Goal: Task Accomplishment & Management: Manage account settings

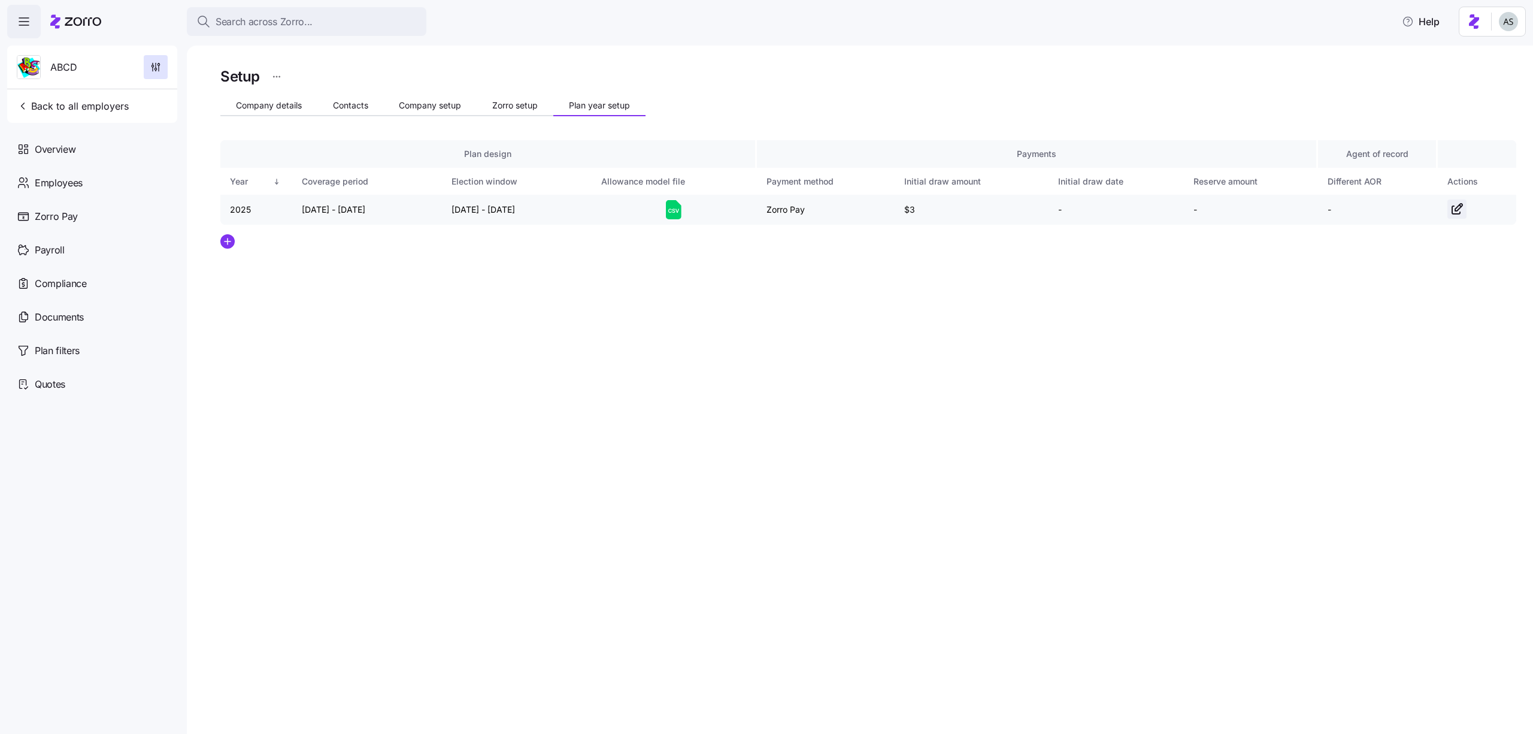
click at [1457, 202] on icon "button" at bounding box center [1457, 209] width 14 height 14
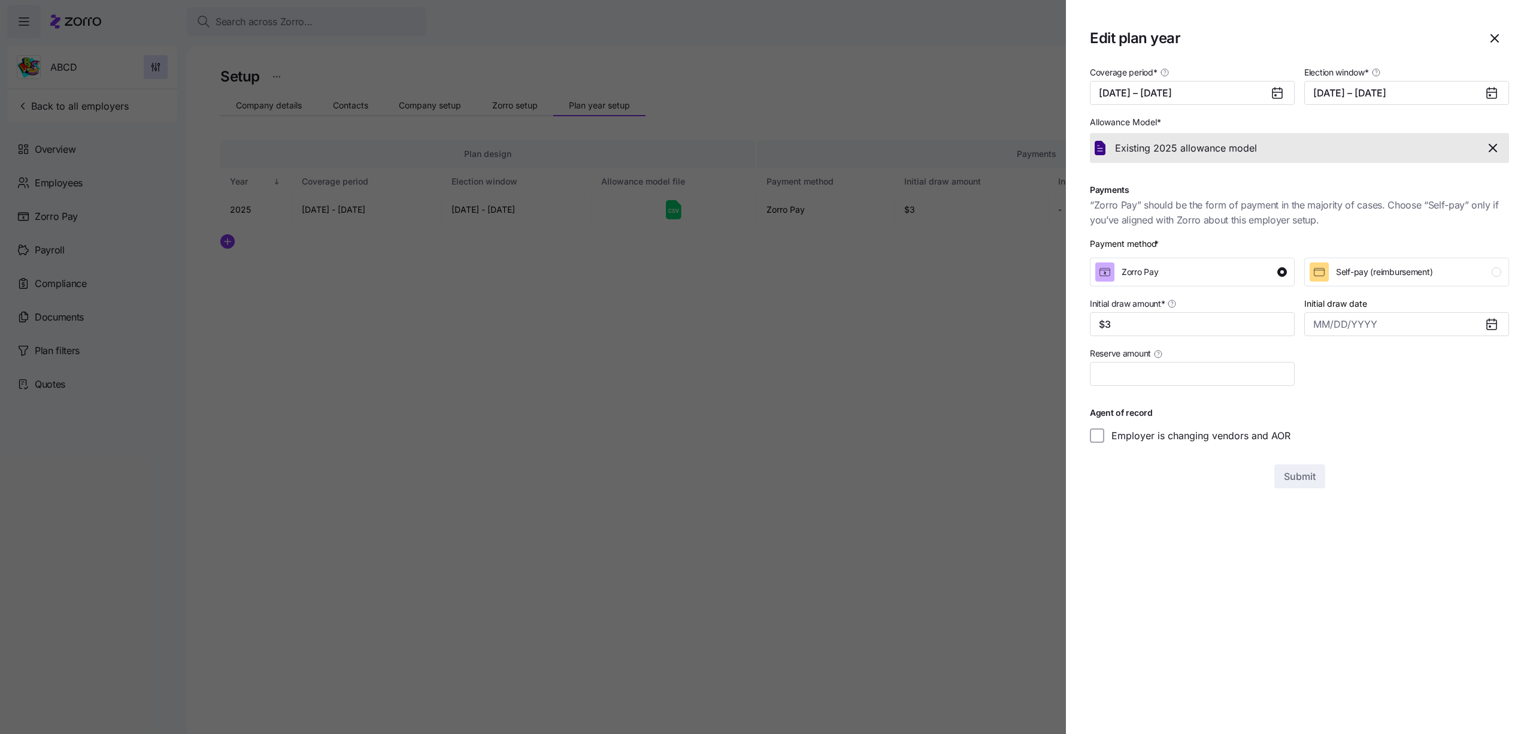
click at [989, 331] on div at bounding box center [766, 367] width 1533 height 734
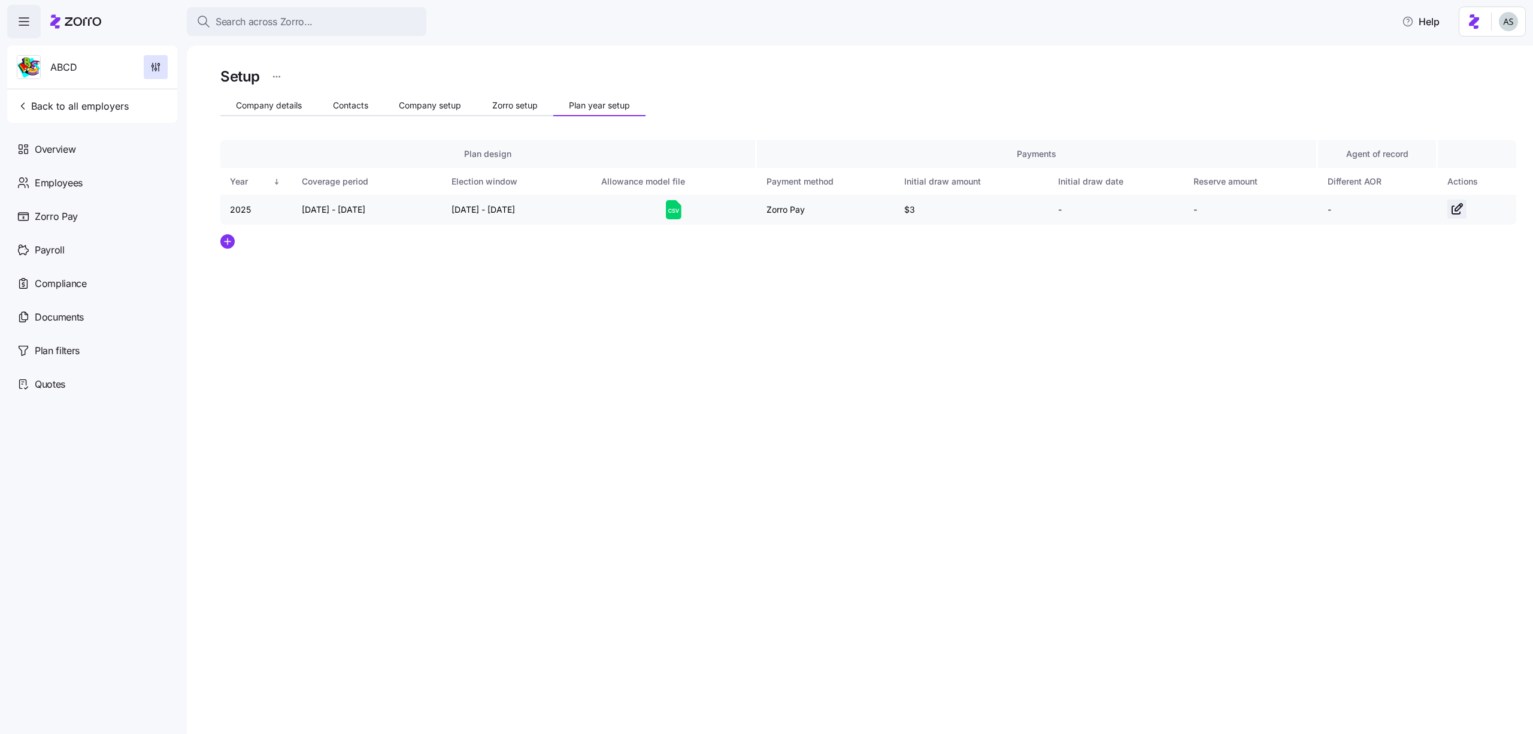
click at [1461, 204] on icon "button" at bounding box center [1457, 209] width 14 height 14
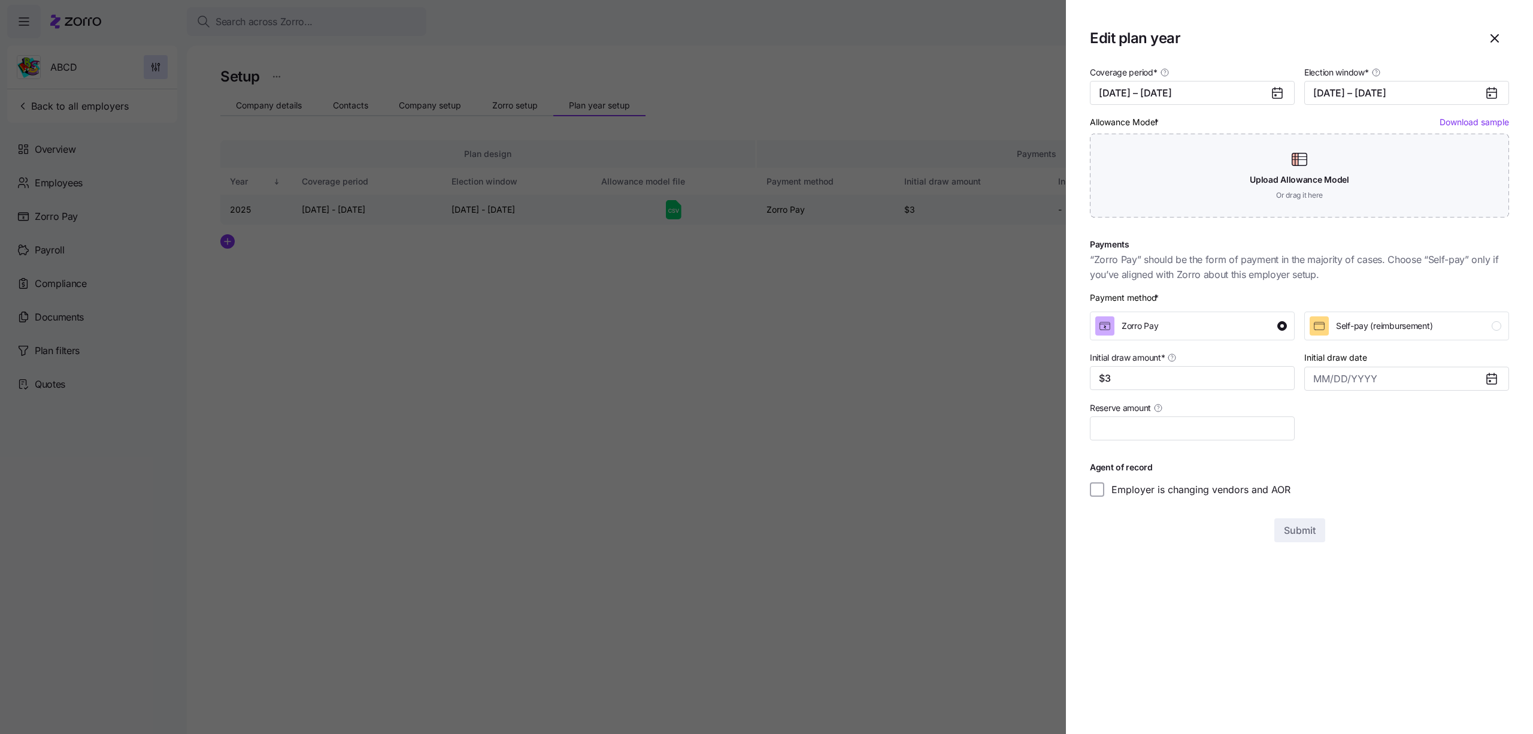
click at [1461, 204] on div "Upload Allowance Model Or drag it here" at bounding box center [1299, 176] width 419 height 84
click at [770, 388] on div at bounding box center [766, 367] width 1533 height 734
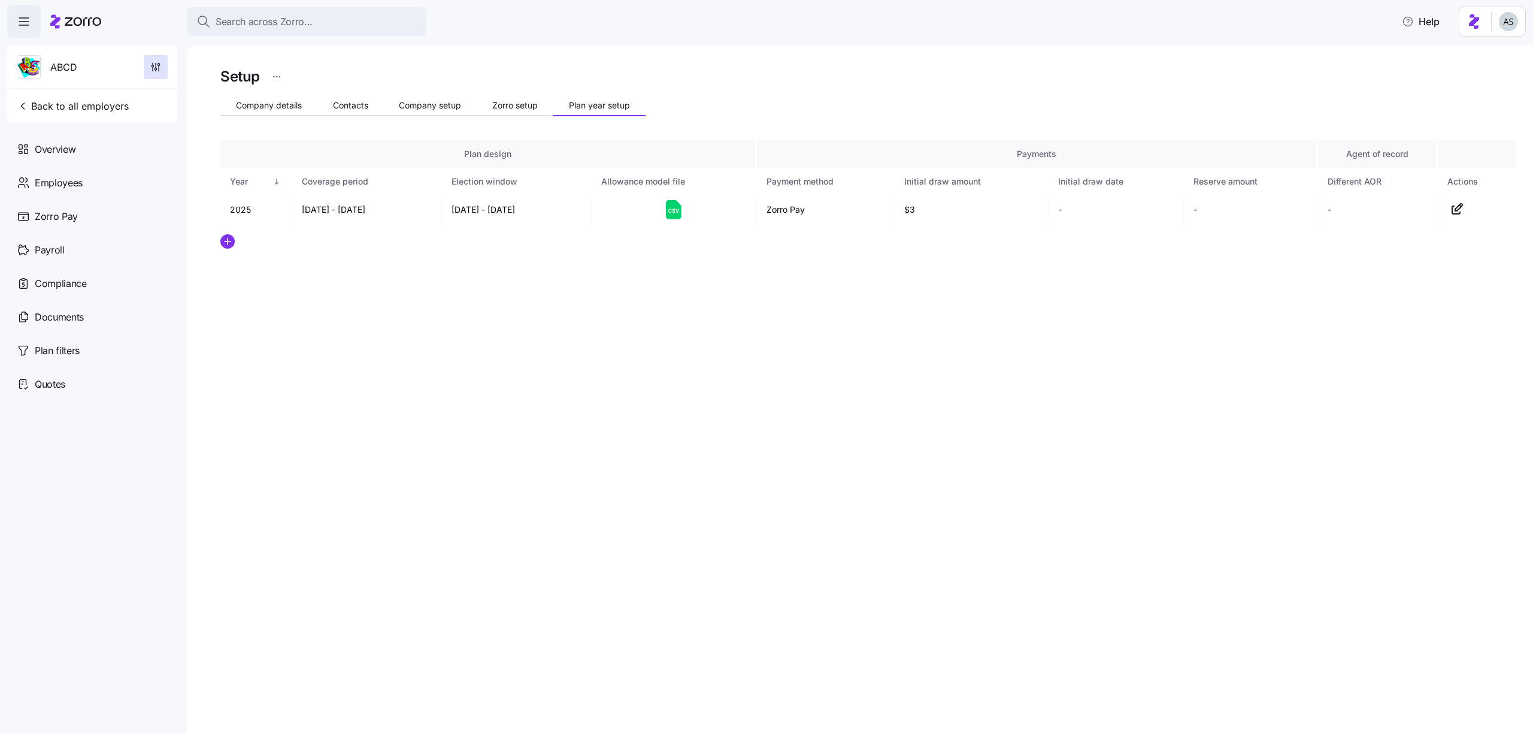
click at [103, 81] on div "ABCD" at bounding box center [92, 67] width 160 height 43
click at [103, 91] on div "ABCD Back to all employers" at bounding box center [92, 84] width 170 height 77
click at [103, 107] on span "Back to all employers" at bounding box center [73, 106] width 112 height 14
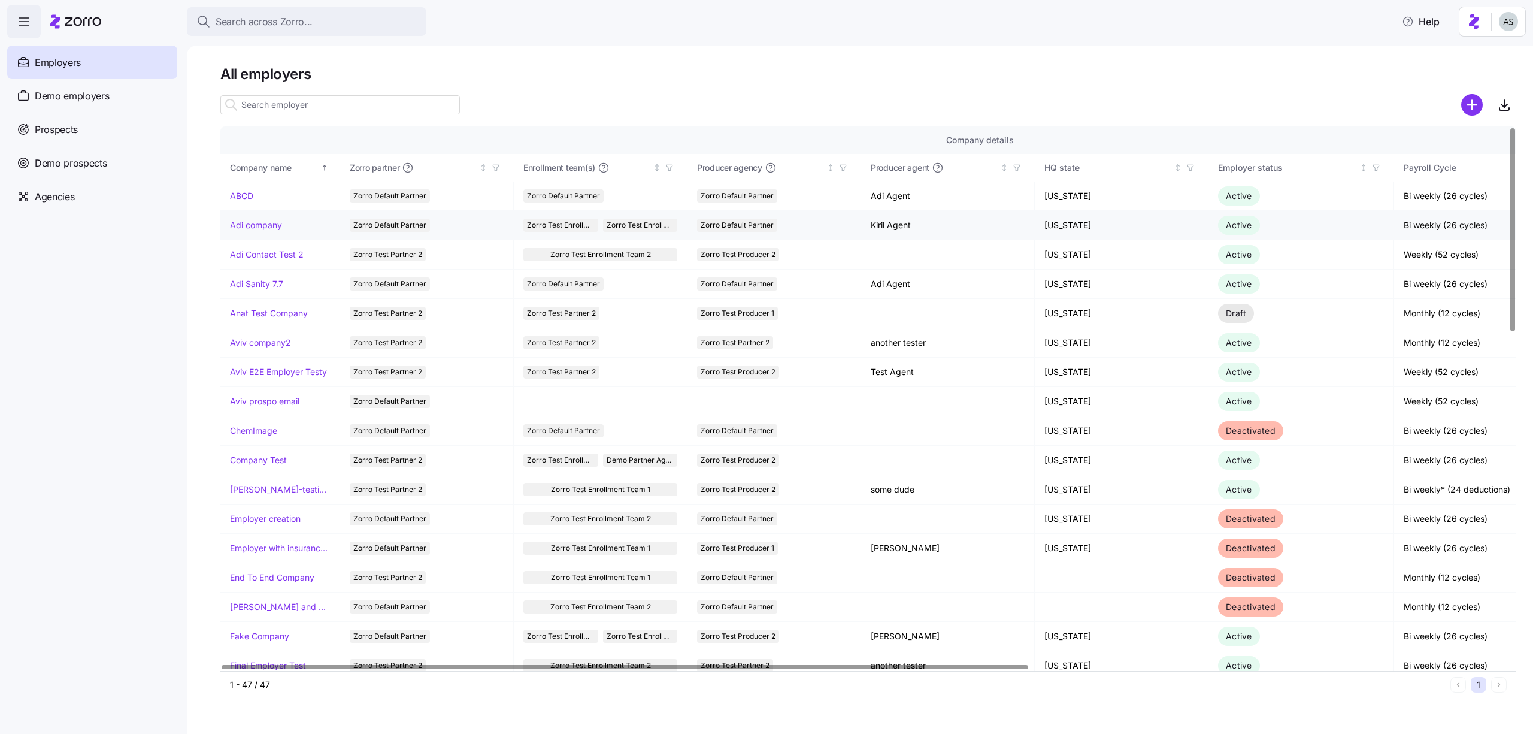
click at [249, 230] on link "Adi company" at bounding box center [256, 225] width 52 height 12
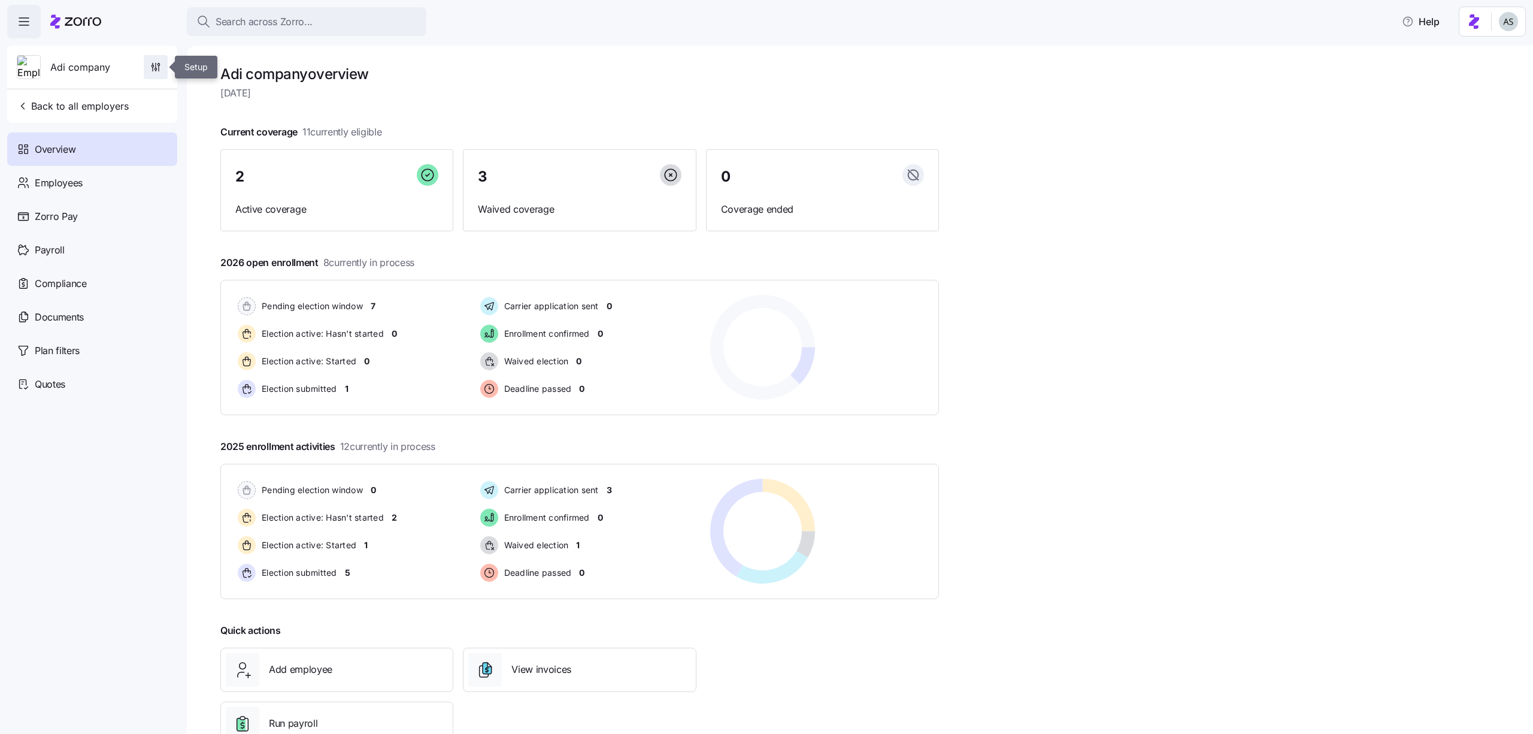
click at [160, 65] on icon "button" at bounding box center [156, 67] width 12 height 12
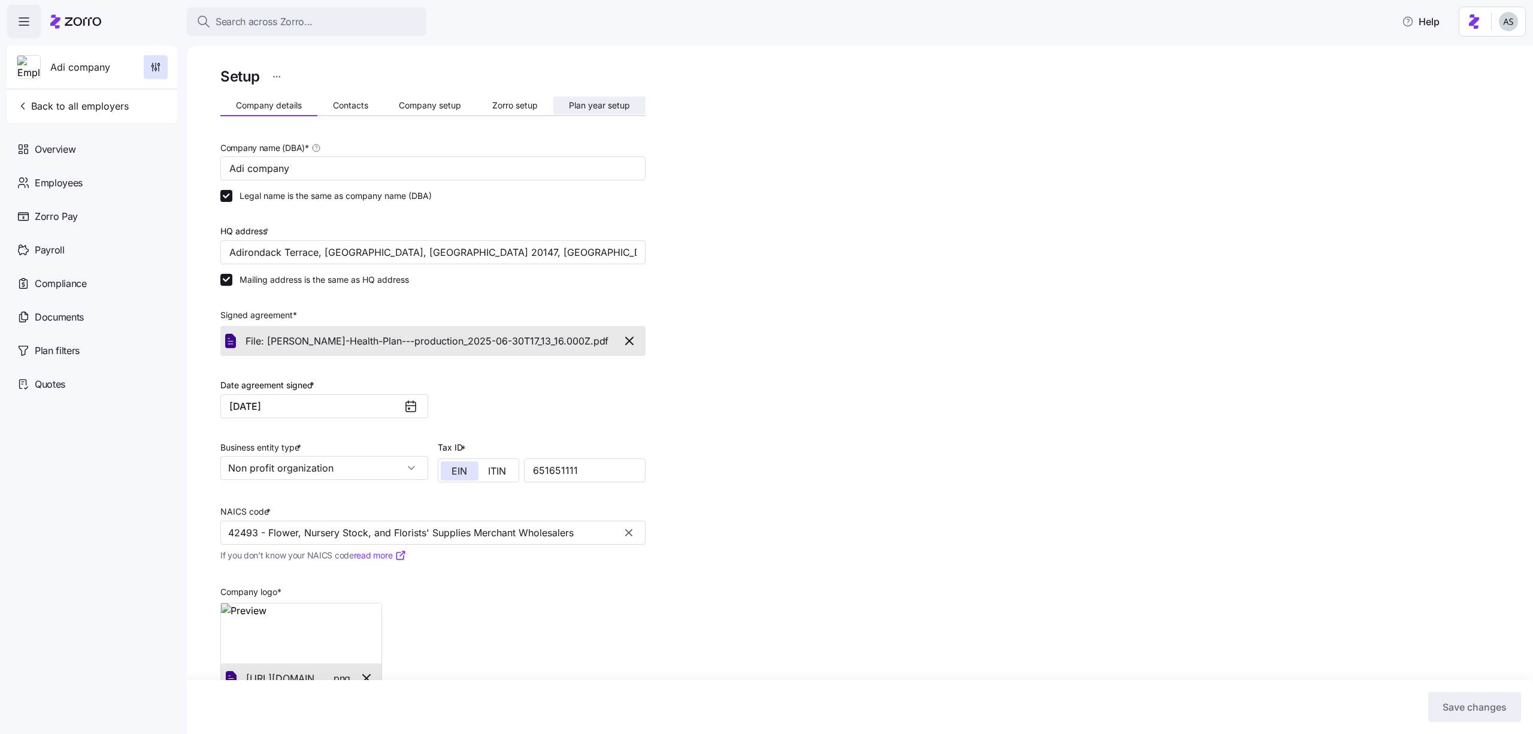
click at [609, 101] on span "Plan year setup" at bounding box center [599, 105] width 61 height 8
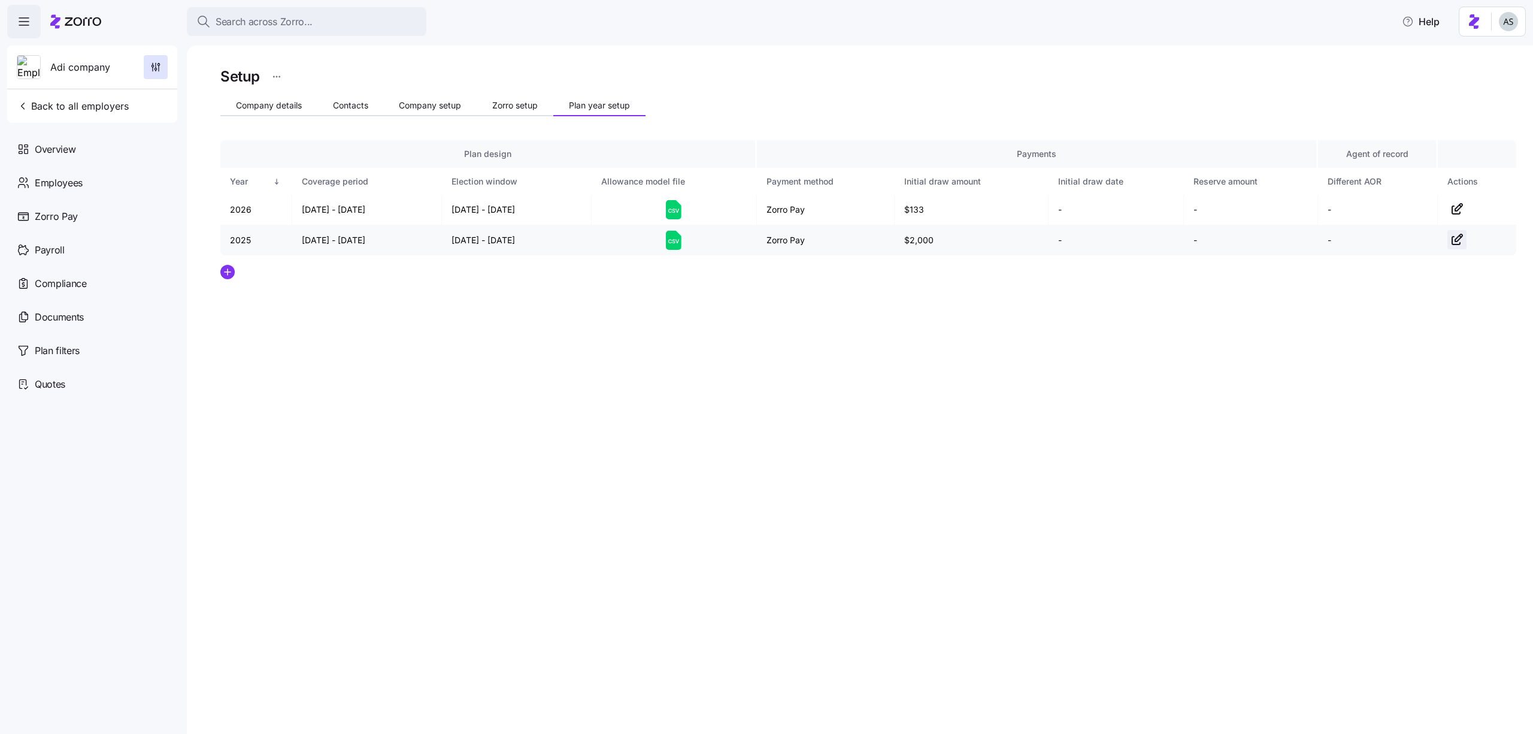
click at [1450, 239] on icon "button" at bounding box center [1457, 239] width 14 height 14
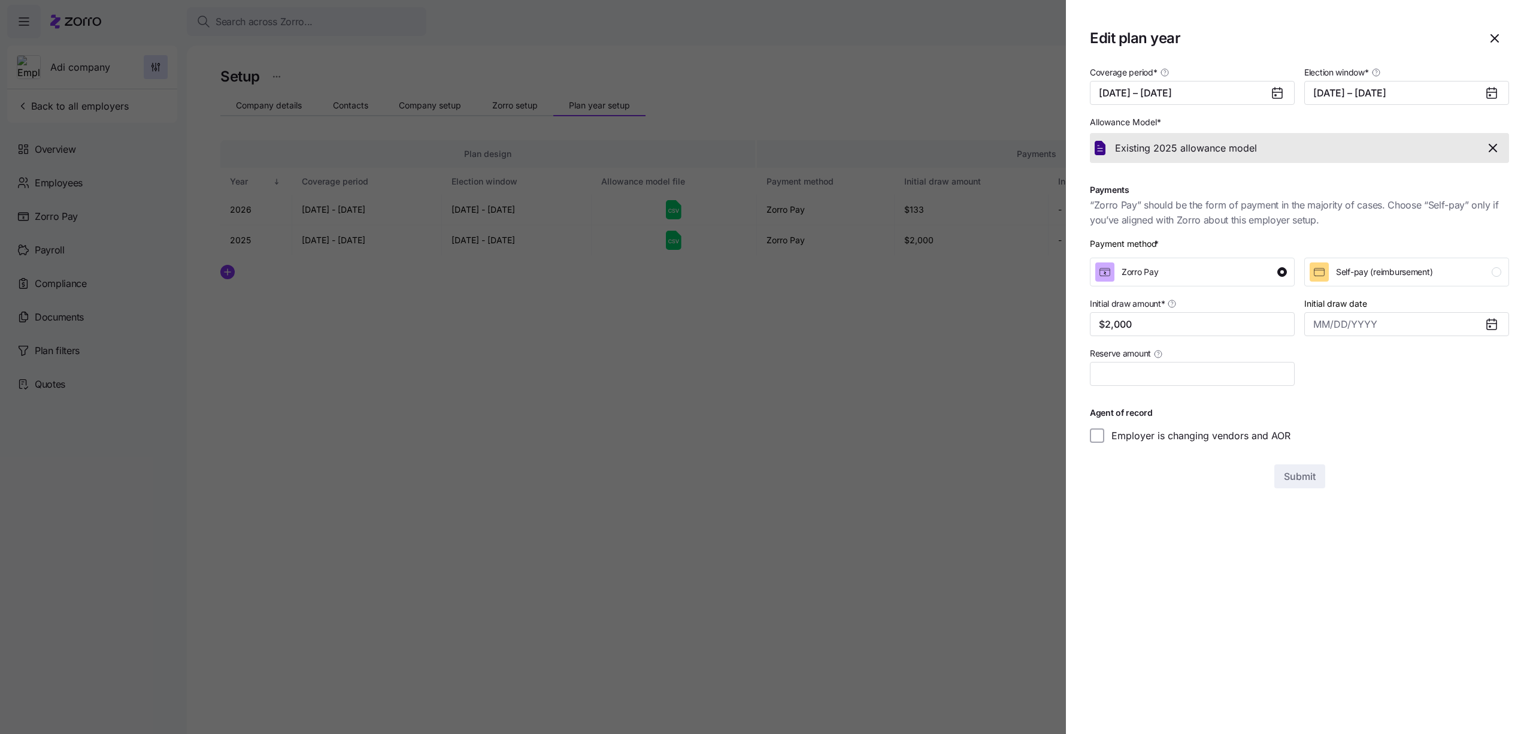
click at [922, 410] on div at bounding box center [766, 367] width 1533 height 734
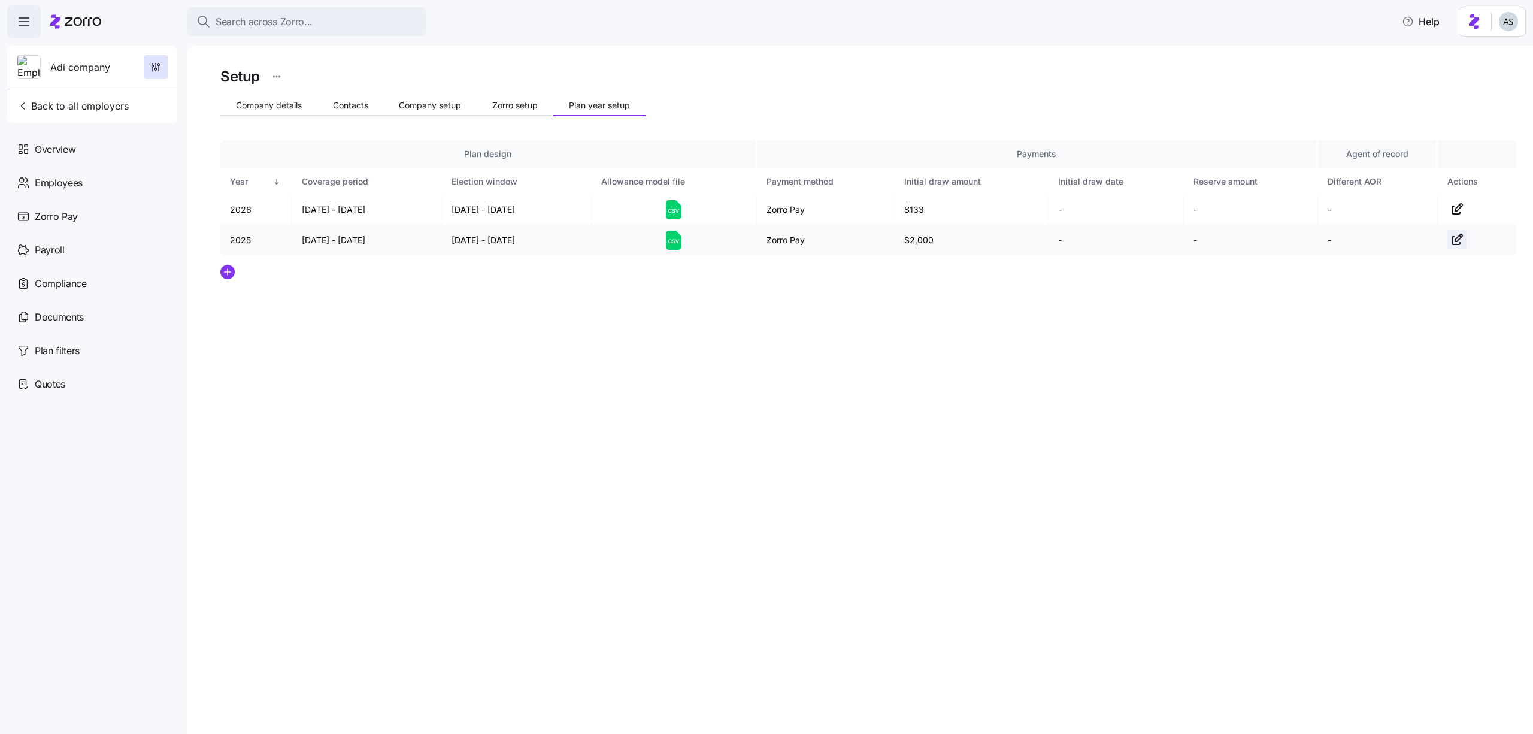
click at [1458, 244] on icon "button" at bounding box center [1457, 239] width 14 height 14
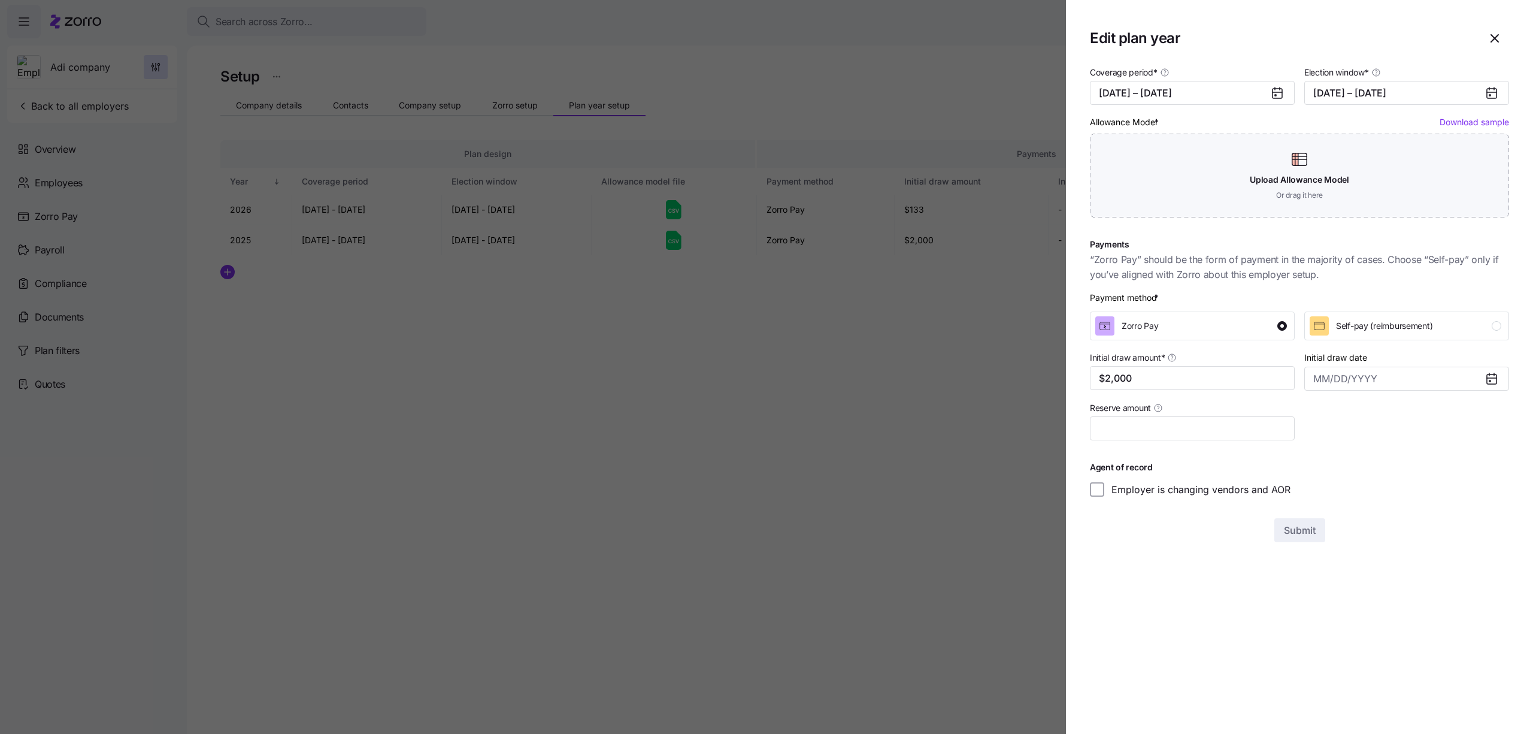
click at [928, 380] on div at bounding box center [766, 367] width 1533 height 734
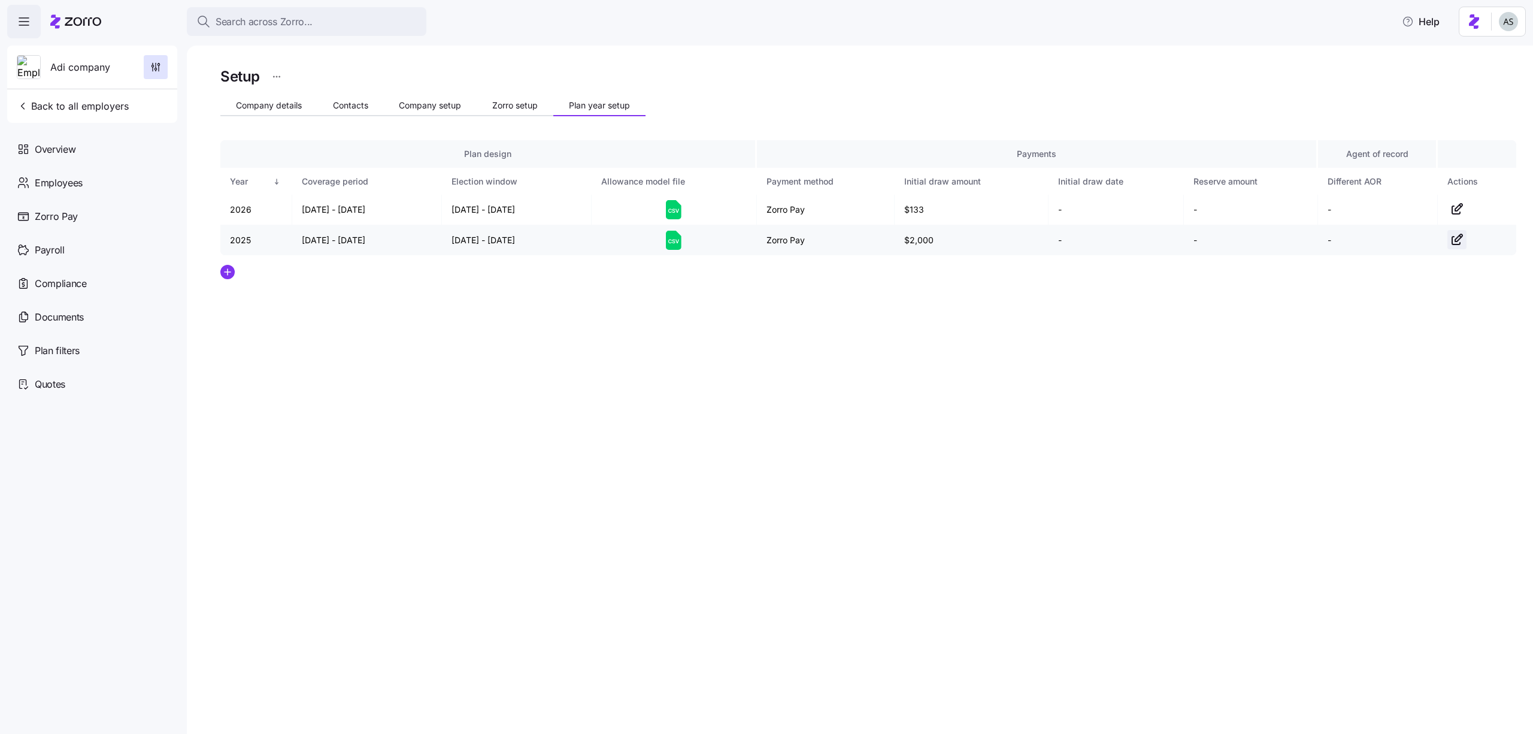
click at [1457, 245] on icon "button" at bounding box center [1457, 239] width 14 height 14
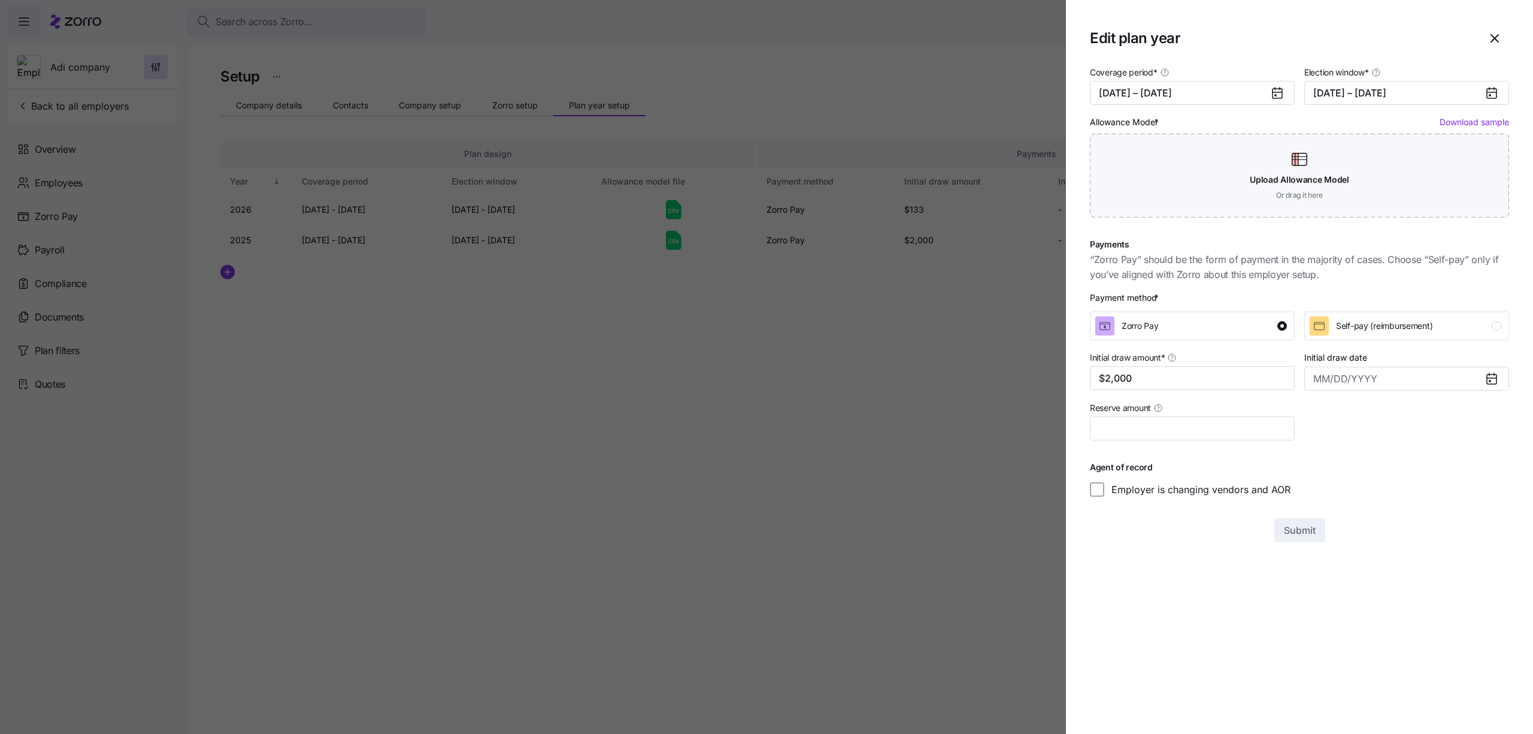
click at [741, 361] on div at bounding box center [766, 367] width 1533 height 734
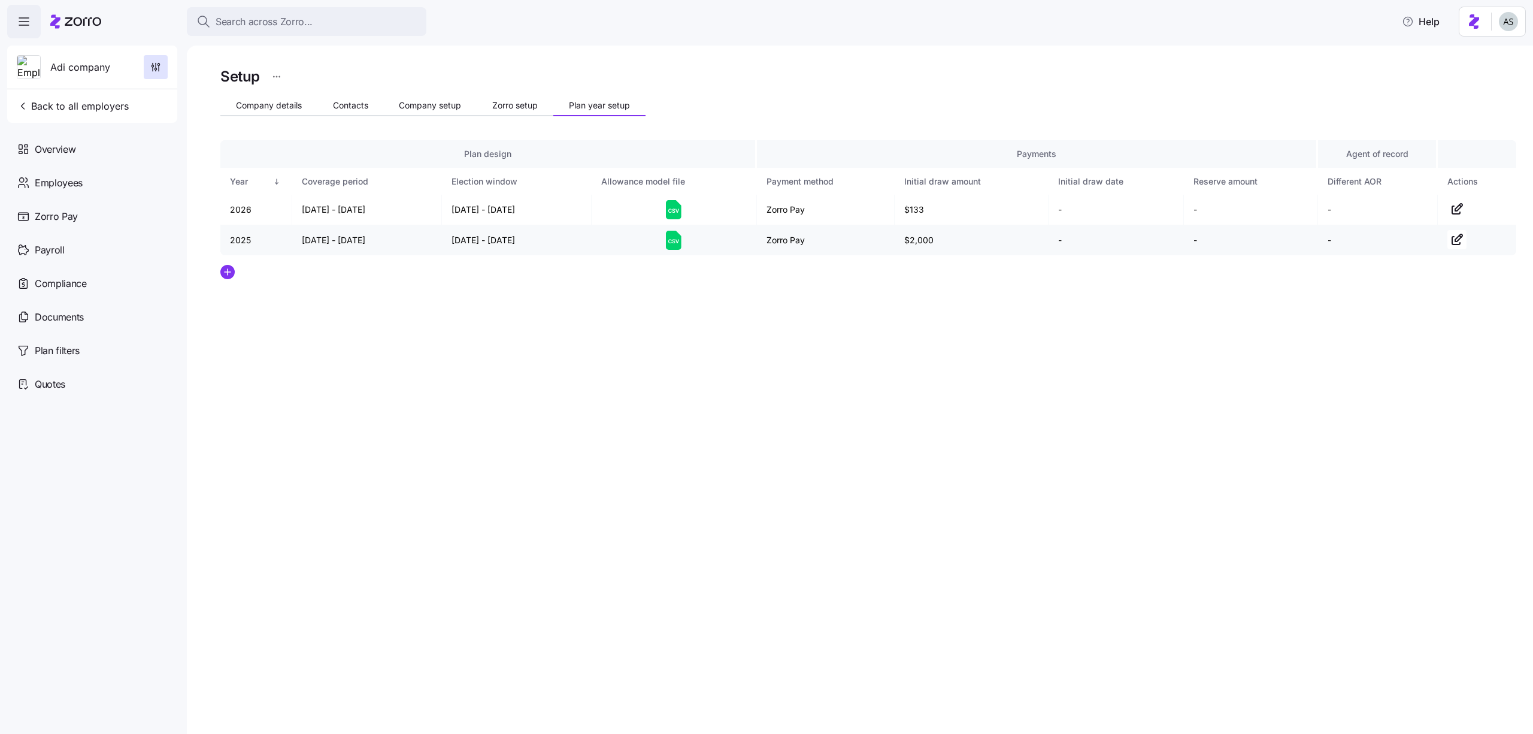
click at [1449, 225] on td at bounding box center [1477, 240] width 78 height 30
click at [1449, 229] on td at bounding box center [1477, 240] width 78 height 30
click at [1459, 237] on icon "button" at bounding box center [1457, 239] width 14 height 14
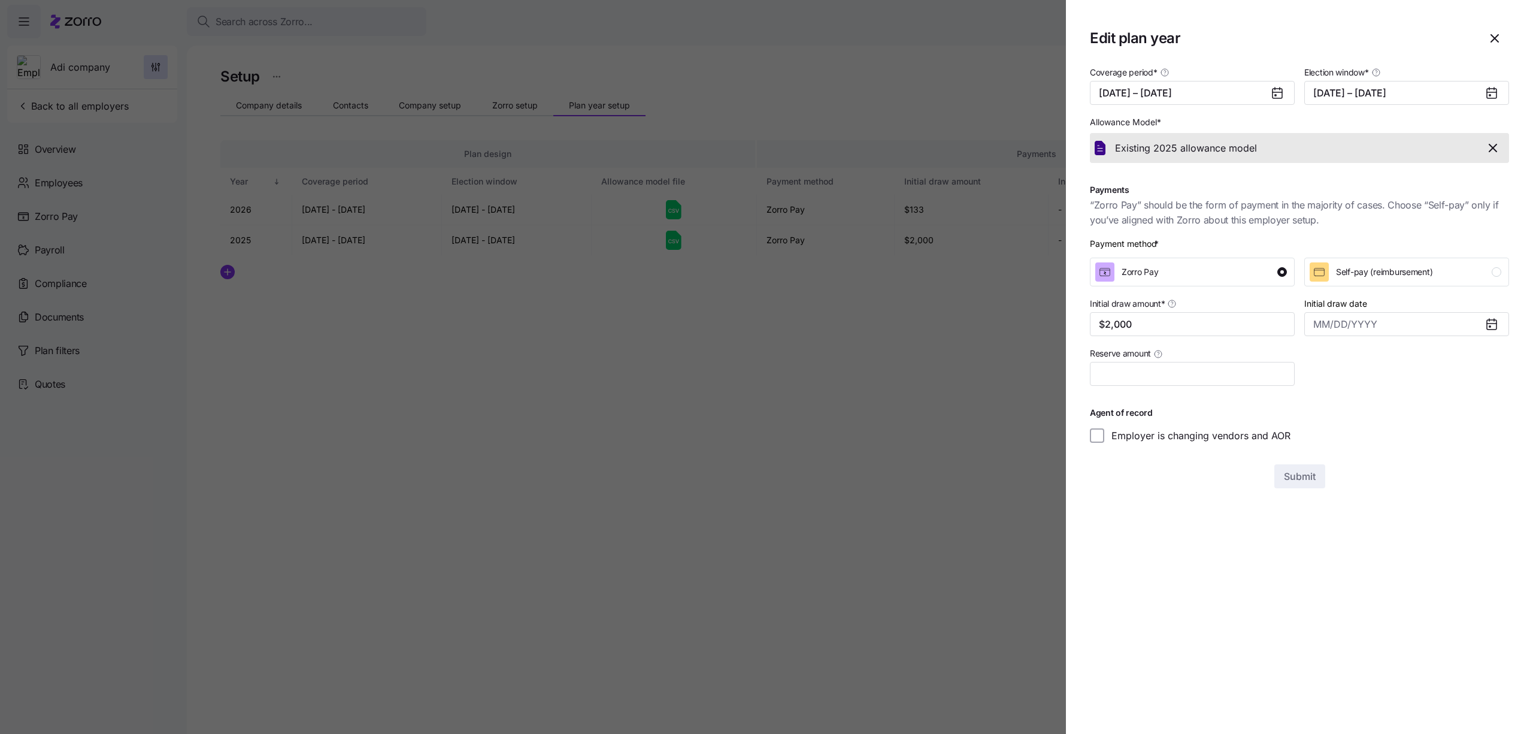
click at [865, 435] on div at bounding box center [766, 367] width 1533 height 734
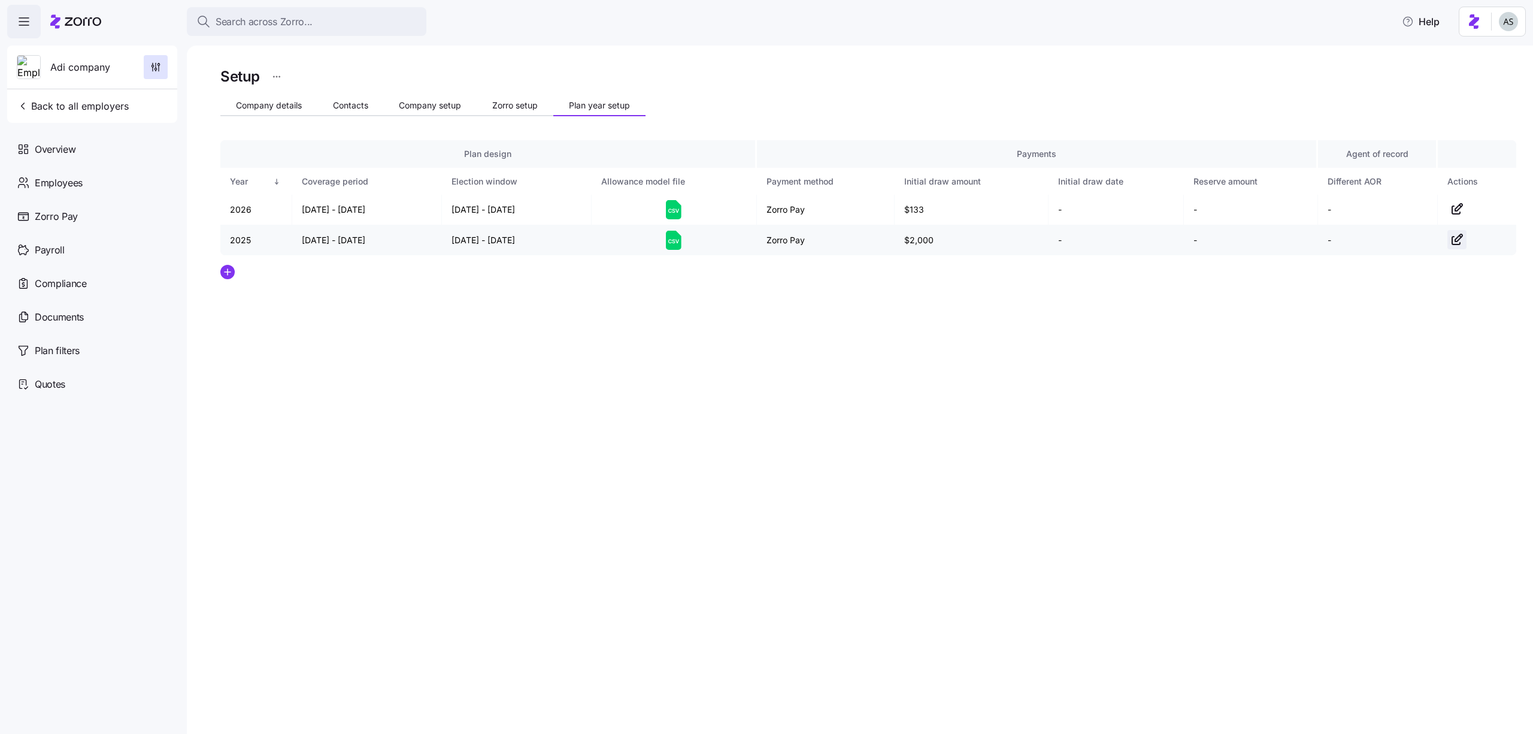
click at [1457, 244] on icon "button" at bounding box center [1456, 241] width 8 height 8
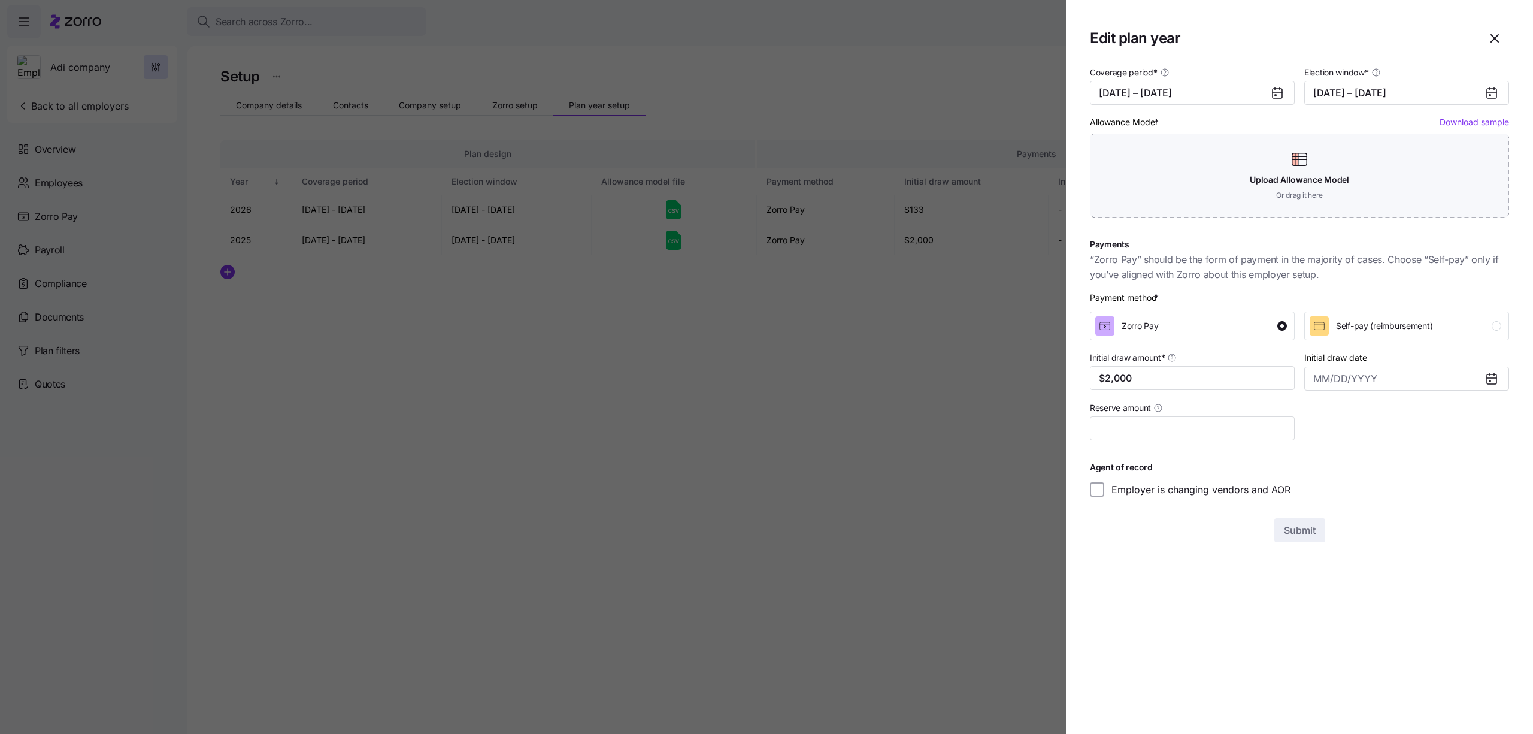
click at [929, 404] on div at bounding box center [766, 367] width 1533 height 734
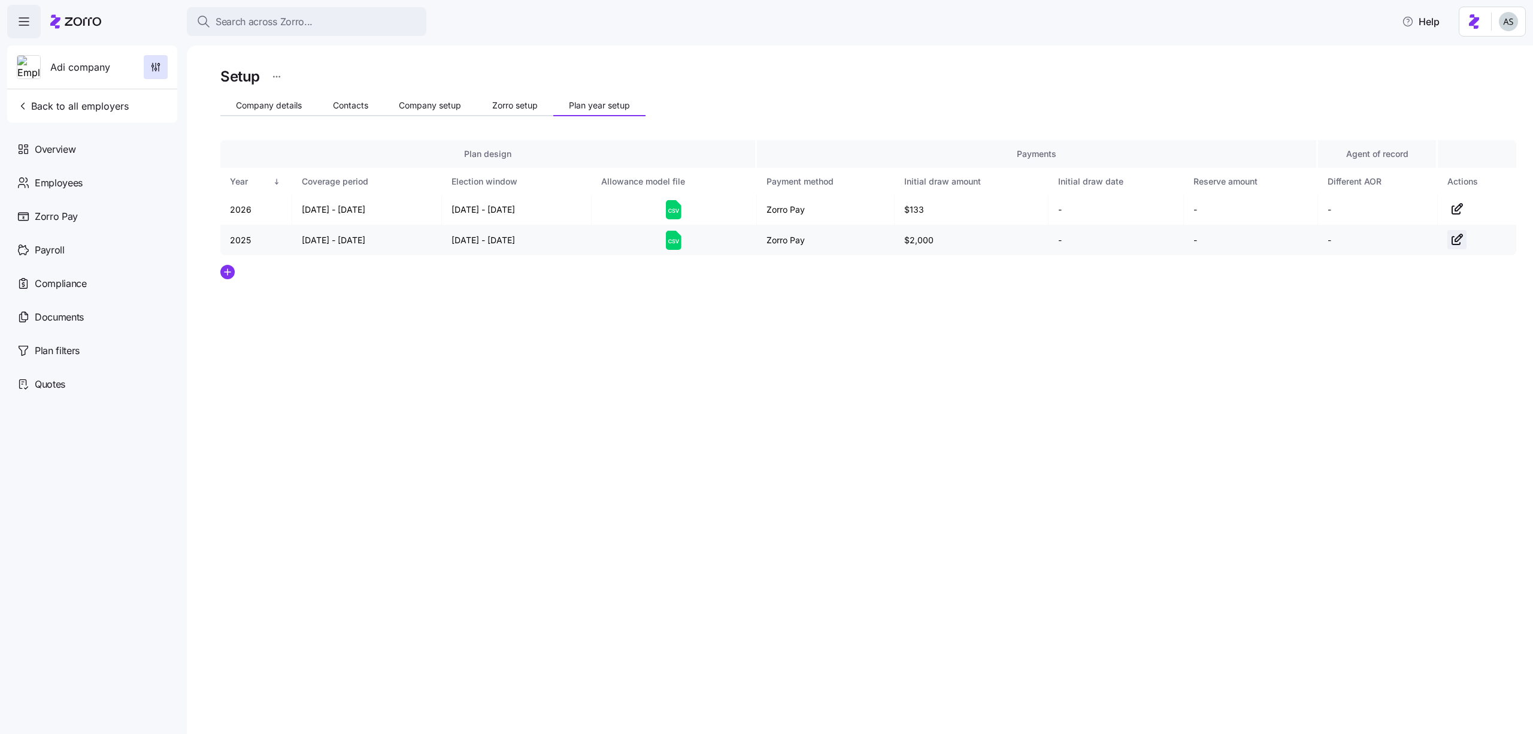
click at [1458, 239] on icon "button" at bounding box center [1457, 239] width 14 height 14
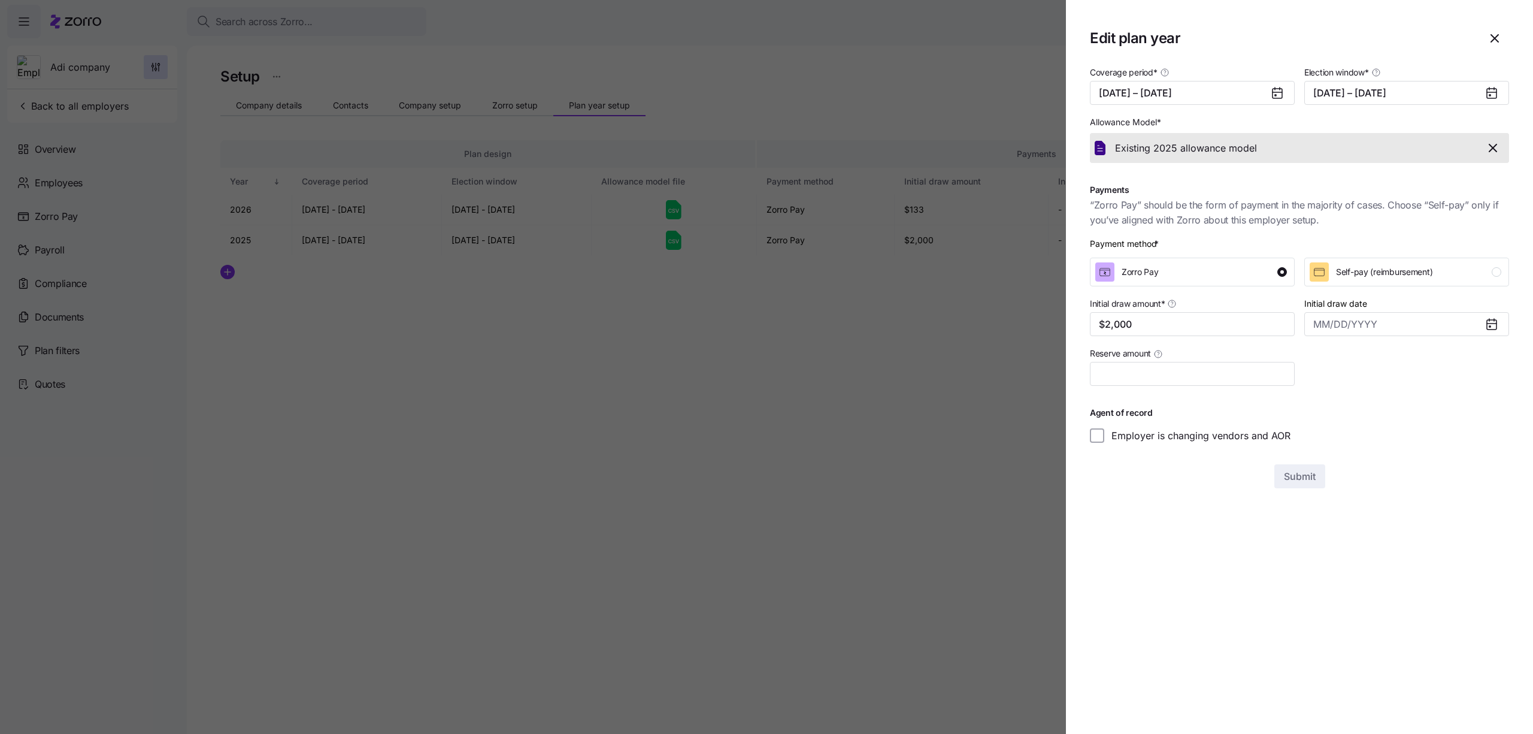
click at [920, 324] on div at bounding box center [766, 367] width 1533 height 734
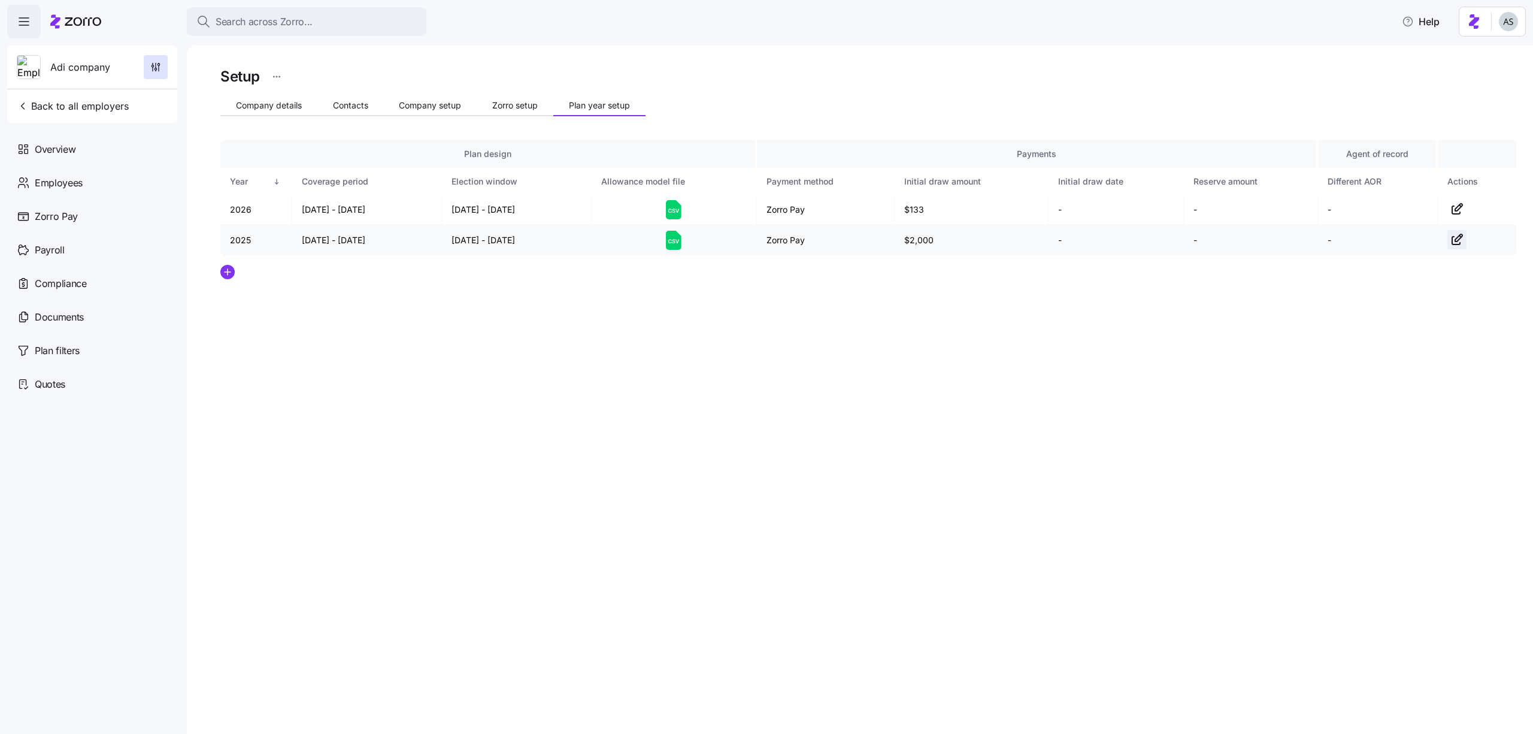
click at [1455, 238] on icon "button" at bounding box center [1457, 239] width 14 height 14
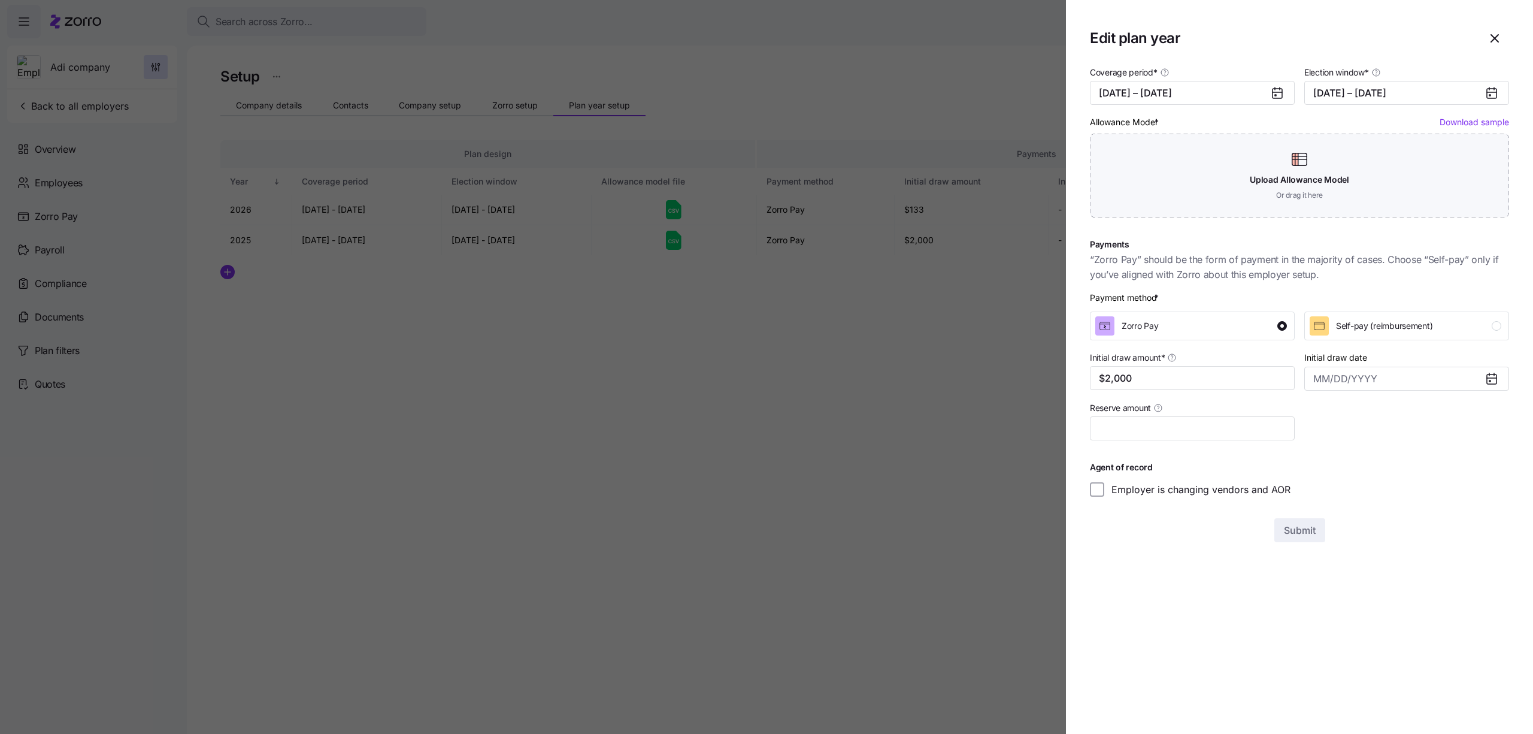
click at [1005, 320] on div at bounding box center [766, 367] width 1533 height 734
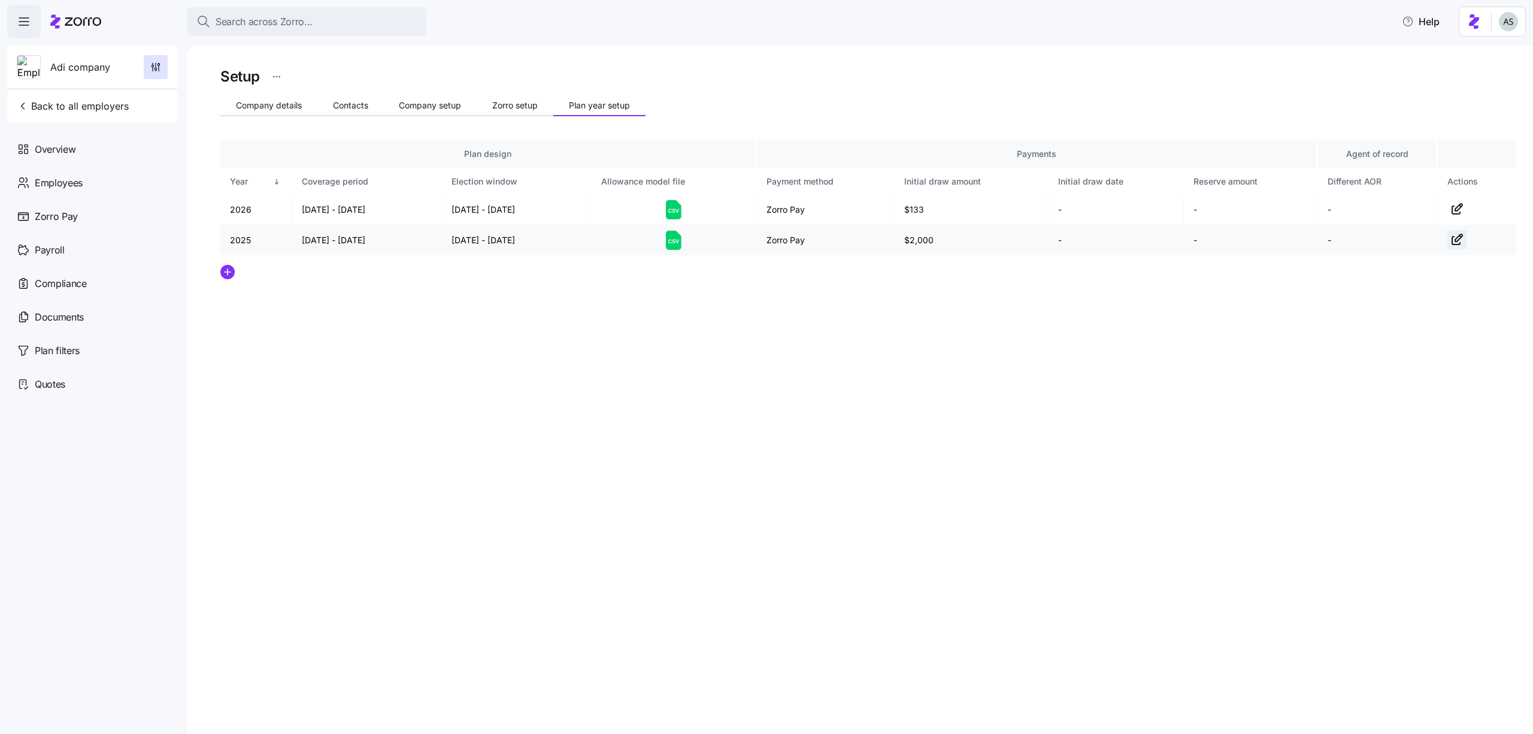
click at [1459, 239] on icon "button" at bounding box center [1457, 239] width 14 height 14
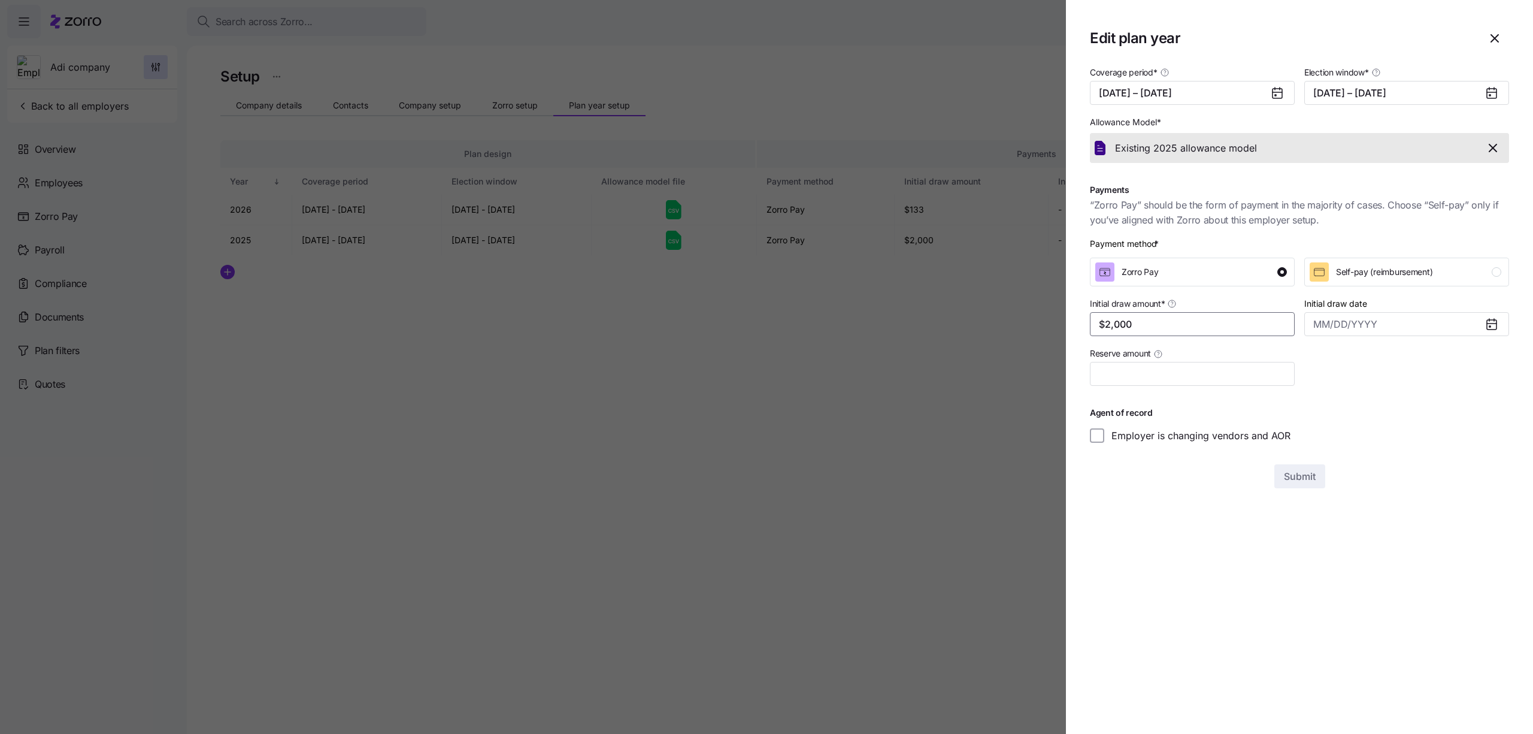
click at [1188, 319] on input "$2,000" at bounding box center [1192, 324] width 205 height 24
type input "$1,500"
click at [1354, 86] on button "[DATE] – [DATE]" at bounding box center [1406, 93] width 205 height 24
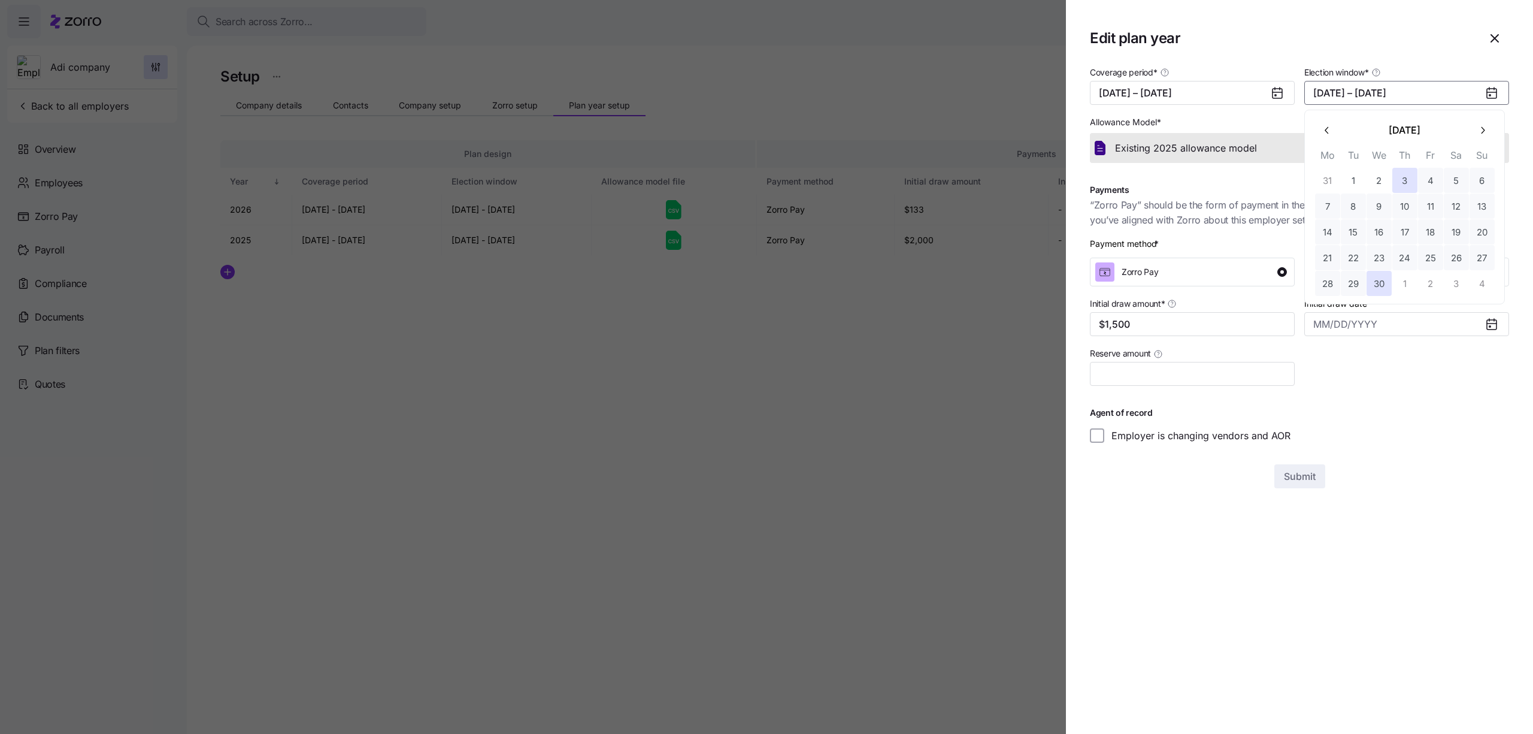
click at [1332, 133] on icon "button" at bounding box center [1327, 130] width 11 height 11
click at [1458, 184] on button "1" at bounding box center [1456, 180] width 25 height 25
click at [1324, 313] on button "31" at bounding box center [1327, 308] width 25 height 25
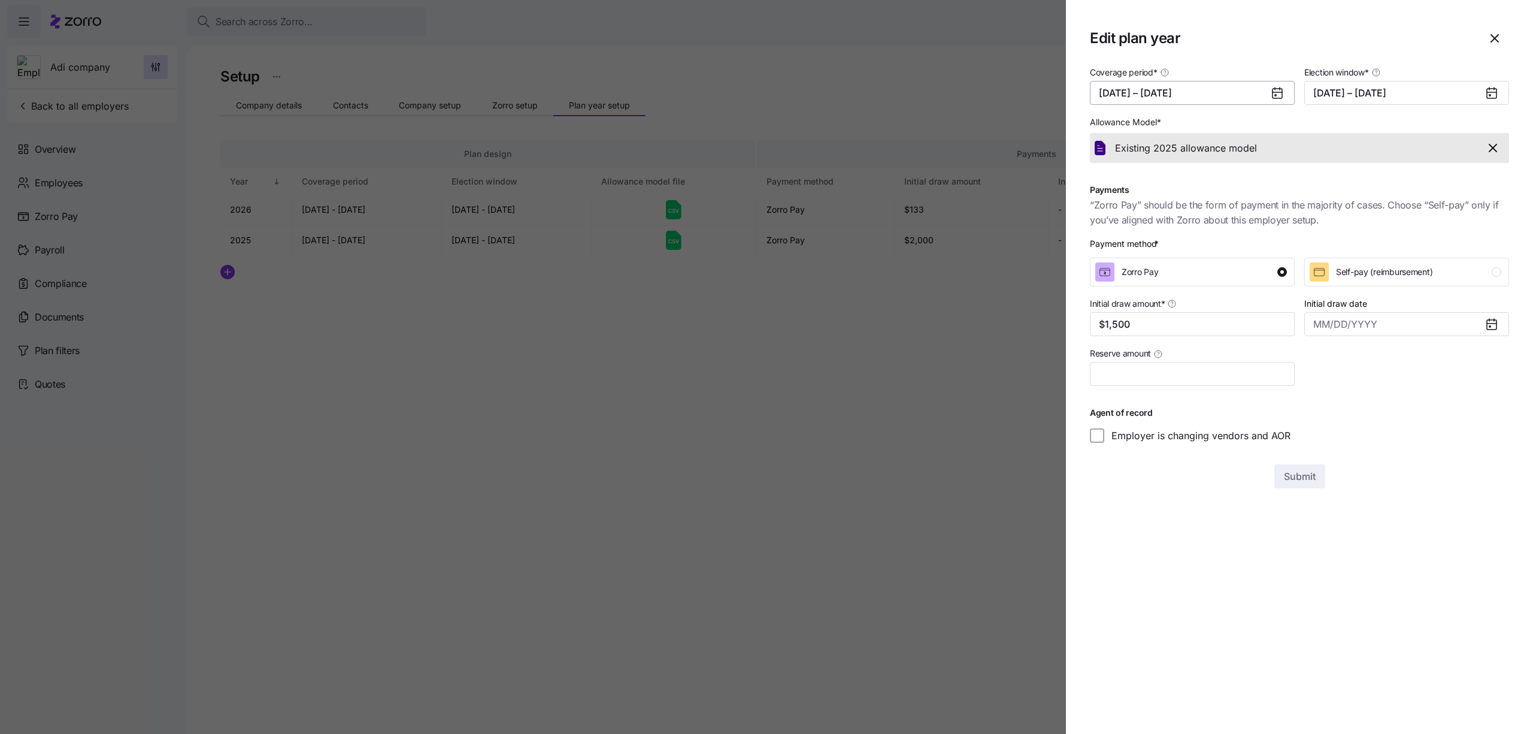
click at [1202, 98] on button "01/01/2025 – 12/31/2025" at bounding box center [1192, 93] width 205 height 24
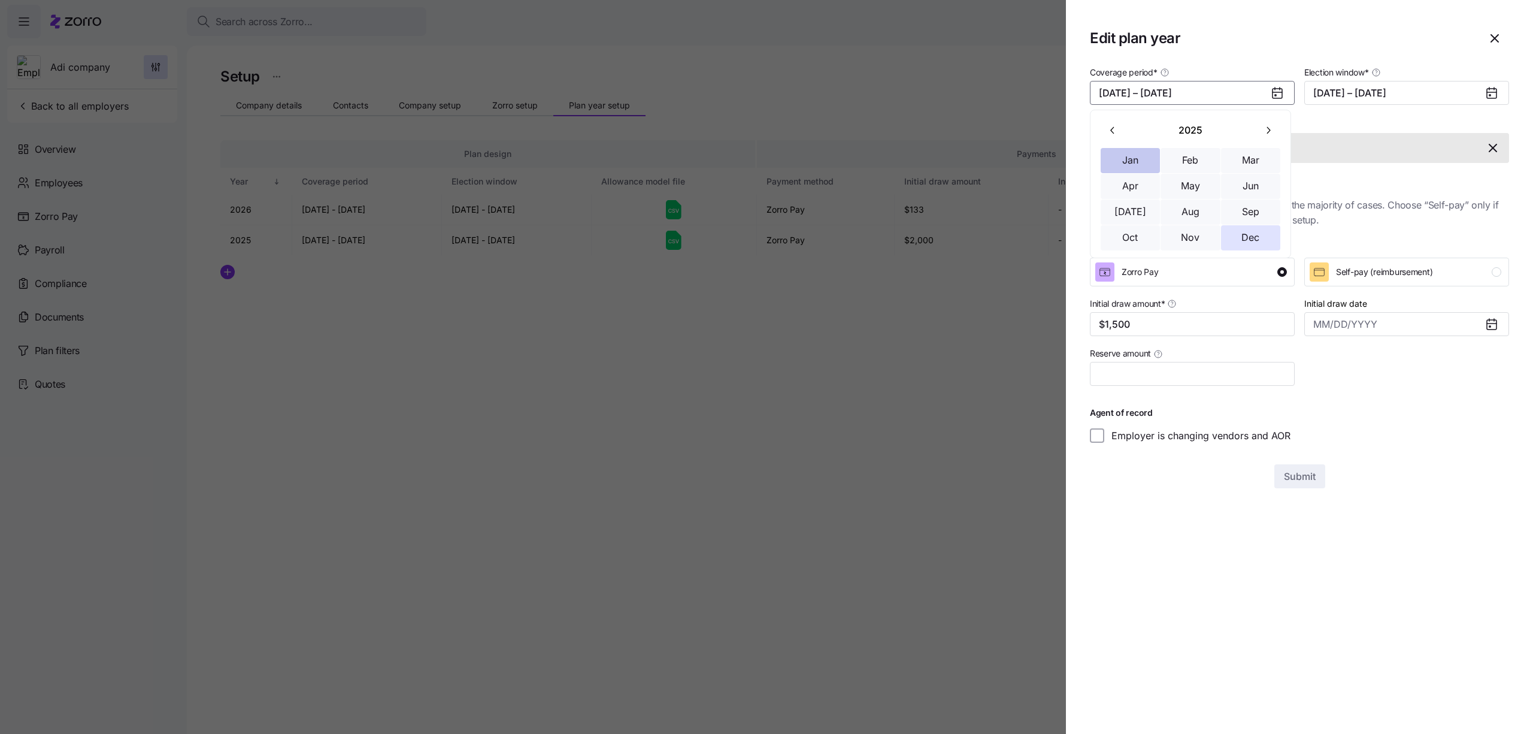
click at [1140, 158] on button "Jan" at bounding box center [1131, 160] width 60 height 25
click at [1238, 238] on button "Dec" at bounding box center [1251, 237] width 60 height 25
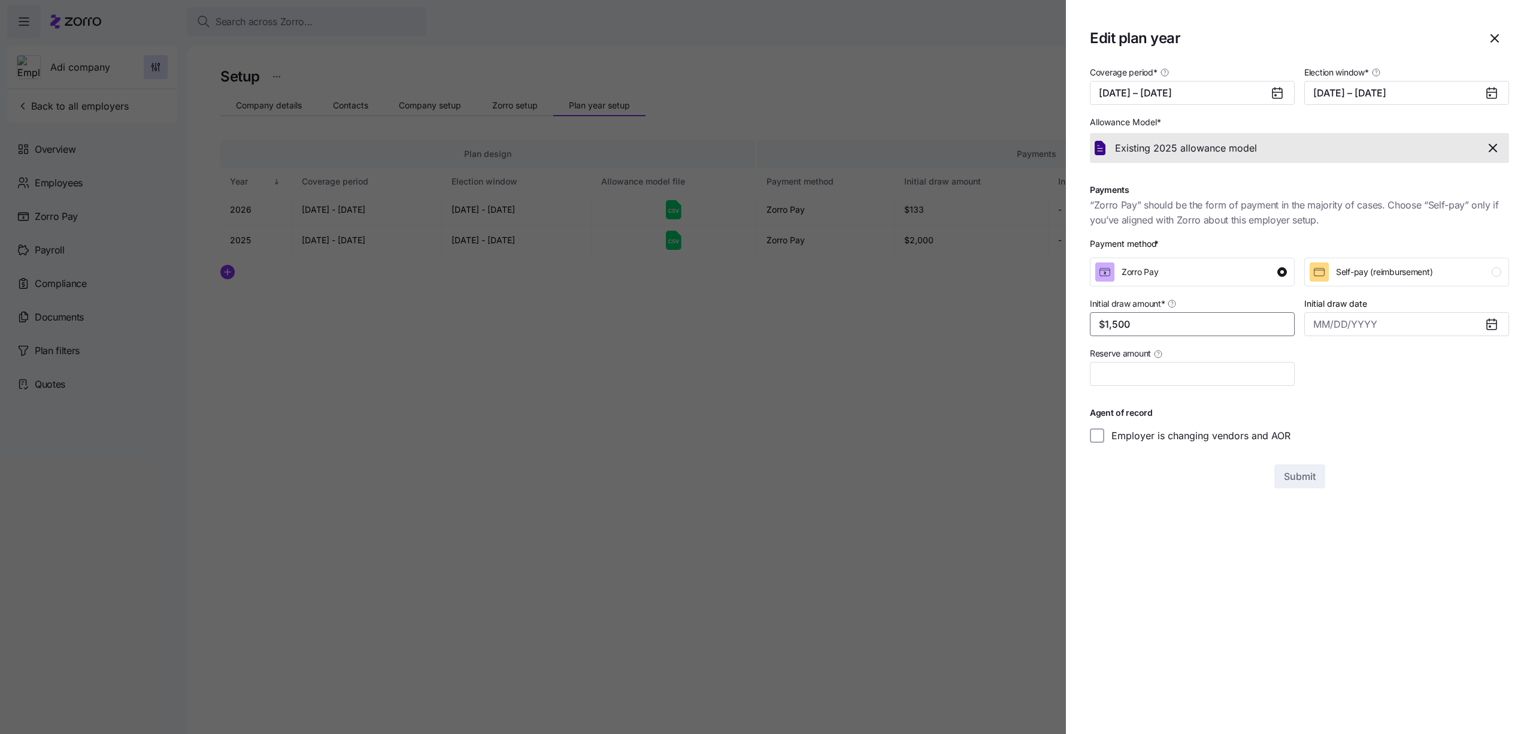
click at [1197, 334] on input "$1,500" at bounding box center [1192, 324] width 205 height 24
click at [871, 376] on div at bounding box center [766, 367] width 1533 height 734
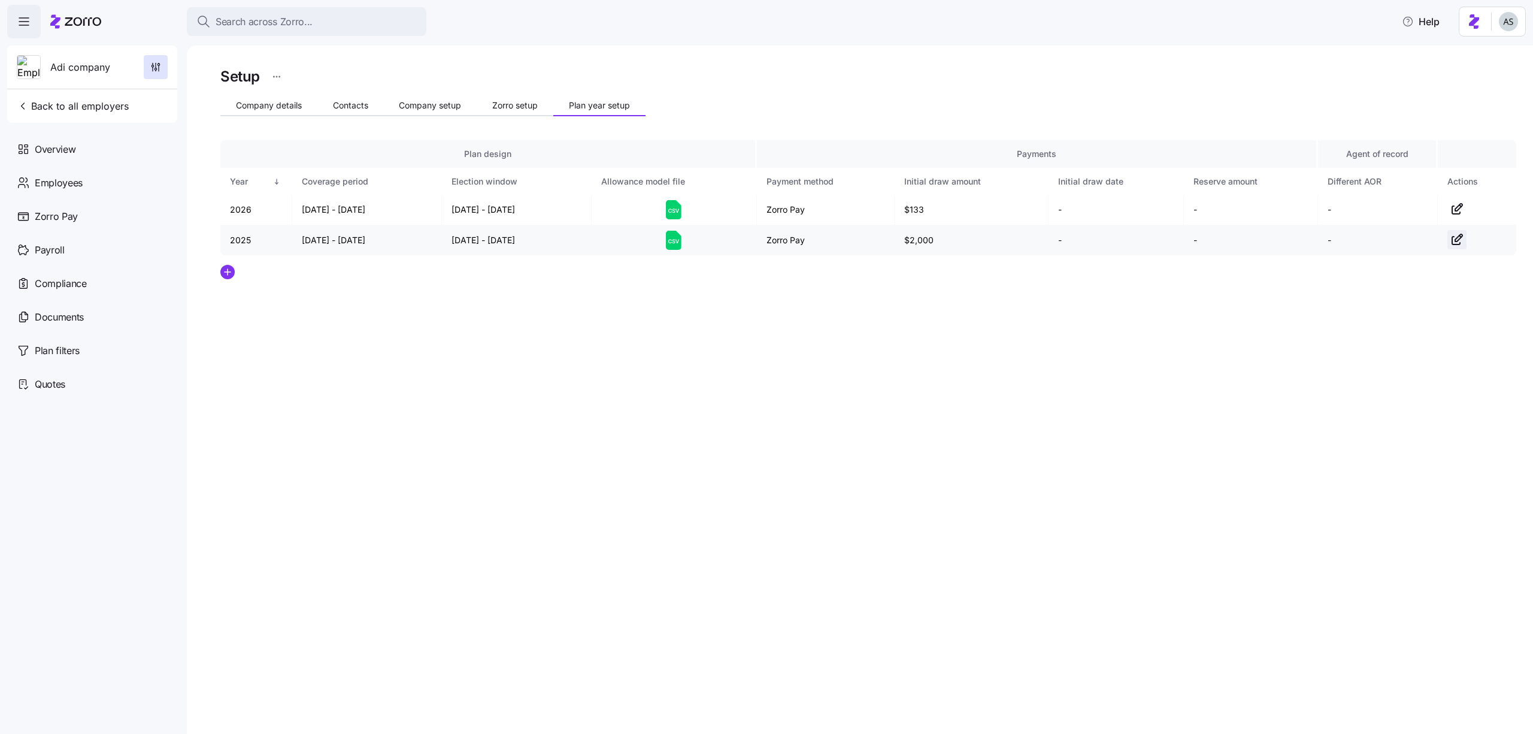
click at [1453, 242] on icon "button" at bounding box center [1457, 239] width 14 height 14
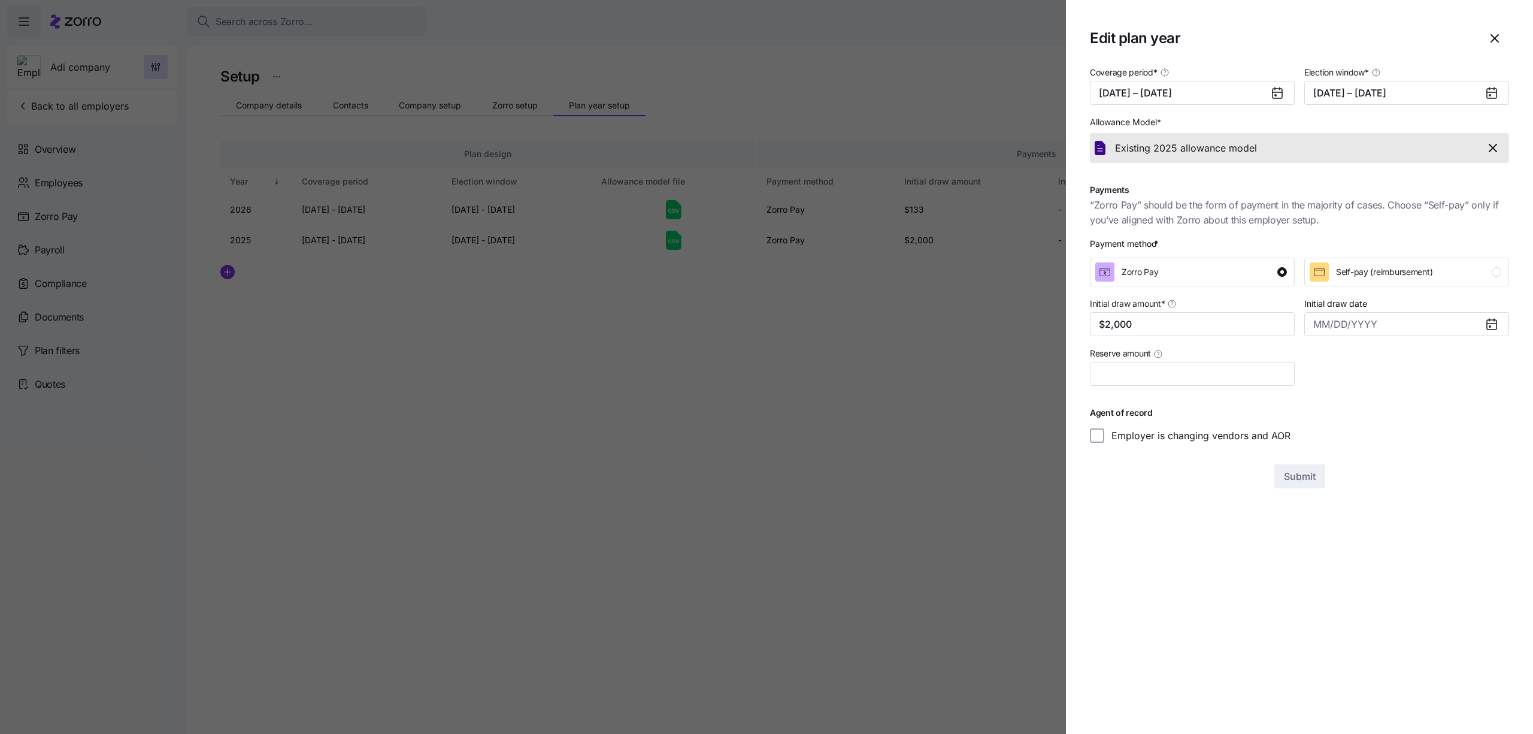
click at [924, 401] on div at bounding box center [766, 367] width 1533 height 734
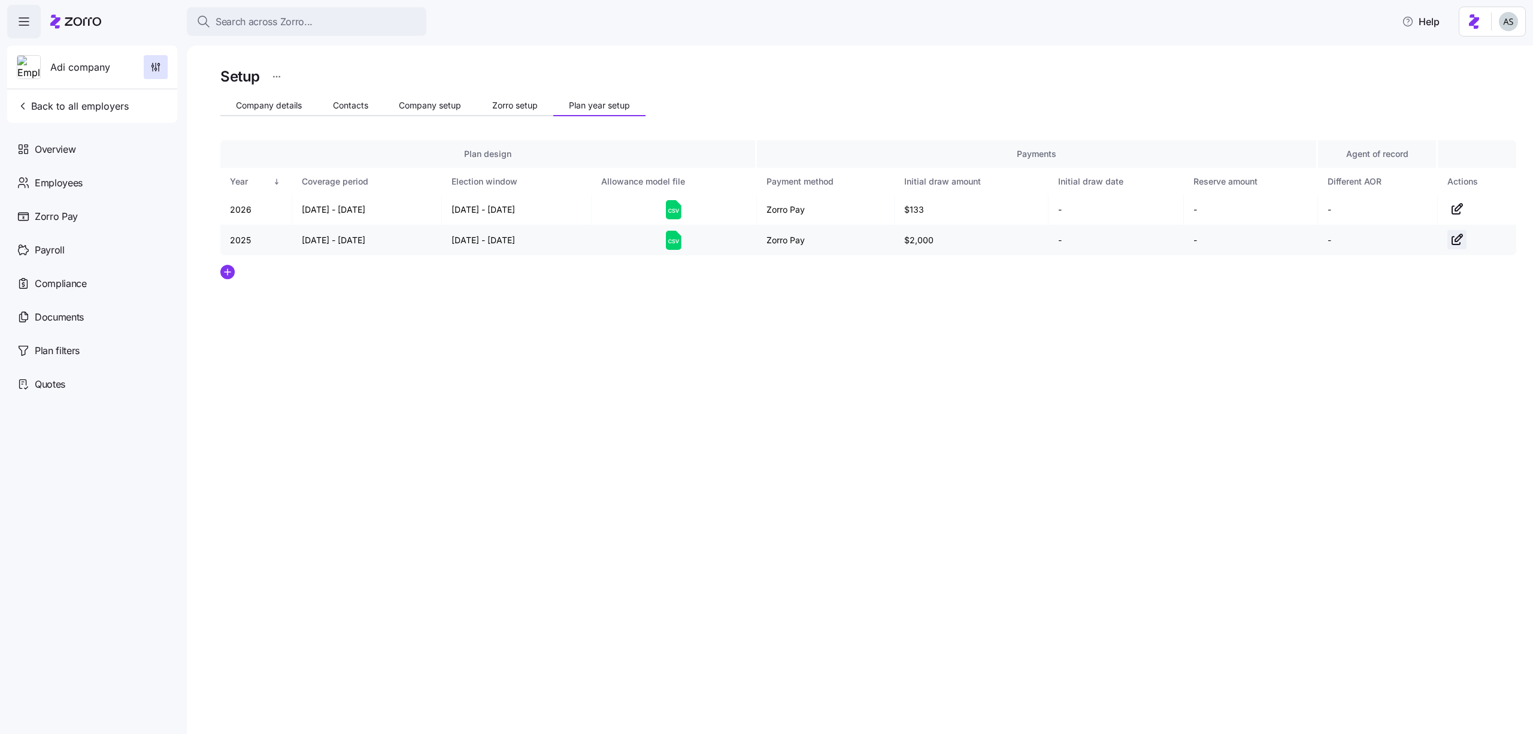
click at [1452, 240] on icon "button" at bounding box center [1457, 239] width 14 height 14
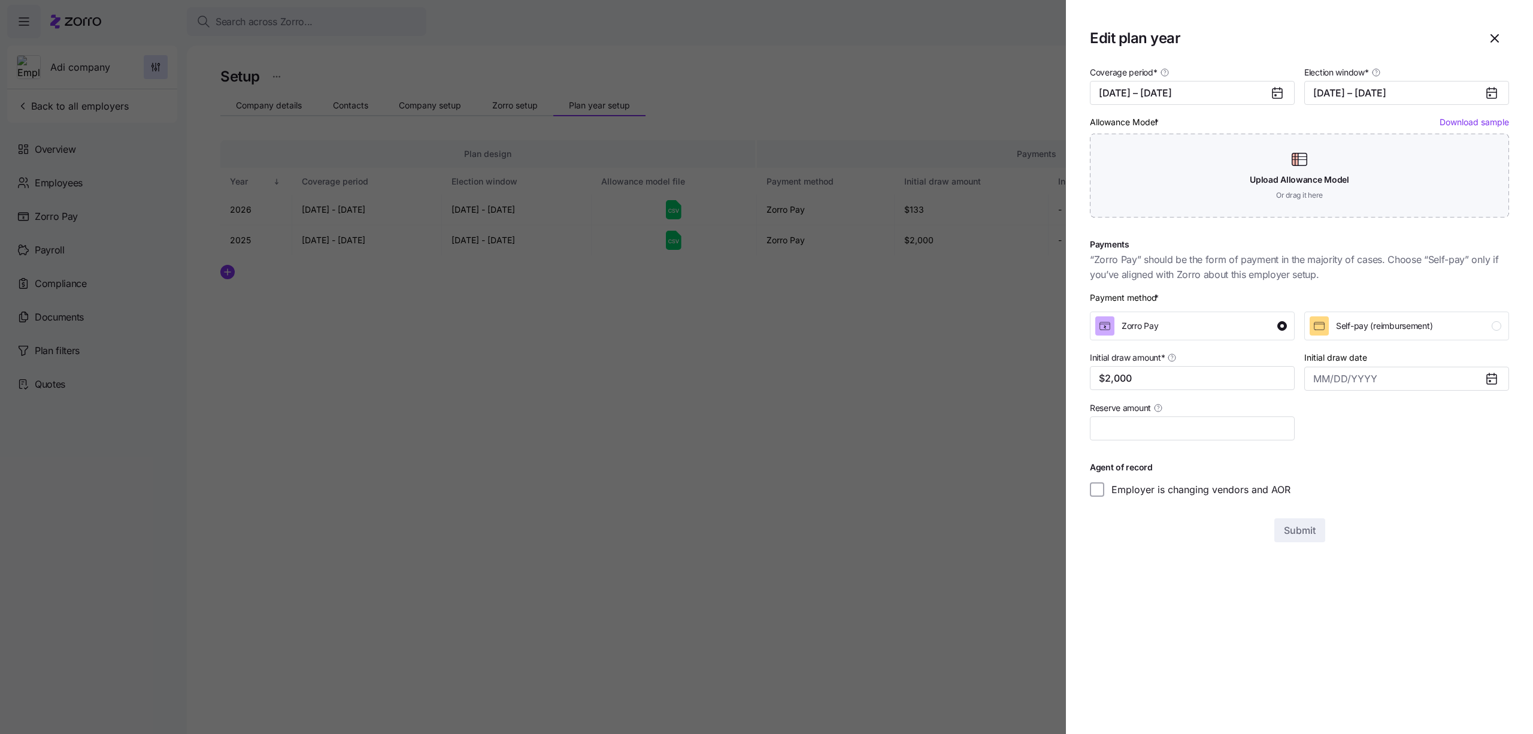
click at [834, 425] on div at bounding box center [766, 367] width 1533 height 734
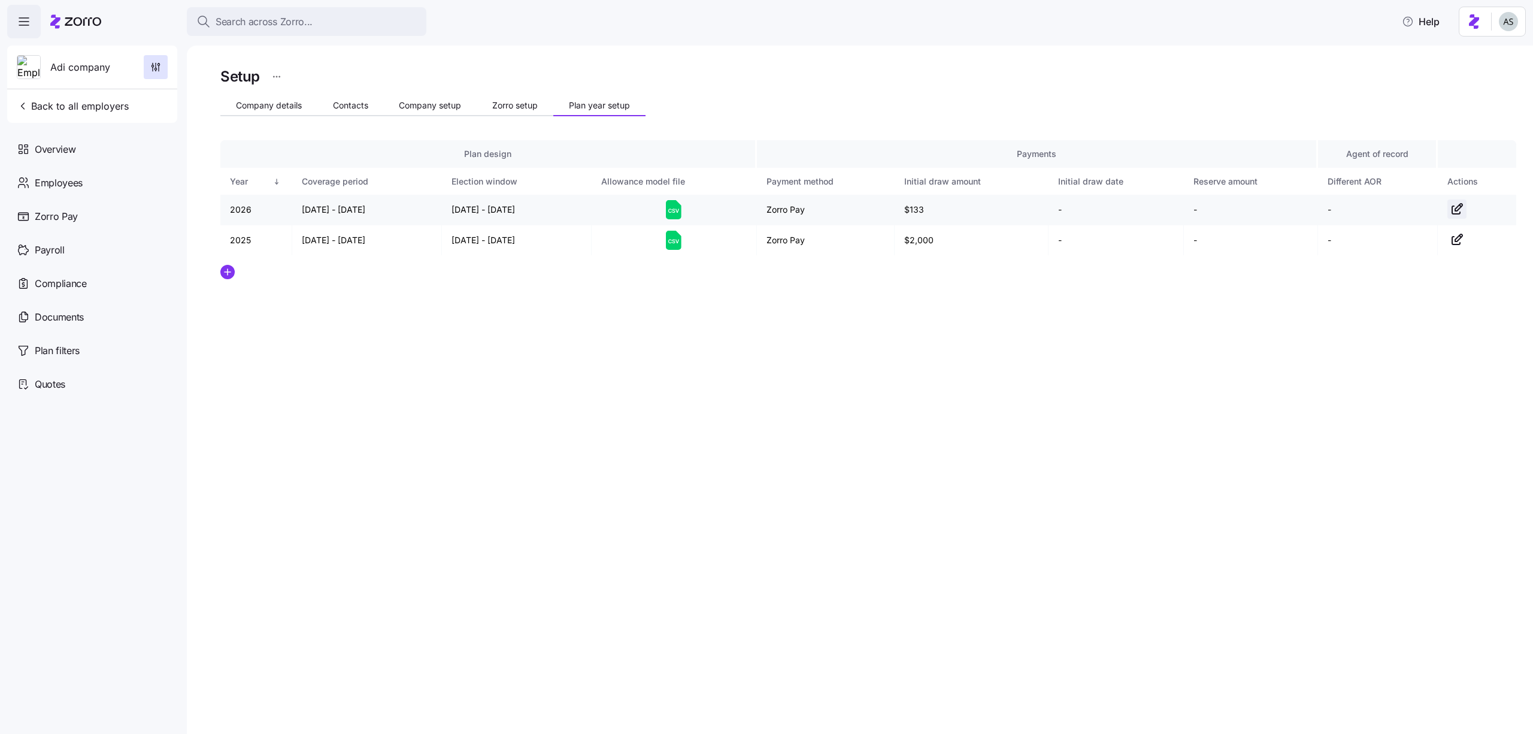
click at [1452, 207] on icon "button" at bounding box center [1456, 210] width 8 height 8
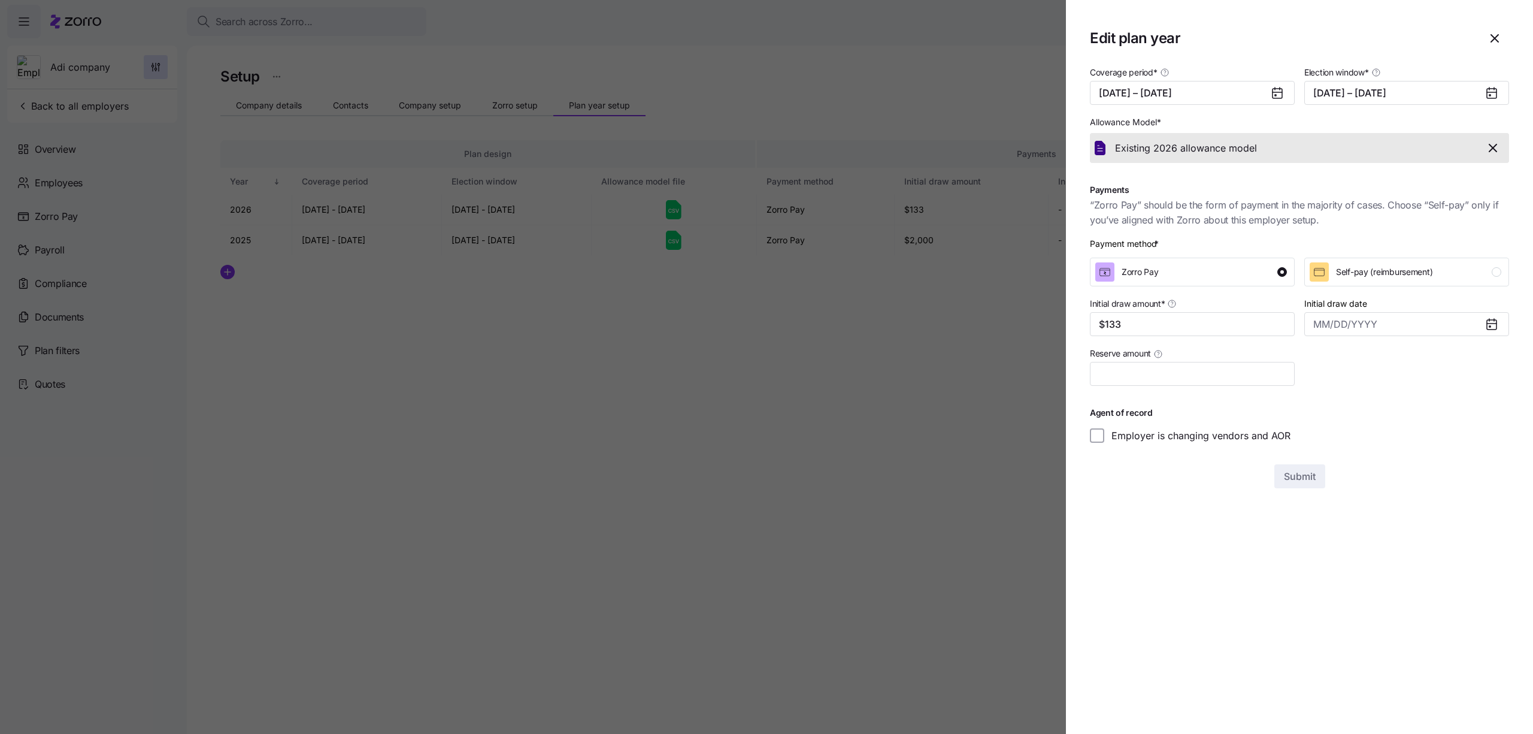
click at [620, 496] on div at bounding box center [766, 367] width 1533 height 734
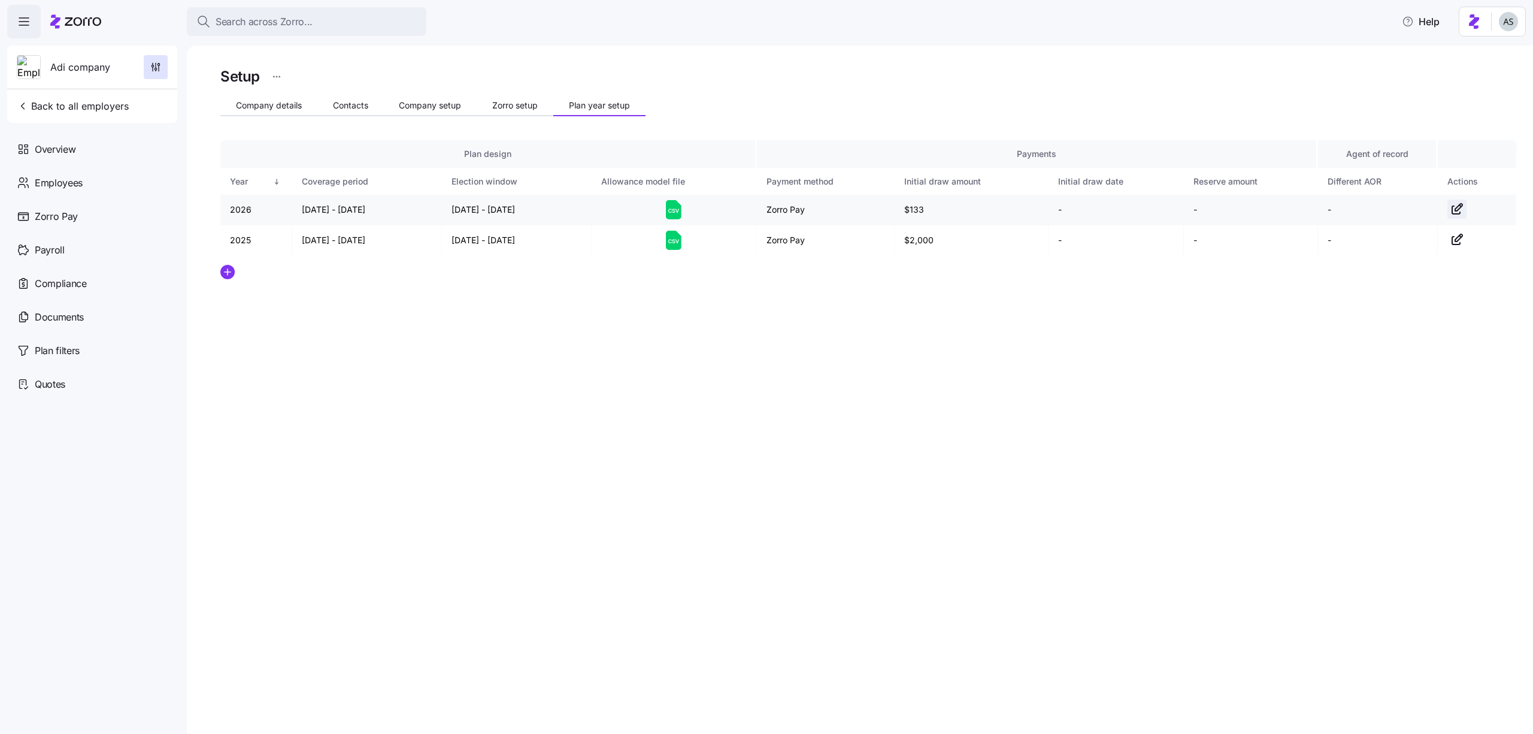
click at [1461, 210] on icon "button" at bounding box center [1457, 209] width 14 height 14
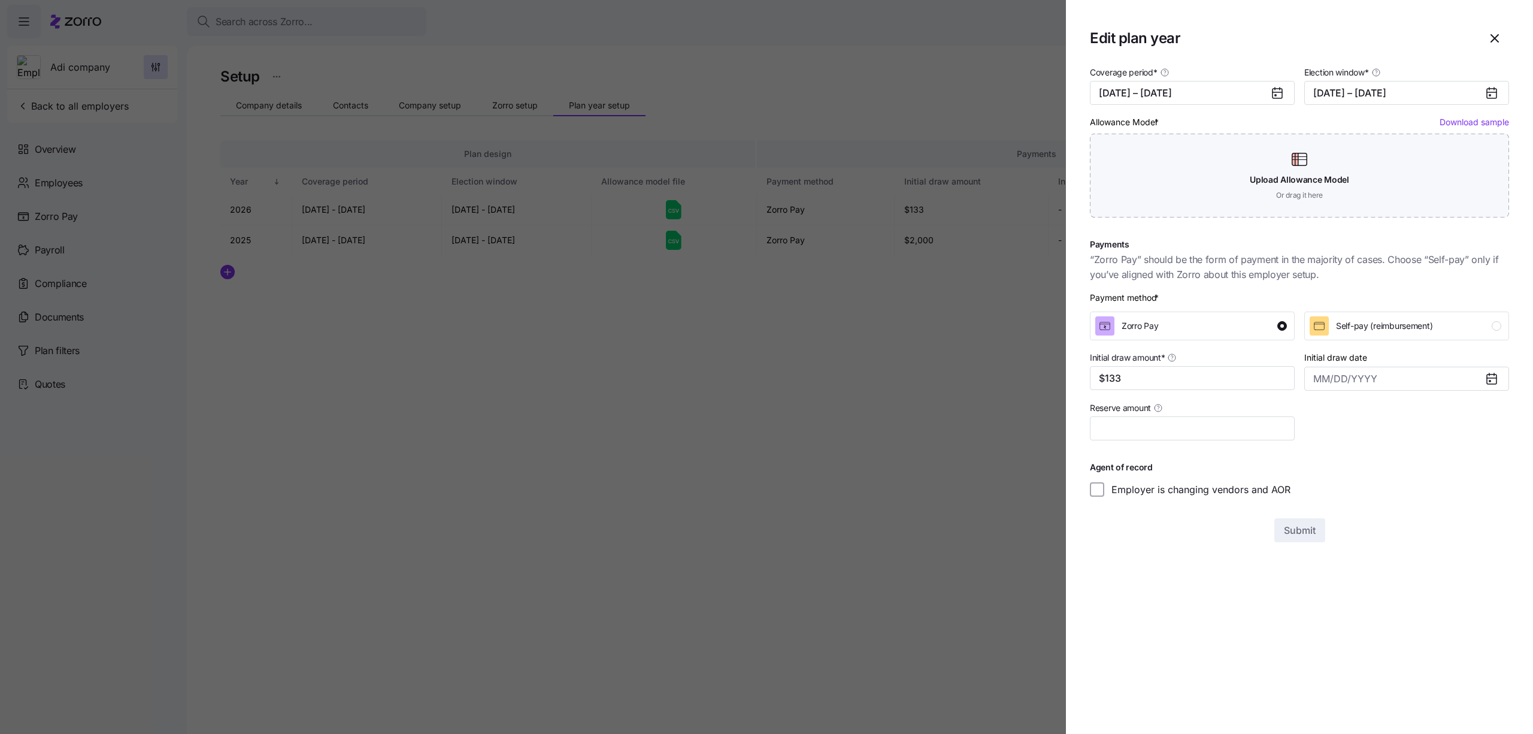
click at [940, 279] on div at bounding box center [766, 367] width 1533 height 734
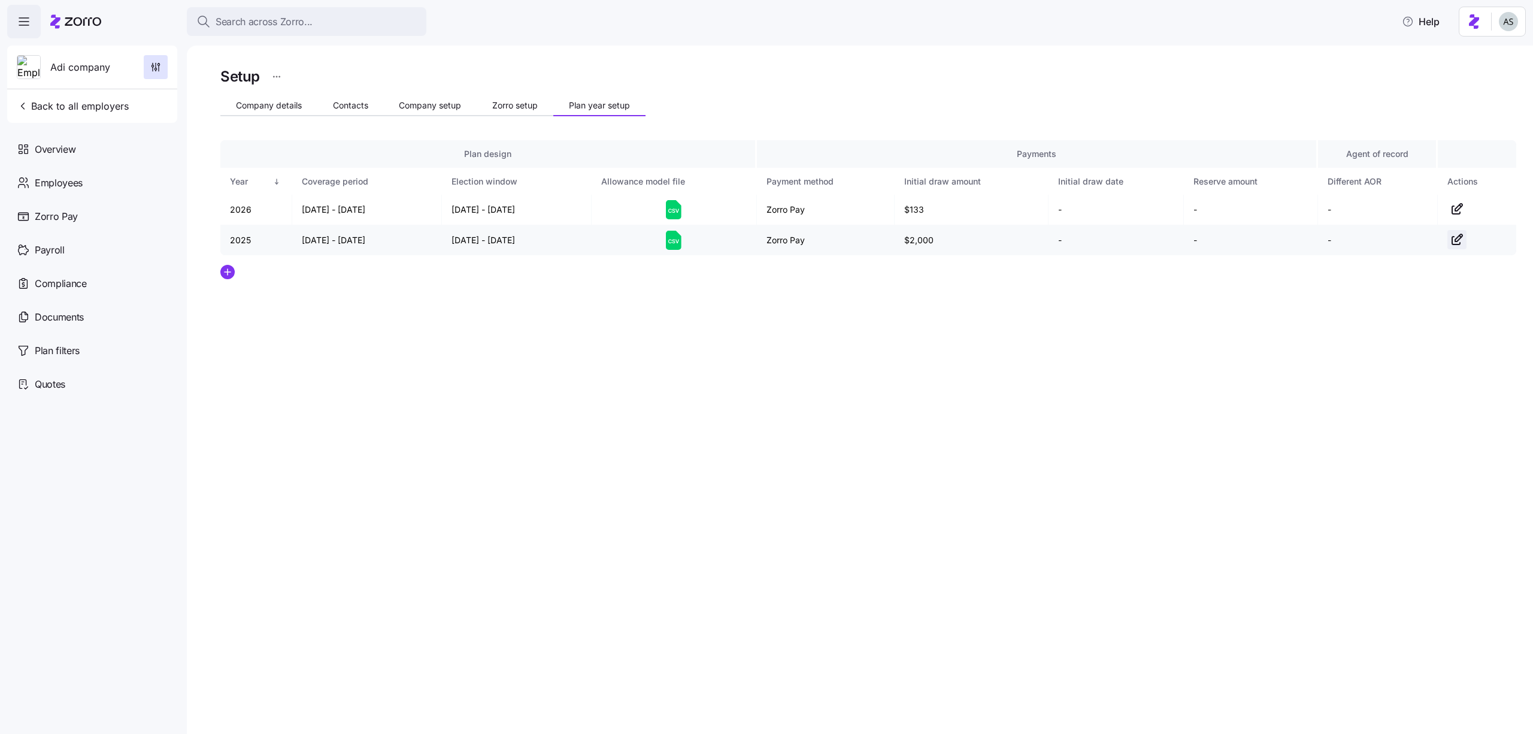
click at [1456, 243] on icon "button" at bounding box center [1457, 239] width 14 height 14
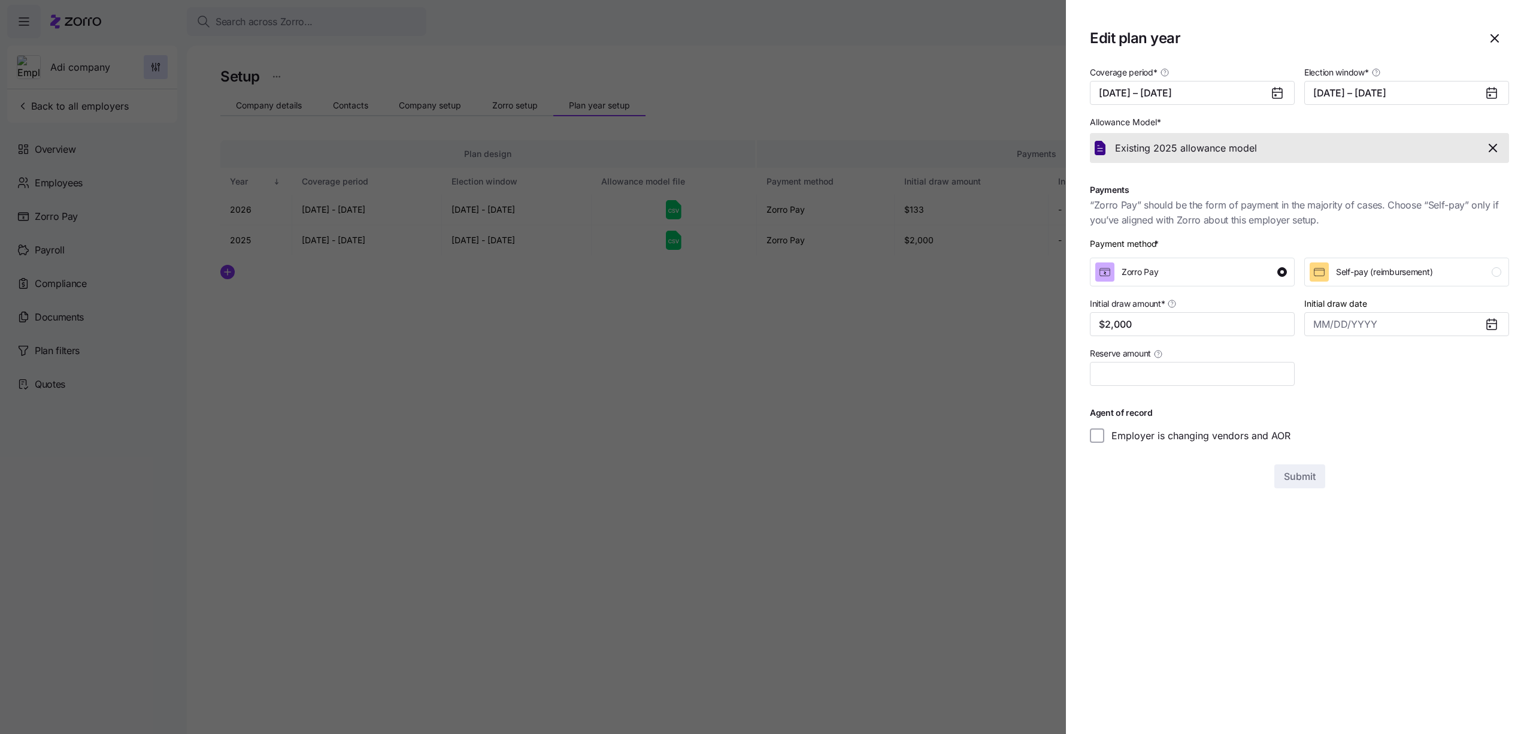
click at [1489, 148] on icon "button" at bounding box center [1493, 148] width 14 height 14
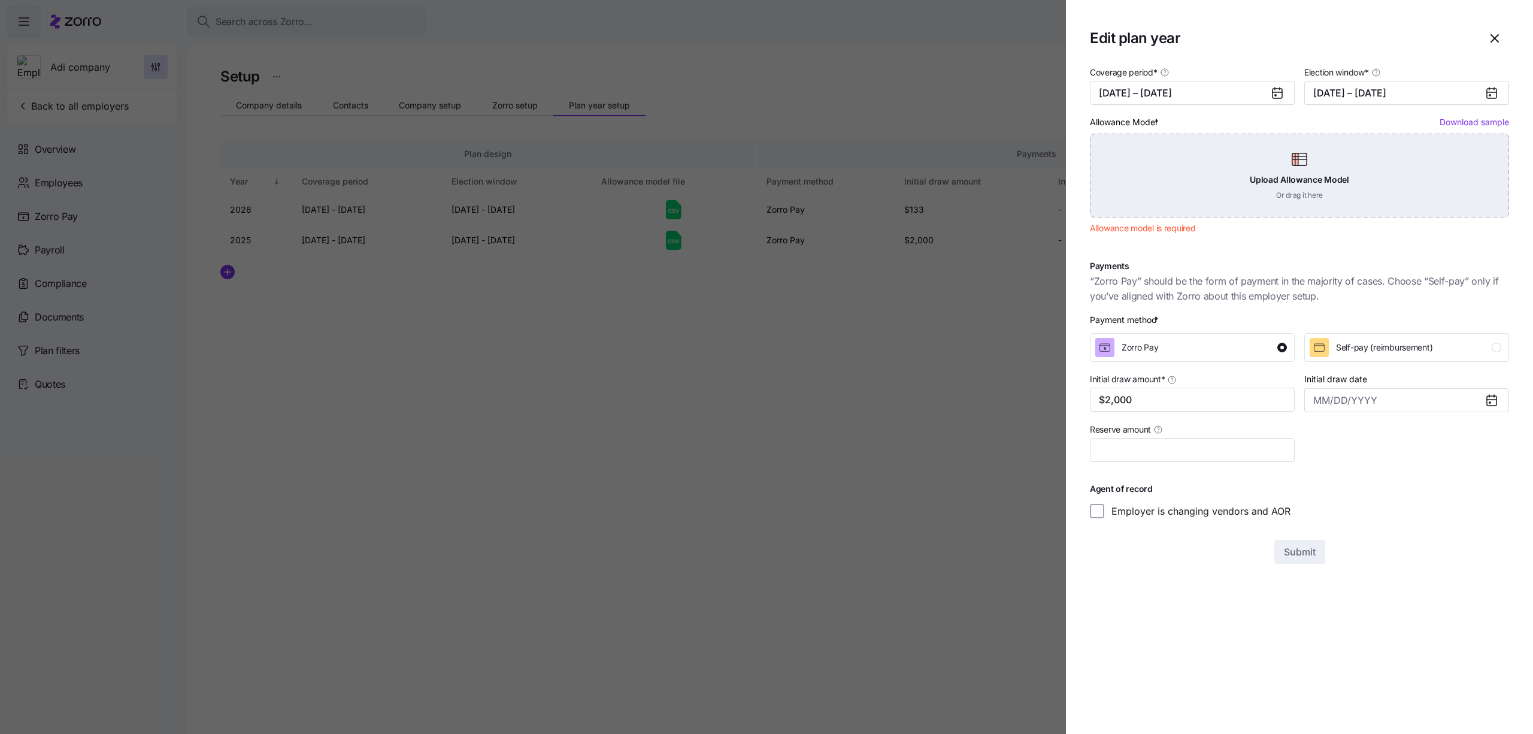
click at [1335, 205] on div "Upload Allowance Model Or drag it here" at bounding box center [1299, 176] width 419 height 84
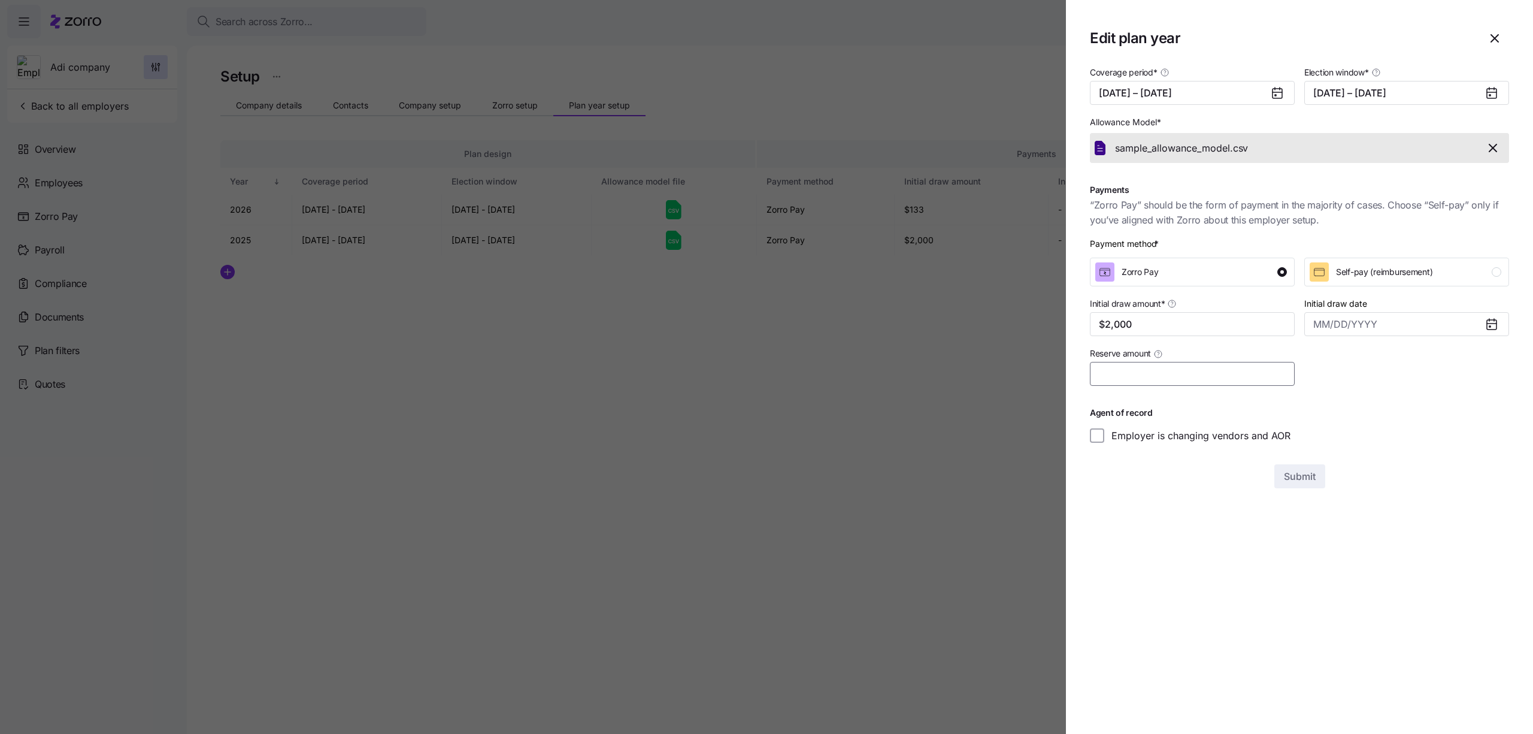
click at [1230, 378] on input "Reserve amount" at bounding box center [1192, 374] width 205 height 24
type input "$2"
click at [1190, 435] on label "Employer is changing vendors and AOR" at bounding box center [1197, 435] width 186 height 14
click at [1104, 435] on input "Employer is changing vendors and AOR" at bounding box center [1097, 435] width 14 height 14
click at [1190, 435] on label "Employer is changing vendors and AOR" at bounding box center [1197, 435] width 186 height 14
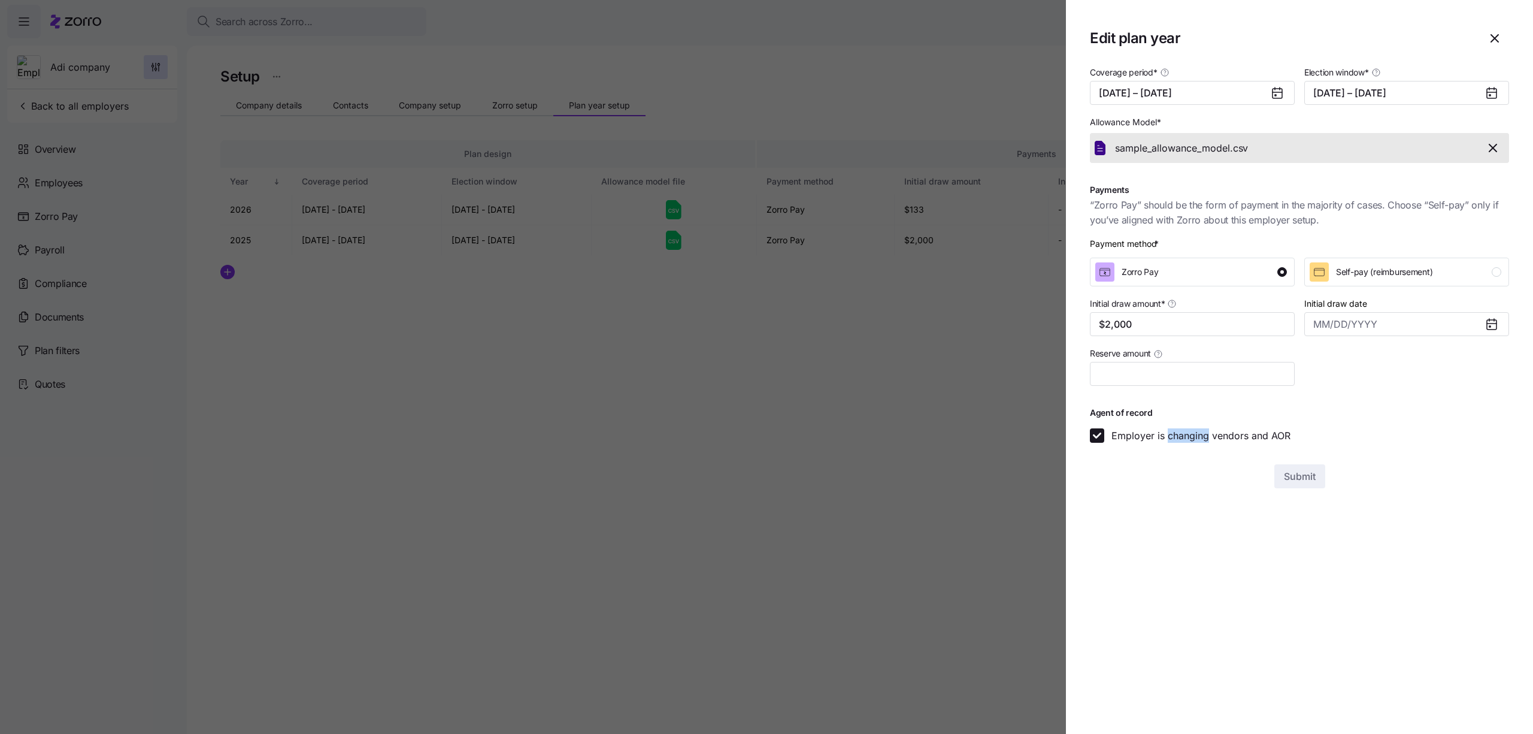
click at [1104, 435] on input "Employer is changing vendors and AOR" at bounding box center [1097, 435] width 14 height 14
checkbox input "false"
click at [1353, 331] on input "Initial draw date" at bounding box center [1406, 324] width 205 height 24
click at [1352, 414] on button "29" at bounding box center [1353, 411] width 25 height 25
type input "[DATE]"
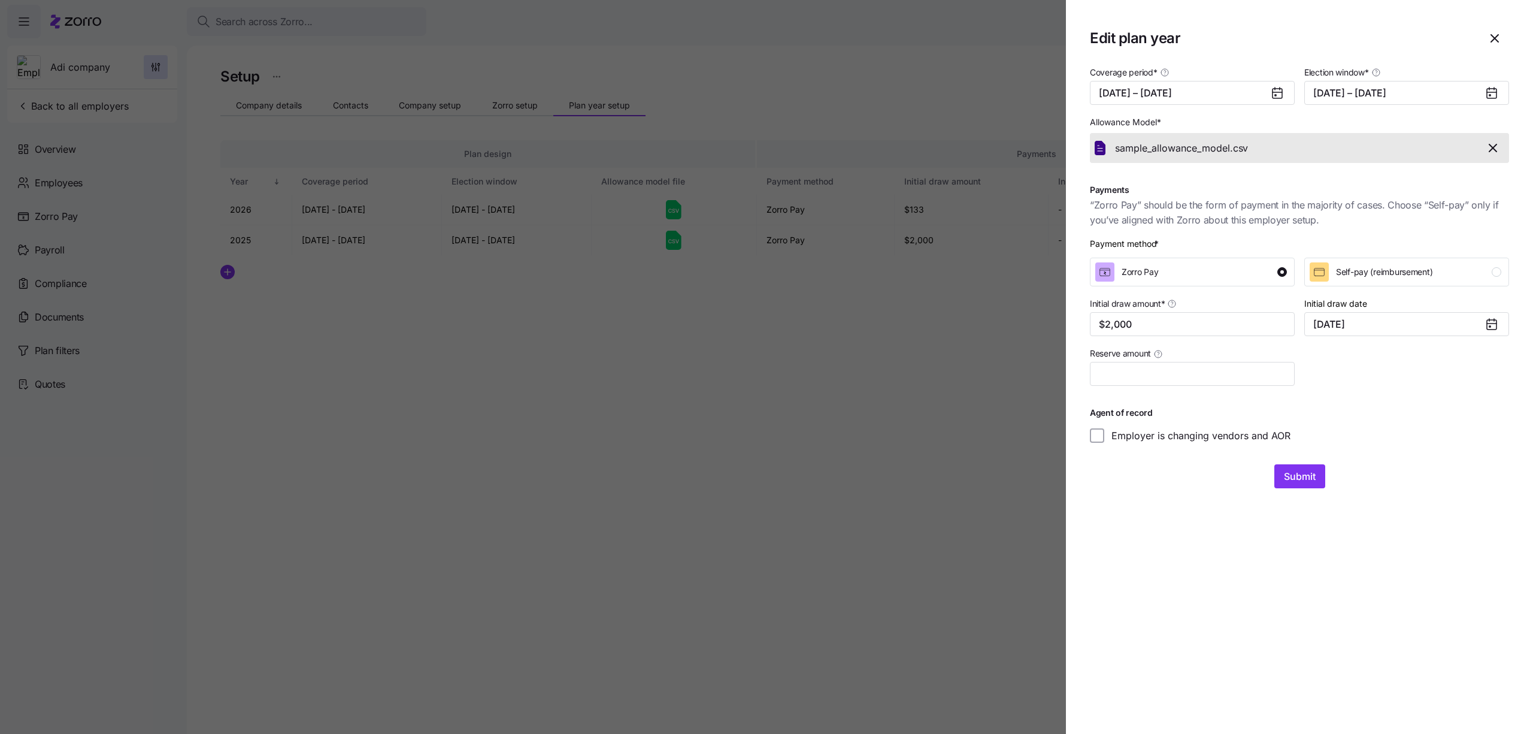
click at [1477, 311] on div "Initial draw date July 29, 2025" at bounding box center [1406, 316] width 205 height 41
click at [1477, 325] on input "[DATE]" at bounding box center [1406, 324] width 205 height 24
click at [1029, 316] on div at bounding box center [766, 367] width 1533 height 734
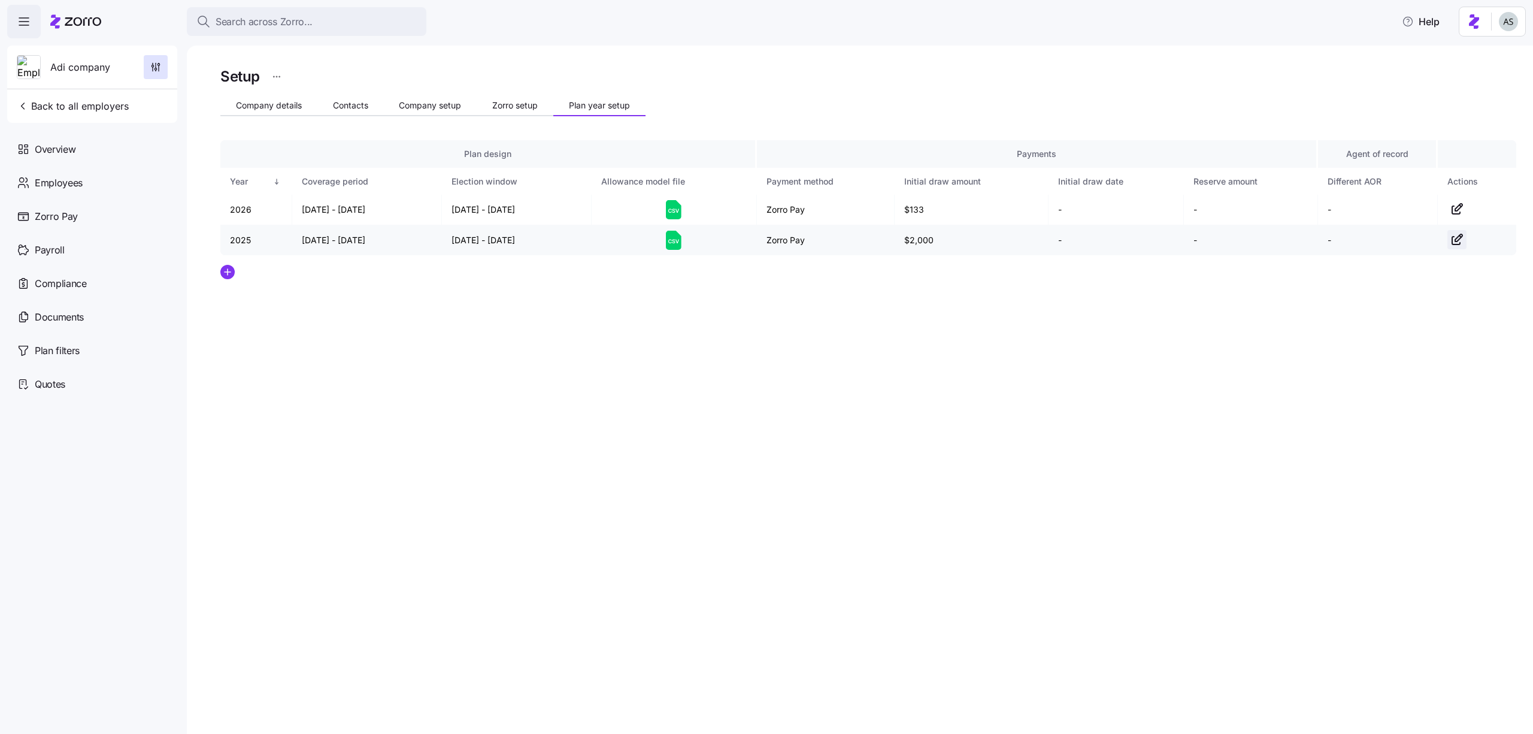
click at [1450, 240] on icon "button" at bounding box center [1457, 239] width 14 height 14
click at [1460, 243] on icon "button" at bounding box center [1456, 241] width 8 height 8
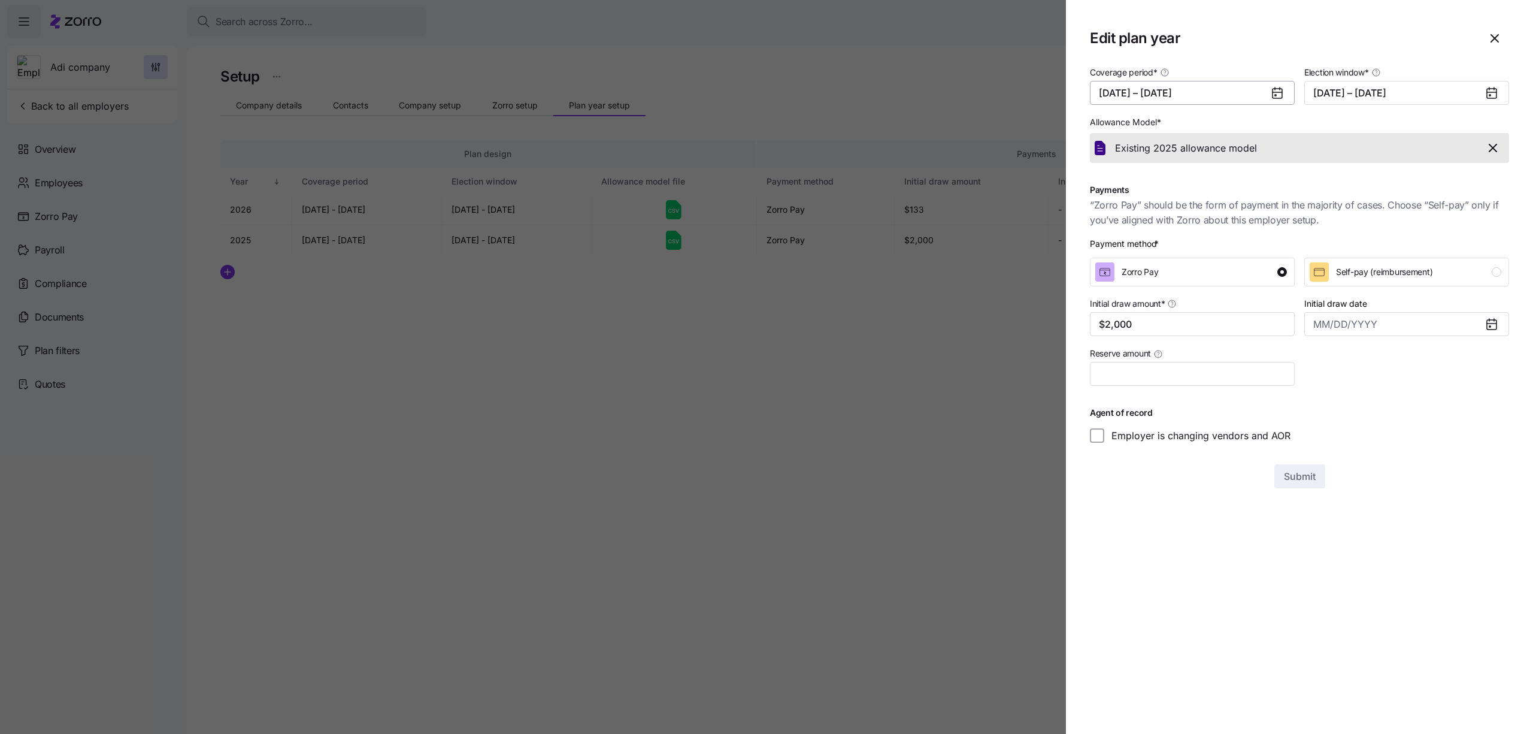
click at [1252, 95] on button "[DATE] – [DATE]" at bounding box center [1192, 93] width 205 height 24
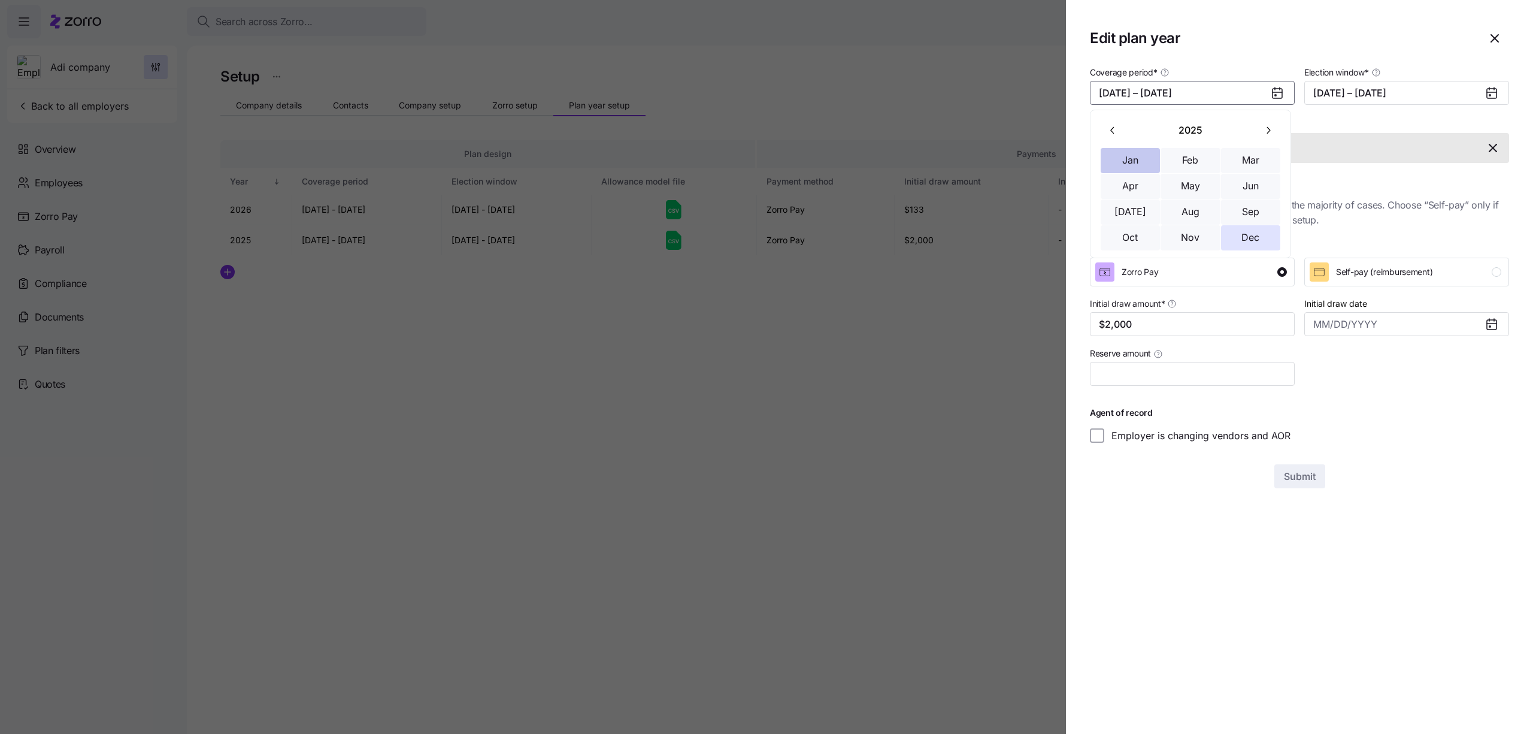
click at [1138, 162] on button "Jan" at bounding box center [1131, 160] width 60 height 25
click at [1245, 231] on button "Dec" at bounding box center [1251, 237] width 60 height 25
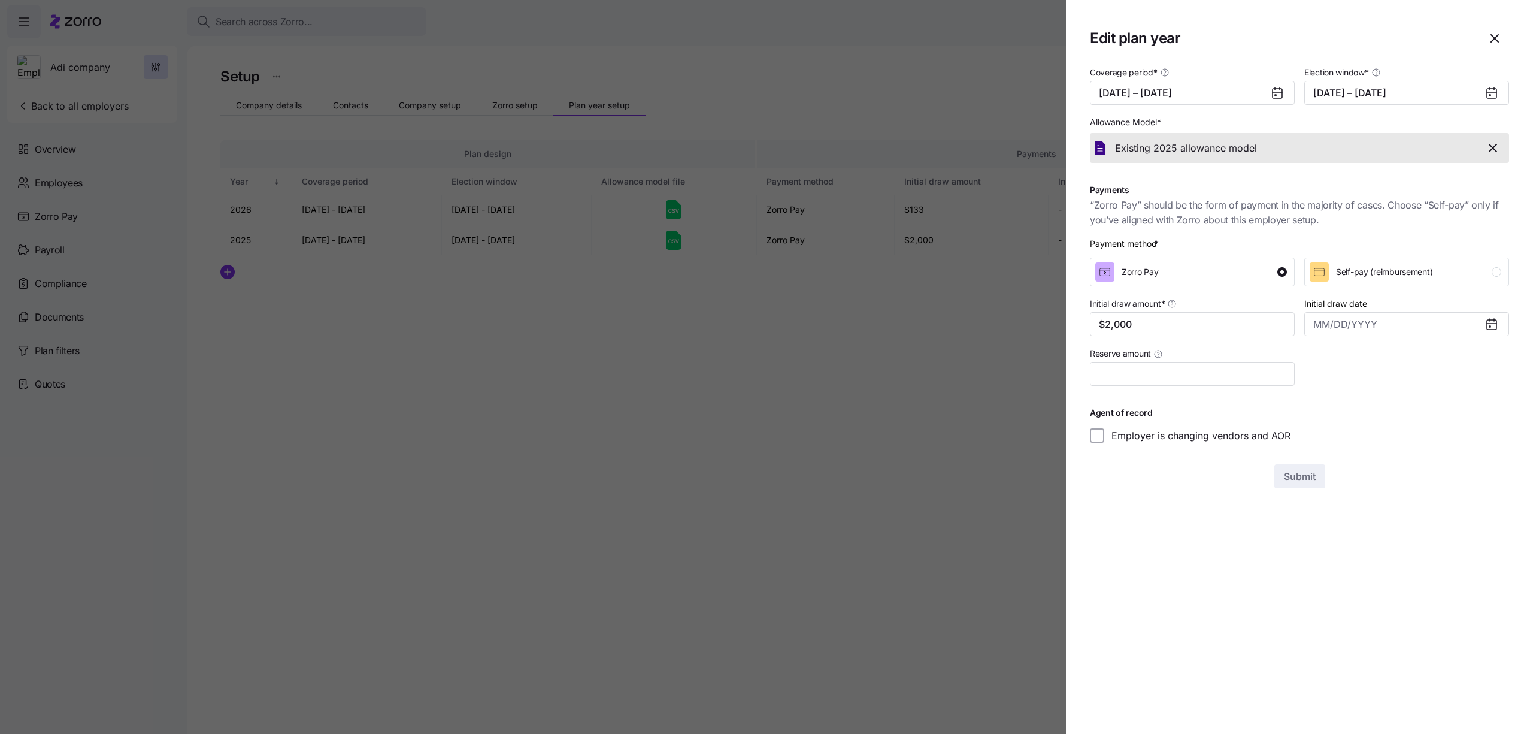
click at [1358, 111] on div "Allowance Model * Existing 2025 allowance model" at bounding box center [1299, 139] width 429 height 58
click at [1358, 108] on div "Election window * [DATE] – [DATE]" at bounding box center [1406, 85] width 214 height 50
click at [1356, 97] on button "[DATE] – [DATE]" at bounding box center [1406, 93] width 205 height 24
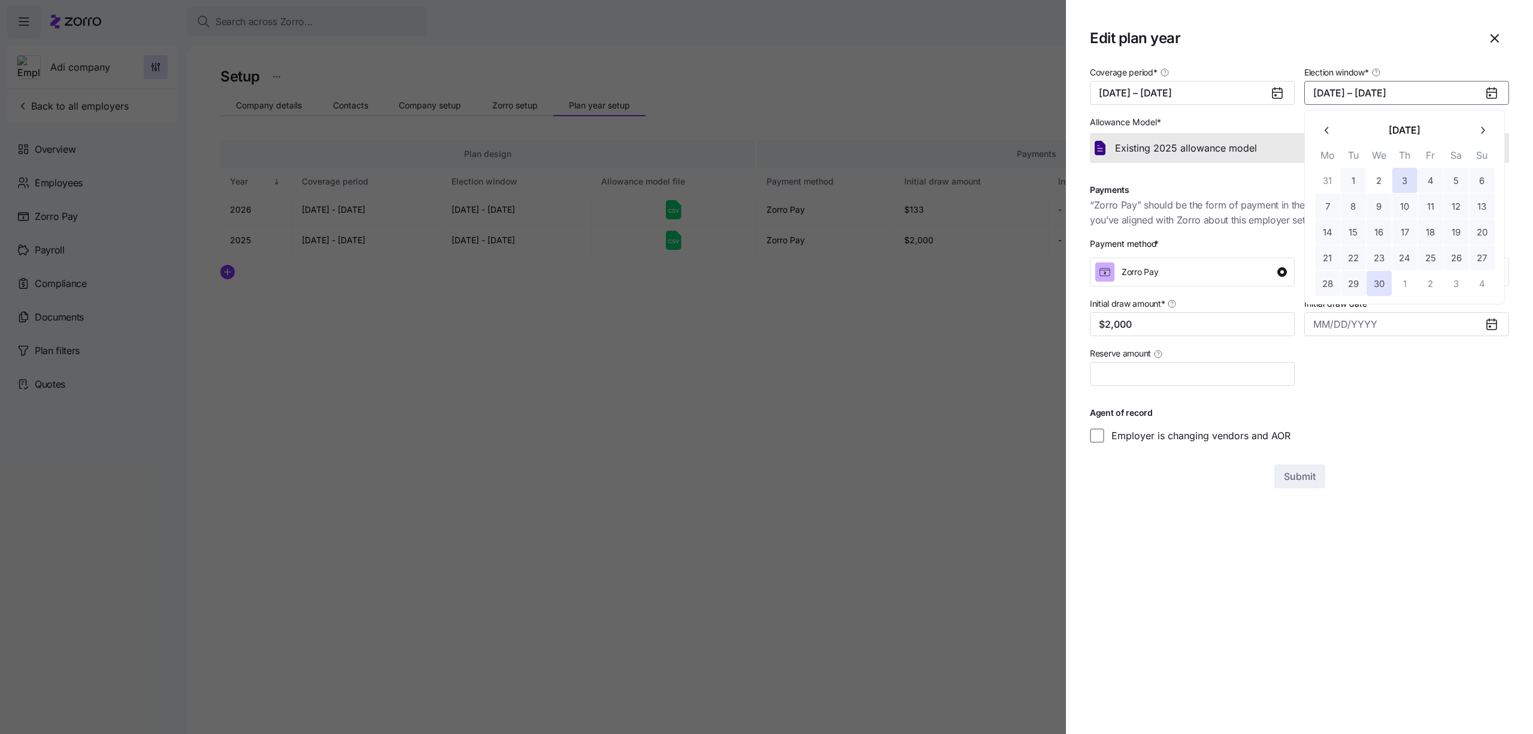
click at [1358, 177] on button "1" at bounding box center [1353, 180] width 25 height 25
click at [1377, 276] on button "30" at bounding box center [1379, 283] width 25 height 25
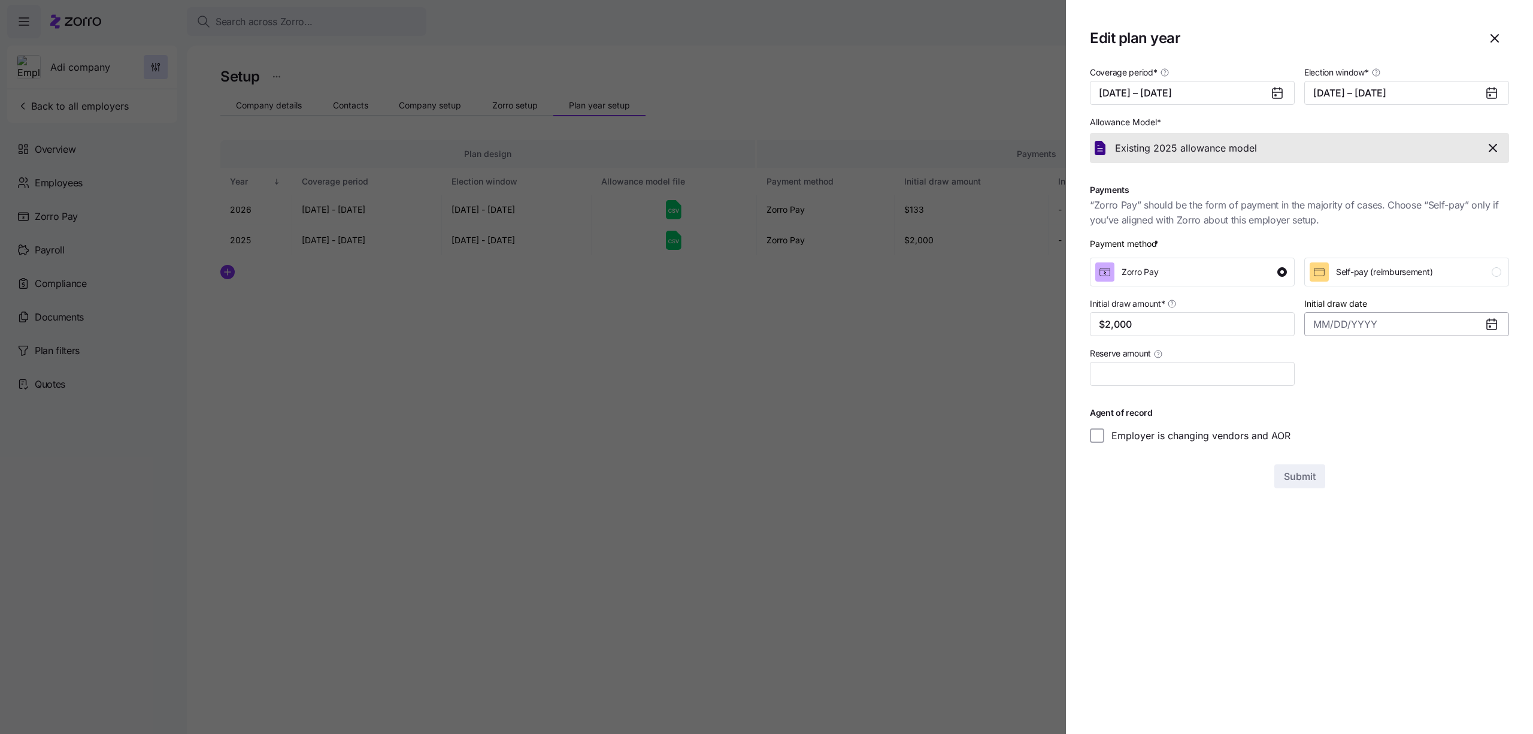
click at [1340, 331] on input "Initial draw date" at bounding box center [1406, 324] width 205 height 24
click at [1367, 481] on button "20" at bounding box center [1379, 489] width 25 height 25
type input "[DATE]"
click at [1337, 267] on span "Self-pay (reimbursement)" at bounding box center [1384, 272] width 96 height 12
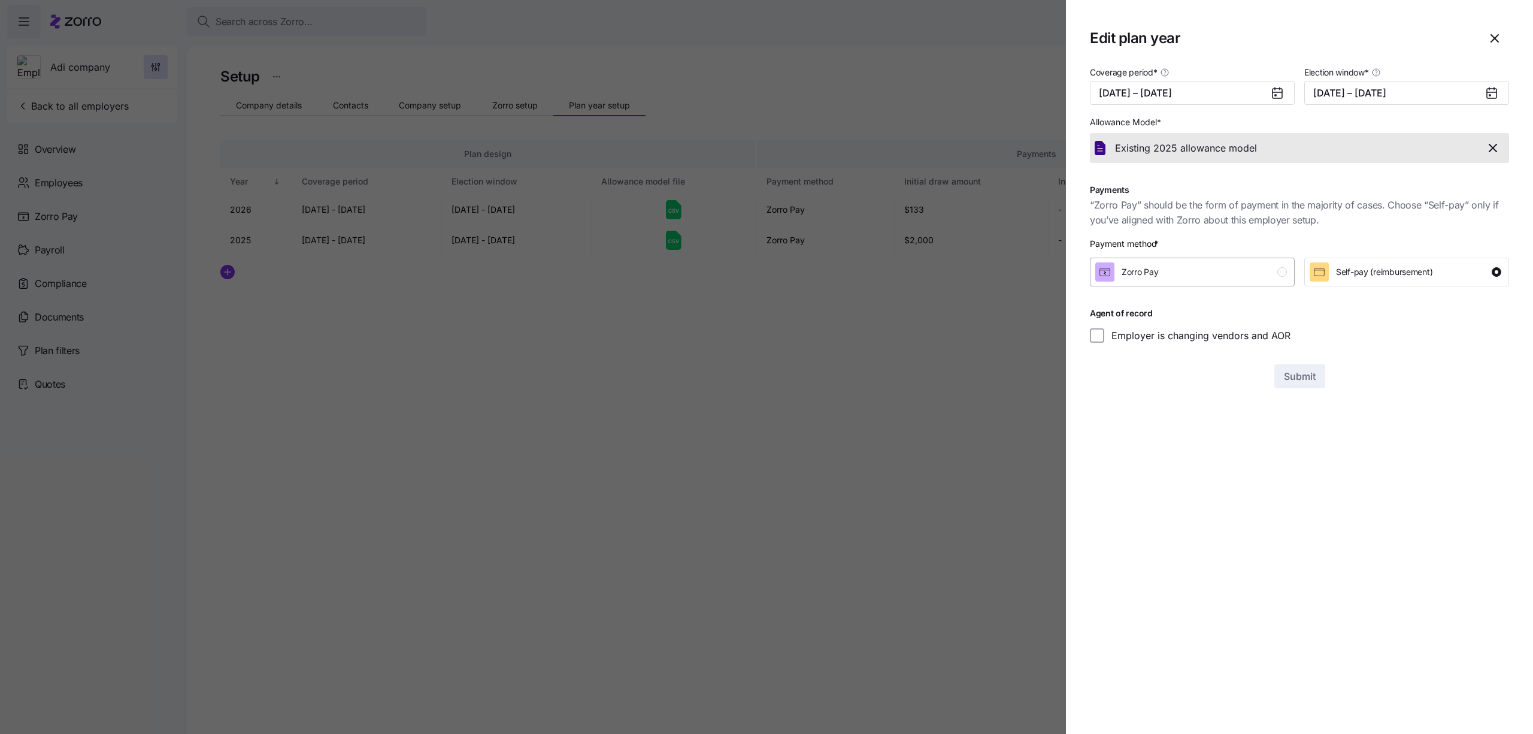
click at [1237, 267] on div "Zorro Pay" at bounding box center [1191, 271] width 192 height 19
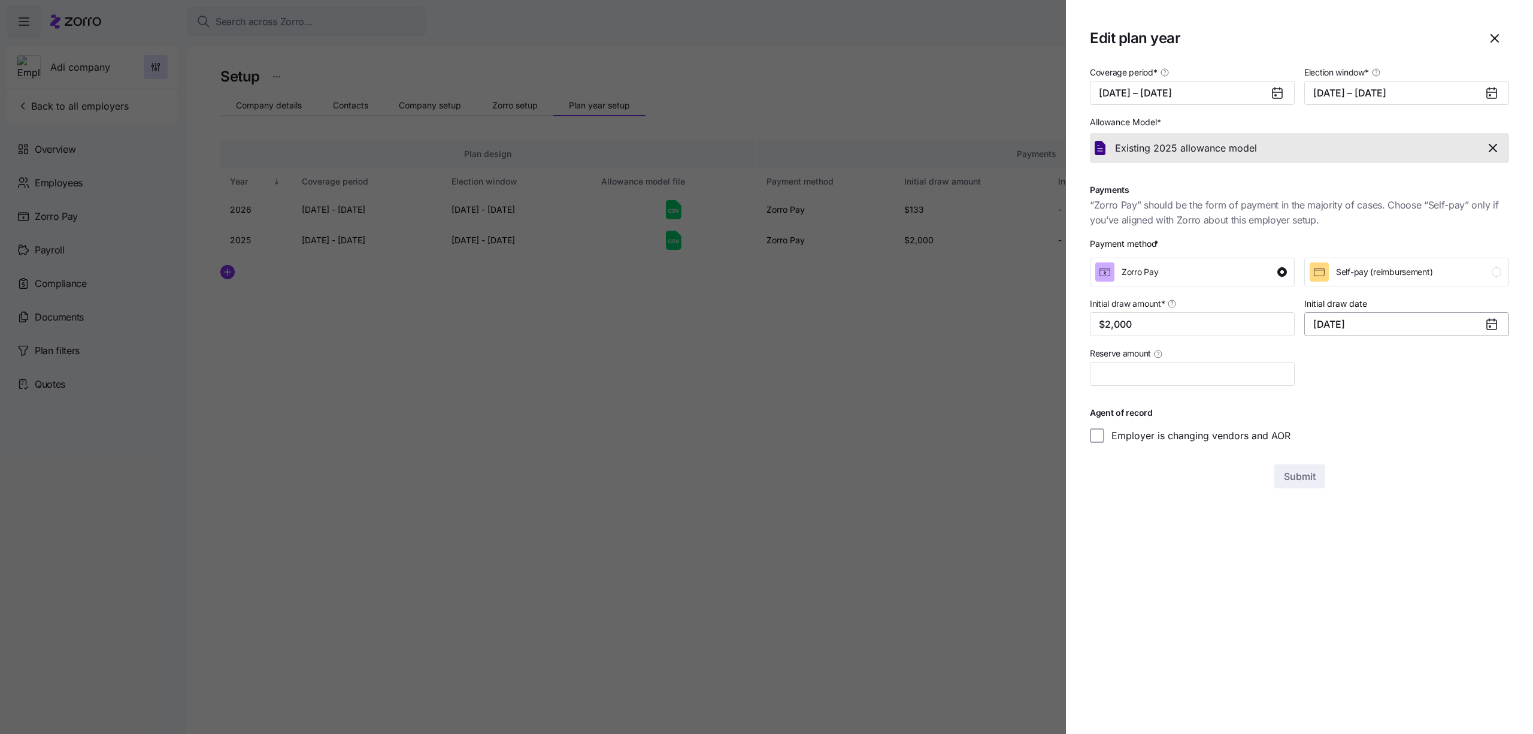
click at [1371, 329] on input "August 20, 2025" at bounding box center [1406, 324] width 205 height 24
click at [1396, 435] on button "7" at bounding box center [1404, 437] width 25 height 25
type input "August 7, 2025"
click at [1177, 325] on input "$2,000" at bounding box center [1192, 324] width 205 height 24
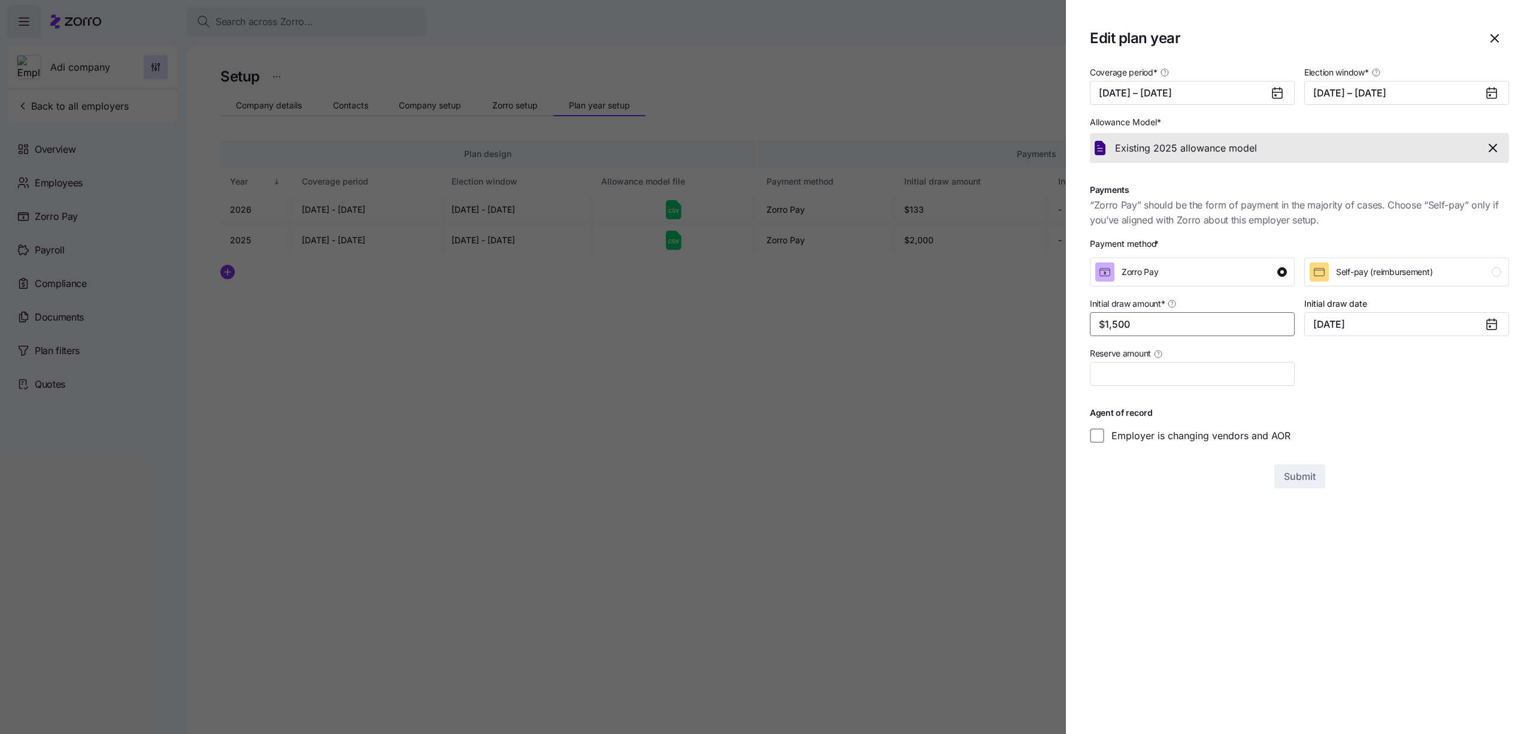
type input "$1,500"
click at [1343, 464] on div "Coverage period * 01/01/2025 – 12/31/2025 Election window * 04/01/2025 – 04/30/…" at bounding box center [1299, 276] width 419 height 423
click at [1215, 411] on h1 "Agent of record" at bounding box center [1299, 412] width 419 height 11
click at [1215, 430] on label "Employer is changing vendors and AOR" at bounding box center [1197, 435] width 186 height 14
click at [1104, 430] on input "Employer is changing vendors and AOR" at bounding box center [1097, 435] width 14 height 14
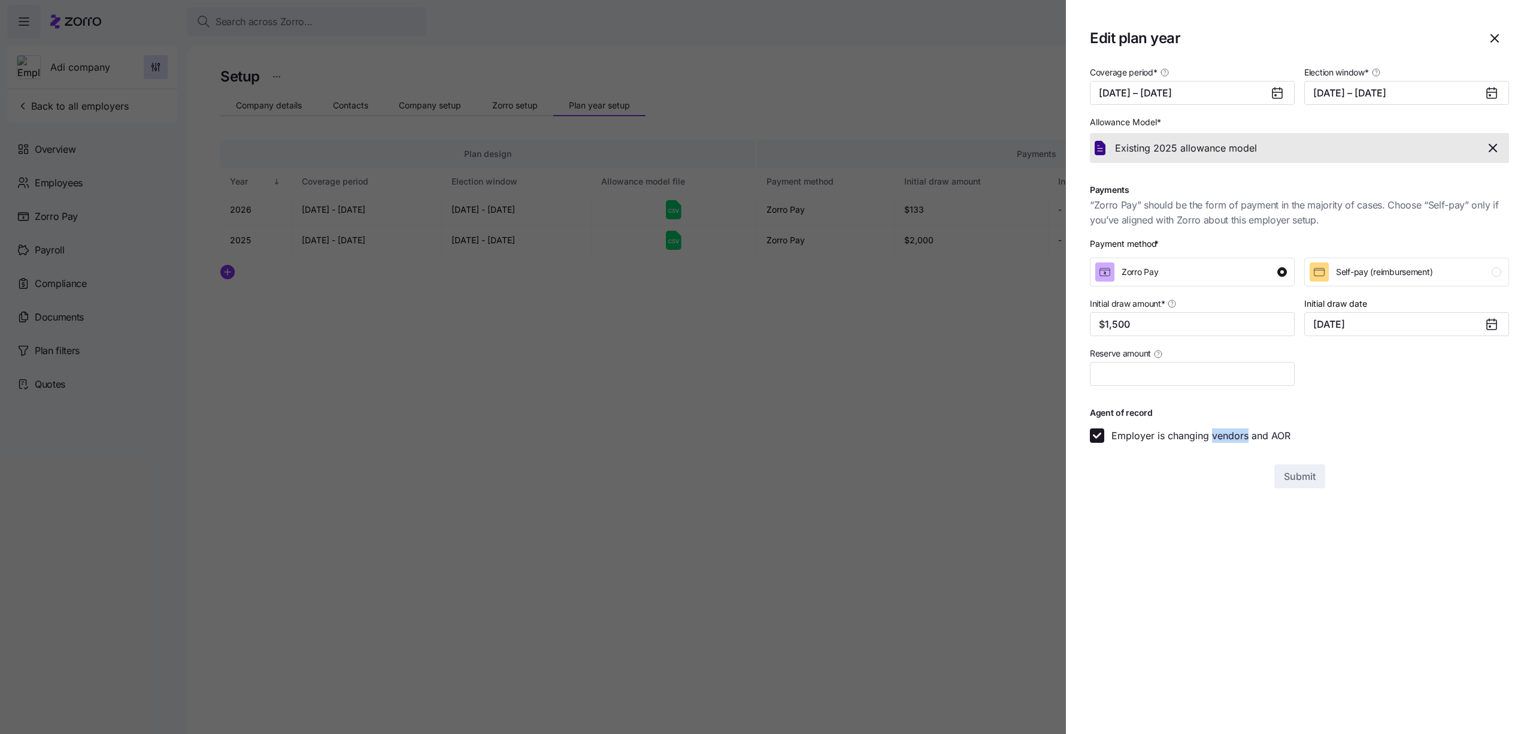
click at [1215, 430] on label "Employer is changing vendors and AOR" at bounding box center [1197, 435] width 186 height 14
click at [1104, 430] on input "Employer is changing vendors and AOR" at bounding box center [1097, 435] width 14 height 14
checkbox input "false"
click at [1501, 150] on span "button" at bounding box center [1493, 148] width 21 height 14
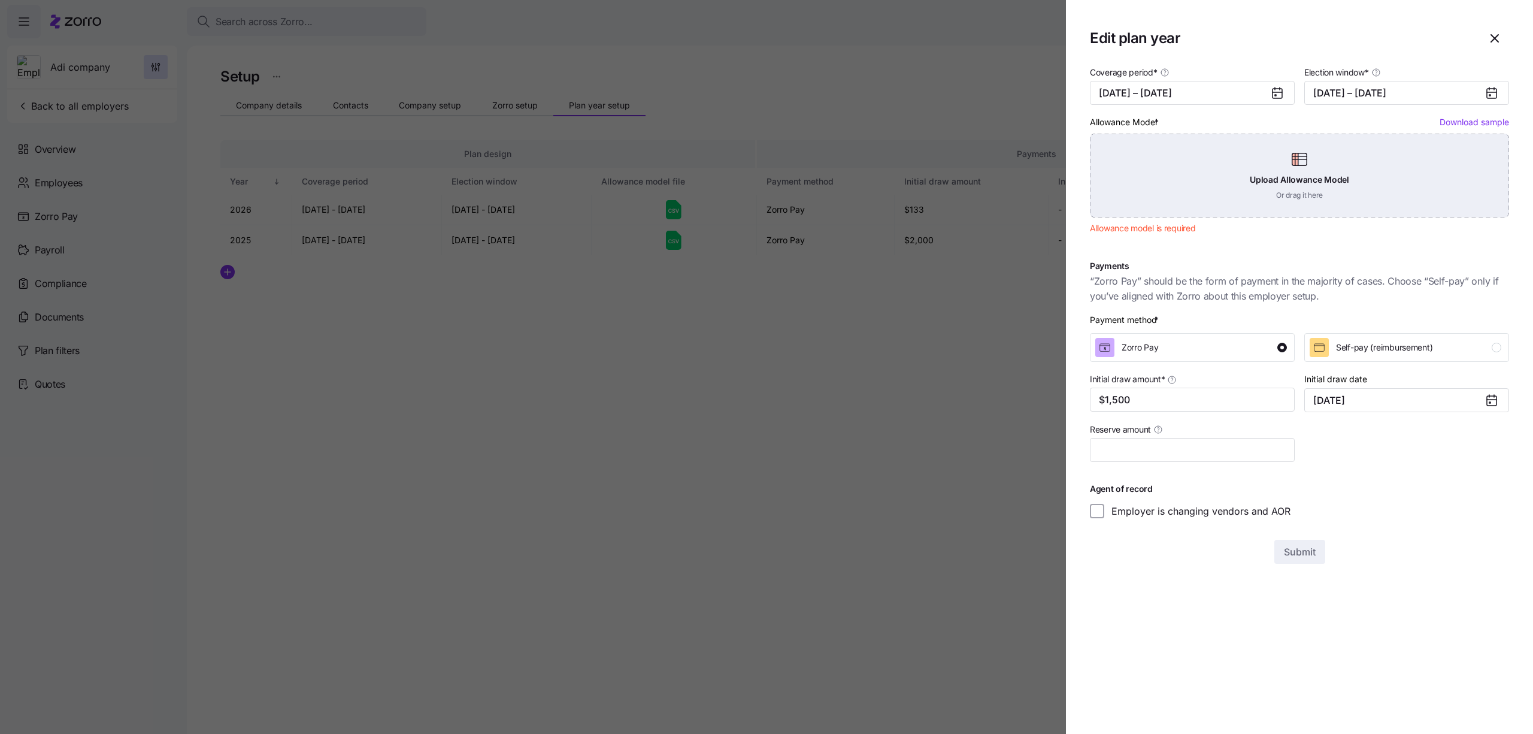
click at [1324, 198] on div "Upload Allowance Model Or drag it here" at bounding box center [1299, 176] width 419 height 84
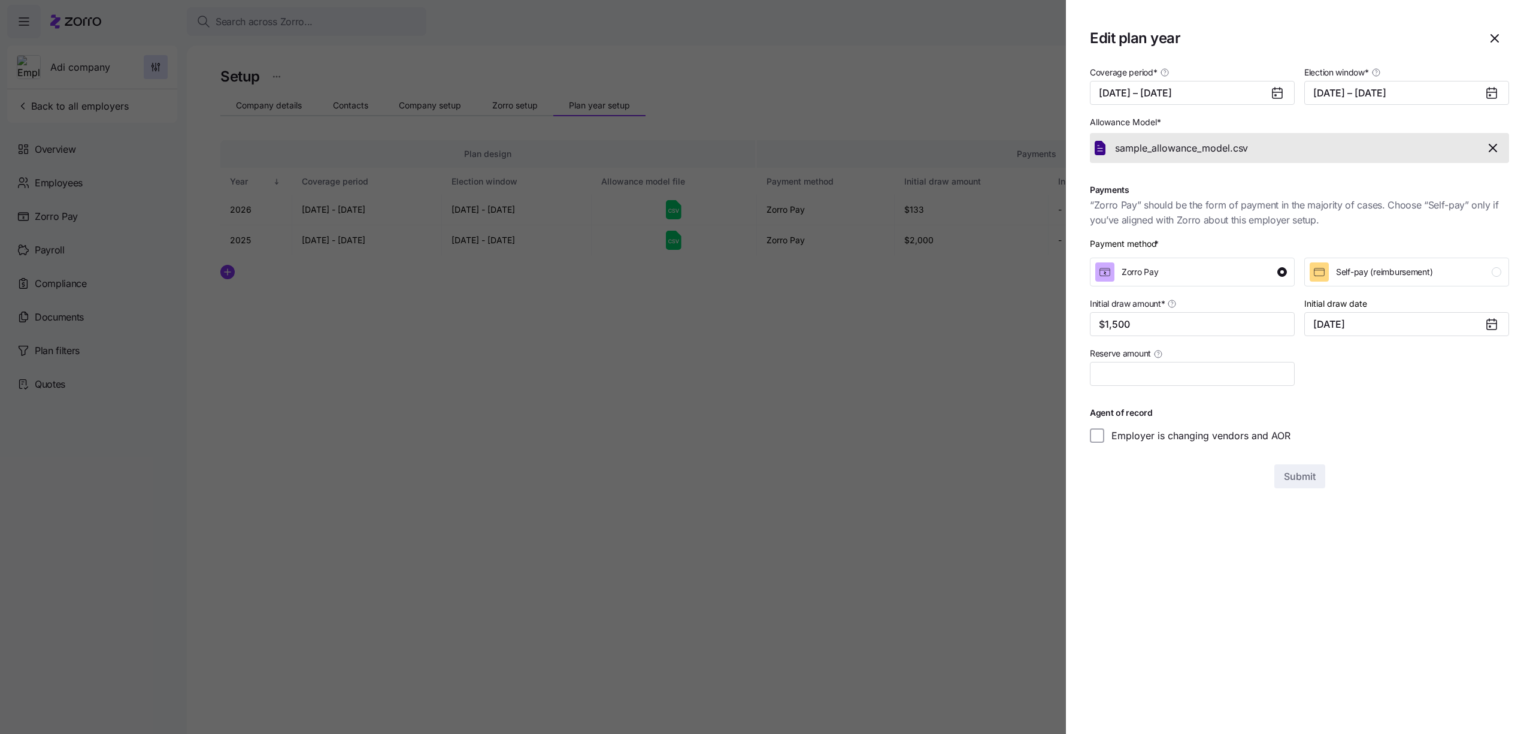
click at [1371, 338] on div "Initial draw date August 7, 2025" at bounding box center [1406, 316] width 214 height 50
click at [1370, 329] on input "August 7, 2025" at bounding box center [1406, 324] width 205 height 24
click at [1381, 469] on button "13" at bounding box center [1379, 463] width 25 height 25
type input "August 13, 2025"
click at [1301, 726] on div "Edit plan year Coverage period * 01/01/2025 – 12/31/2025 Election window * 04/0…" at bounding box center [766, 726] width 1533 height 0
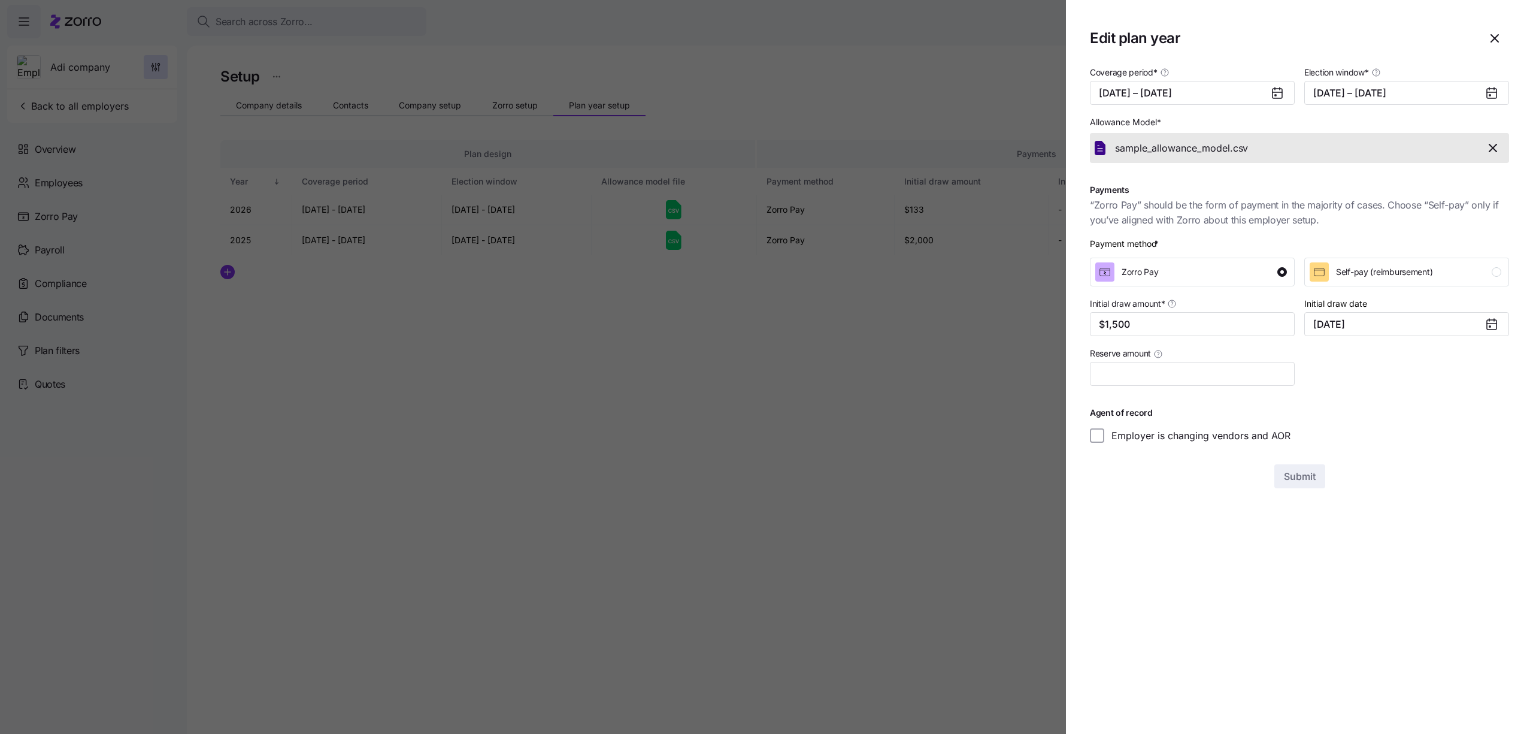
click at [937, 387] on div at bounding box center [766, 367] width 1533 height 734
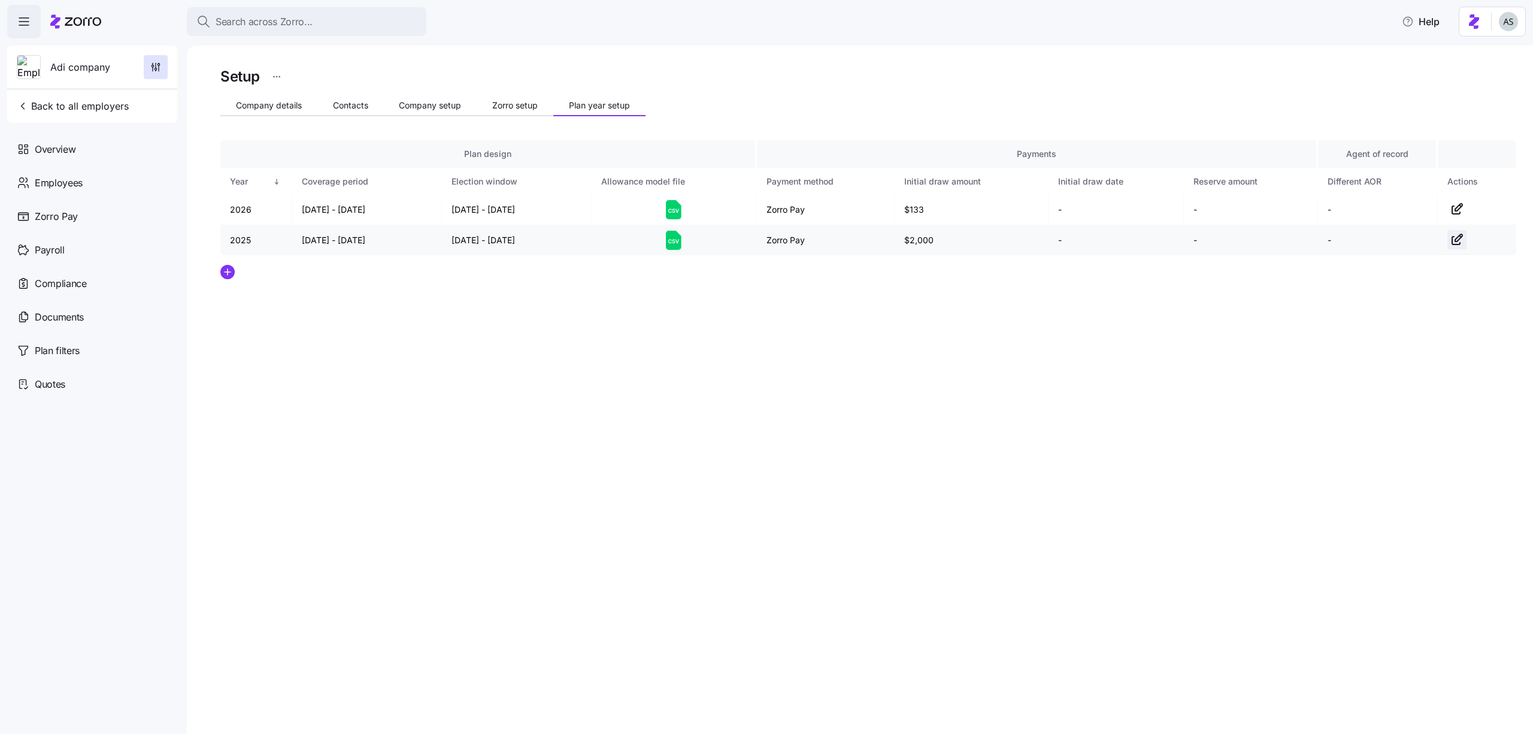
click at [1461, 238] on icon "button" at bounding box center [1457, 239] width 14 height 14
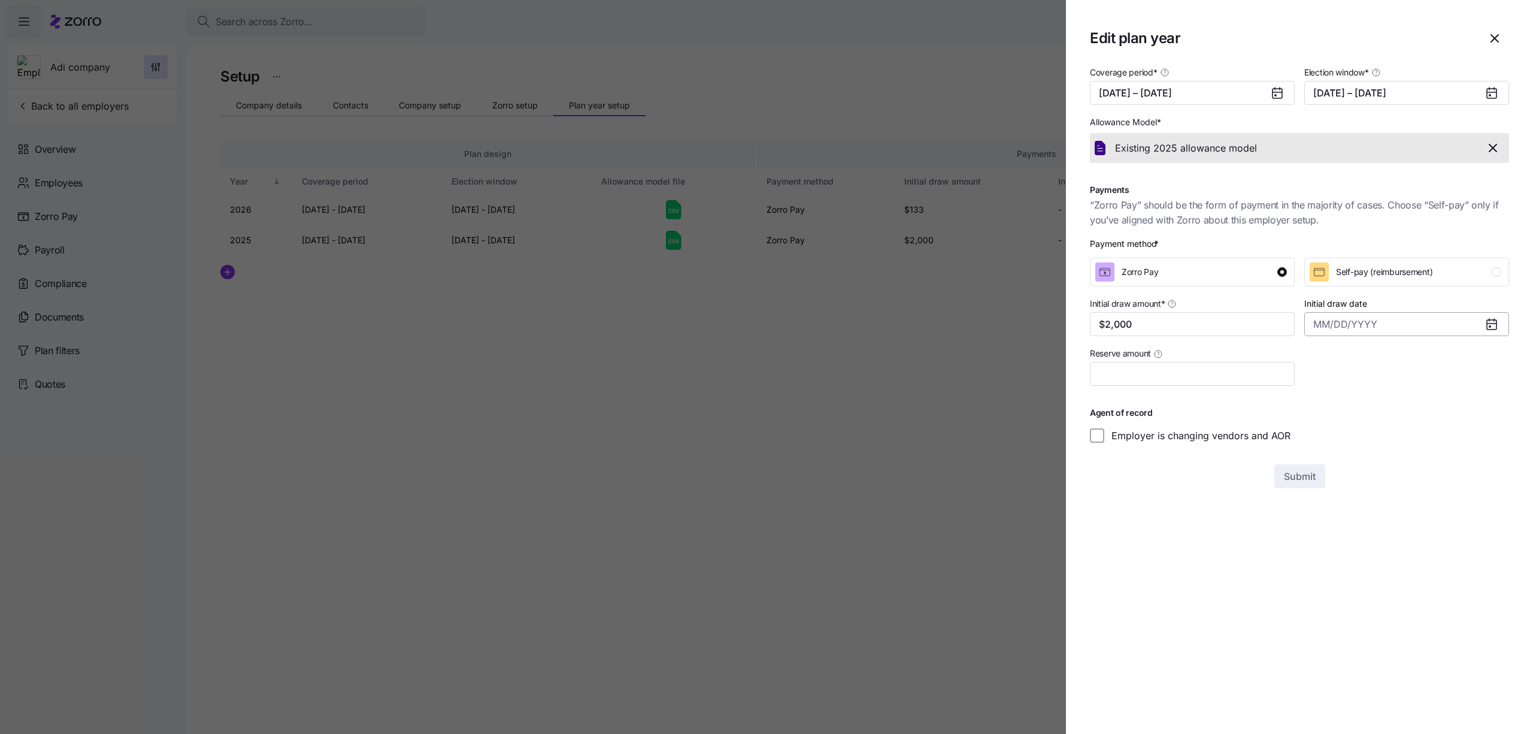
click at [1338, 334] on input "Initial draw date" at bounding box center [1406, 324] width 205 height 24
click at [1409, 439] on button "7" at bounding box center [1404, 437] width 25 height 25
click at [1480, 144] on div "Existing 2025 allowance model" at bounding box center [1300, 148] width 410 height 20
click at [1492, 152] on icon "button" at bounding box center [1493, 148] width 14 height 14
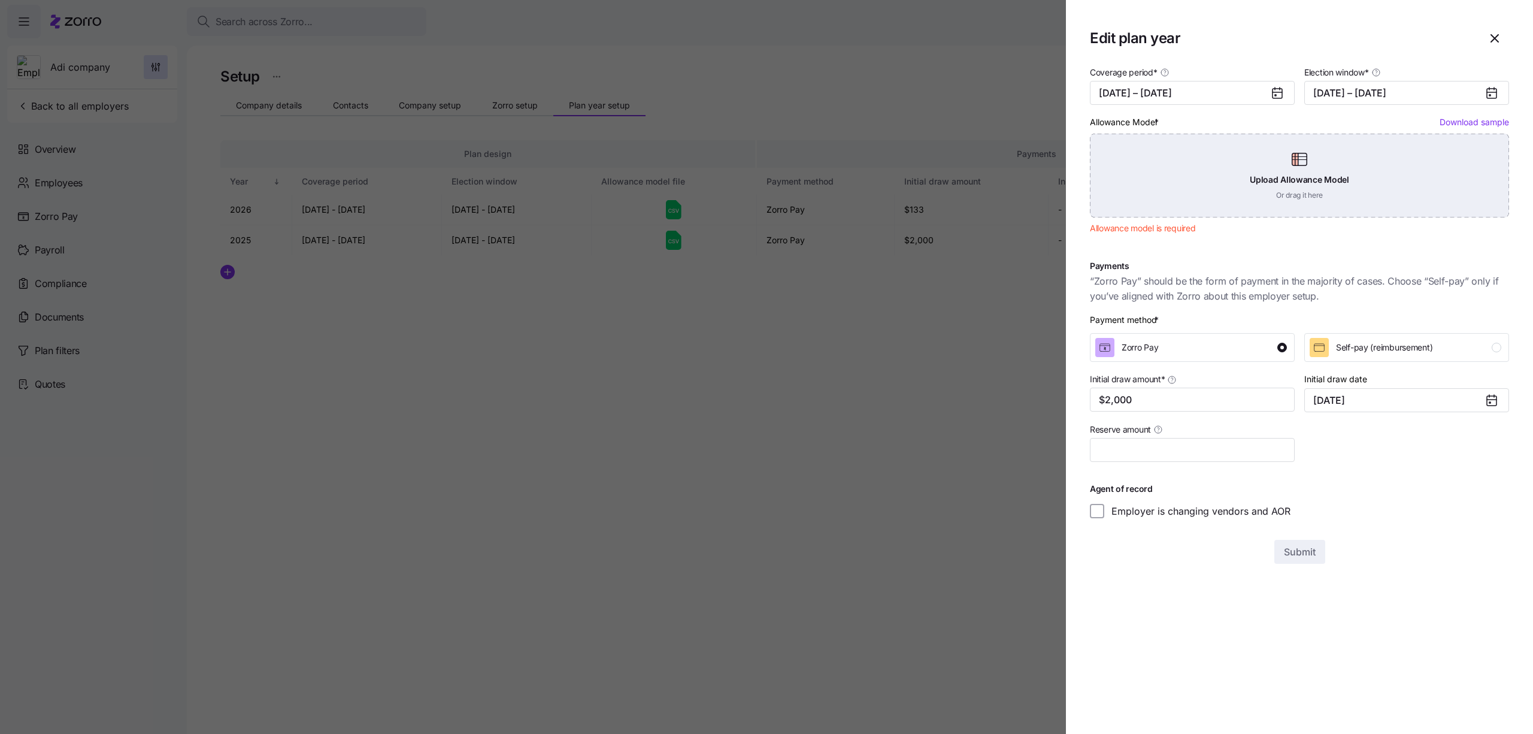
click at [1242, 190] on div "Upload Allowance Model Or drag it here" at bounding box center [1299, 176] width 419 height 84
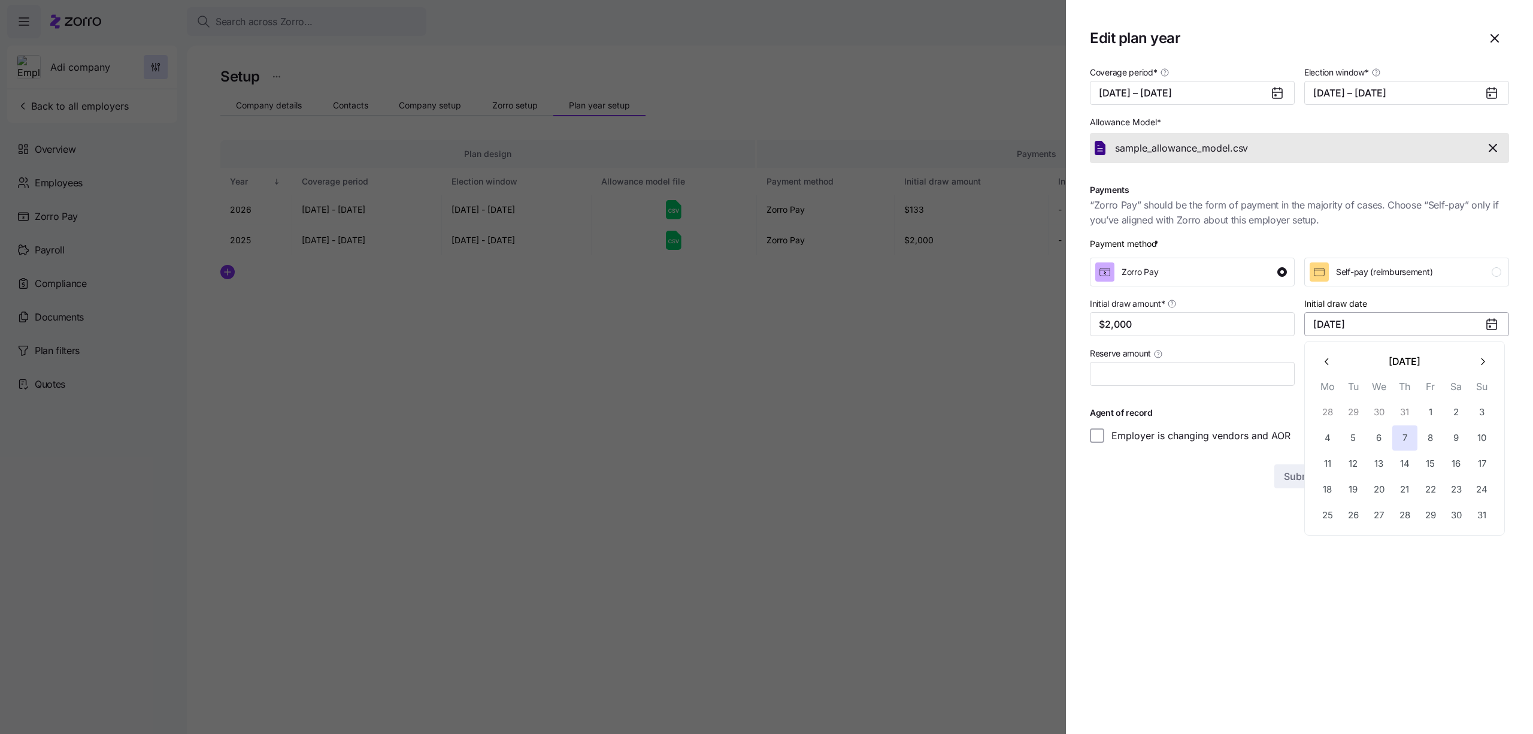
click at [1379, 324] on input "August 7, 2025" at bounding box center [1406, 324] width 205 height 24
click at [1365, 405] on button "29" at bounding box center [1353, 411] width 25 height 25
click at [1371, 335] on input "July 29, 2025" at bounding box center [1406, 324] width 205 height 24
click at [1406, 453] on button "17" at bounding box center [1404, 463] width 25 height 25
type input "July 17, 2025"
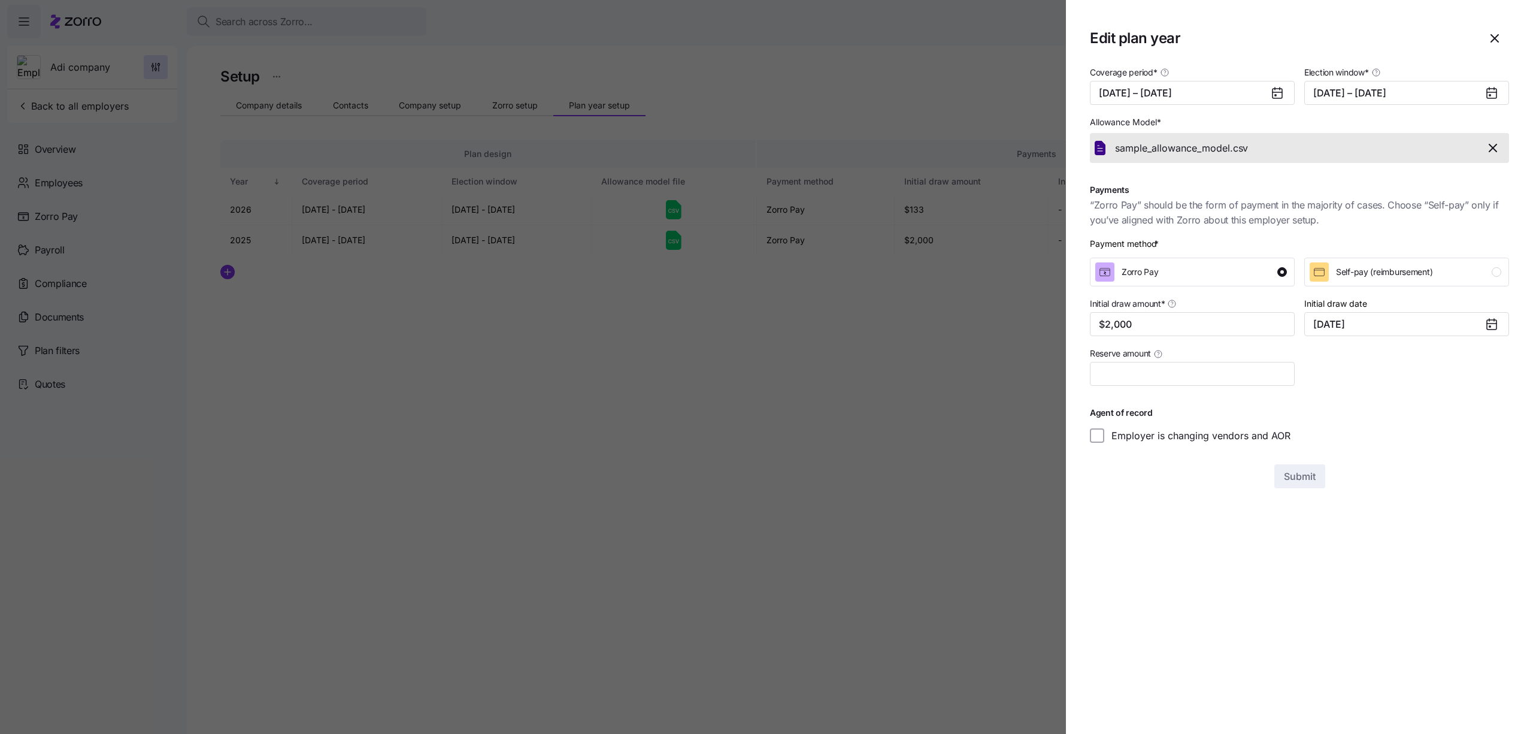
click at [1226, 69] on div "Coverage period * 01/01/2025 – 12/31/2025" at bounding box center [1192, 85] width 205 height 40
click at [1170, 368] on input "Reserve amount" at bounding box center [1192, 374] width 205 height 24
type input "$5"
type input "$44"
click at [1489, 38] on icon "button" at bounding box center [1495, 38] width 14 height 14
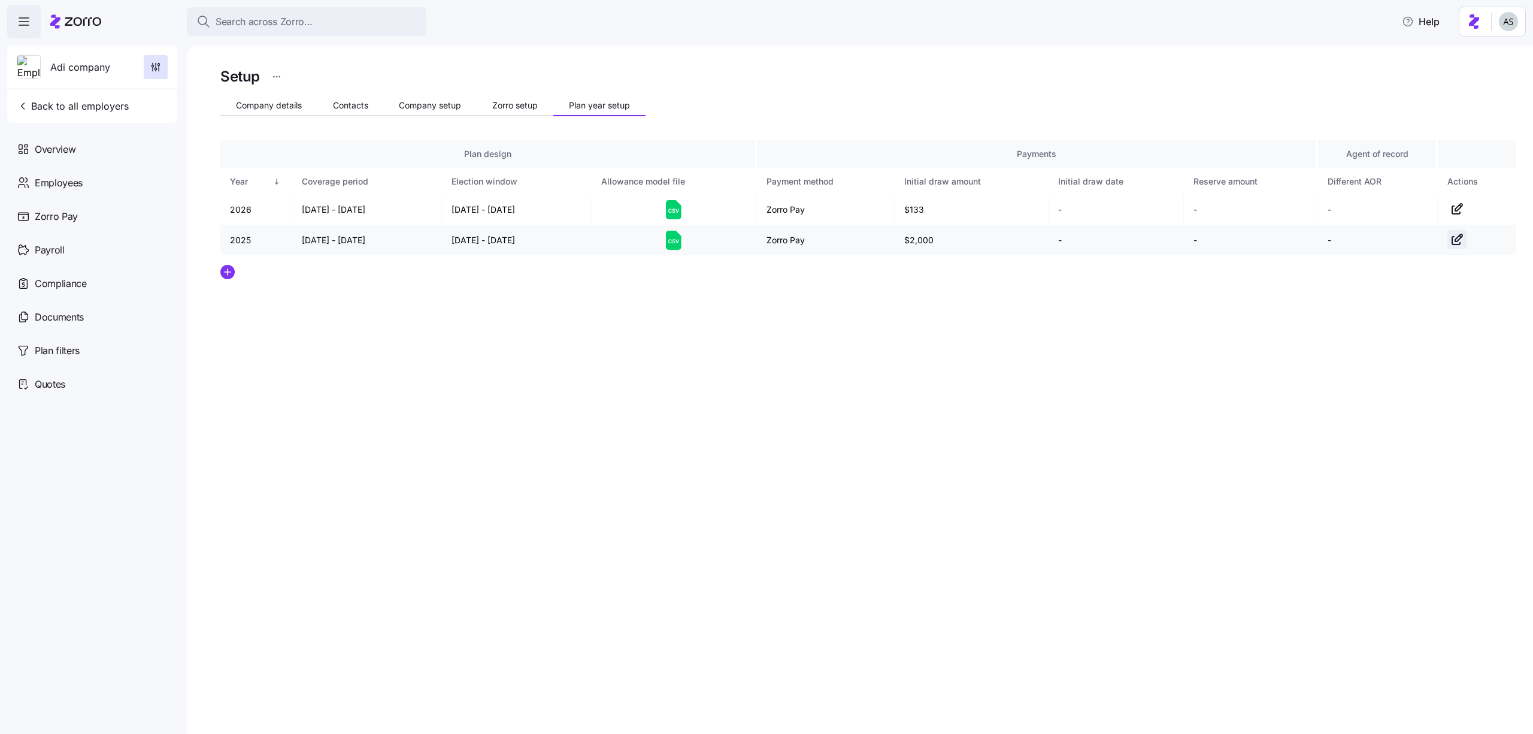
click at [1458, 240] on icon "button" at bounding box center [1457, 239] width 14 height 14
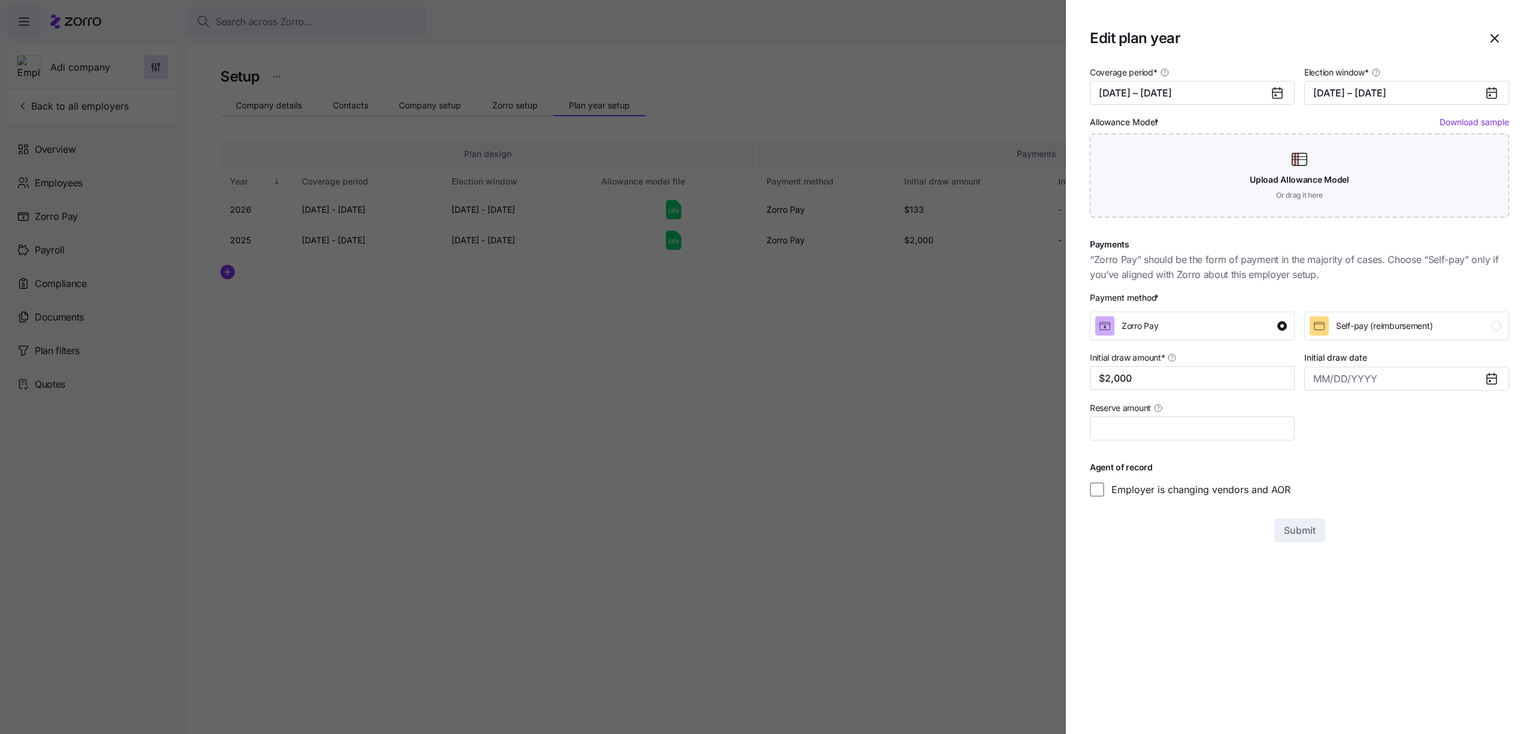
click at [731, 346] on div at bounding box center [766, 367] width 1533 height 734
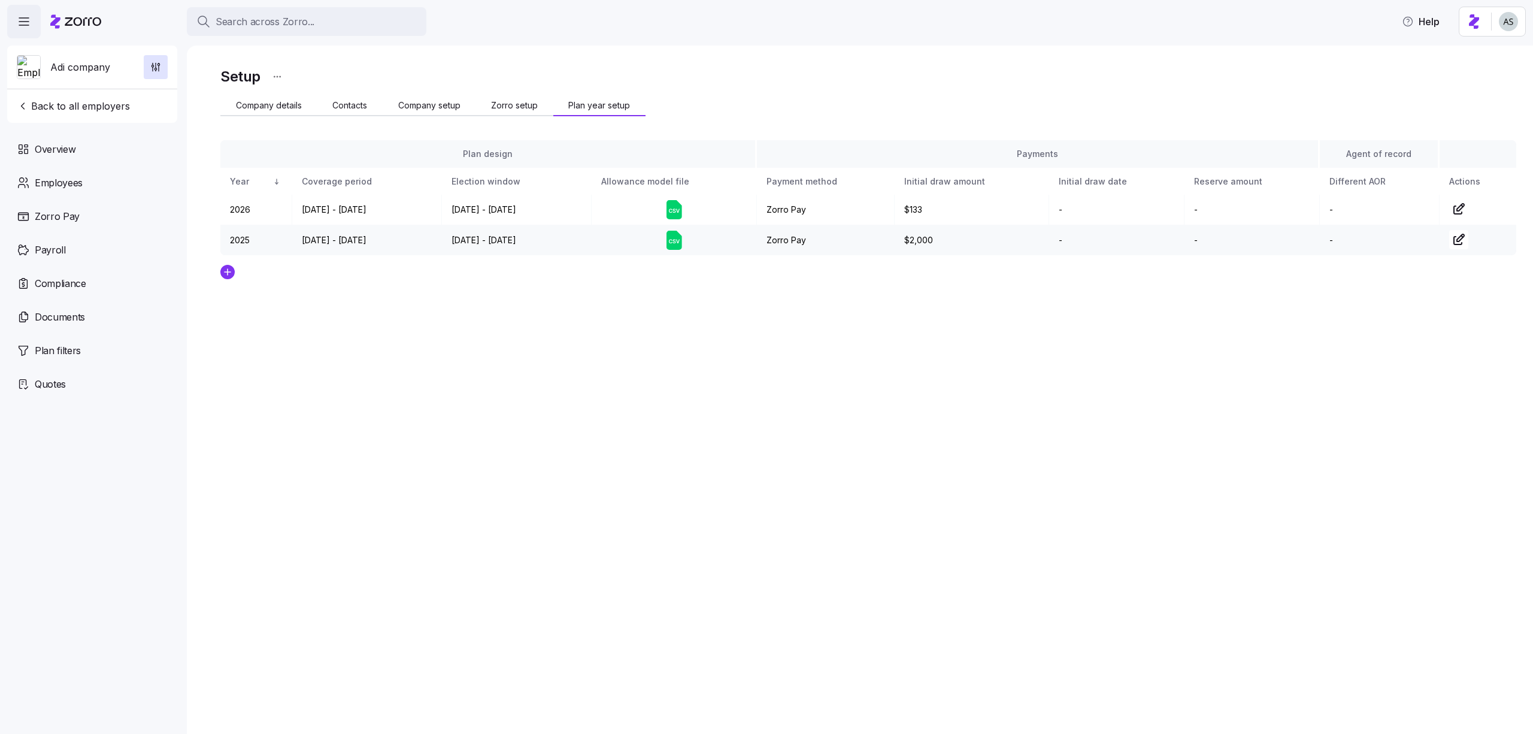
click at [1471, 240] on td at bounding box center [1478, 240] width 77 height 30
click at [1455, 232] on icon "button" at bounding box center [1457, 239] width 14 height 14
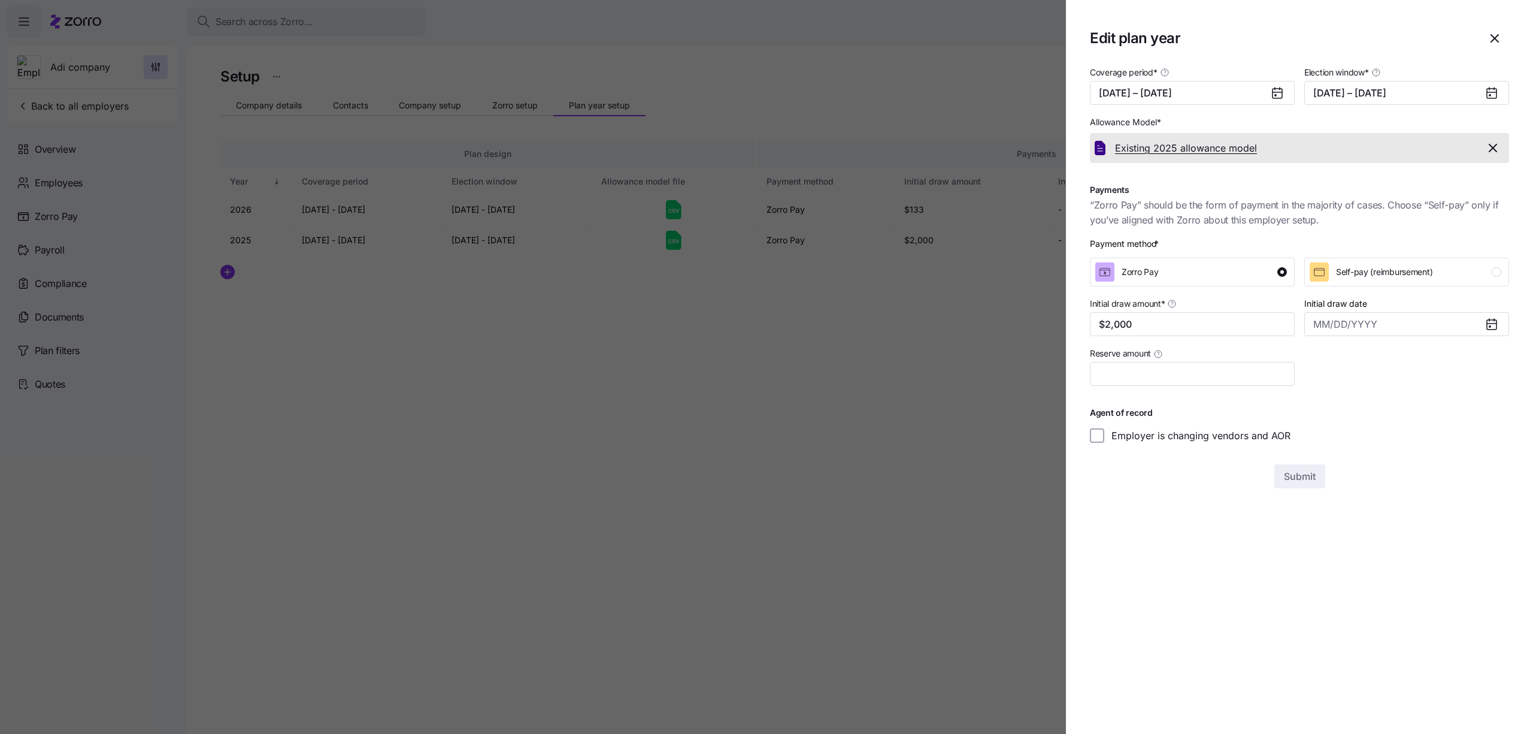
click at [1262, 153] on div "Existing 2025 allowance model" at bounding box center [1295, 148] width 361 height 15
click at [1505, 148] on div "Existing 2025 allowance model" at bounding box center [1299, 148] width 419 height 30
click at [1500, 146] on span "button" at bounding box center [1493, 148] width 21 height 14
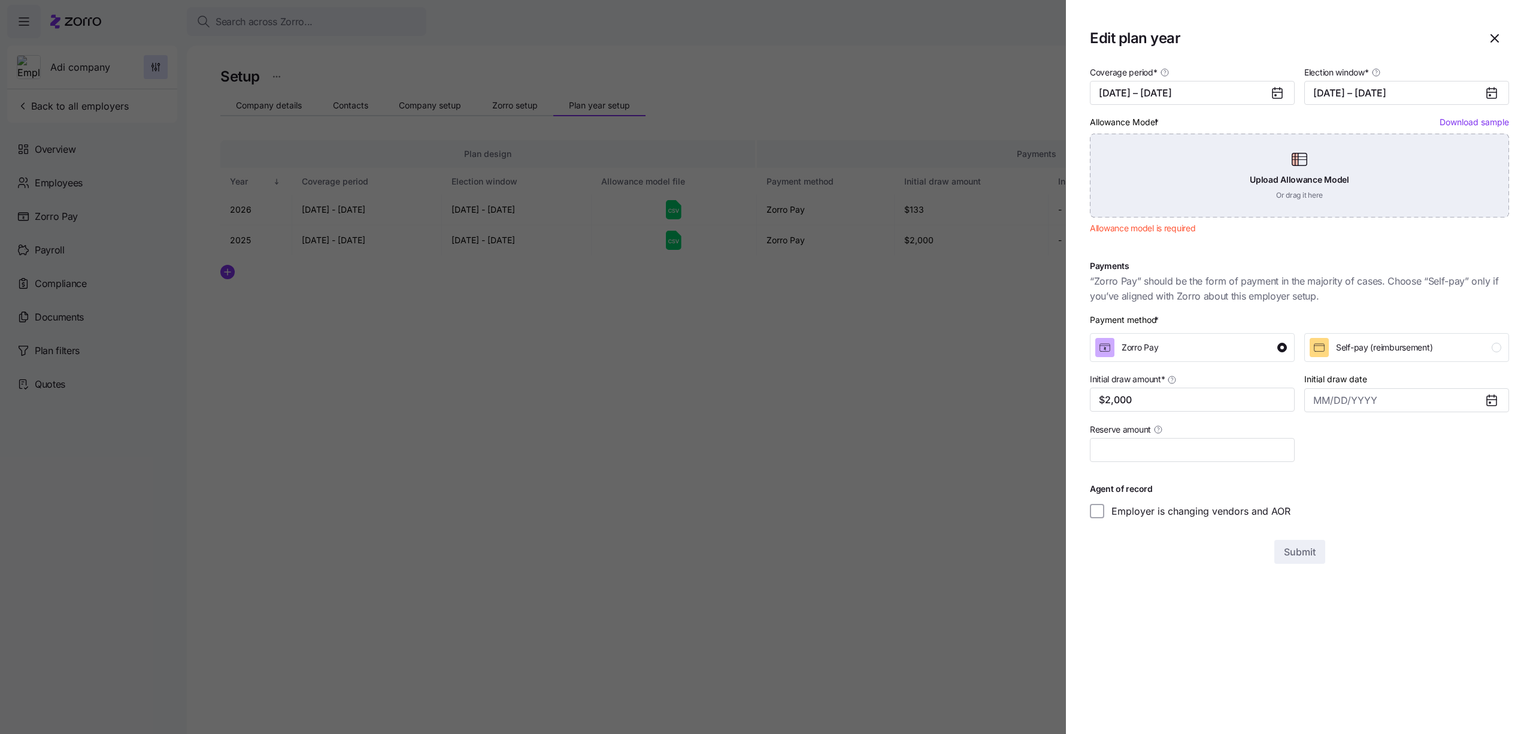
click at [1251, 180] on div "Upload Allowance Model Or drag it here" at bounding box center [1299, 176] width 419 height 84
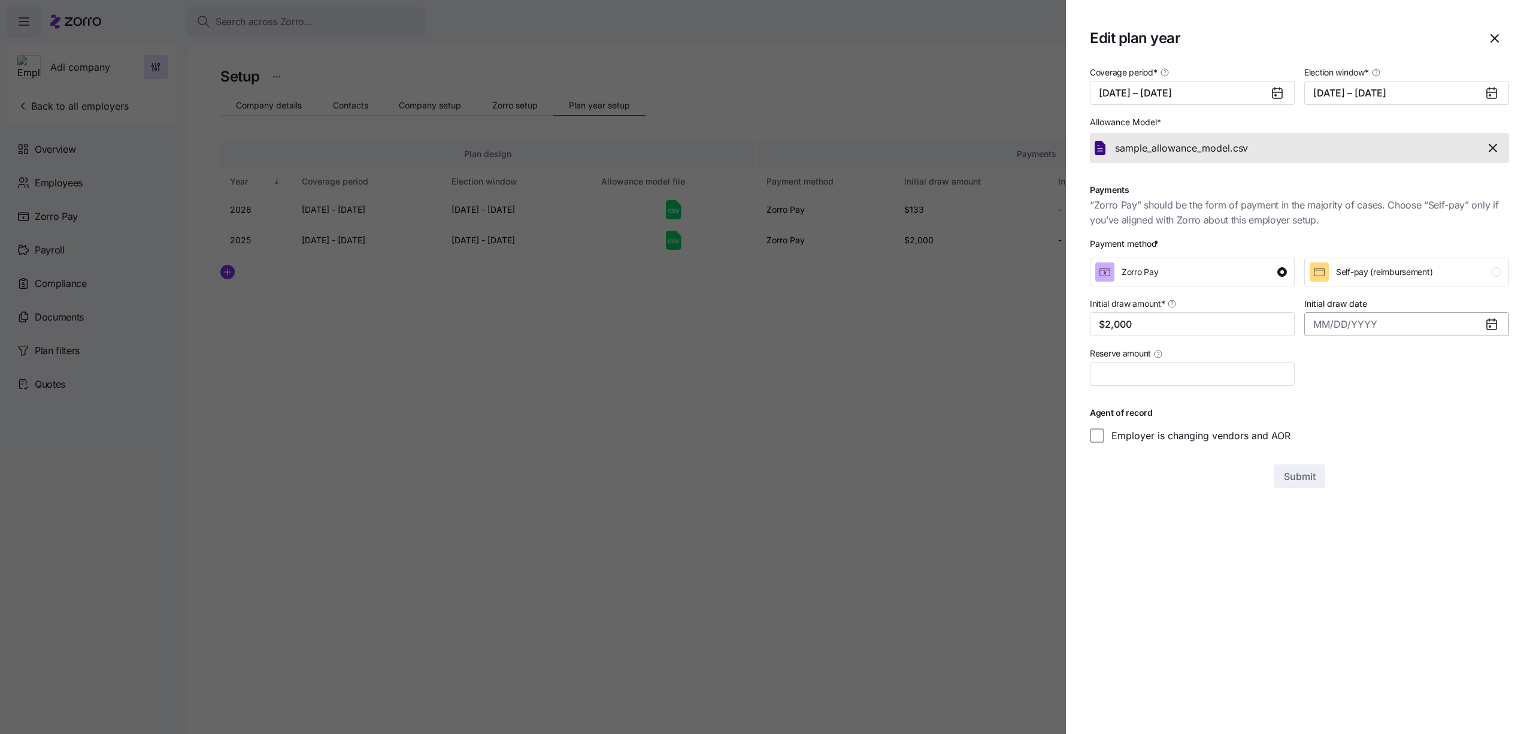
click at [1332, 326] on input "Initial draw date" at bounding box center [1406, 324] width 205 height 24
click at [1392, 452] on td "14" at bounding box center [1405, 463] width 26 height 26
click at [1379, 438] on button "6" at bounding box center [1379, 437] width 25 height 25
type input "August 6, 2025"
click at [1238, 361] on div "Reserve amount" at bounding box center [1192, 366] width 205 height 40
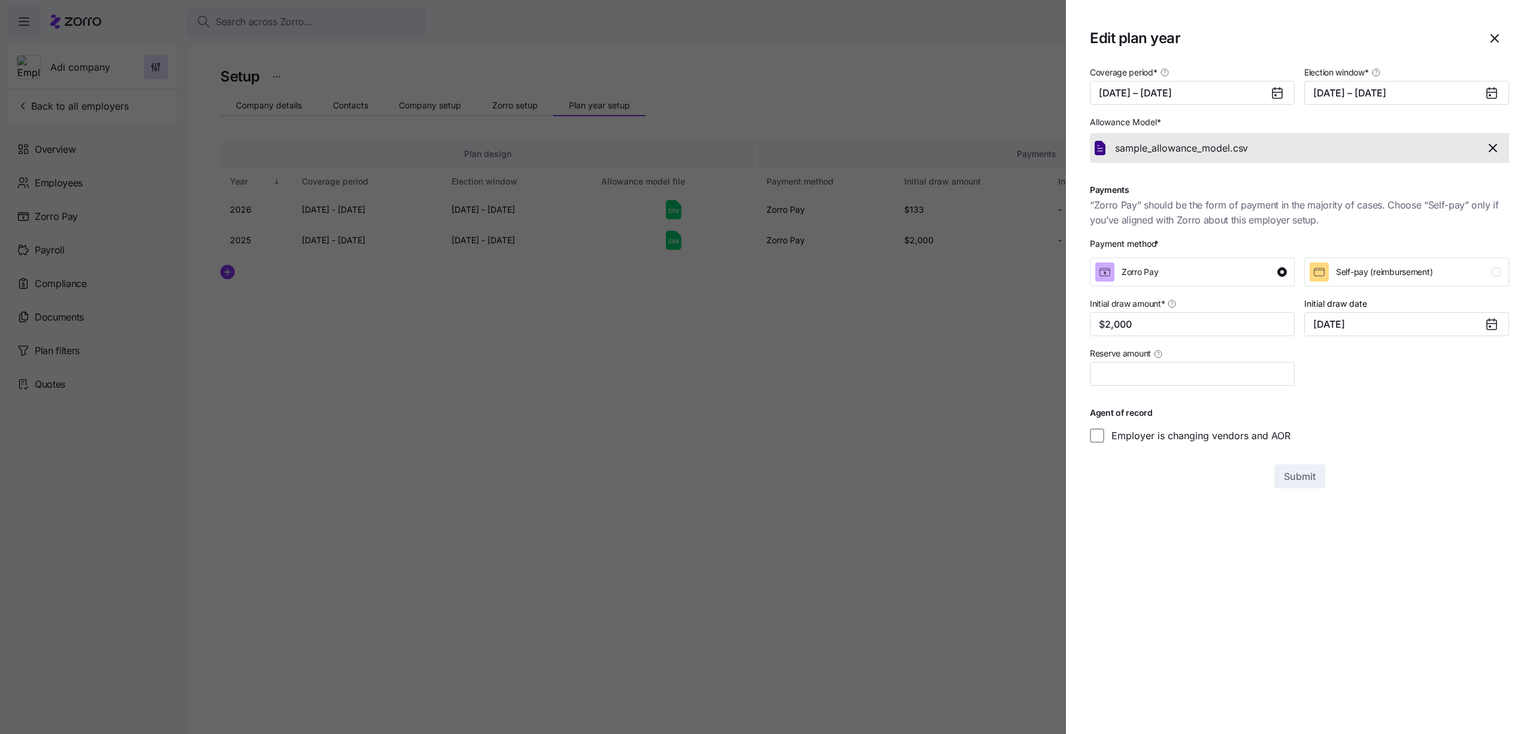
click at [1238, 361] on div "Reserve amount" at bounding box center [1192, 366] width 205 height 40
click at [1238, 369] on input "Reserve amount" at bounding box center [1192, 374] width 205 height 24
type input "$55"
click at [1320, 478] on button "Submit" at bounding box center [1299, 476] width 51 height 24
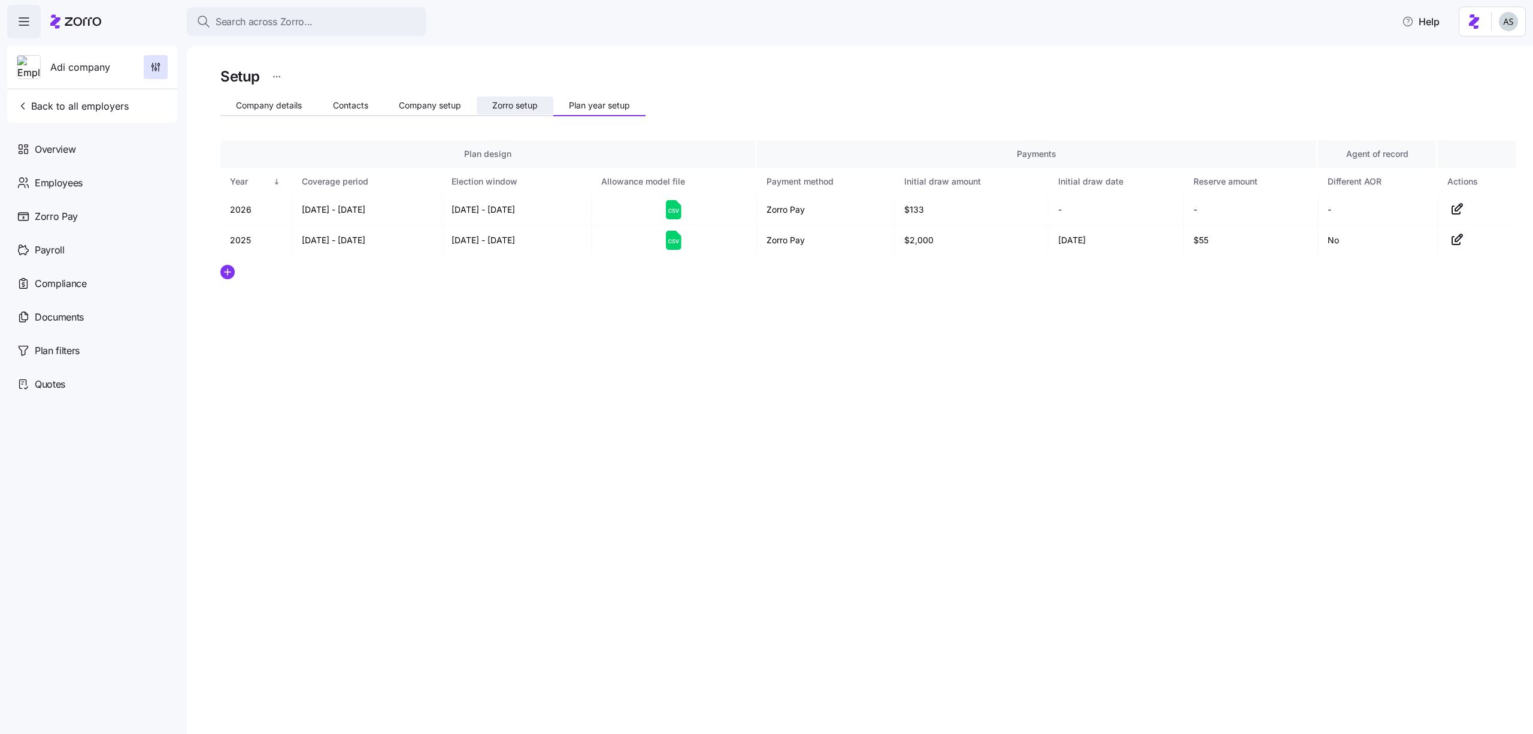
click at [538, 101] on span "Zorro setup" at bounding box center [515, 105] width 46 height 8
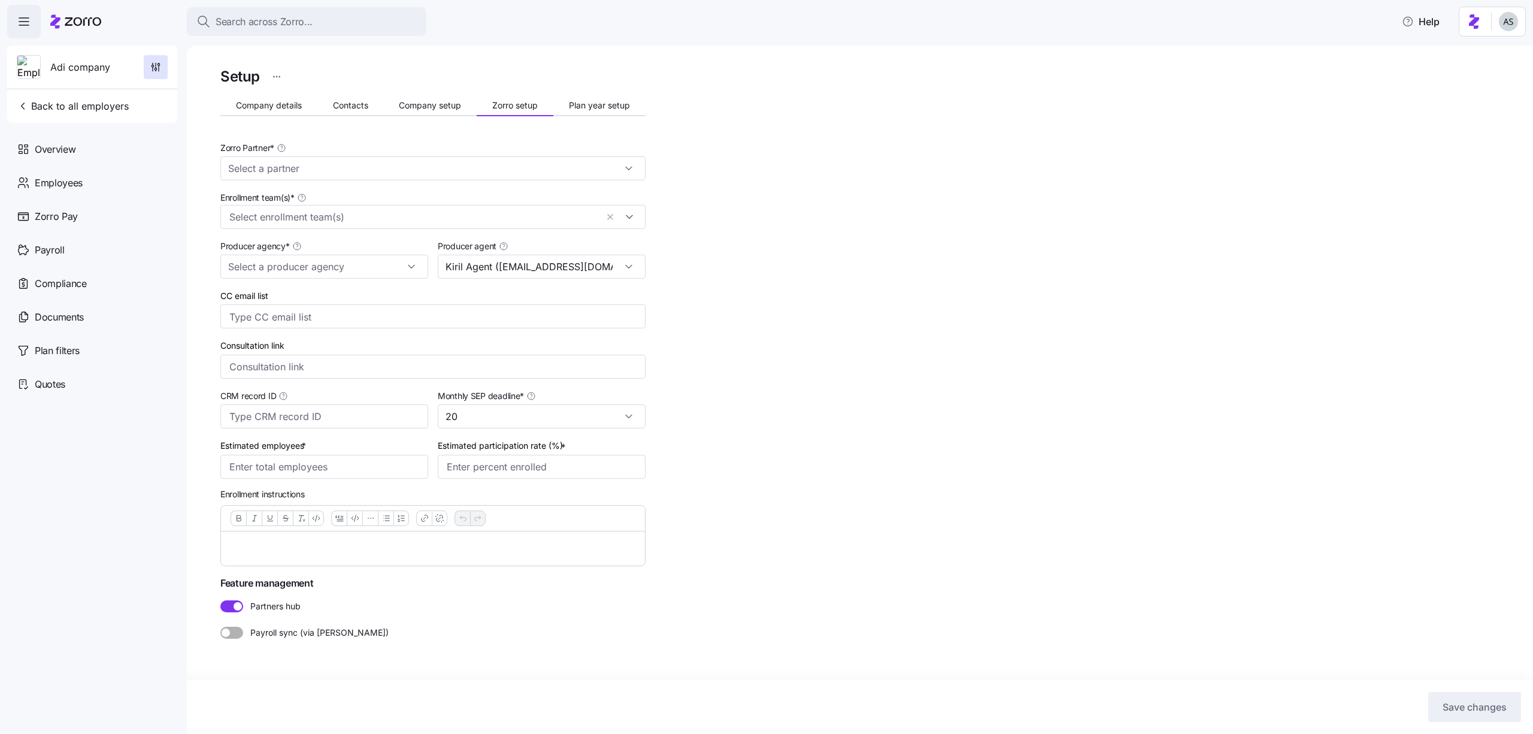
type input "Kiril Agent (kiril.r+agent@myzorro.co)"
type input "Zorro Default Partner"
click at [383, 336] on div "Consultation link" at bounding box center [433, 358] width 435 height 50
click at [383, 323] on input "CC email list" at bounding box center [420, 317] width 383 height 16
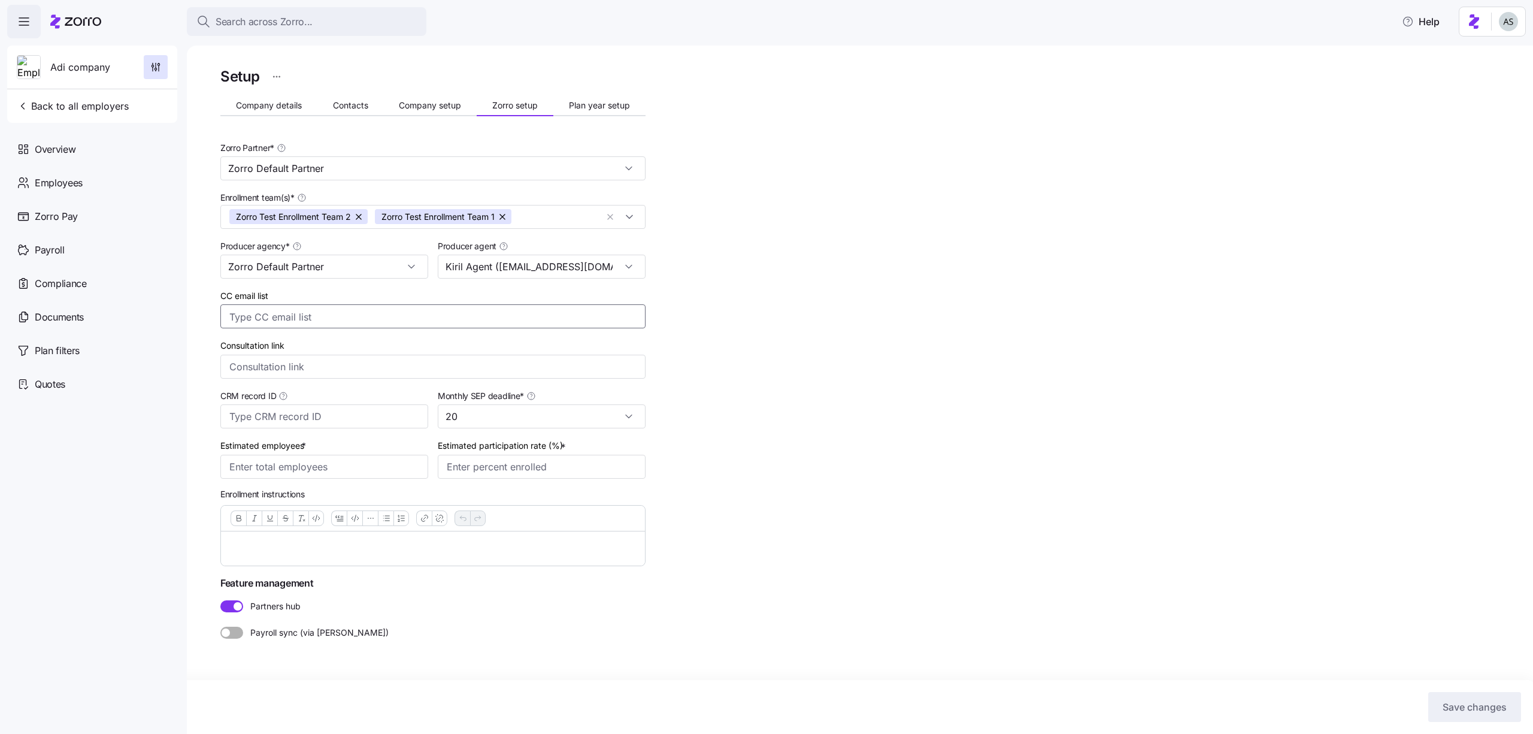
type input "a"
type input "adi.s+cc@myzorro.co"
click at [287, 465] on input "Estimated employees *" at bounding box center [324, 467] width 208 height 24
type input "100"
type input "80%"
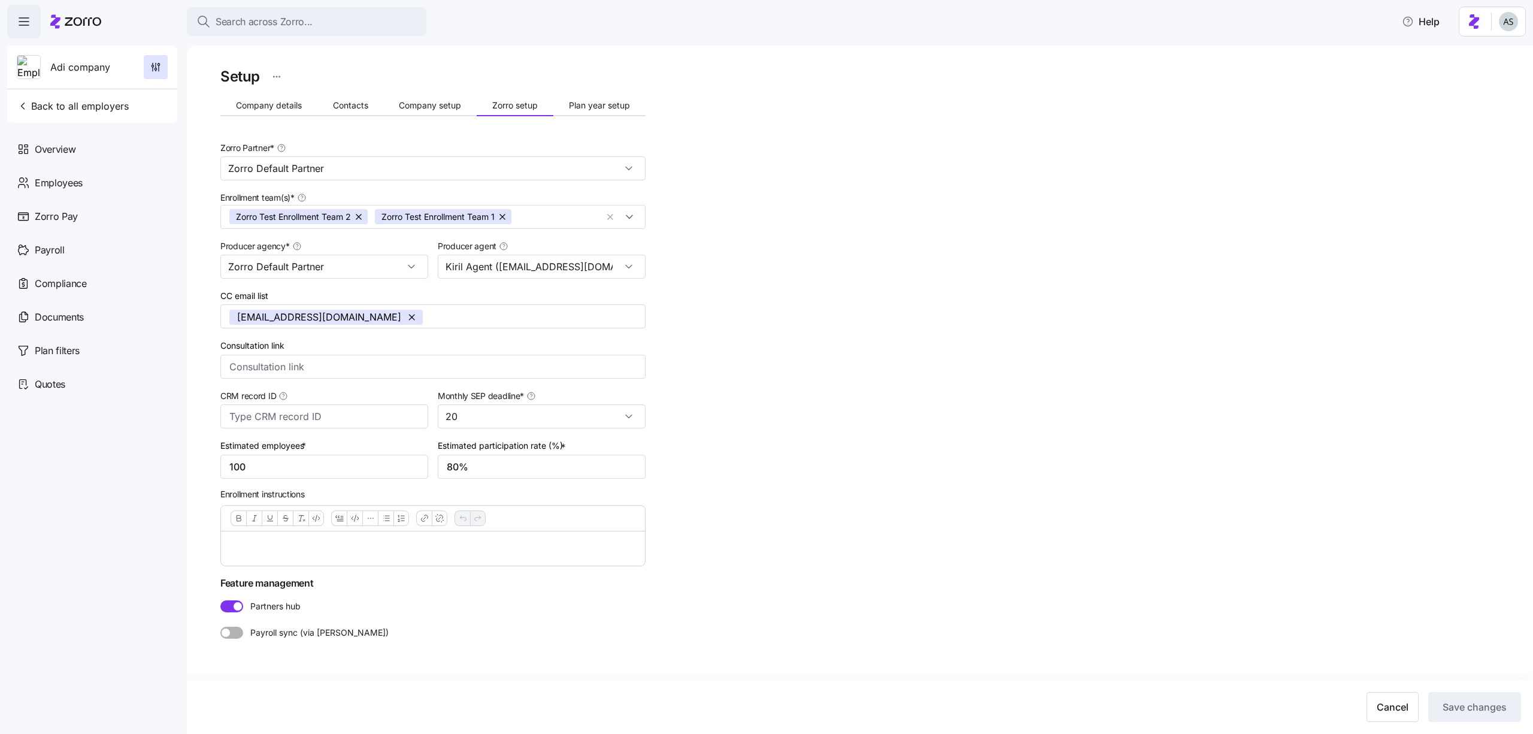
click at [892, 323] on div "Setup Company details Contacts Company setup Zorro setup Plan year setup Zorro …" at bounding box center [868, 380] width 1296 height 631
click at [225, 627] on div at bounding box center [231, 632] width 23 height 12
click at [220, 626] on input "Payroll sync (via Finch)" at bounding box center [220, 626] width 0 height 0
click at [225, 627] on span at bounding box center [227, 632] width 14 height 12
click at [220, 626] on input "Payroll sync (via Finch)" at bounding box center [220, 626] width 0 height 0
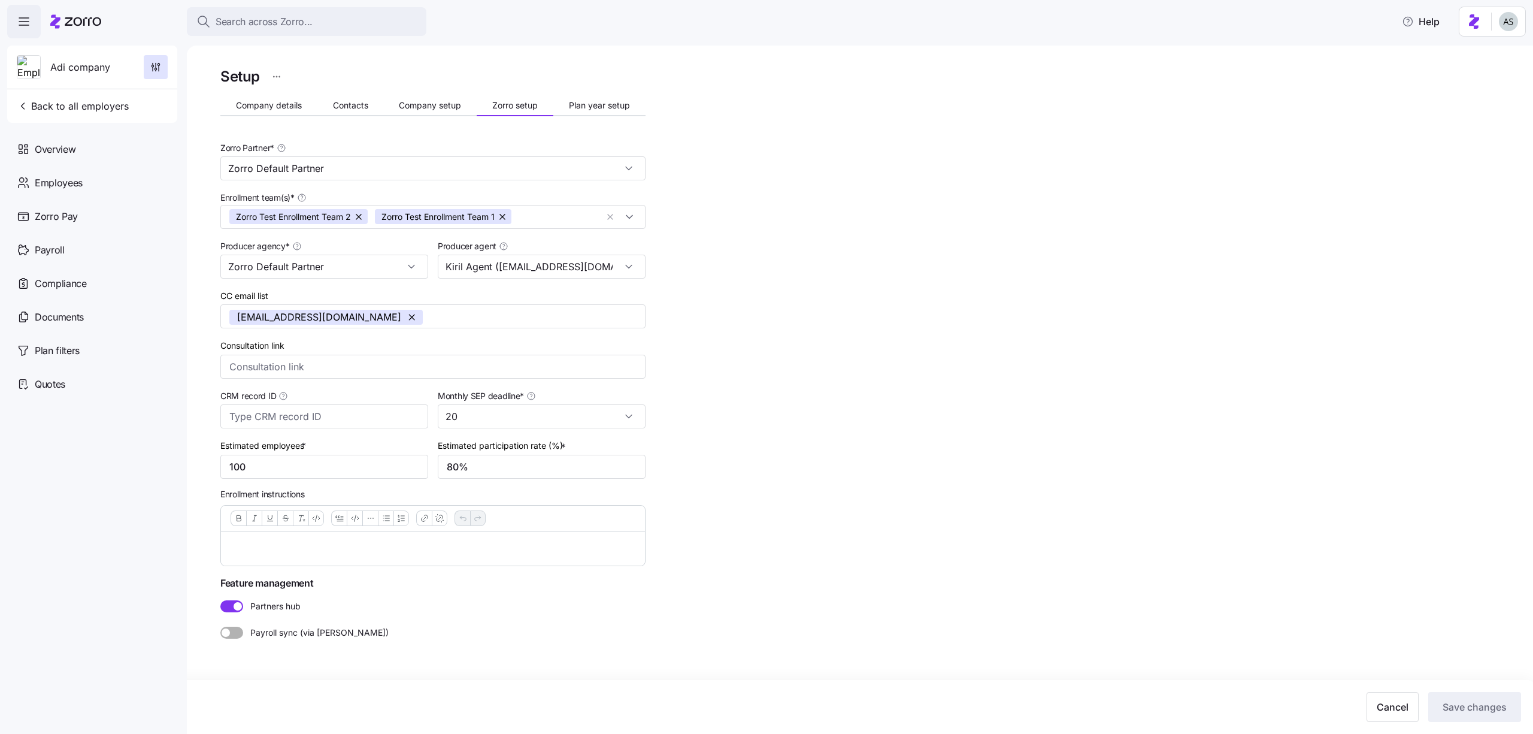
click at [229, 613] on div "Partners hub" at bounding box center [433, 606] width 435 height 22
click at [229, 606] on span at bounding box center [227, 606] width 14 height 12
click at [220, 600] on input "Partners hub" at bounding box center [220, 600] width 0 height 0
click at [229, 606] on span at bounding box center [226, 606] width 8 height 8
click at [220, 600] on input "Partners hub" at bounding box center [220, 600] width 0 height 0
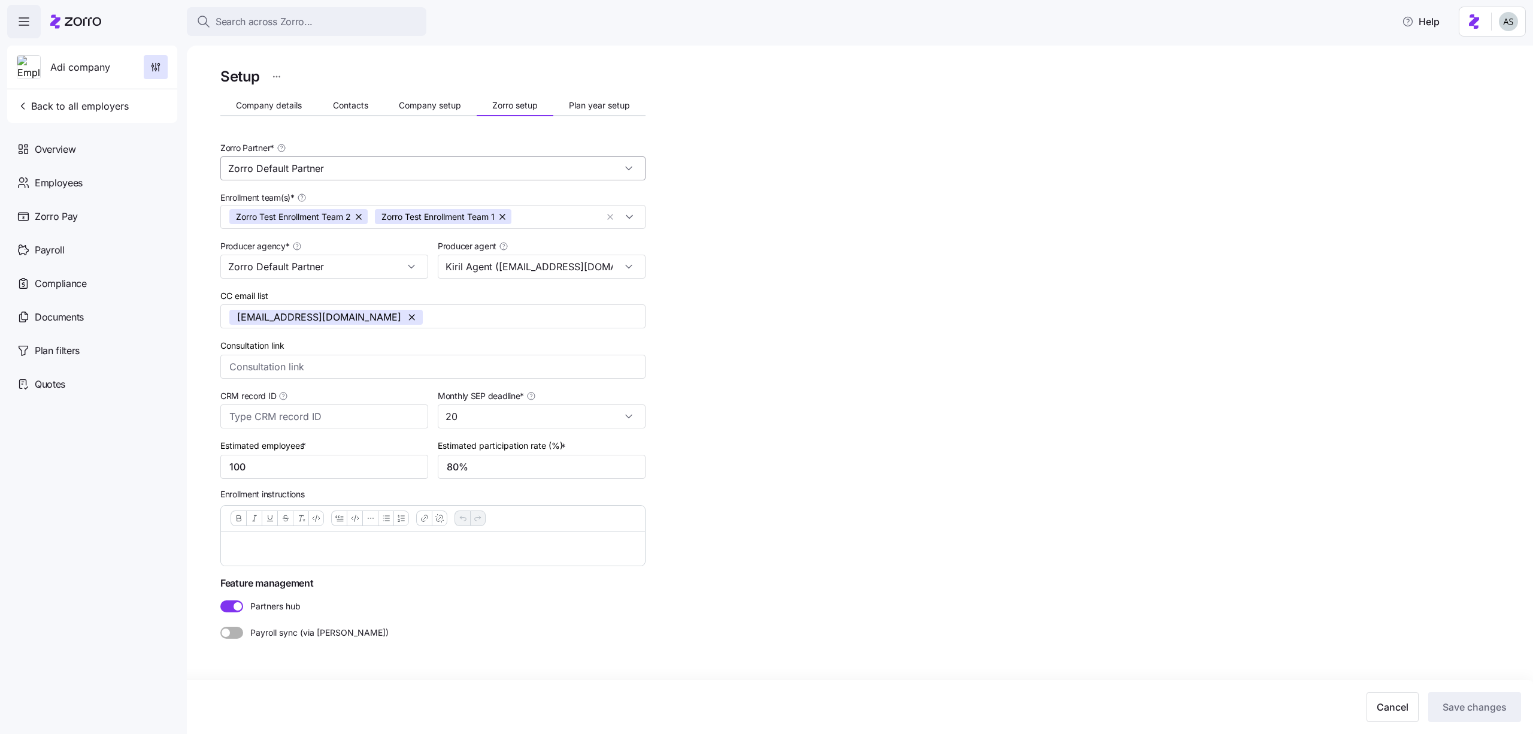
click at [406, 164] on input "Zorro Default Partner" at bounding box center [432, 168] width 425 height 24
click at [389, 213] on div "Zorro Default Partner" at bounding box center [433, 224] width 416 height 23
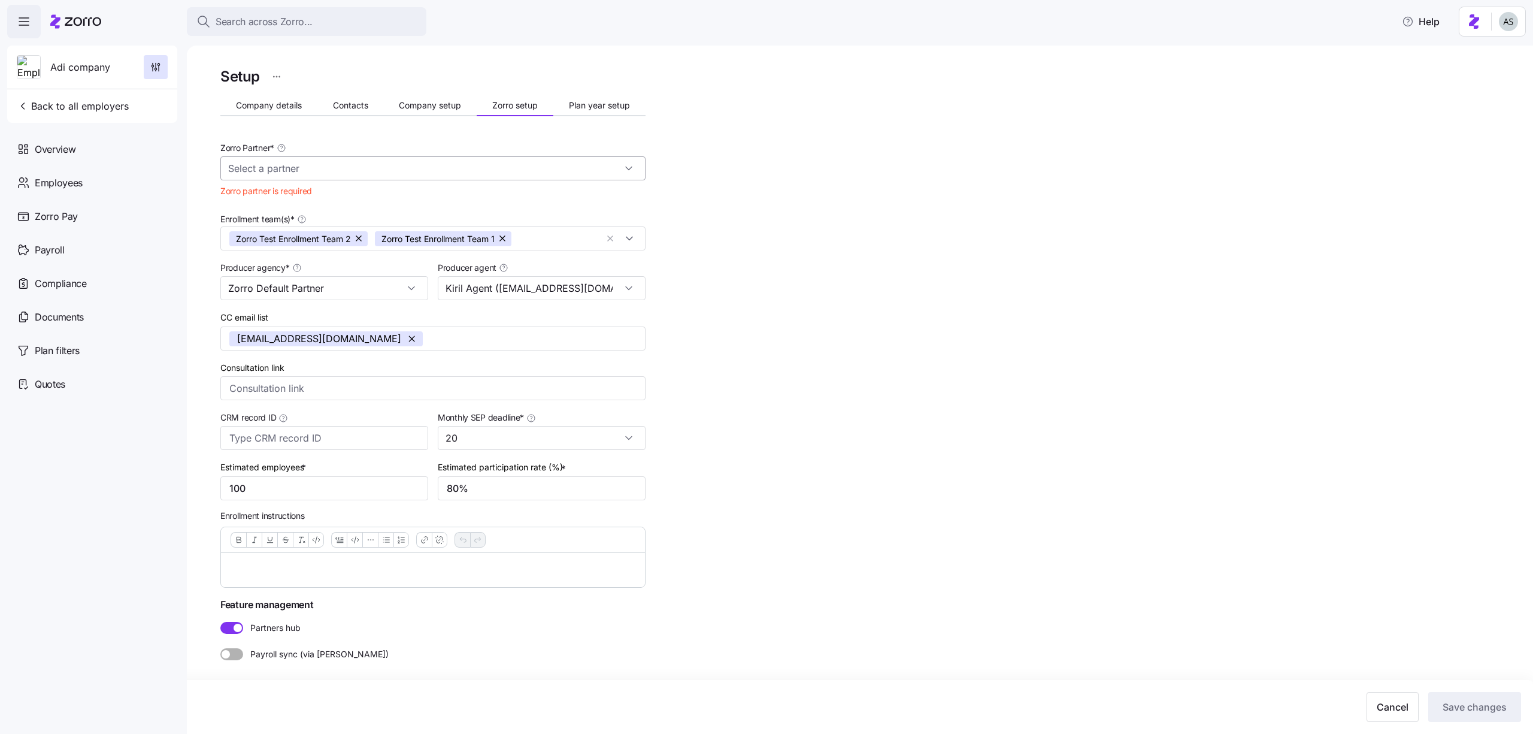
click at [356, 165] on input "Zorro Partner *" at bounding box center [432, 168] width 425 height 24
click at [349, 215] on div "Zorro Default Partner" at bounding box center [433, 224] width 416 height 23
type input "Zorro Default Partner"
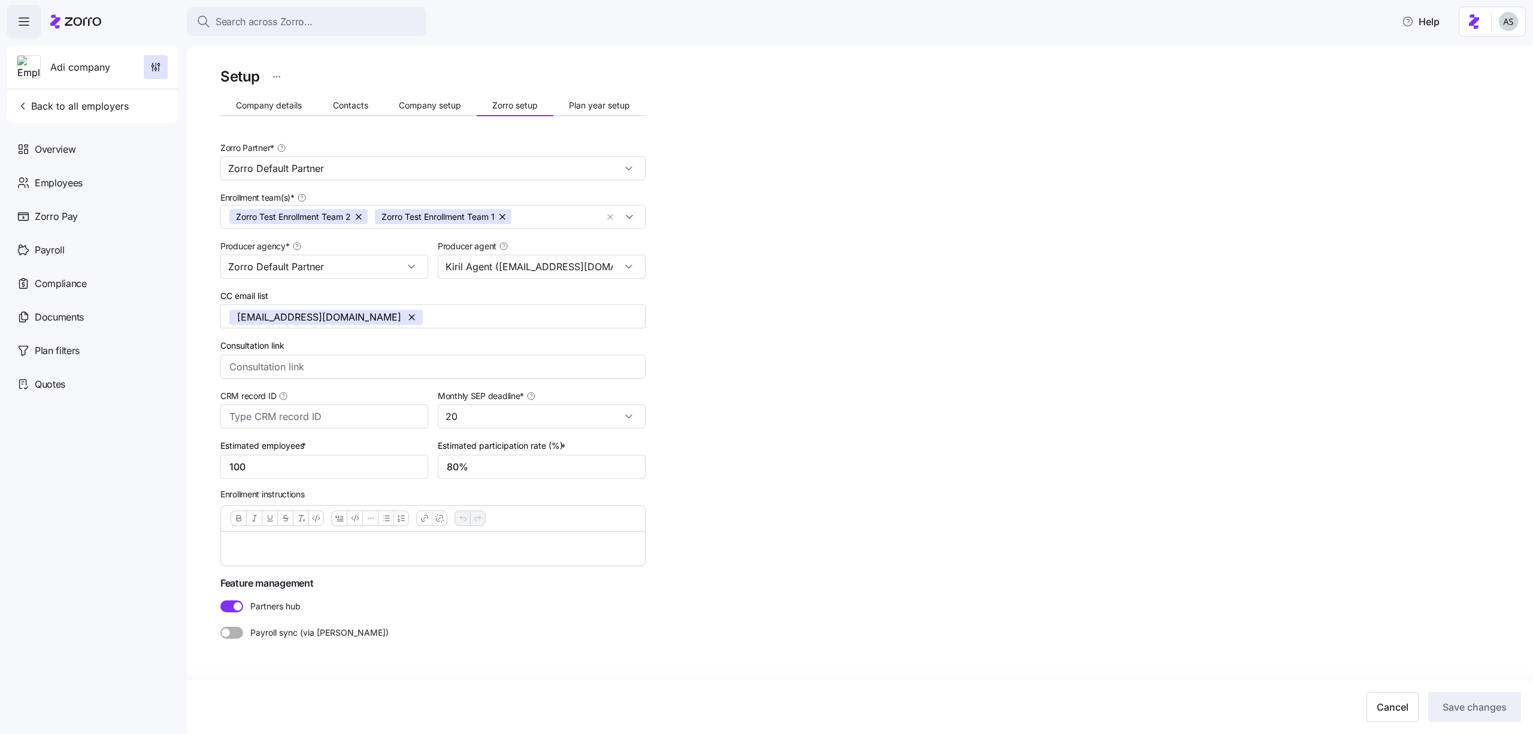
click at [807, 317] on div "Setup Company details Contacts Company setup Zorro setup Plan year setup Zorro …" at bounding box center [868, 380] width 1296 height 631
click at [372, 423] on input "CRM record ID" at bounding box center [324, 416] width 208 height 24
click at [353, 375] on input "Consultation link" at bounding box center [432, 367] width 425 height 24
click at [717, 329] on div "Setup Company details Contacts Company setup Zorro setup Plan year setup Zorro …" at bounding box center [868, 380] width 1296 height 631
click at [439, 551] on p at bounding box center [433, 548] width 405 height 15
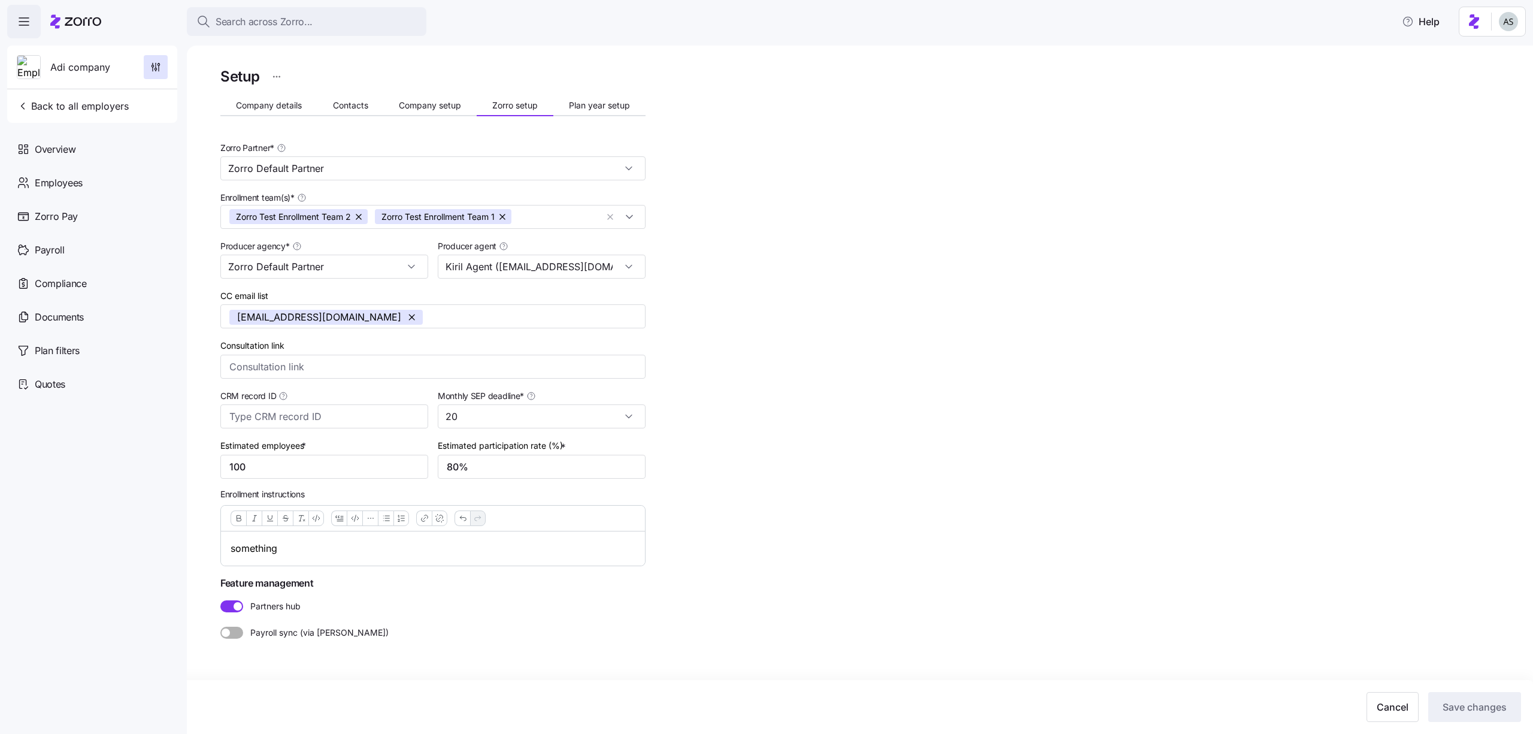
click at [885, 357] on div "Setup Company details Contacts Company setup Zorro setup Plan year setup Zorro …" at bounding box center [868, 380] width 1296 height 631
click at [454, 110] on button "Company setup" at bounding box center [430, 105] width 93 height 18
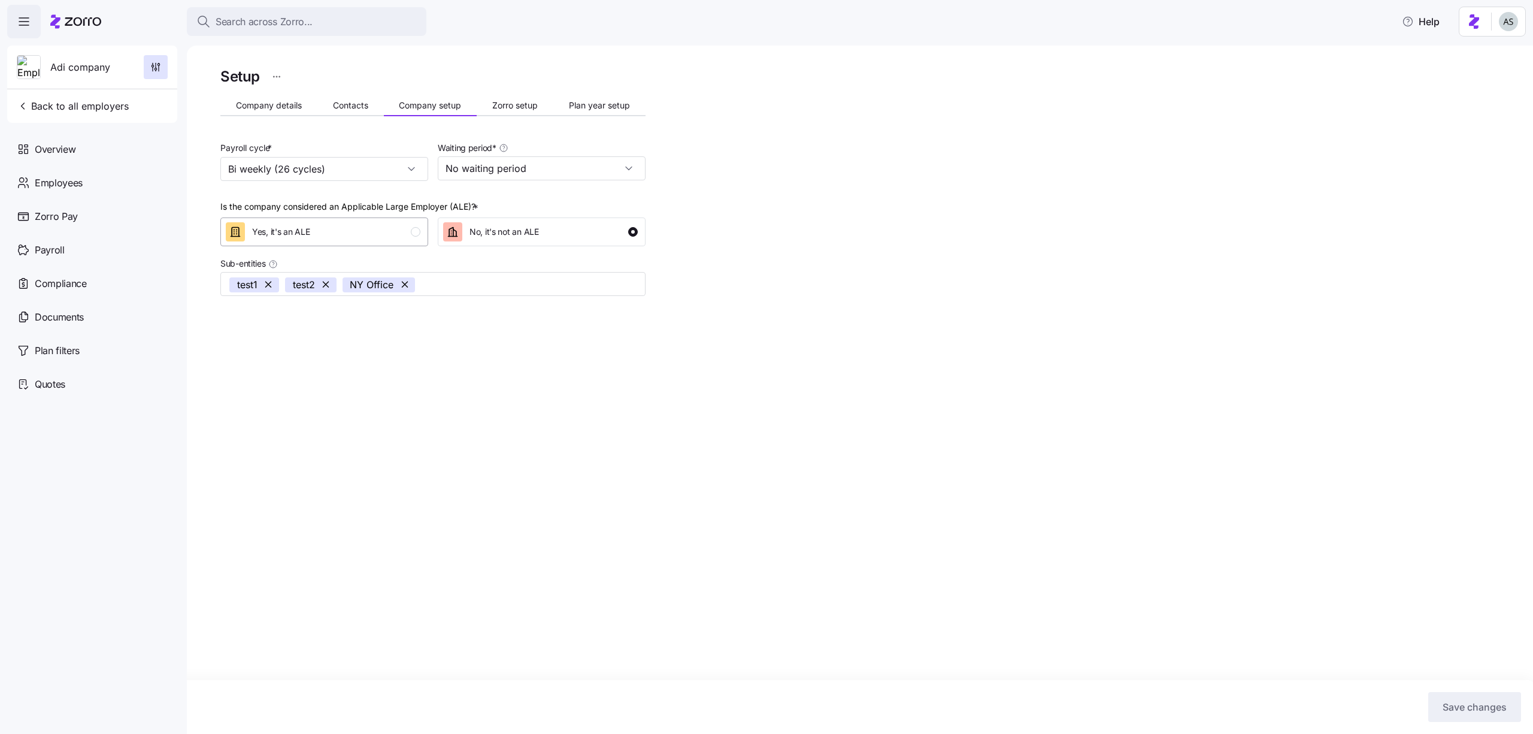
click at [428, 235] on div "Yes, it's an ALE" at bounding box center [324, 232] width 217 height 38
click at [422, 234] on button "Yes, it's an ALE" at bounding box center [324, 231] width 208 height 29
click at [487, 235] on span "No, it's not an ALE" at bounding box center [503, 232] width 69 height 12
click at [408, 232] on div "Yes, it's an ALE" at bounding box center [323, 231] width 195 height 19
click at [479, 234] on span "No, it's not an ALE" at bounding box center [503, 232] width 69 height 12
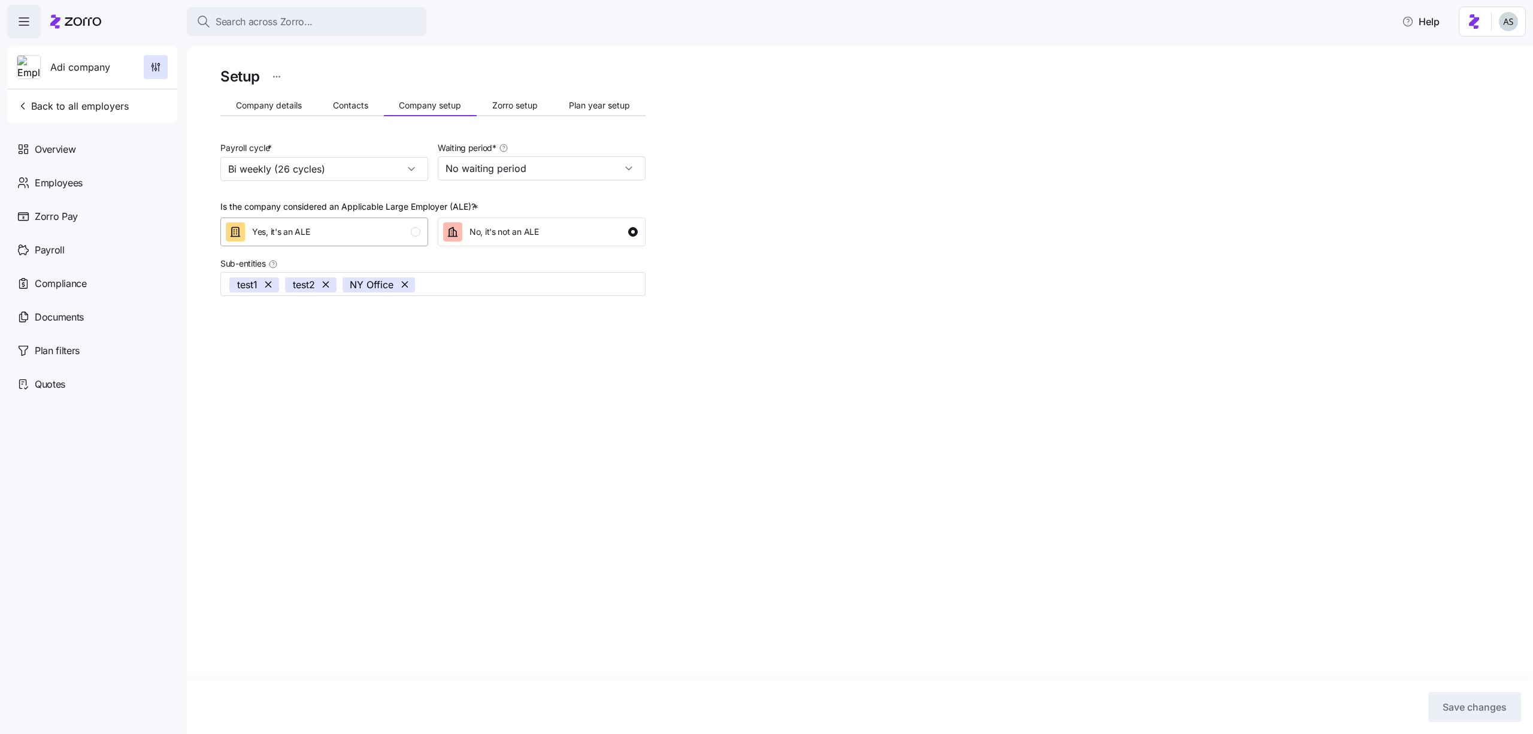
click at [377, 231] on div "Yes, it's an ALE" at bounding box center [323, 231] width 195 height 19
click at [527, 231] on span "No, it's not an ALE" at bounding box center [503, 232] width 69 height 12
click at [405, 232] on div "Yes, it's an ALE" at bounding box center [323, 231] width 195 height 19
click at [489, 239] on div "No, it's not an ALE" at bounding box center [503, 231] width 69 height 19
click at [384, 229] on div "Yes, it's an ALE" at bounding box center [323, 231] width 195 height 19
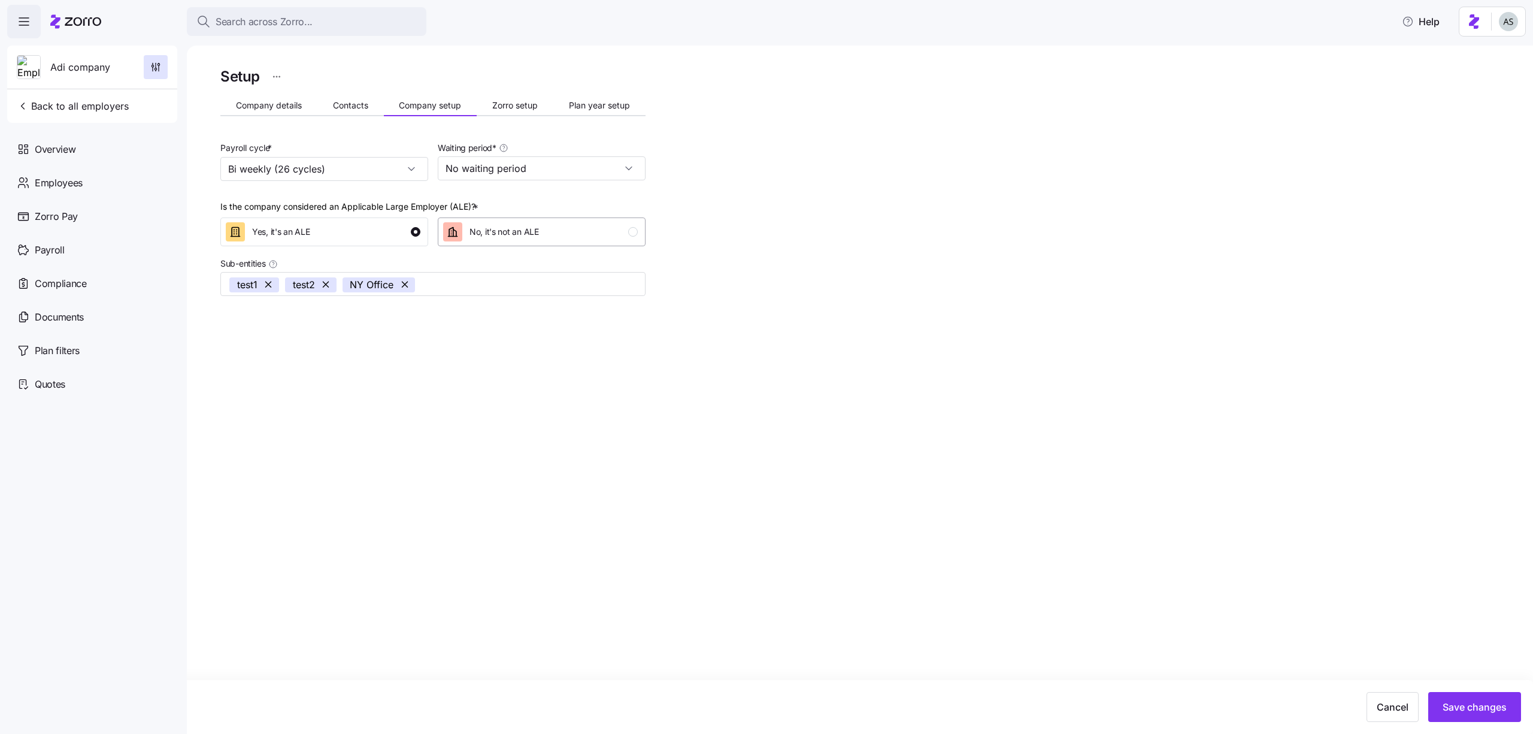
click at [473, 234] on span "No, it's not an ALE" at bounding box center [503, 232] width 69 height 12
click at [482, 158] on input "No waiting period" at bounding box center [542, 168] width 208 height 24
click at [478, 223] on span "30 days" at bounding box center [466, 223] width 32 height 13
type input "30 days"
click at [392, 232] on div "Yes, it's an ALE" at bounding box center [323, 231] width 195 height 19
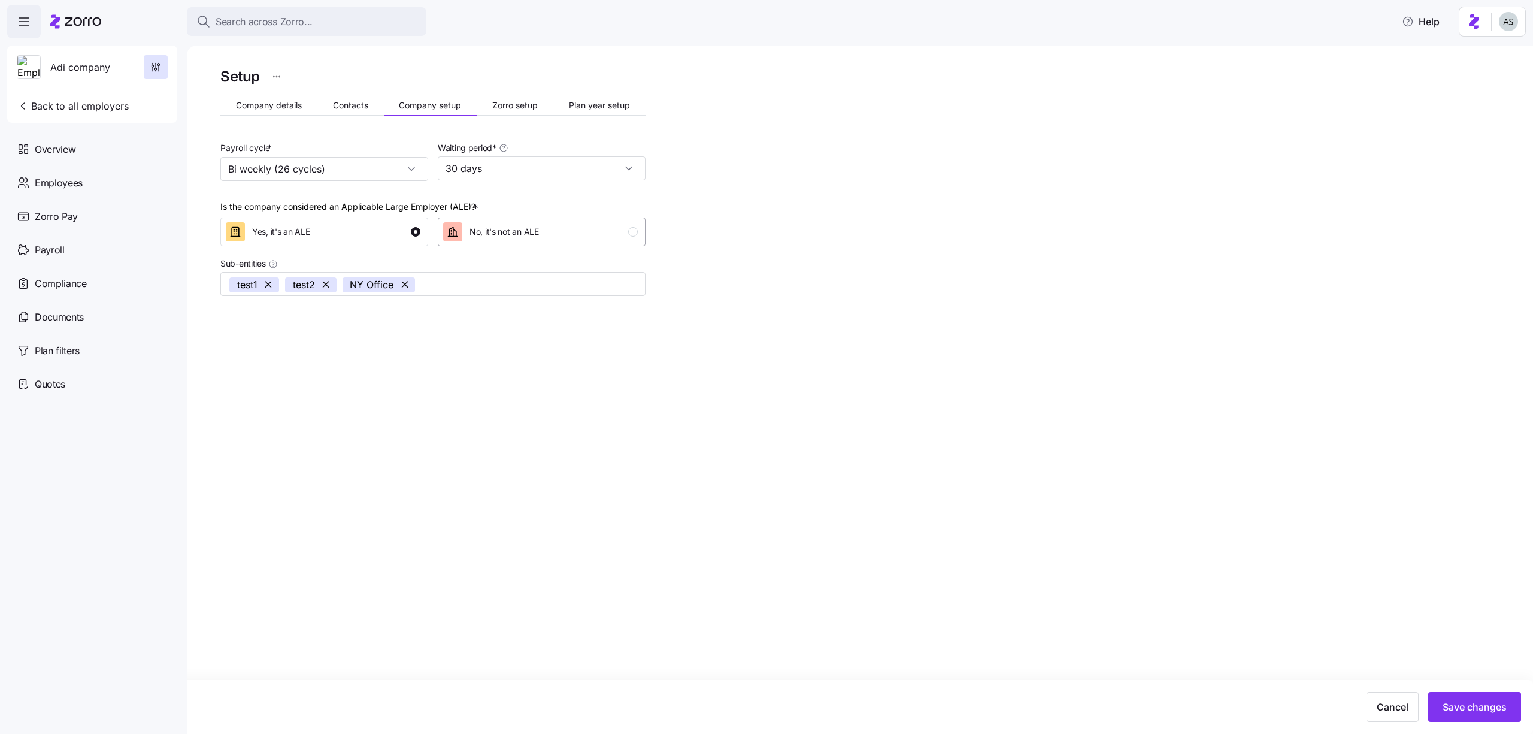
click at [465, 231] on div "No, it's not an ALE" at bounding box center [491, 231] width 96 height 19
click at [332, 231] on div "Yes, it's an ALE" at bounding box center [323, 231] width 195 height 19
click at [552, 231] on div "No, it's not an ALE" at bounding box center [540, 231] width 195 height 19
click at [400, 231] on div "Yes, it's an ALE" at bounding box center [323, 231] width 195 height 19
click at [475, 231] on span "No, it's not an ALE" at bounding box center [503, 232] width 69 height 12
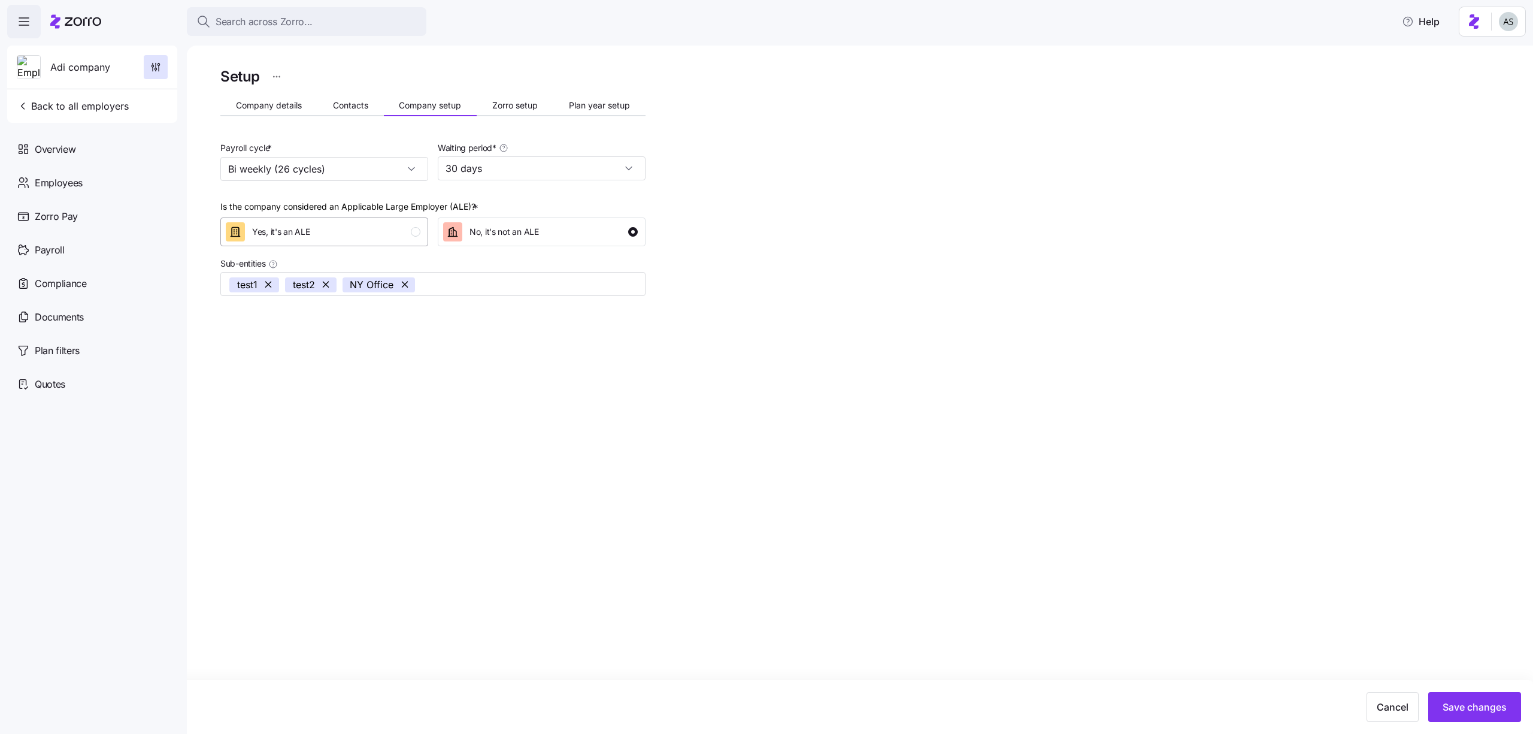
click at [324, 231] on div "Yes, it's an ALE" at bounding box center [323, 231] width 195 height 19
click at [482, 231] on span "No, it's not an ALE" at bounding box center [503, 232] width 69 height 12
click at [413, 226] on div "Yes, it's an ALE" at bounding box center [323, 231] width 195 height 19
click at [1462, 719] on button "Save changes" at bounding box center [1474, 707] width 93 height 30
click at [360, 98] on button "Contacts" at bounding box center [350, 105] width 66 height 18
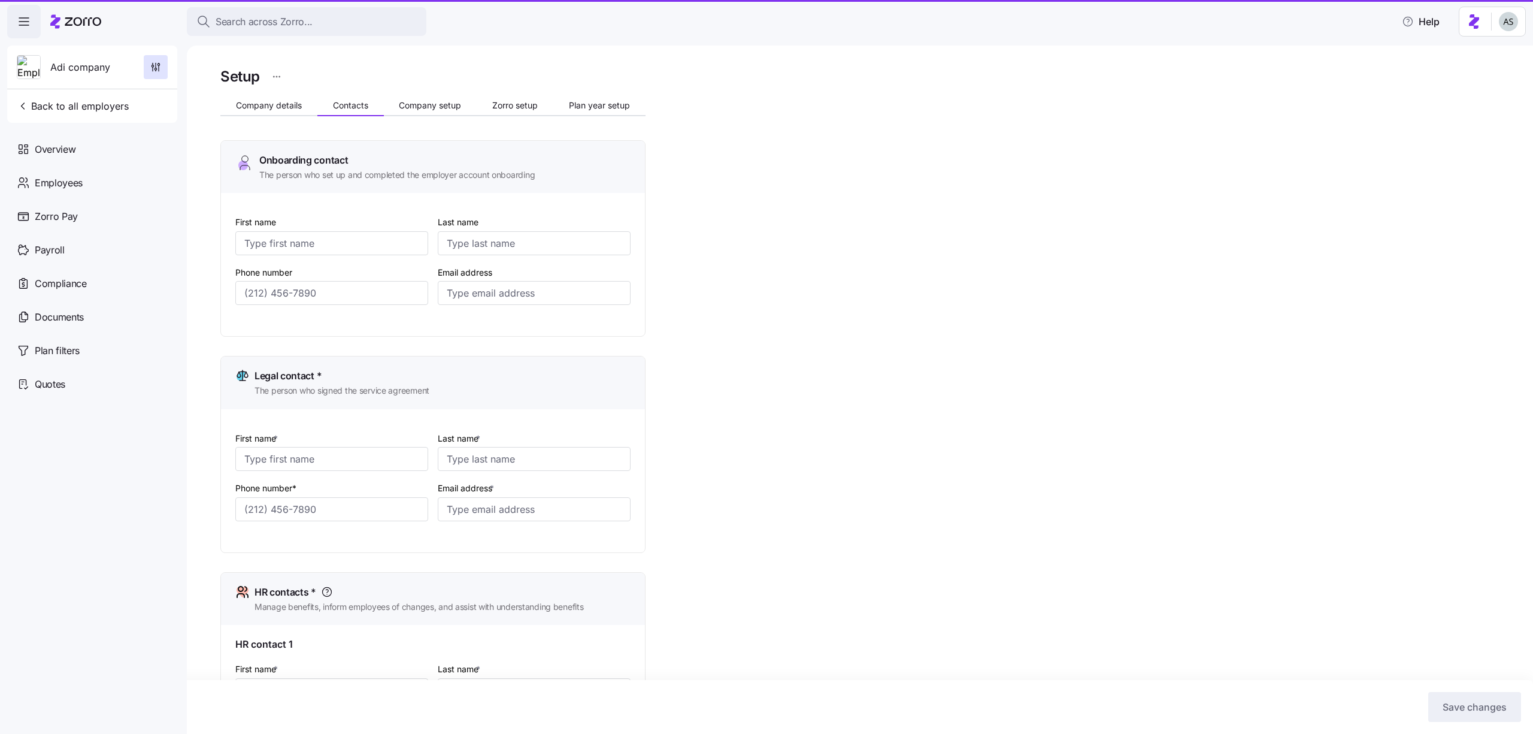
type input "Adi"
type input "Mee"
type input "adi.s+company@myzorro.co"
type input "Adi"
type input "Legal"
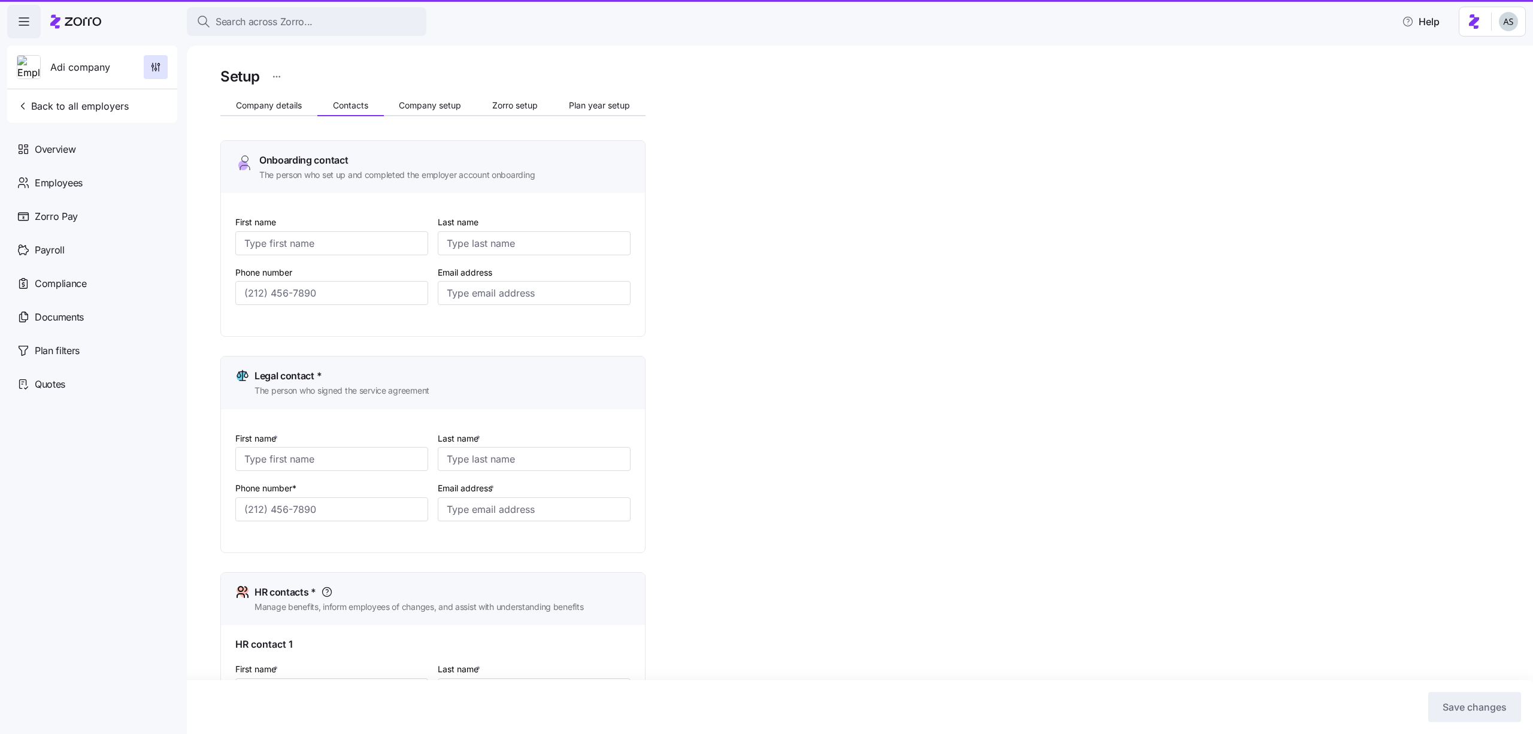
type input "adi.s+legal@myzorro.co"
type input "Adi"
type input "HR"
type input "adi.s+hr@myzorro.co"
type input "Adi"
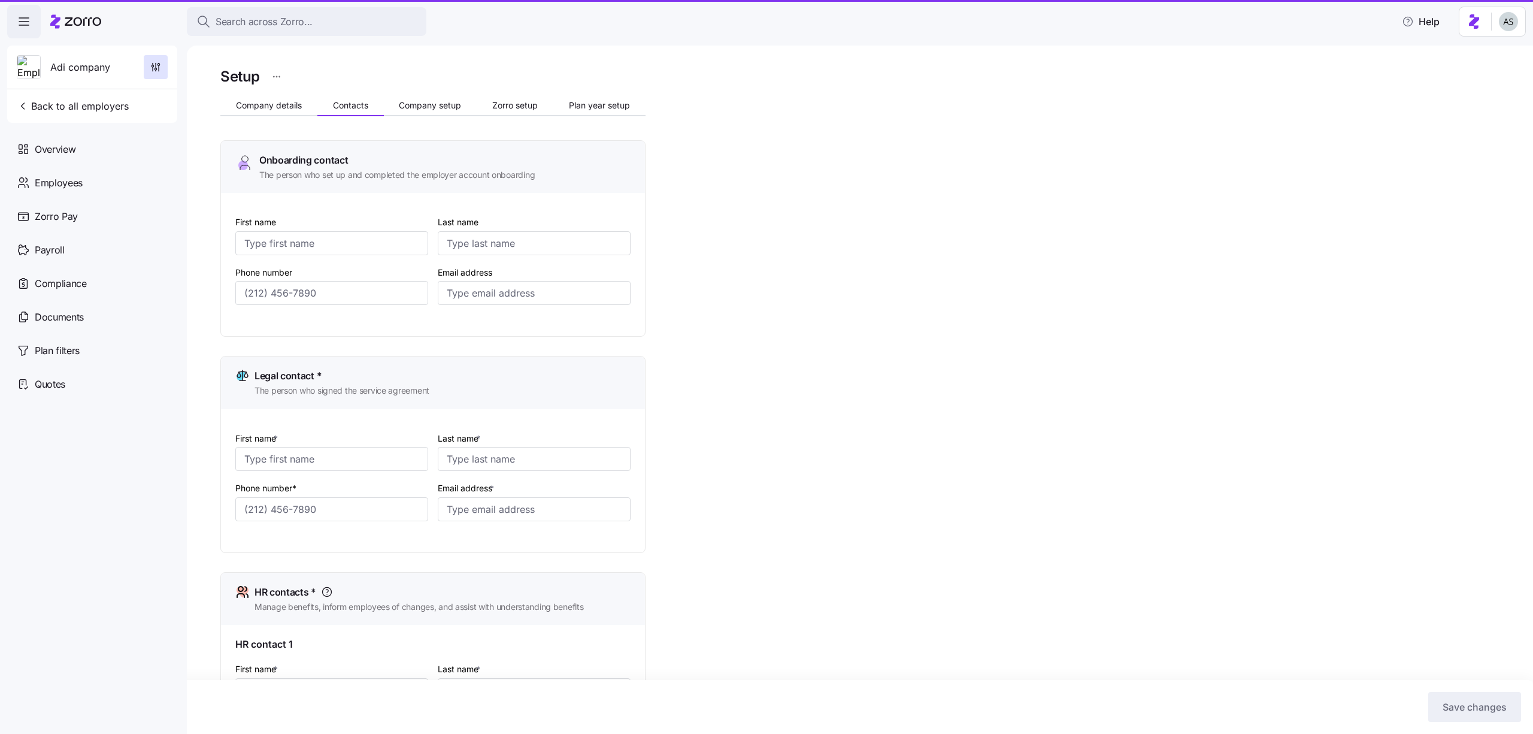
type input "Finance"
type input "adi.s+finance@myzorro.co"
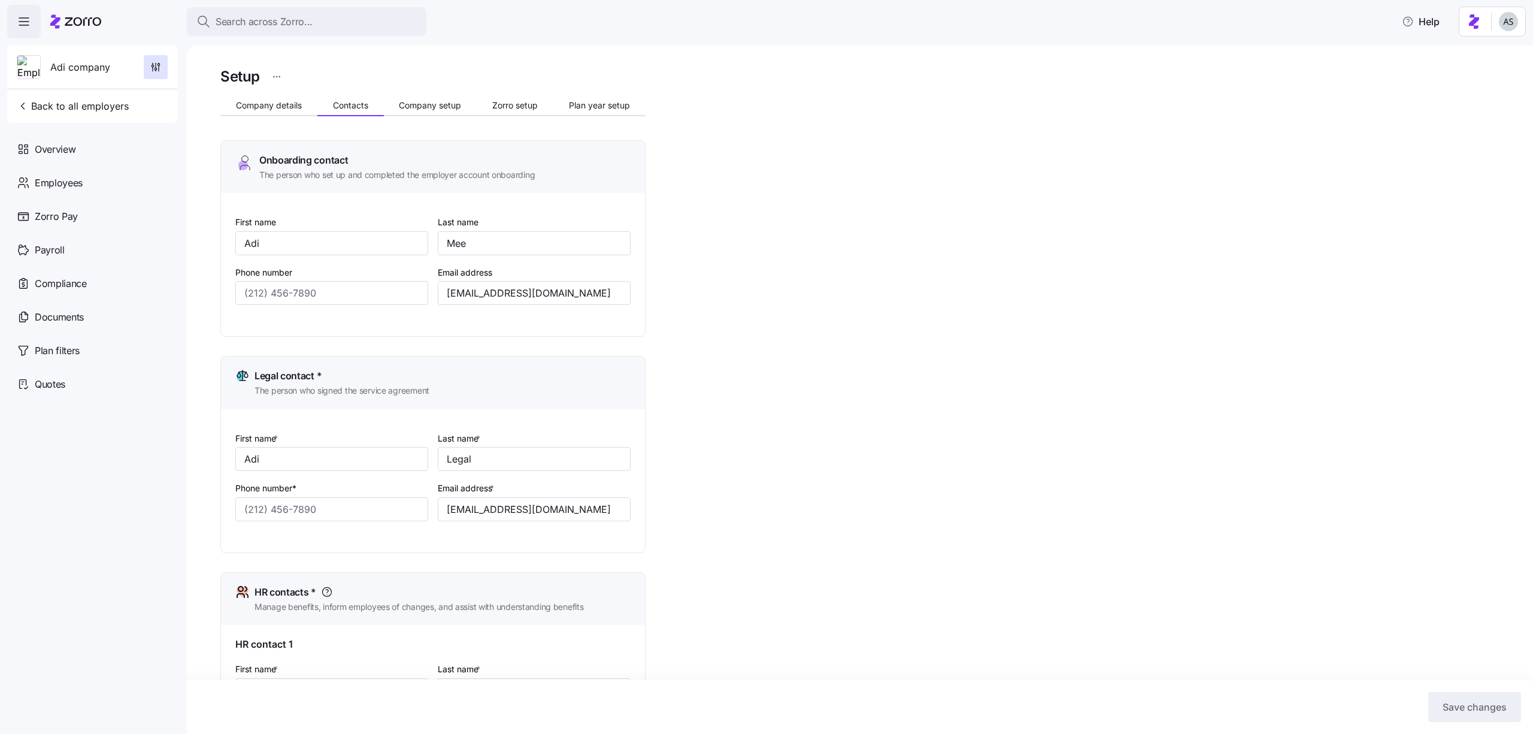
type input "(516) 837-9844"
type input "(231) 221-3323"
type input "(516) 837-9844"
type input "(645) 413-5477"
click at [467, 245] on input "Mee" at bounding box center [534, 243] width 193 height 24
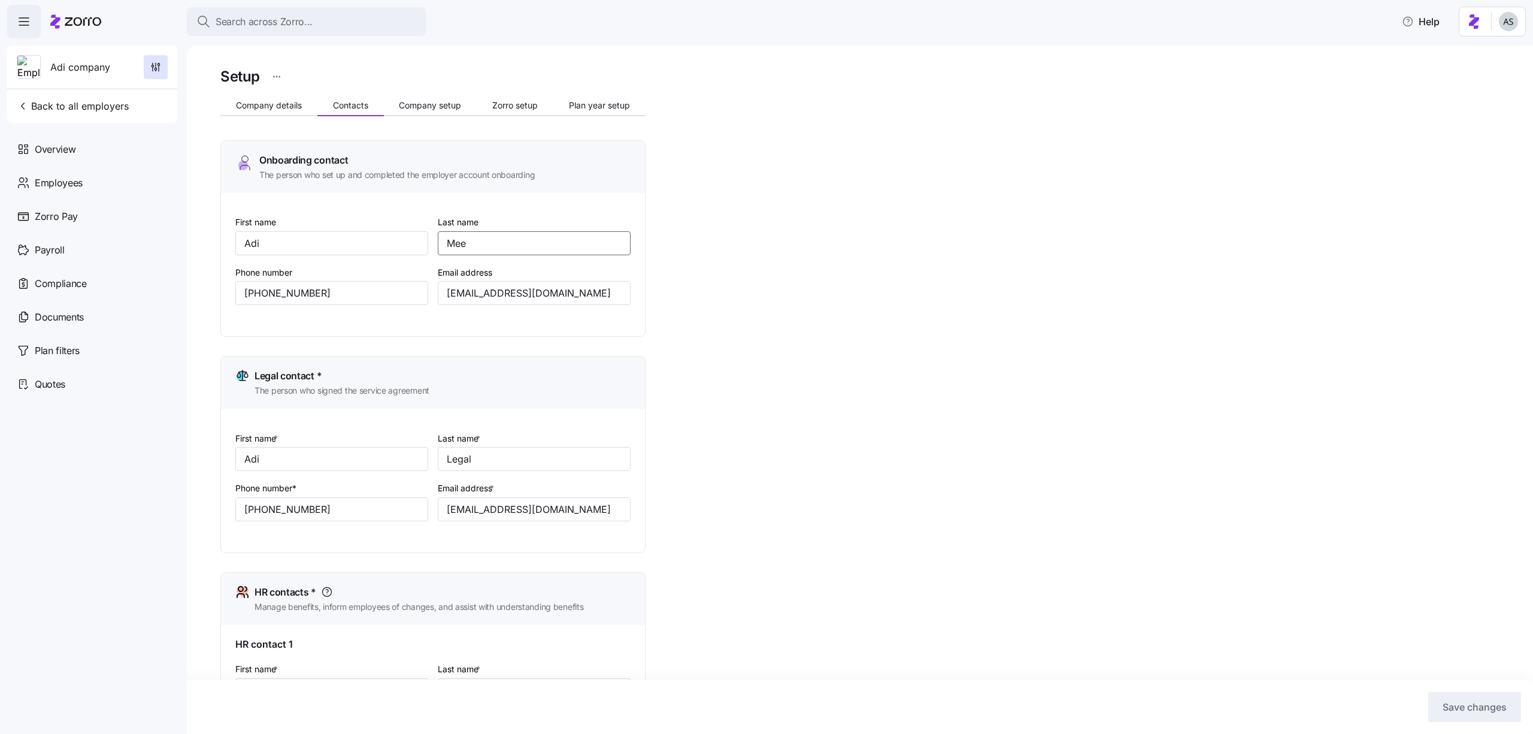
click at [467, 245] on input "Mee" at bounding box center [534, 243] width 193 height 24
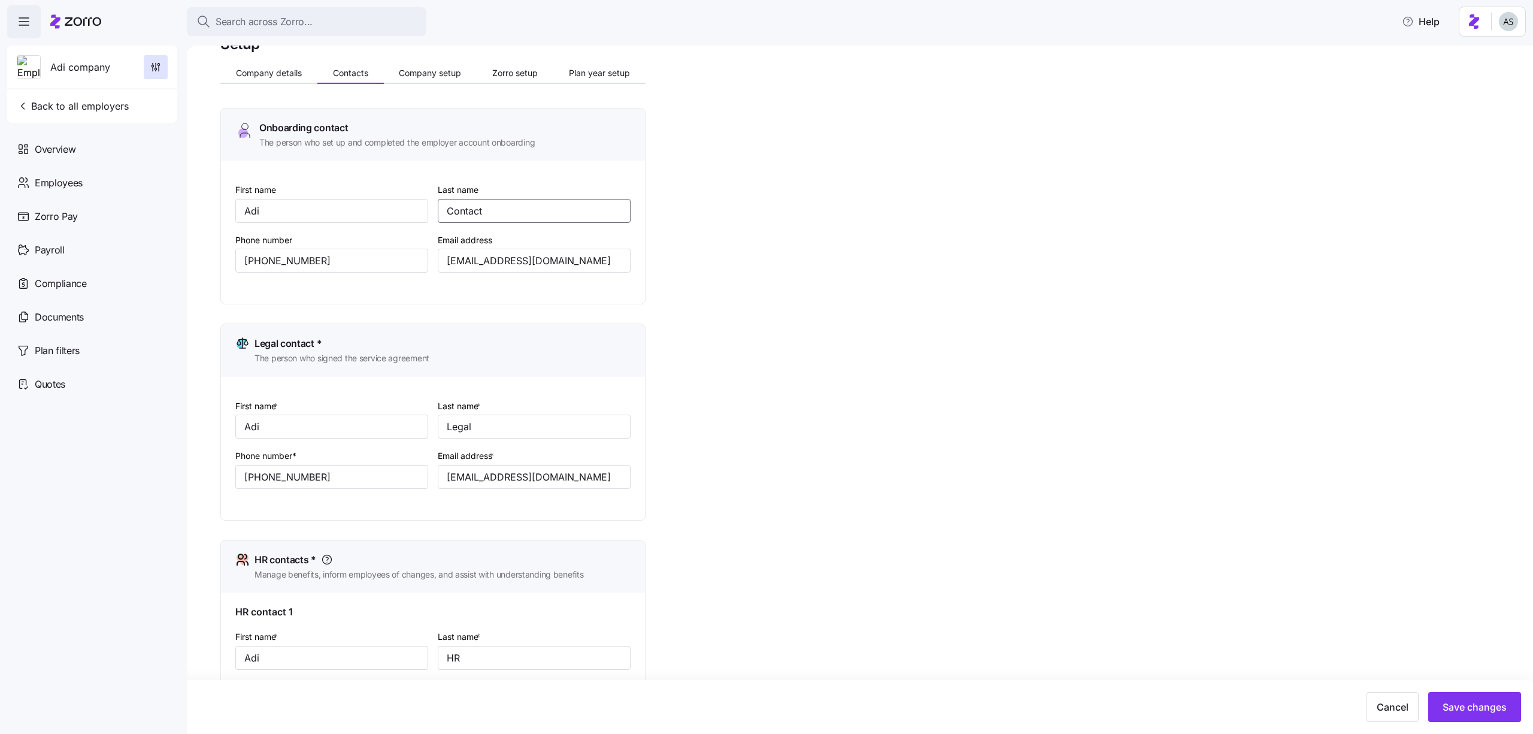
scroll to position [381, 0]
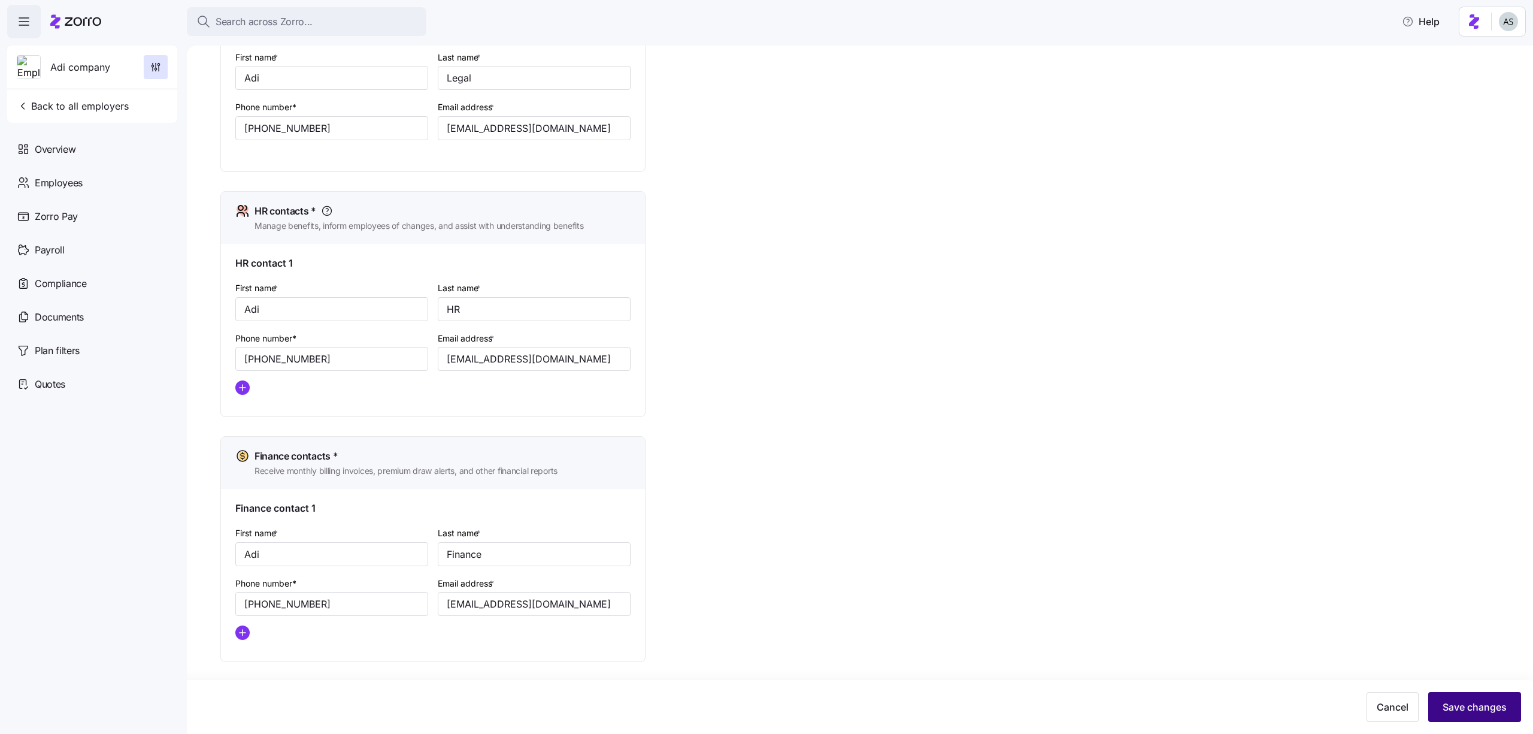
type input "Contact"
click at [1454, 693] on button "Save changes" at bounding box center [1474, 707] width 93 height 30
click at [244, 392] on circle "add icon" at bounding box center [242, 387] width 13 height 13
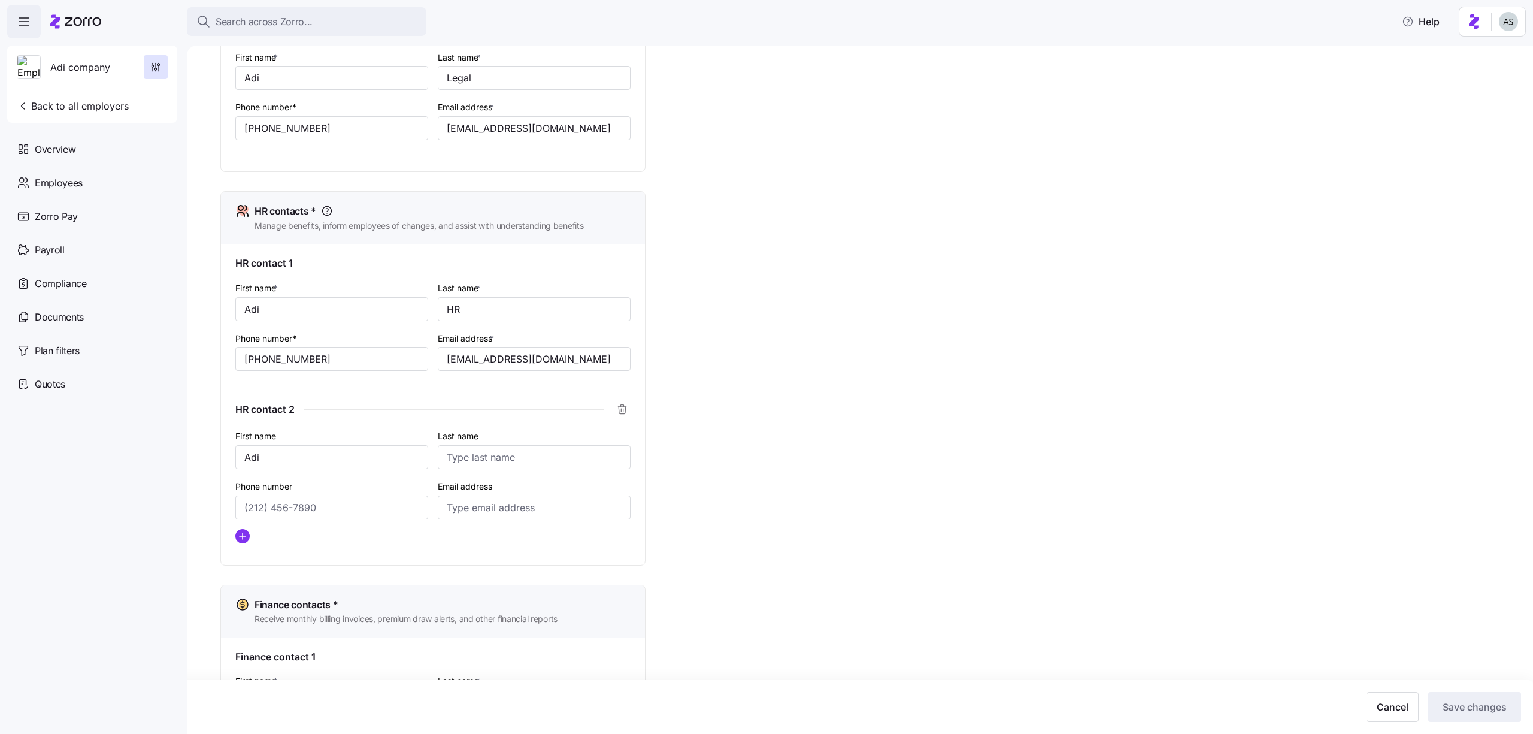
type input "Adi"
type input "HR 2"
click at [306, 516] on input "Phone number" at bounding box center [331, 507] width 193 height 24
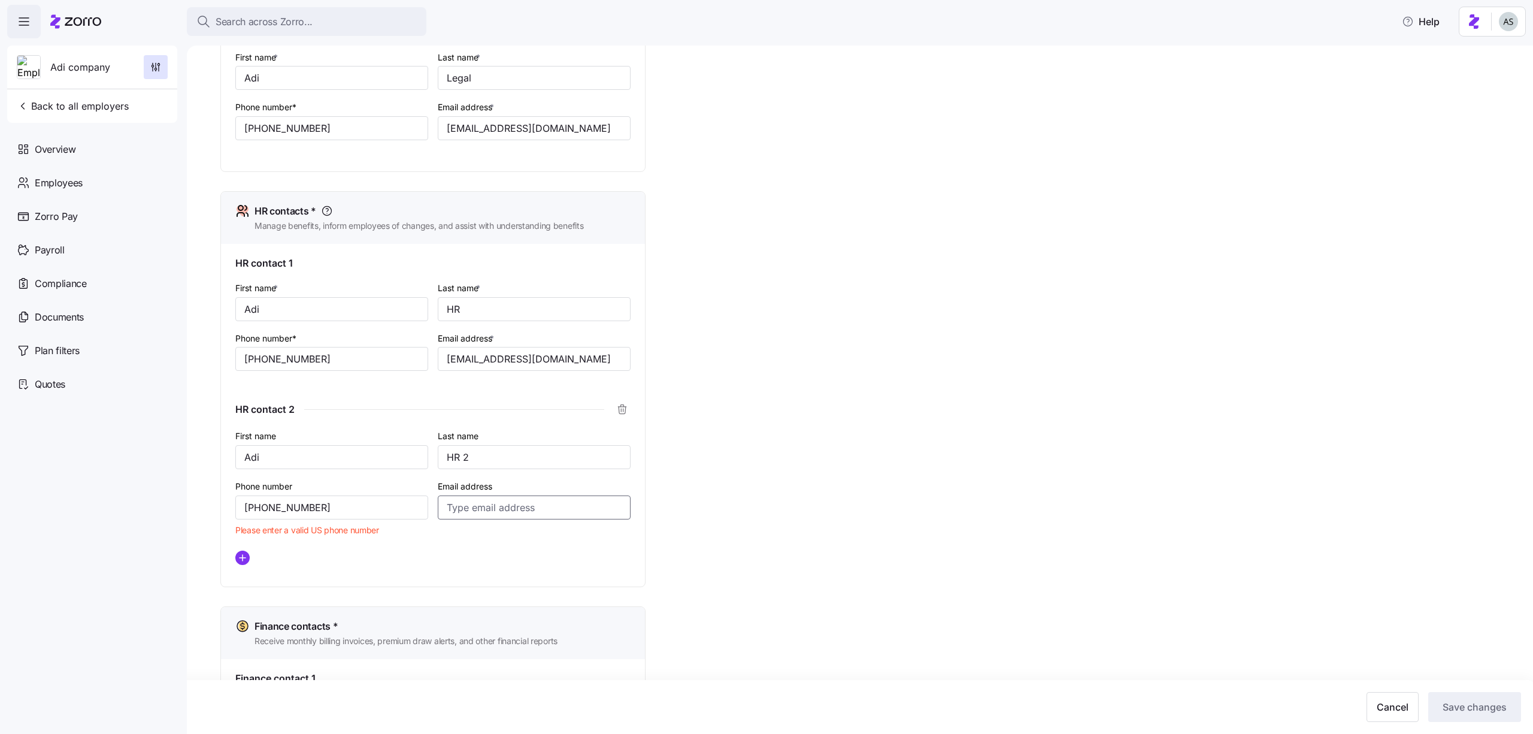
click at [454, 510] on input "Email address" at bounding box center [534, 507] width 193 height 24
click at [340, 502] on input "(621) 335-6555" at bounding box center [331, 507] width 193 height 24
click at [414, 557] on div at bounding box center [432, 557] width 395 height 14
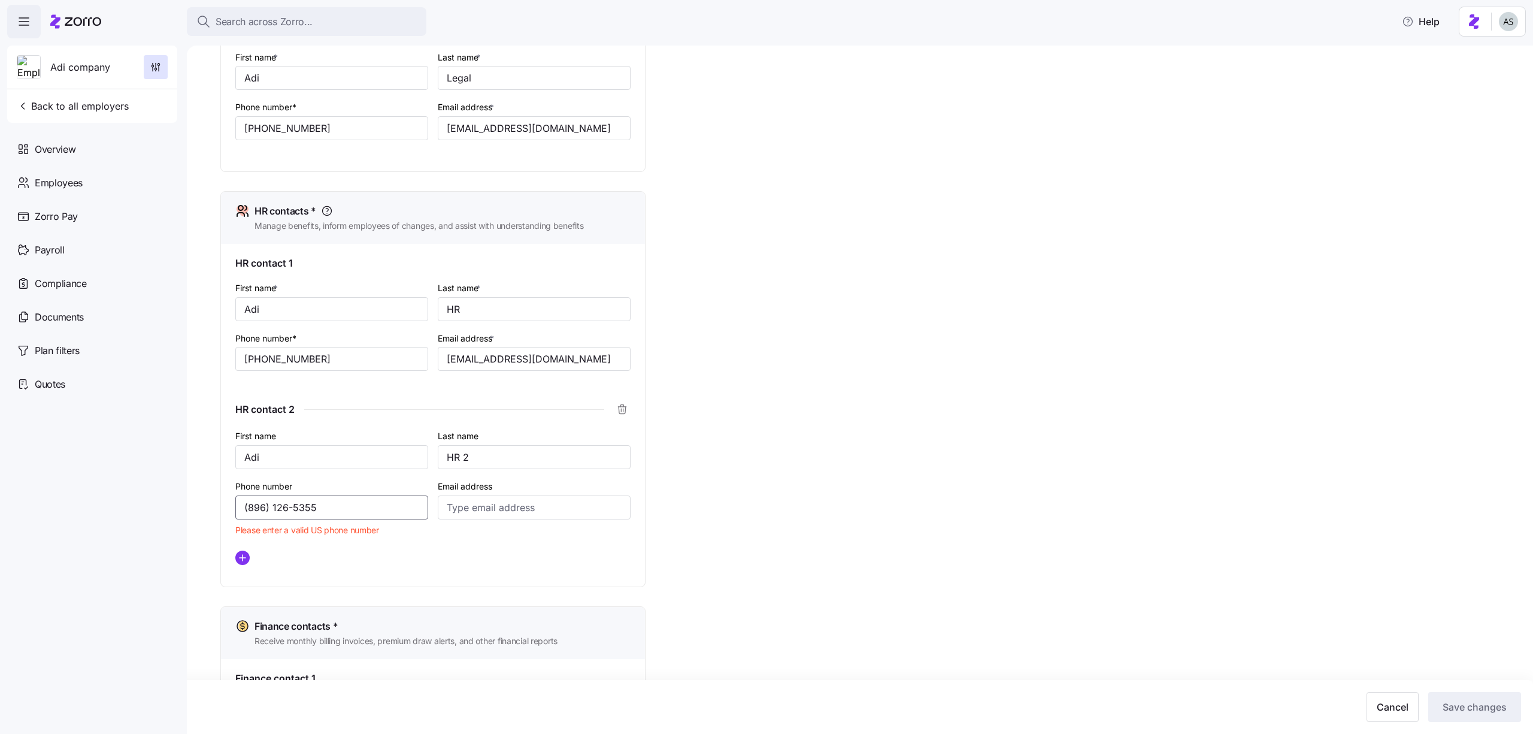
click at [357, 514] on input "(896) 126-5355" at bounding box center [331, 507] width 193 height 24
click at [492, 538] on div "Email address" at bounding box center [534, 510] width 202 height 72
click at [336, 520] on div "Phone number (353) 446-6666 Please enter a valid US phone number" at bounding box center [332, 510] width 202 height 72
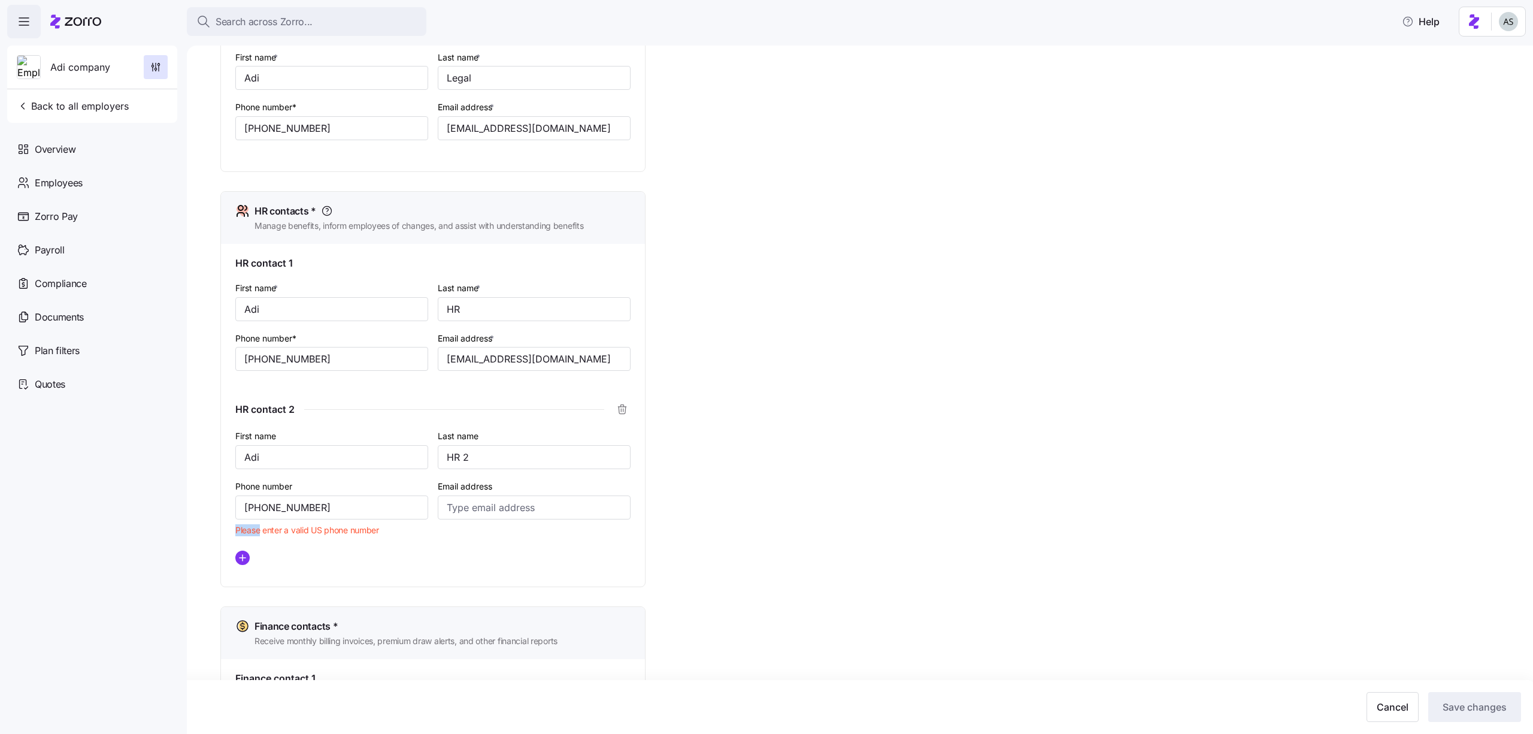
click at [336, 520] on div "Phone number (353) 446-6666 Please enter a valid US phone number" at bounding box center [332, 510] width 202 height 72
click at [332, 519] on div "Phone number (353) 446-6666 Please enter a valid US phone number" at bounding box center [332, 510] width 202 height 72
click at [293, 502] on input "(353) 446-6666" at bounding box center [331, 507] width 193 height 24
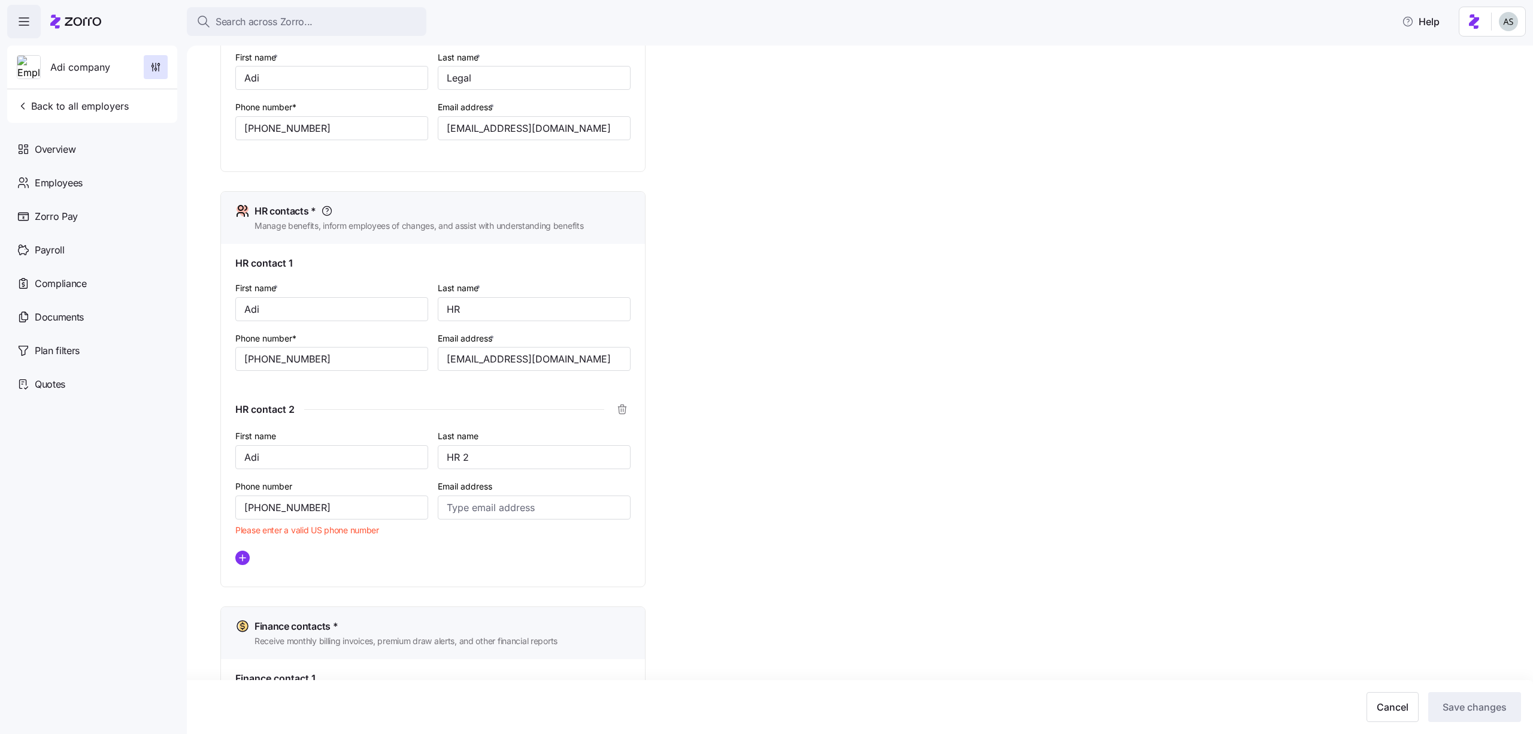
click at [474, 590] on div "Onboarding contact The person who set up and completed the employer account onb…" at bounding box center [432, 295] width 425 height 1073
click at [366, 526] on span "Please enter a valid US phone number" at bounding box center [307, 530] width 144 height 12
click at [344, 508] on input "(451) 233-6645" at bounding box center [331, 507] width 193 height 24
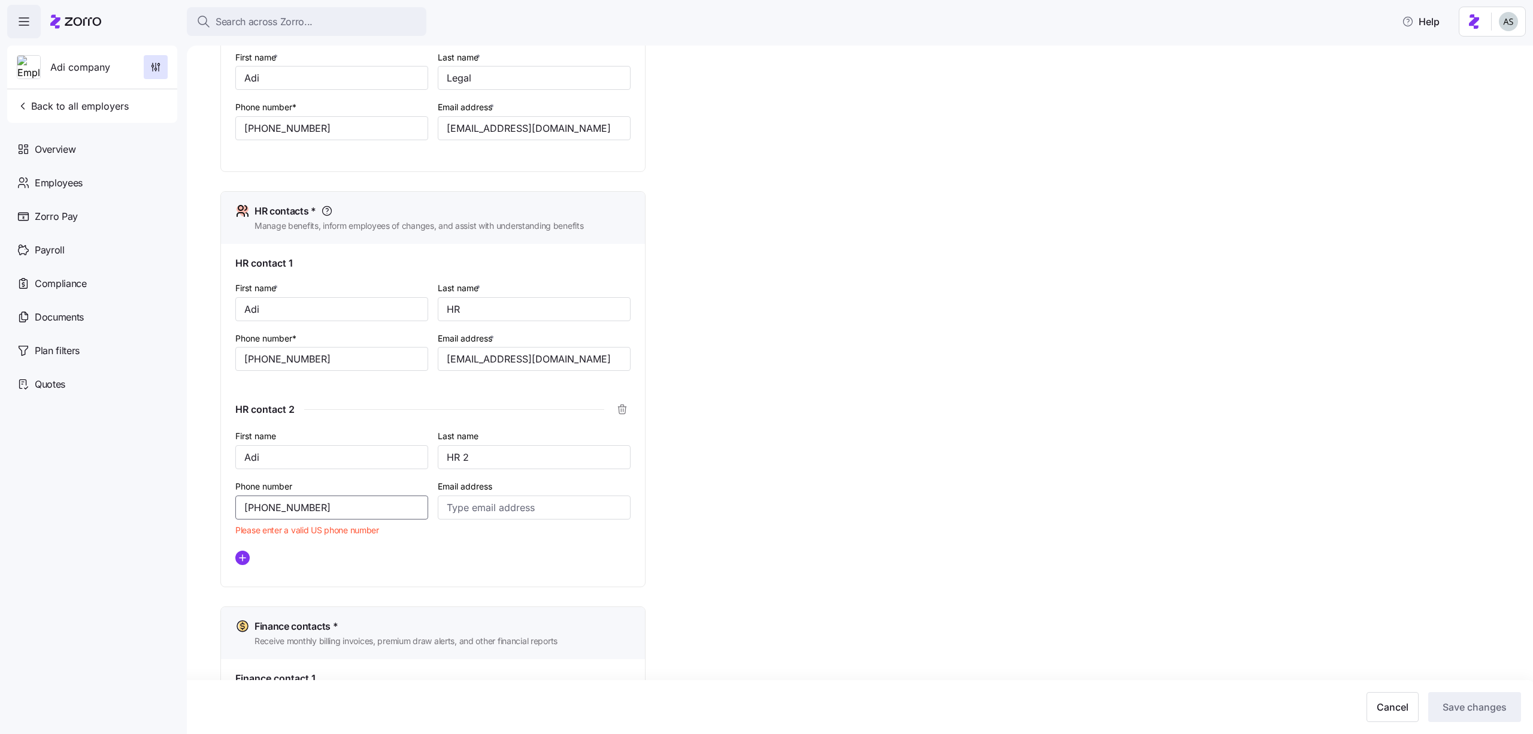
click at [344, 508] on input "(451) 233-6645" at bounding box center [331, 507] width 193 height 24
click at [636, 573] on div "HR contact 1 First name * Adi Last name * HR Phone number* (516) 837-9844 Email…" at bounding box center [433, 415] width 424 height 343
click at [257, 499] on input "(711) 155-5314" at bounding box center [331, 507] width 193 height 24
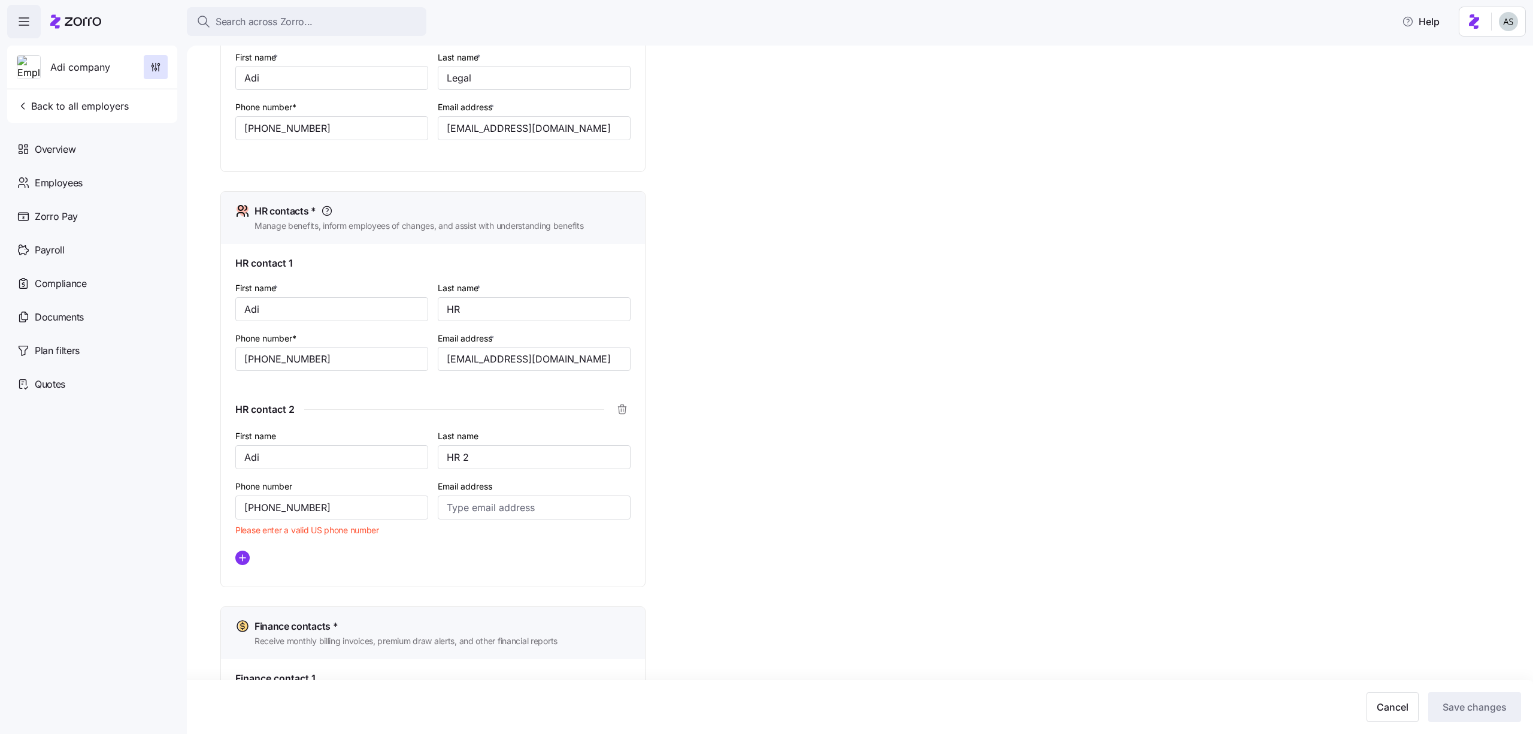
click at [343, 541] on div "Phone number (233) 665-3352 Please enter a valid US phone number" at bounding box center [332, 510] width 202 height 72
click at [307, 510] on input "(233) 665-3352" at bounding box center [331, 507] width 193 height 24
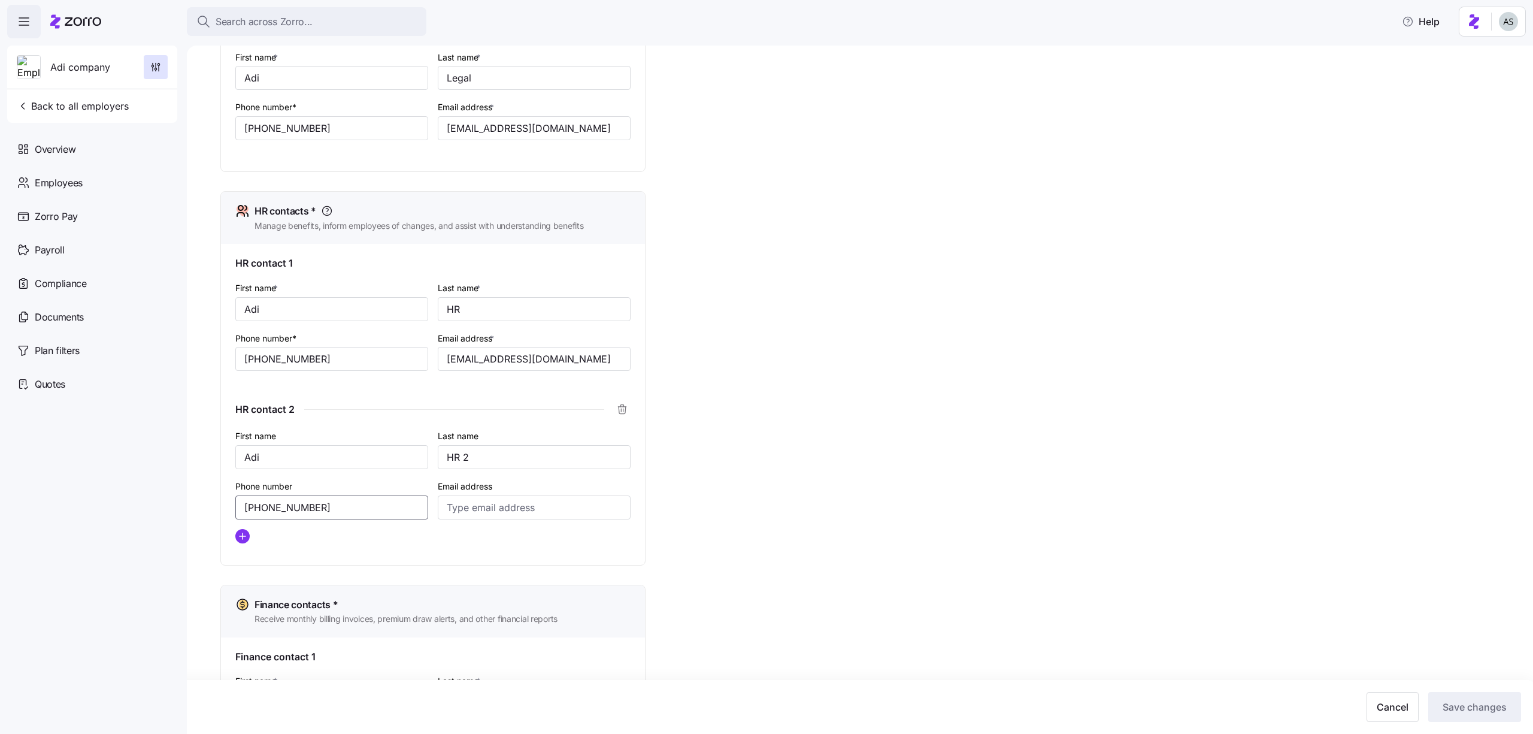
type input "(231) 853-6564"
click at [893, 486] on div "Setup Company details Contacts Company setup Zorro setup Plan year setup Onboar…" at bounding box center [868, 276] width 1296 height 1184
click at [452, 507] on input "Email address" at bounding box center [534, 507] width 193 height 24
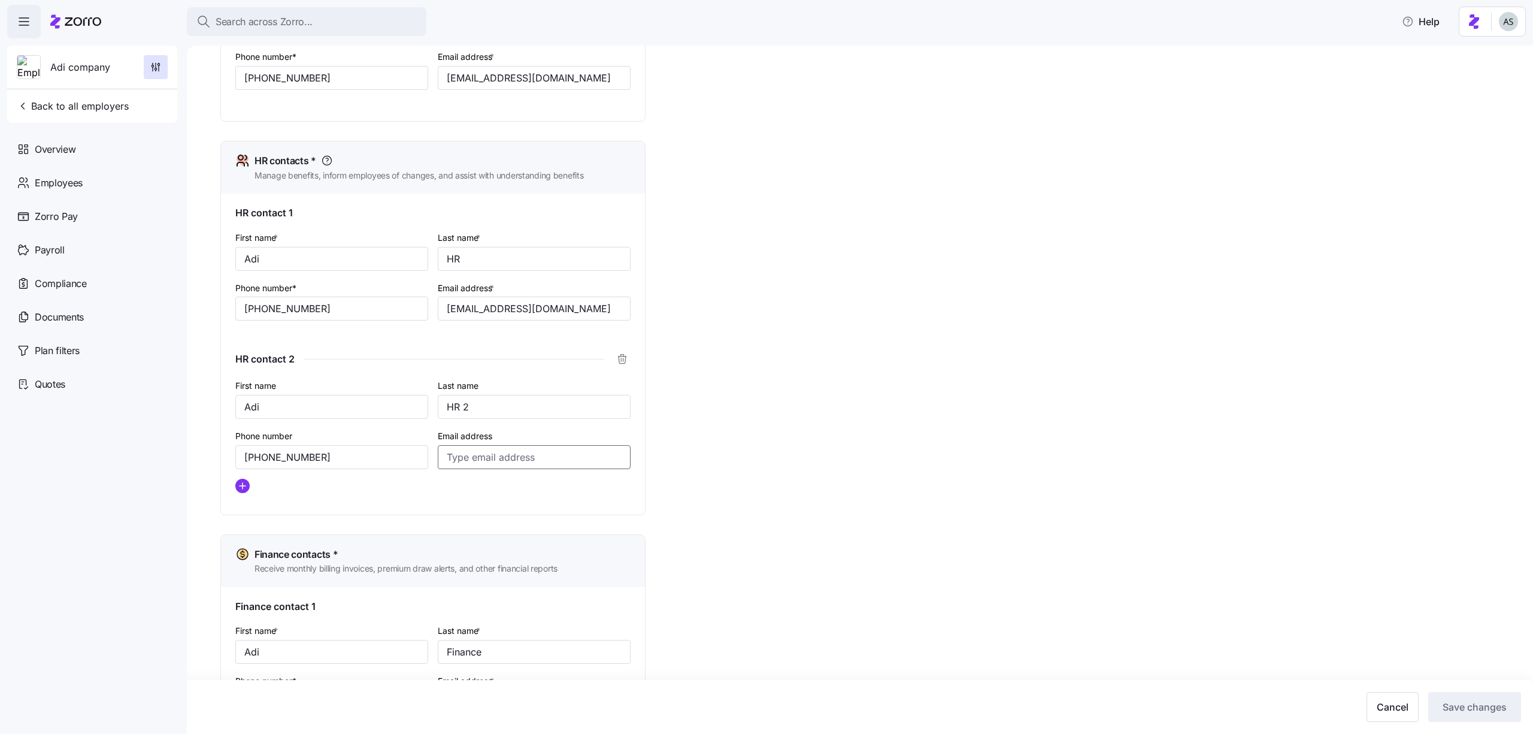
scroll to position [425, 0]
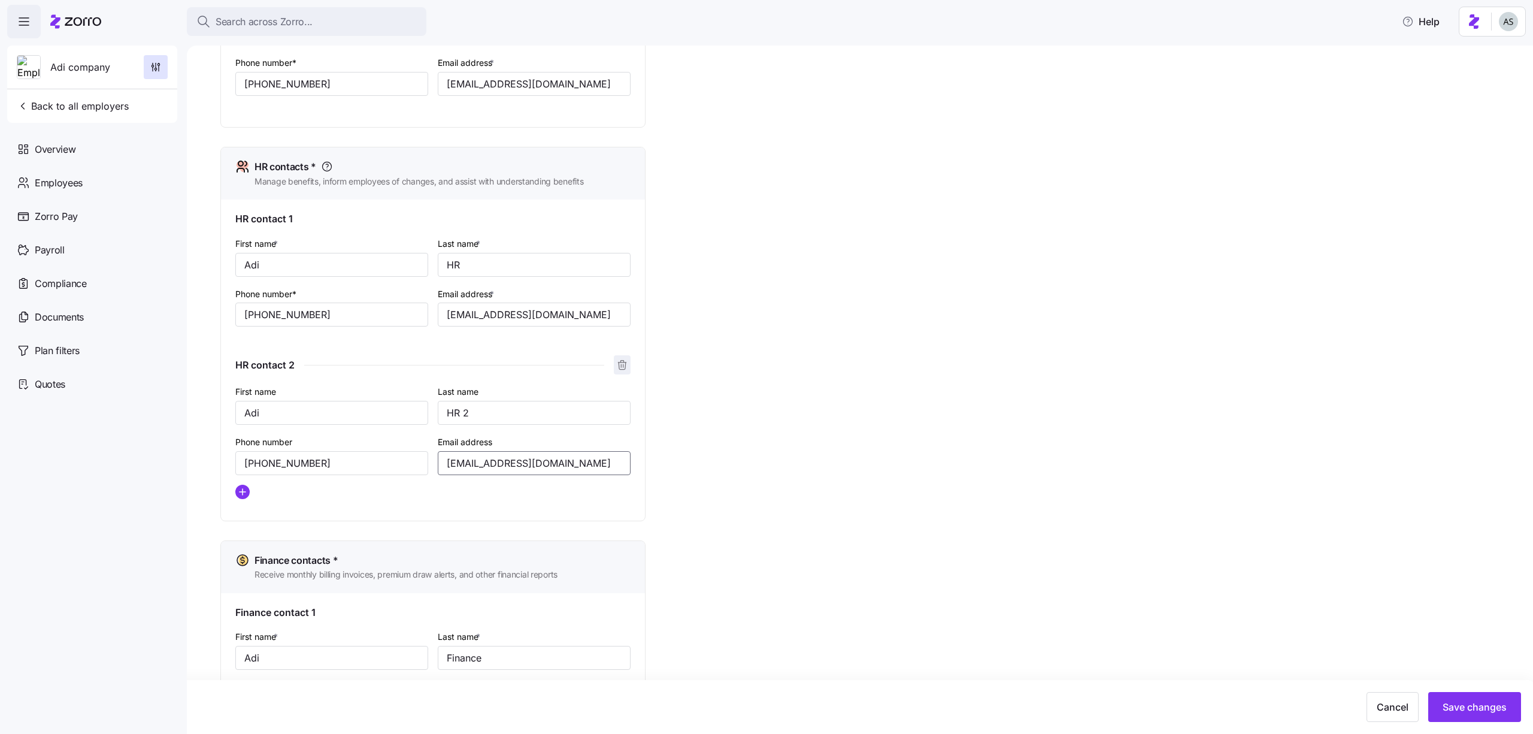
type input "adi.s+hr2@myzorro.co"
click at [622, 363] on icon "button" at bounding box center [622, 365] width 12 height 12
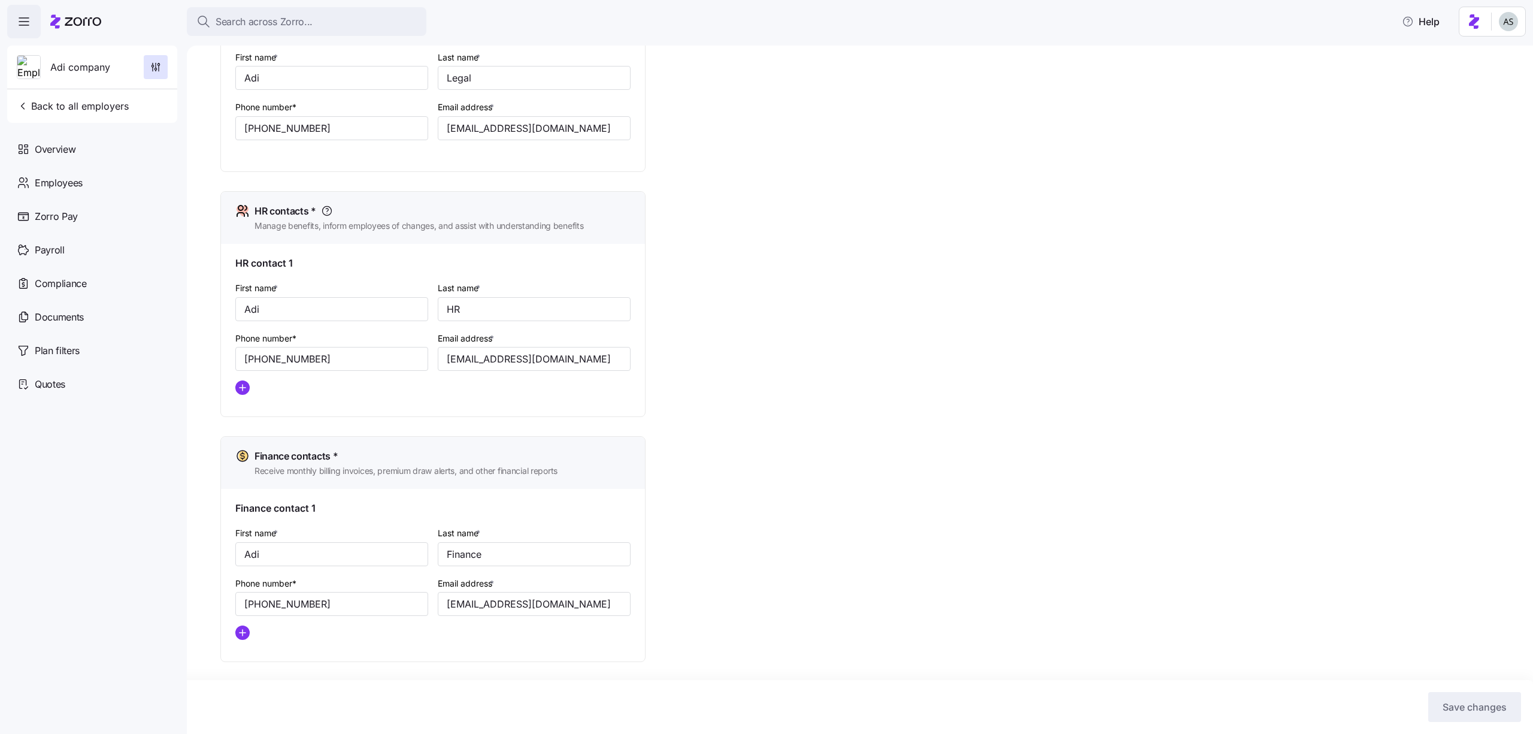
scroll to position [381, 0]
click at [247, 389] on circle "add icon" at bounding box center [242, 387] width 13 height 13
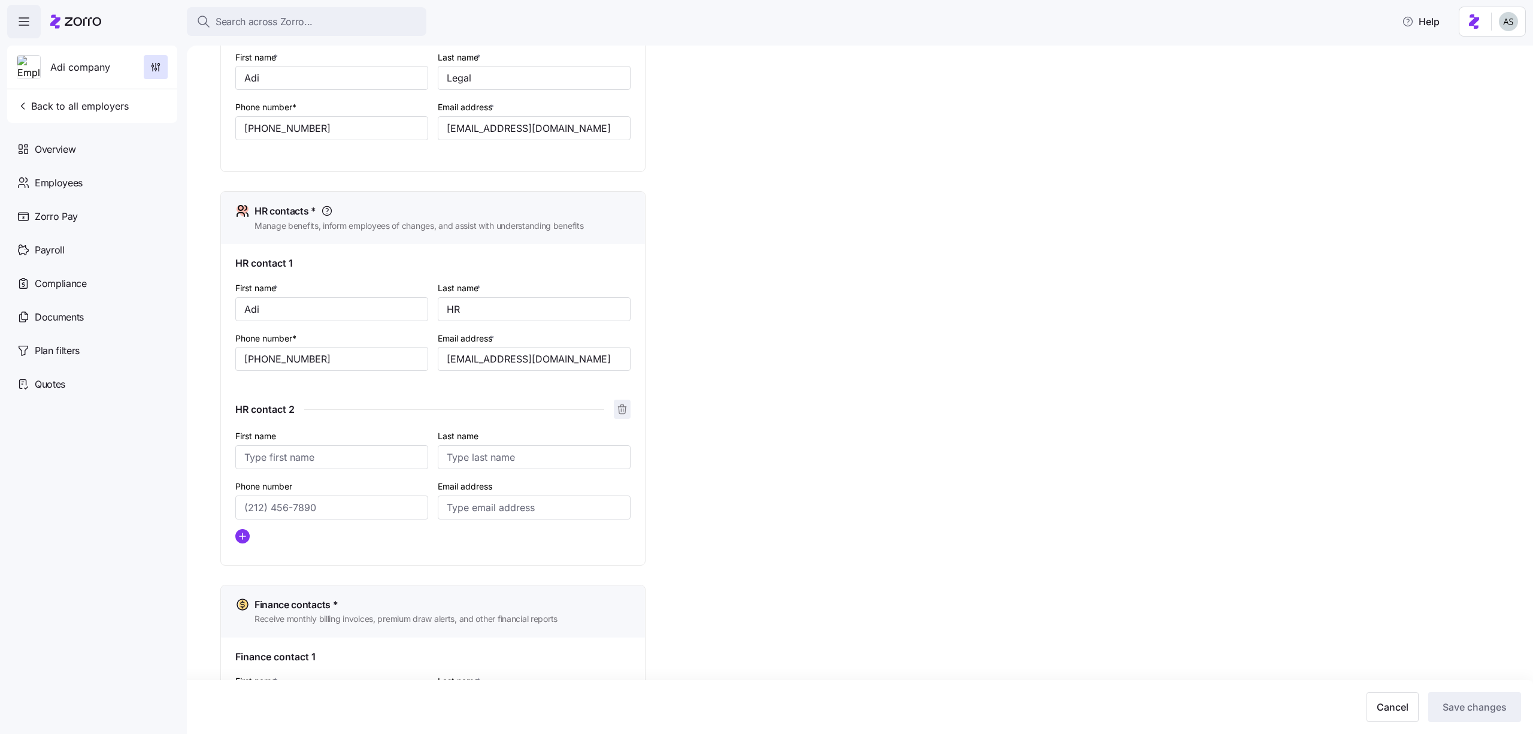
click at [622, 408] on icon "button" at bounding box center [622, 409] width 12 height 12
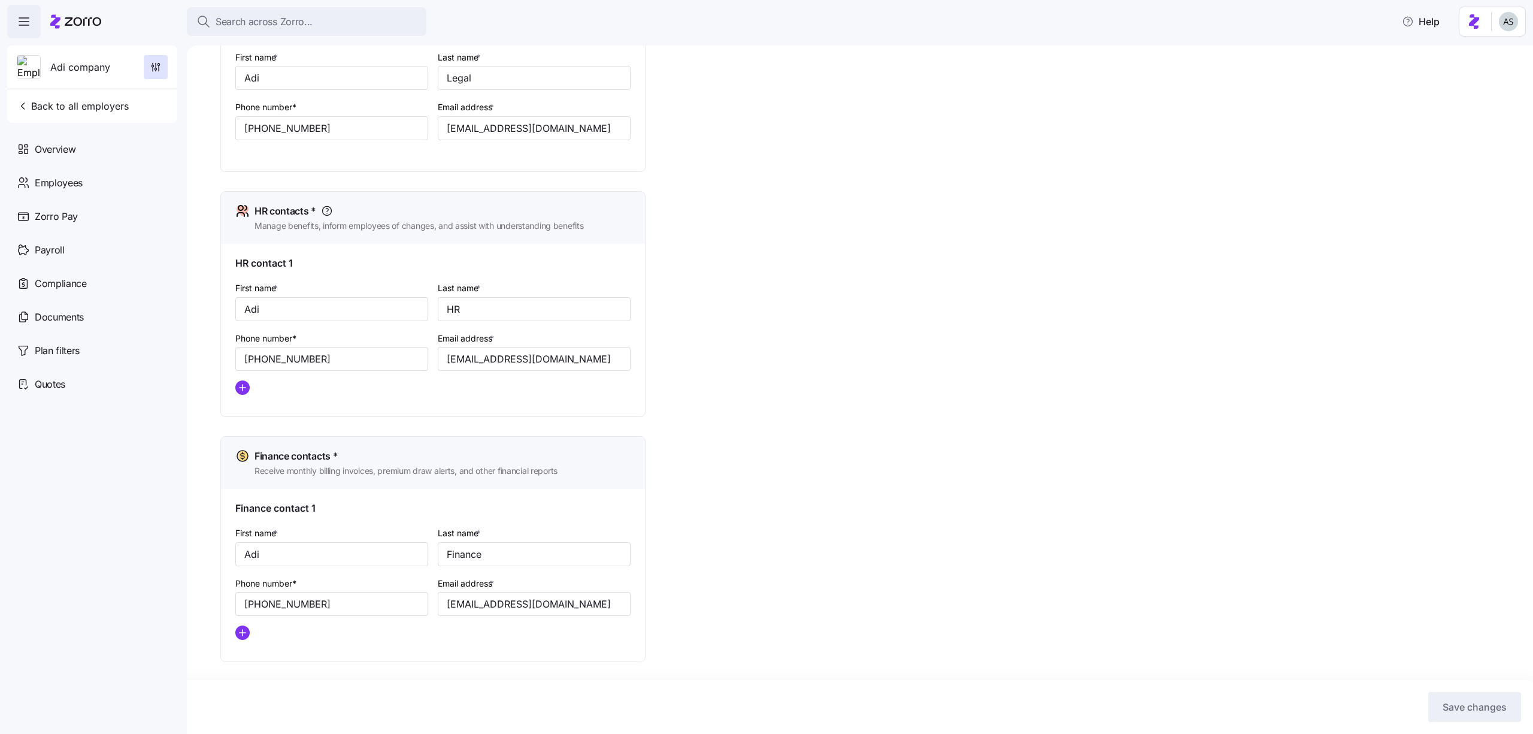
click at [242, 388] on g "add icon" at bounding box center [243, 387] width 6 height 6
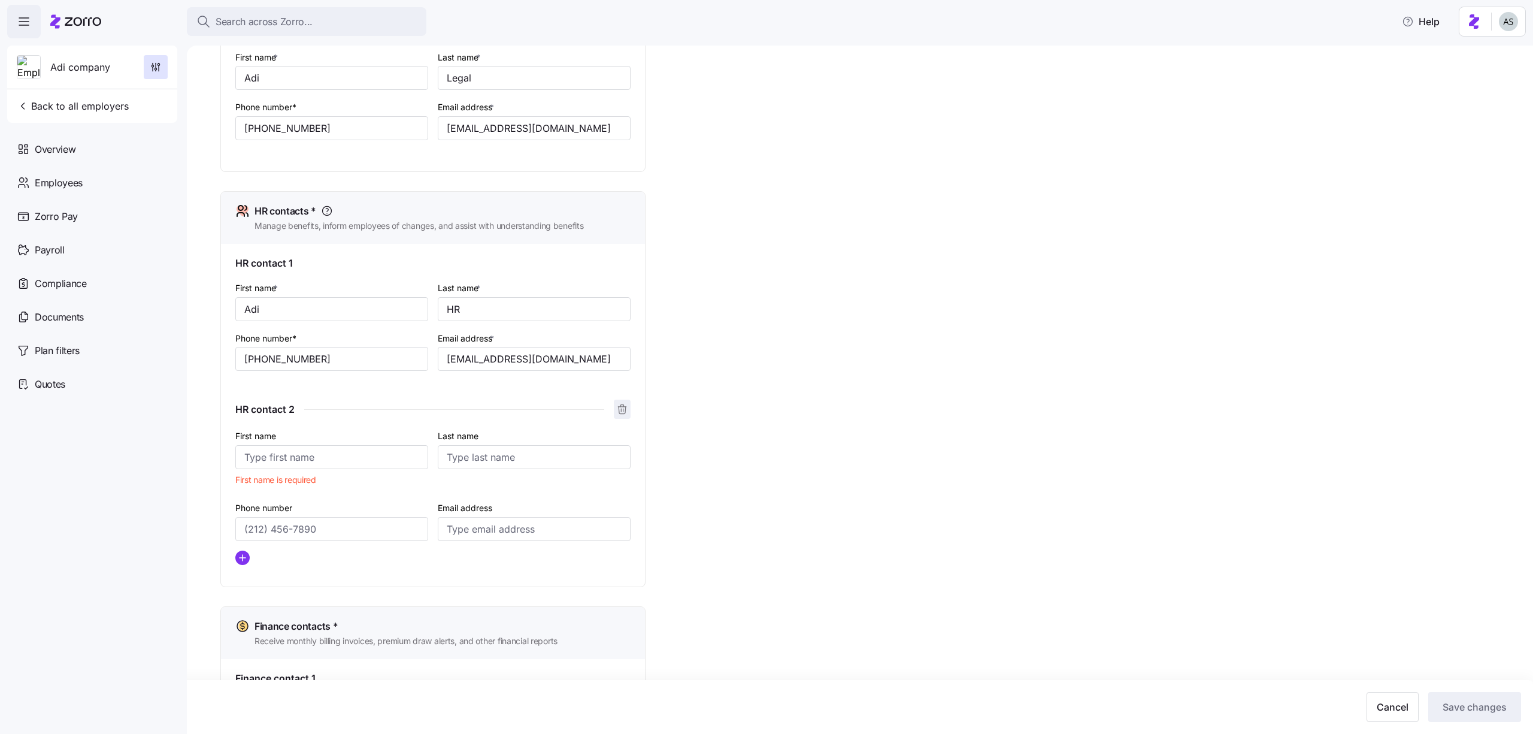
click at [626, 407] on icon "button" at bounding box center [622, 409] width 12 height 12
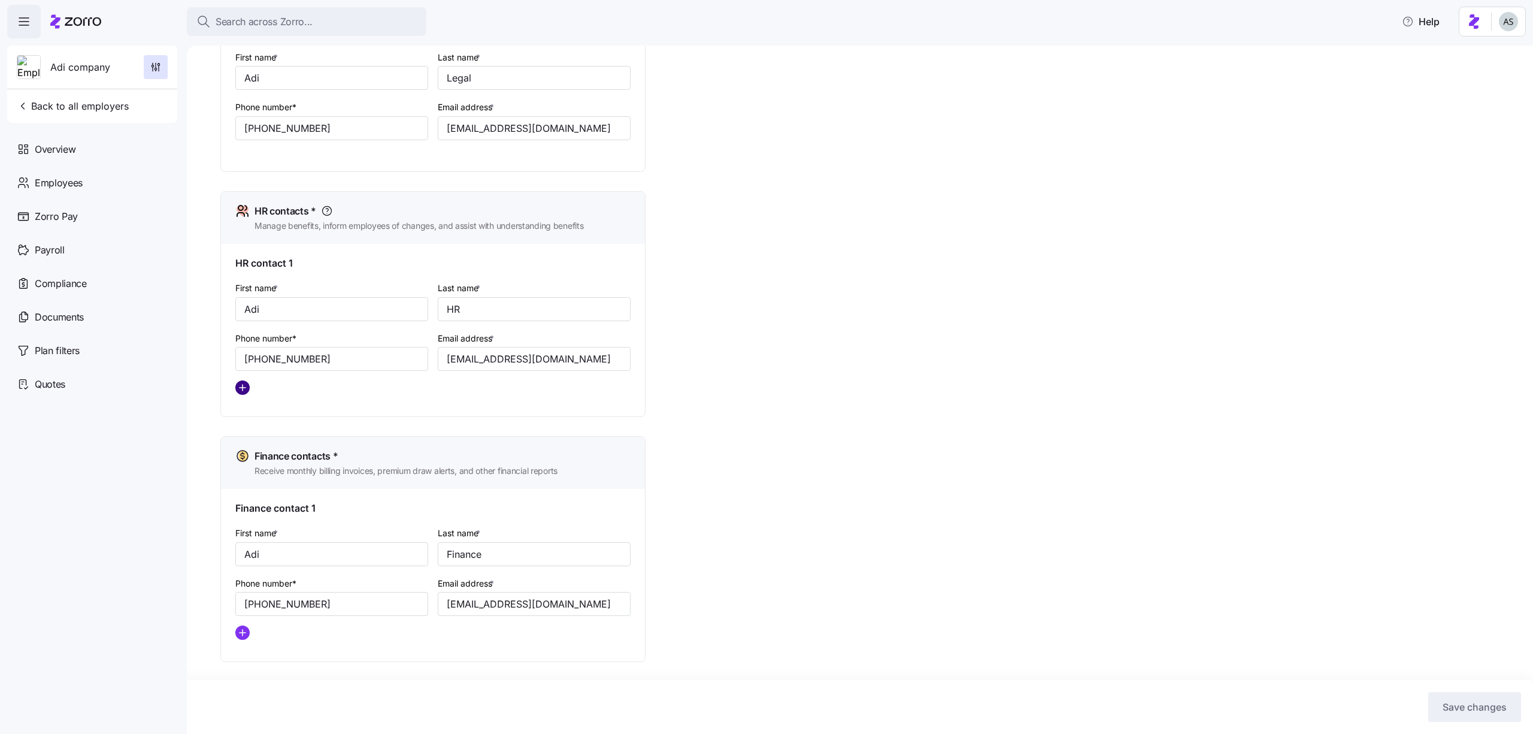
click at [246, 383] on circle "add icon" at bounding box center [242, 387] width 13 height 13
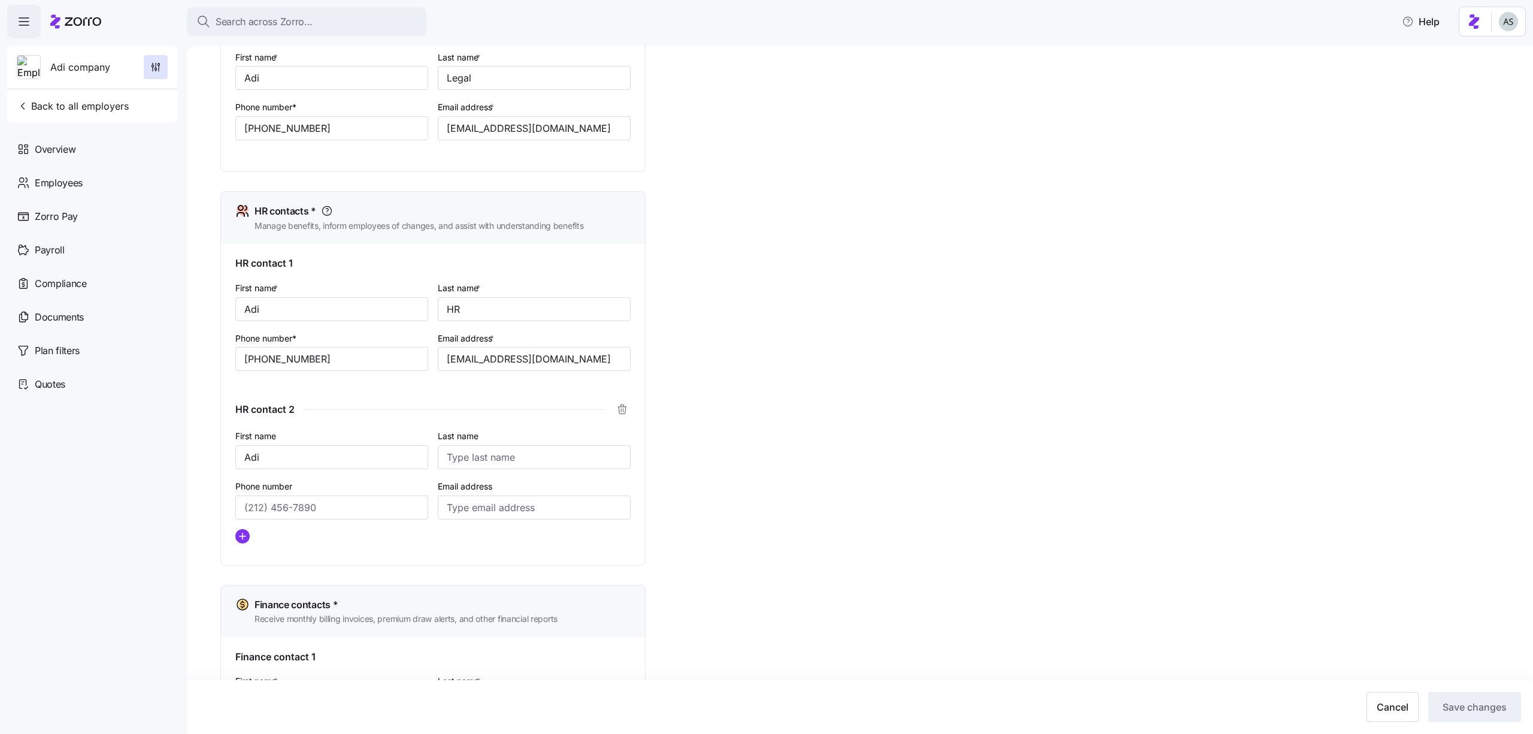
type input "Adi"
type input "HR 2"
type input "(212) 546-5433"
type input "adi.s+hr2@myzorro.co"
click at [1517, 707] on button "Save changes" at bounding box center [1474, 707] width 93 height 30
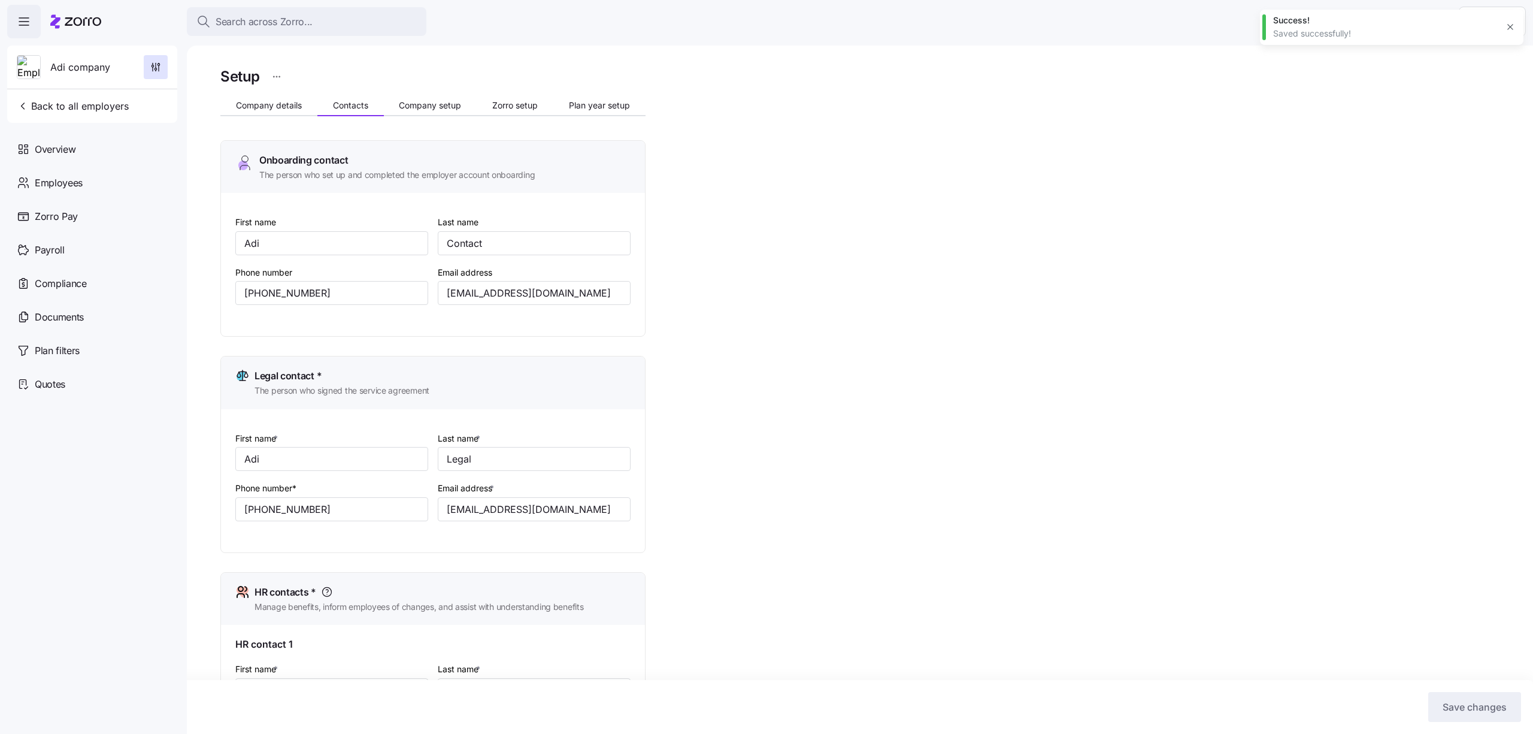
scroll to position [529, 0]
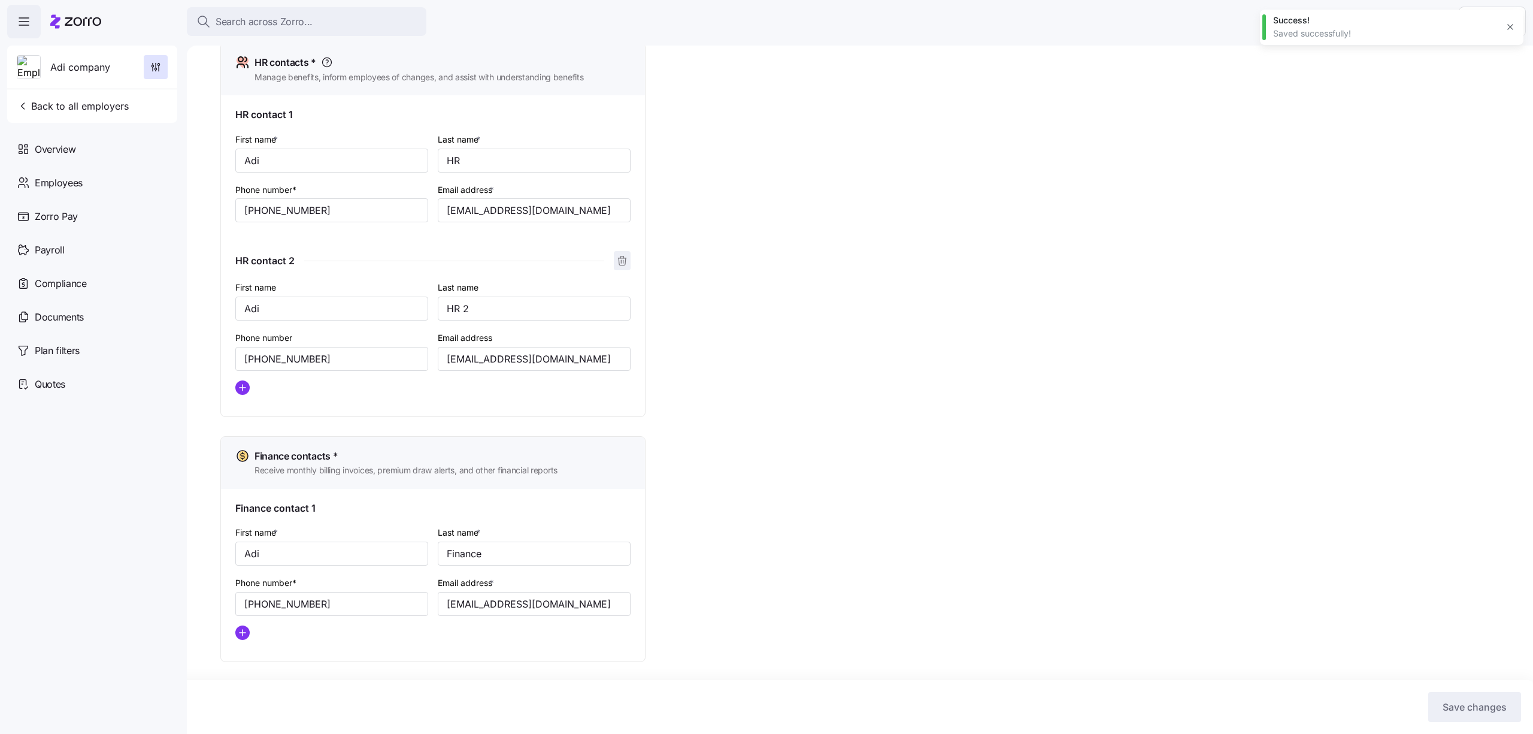
click at [617, 265] on icon "button" at bounding box center [622, 261] width 12 height 12
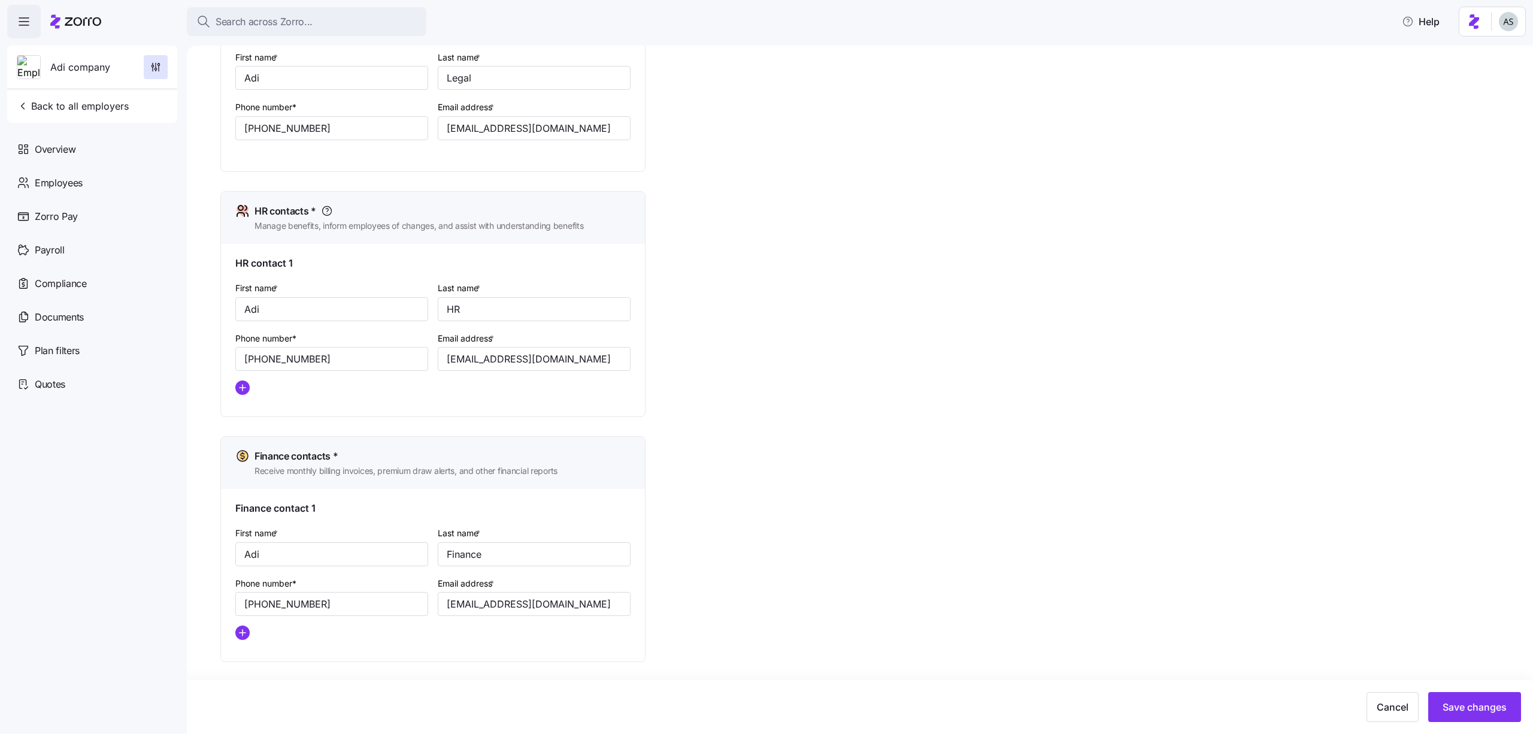
scroll to position [381, 0]
click at [1444, 720] on button "Save changes" at bounding box center [1474, 707] width 93 height 30
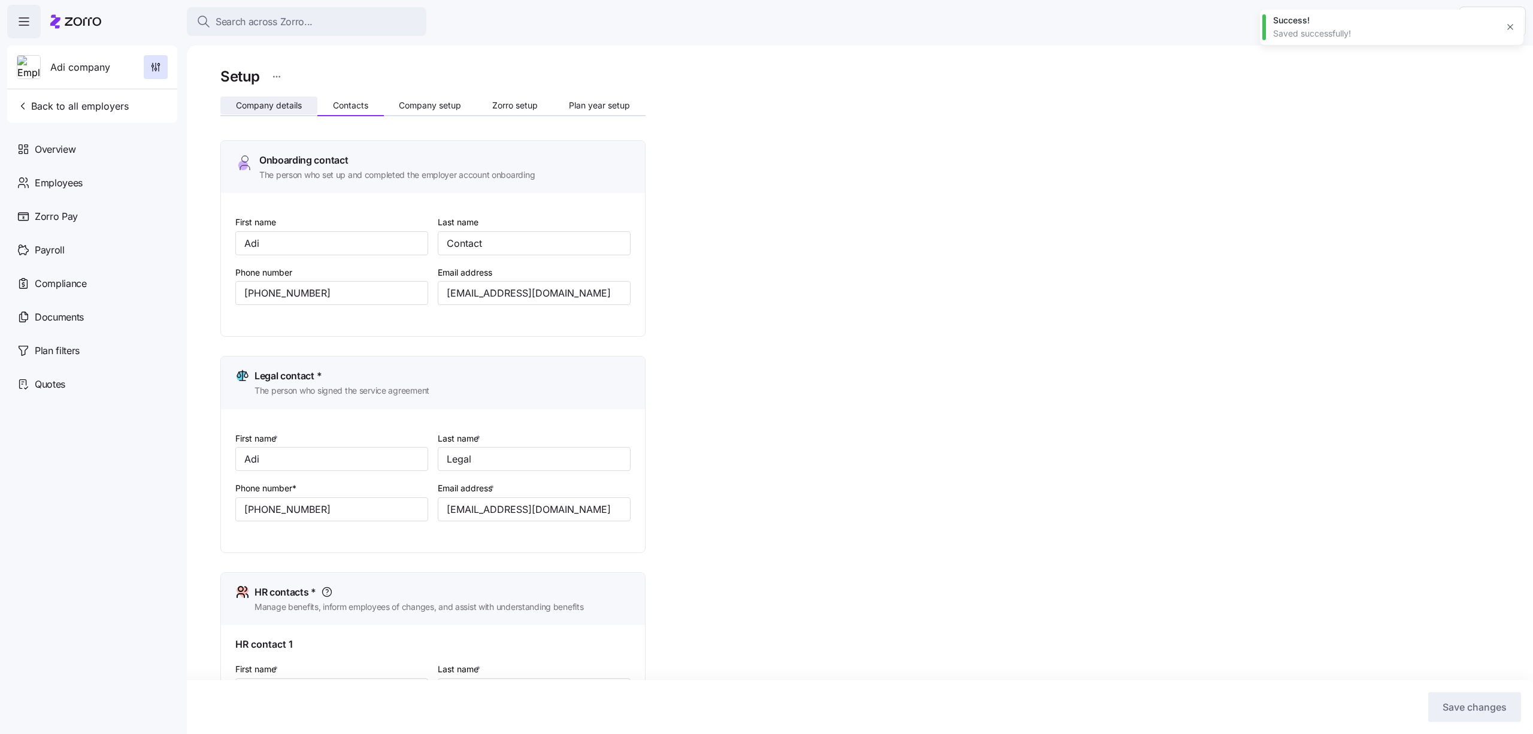
click at [278, 104] on span "Company details" at bounding box center [269, 105] width 66 height 8
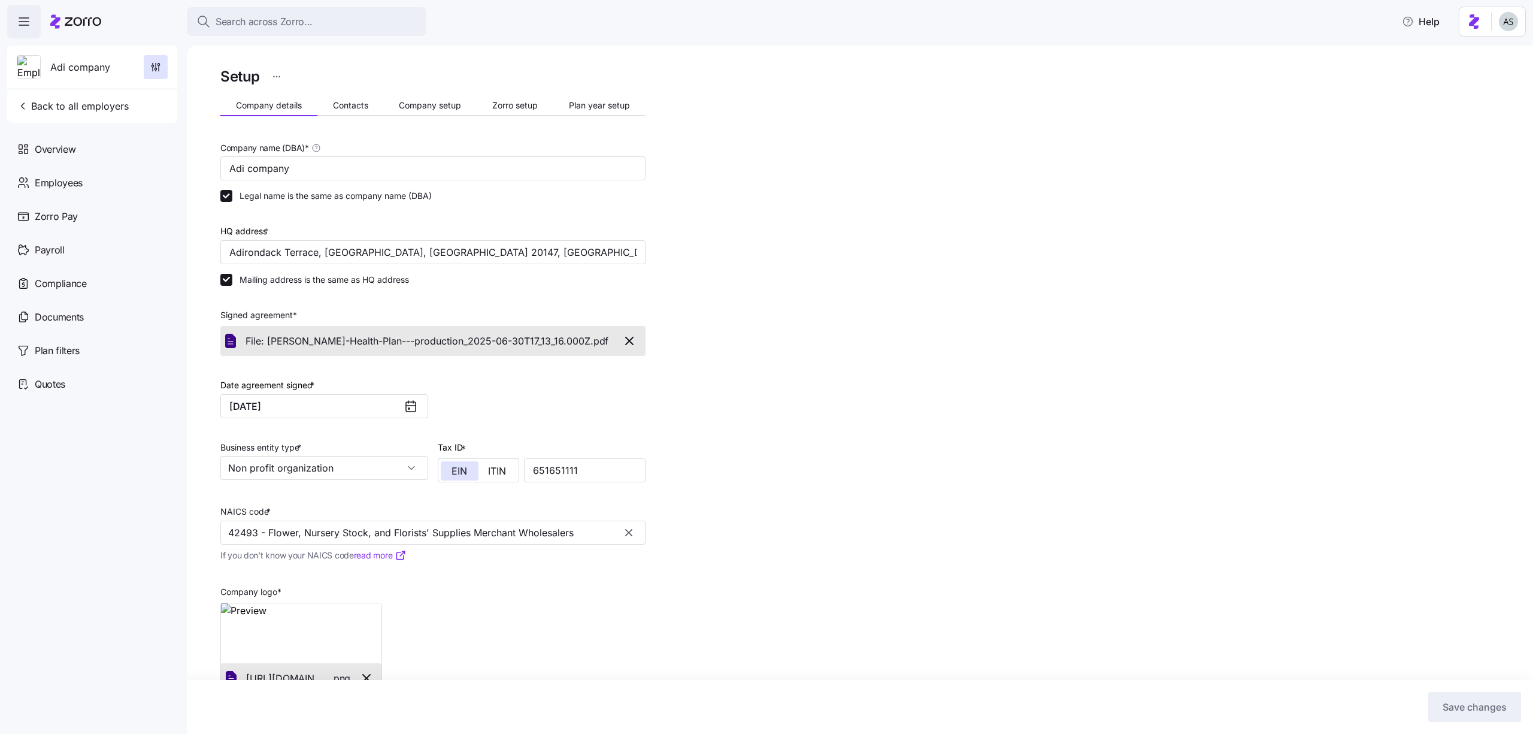
click at [632, 340] on icon "button" at bounding box center [629, 341] width 14 height 14
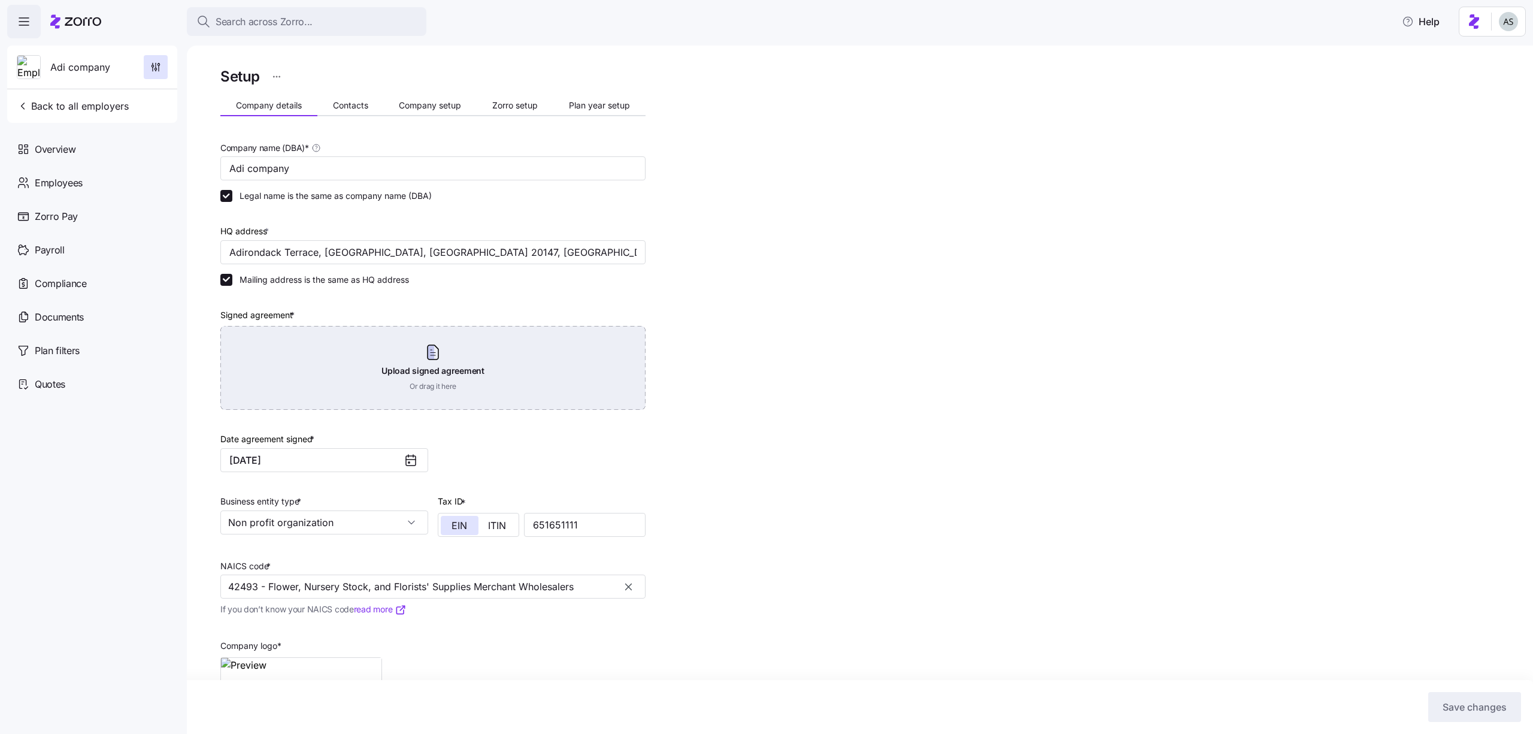
click at [345, 375] on div "Upload signed agreement Or drag it here" at bounding box center [432, 368] width 425 height 84
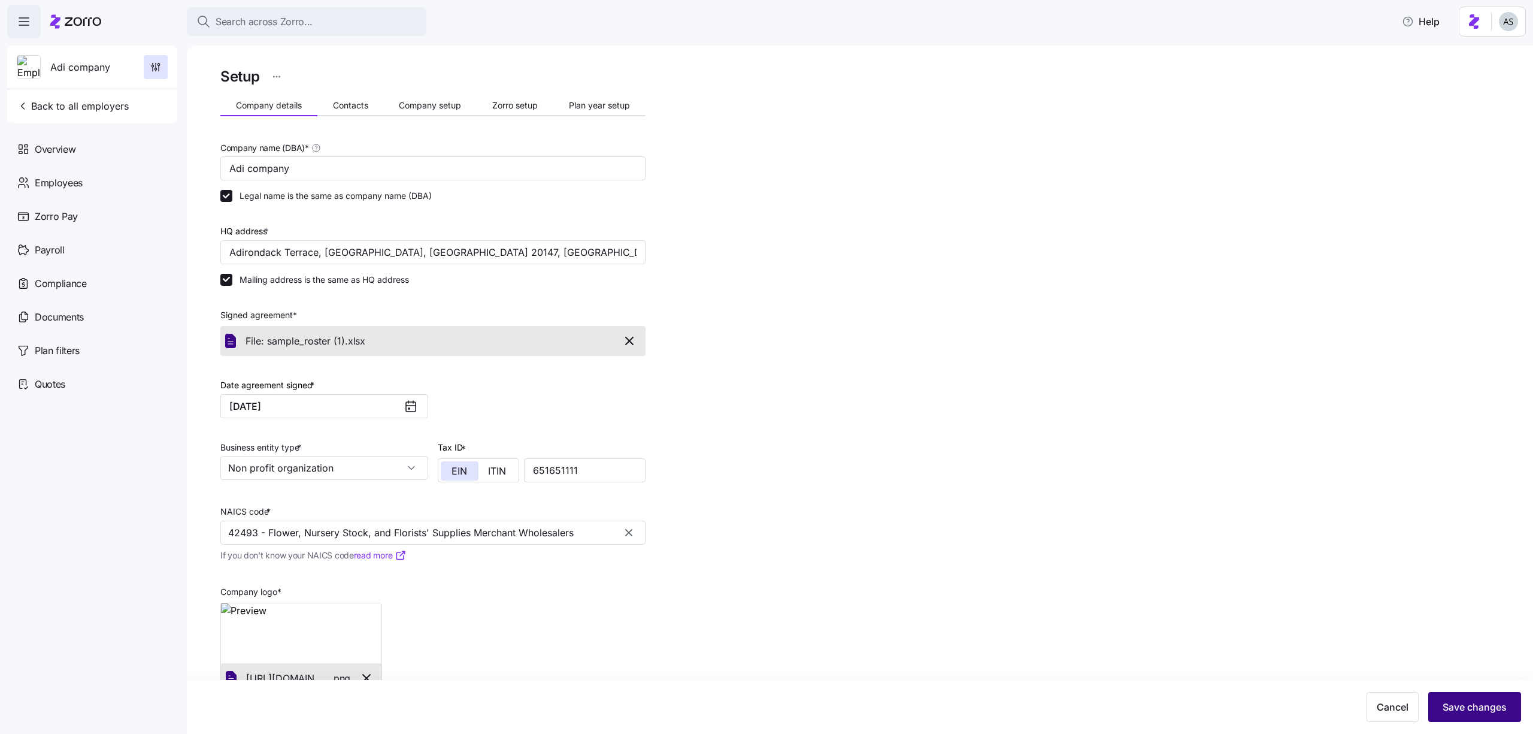
click at [1467, 701] on span "Save changes" at bounding box center [1475, 706] width 64 height 14
click at [286, 77] on html "Search across Zorro... Help Adi company Back to all employers Overview Employee…" at bounding box center [766, 363] width 1533 height 726
click at [253, 129] on div "Mark as demo company" at bounding box center [225, 125] width 95 height 13
click at [266, 83] on html "Search across Zorro... Help Adi company Back to all demo employers Overview Emp…" at bounding box center [766, 363] width 1533 height 726
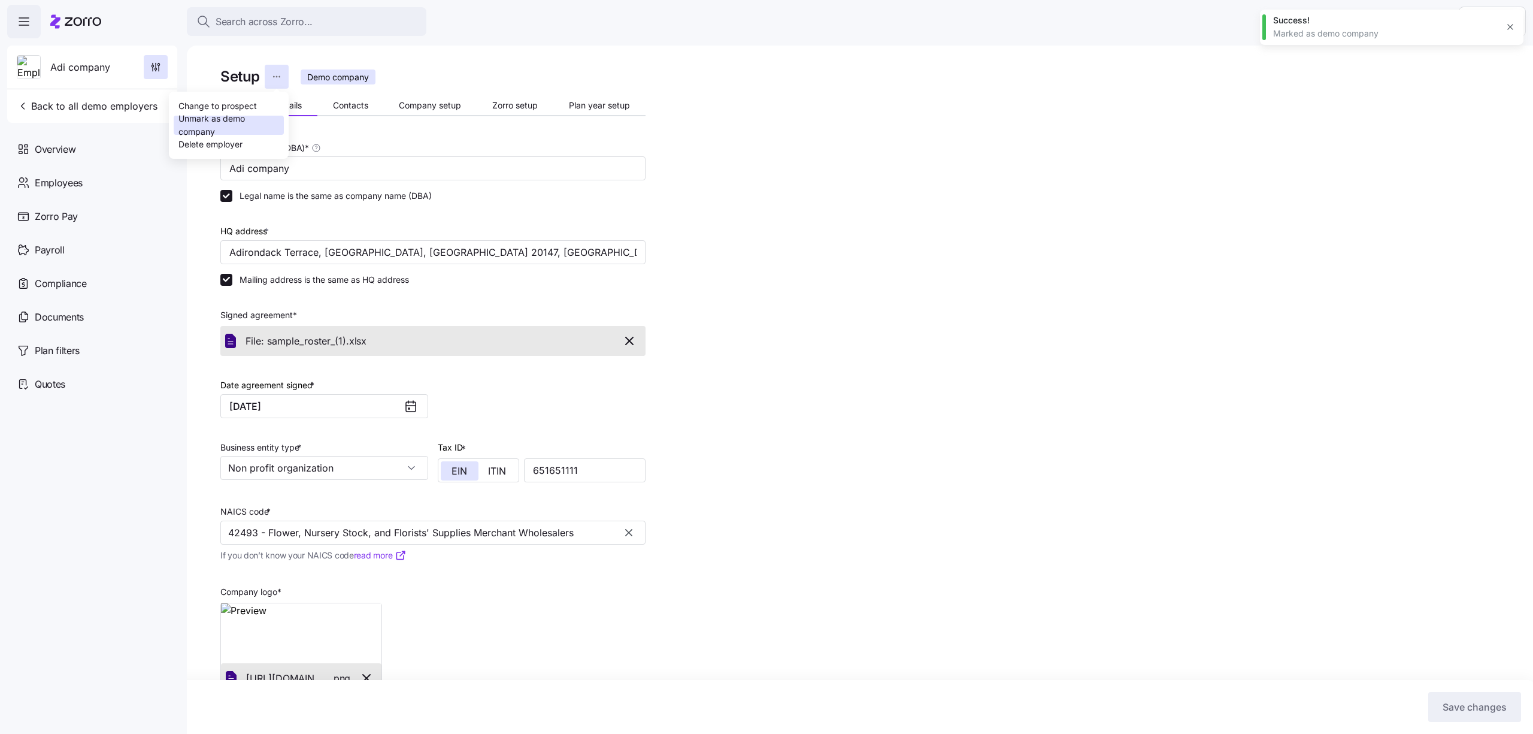
click at [259, 130] on div "Unmark as demo company" at bounding box center [228, 125] width 101 height 26
click at [101, 109] on span "Back to all employers" at bounding box center [73, 106] width 112 height 14
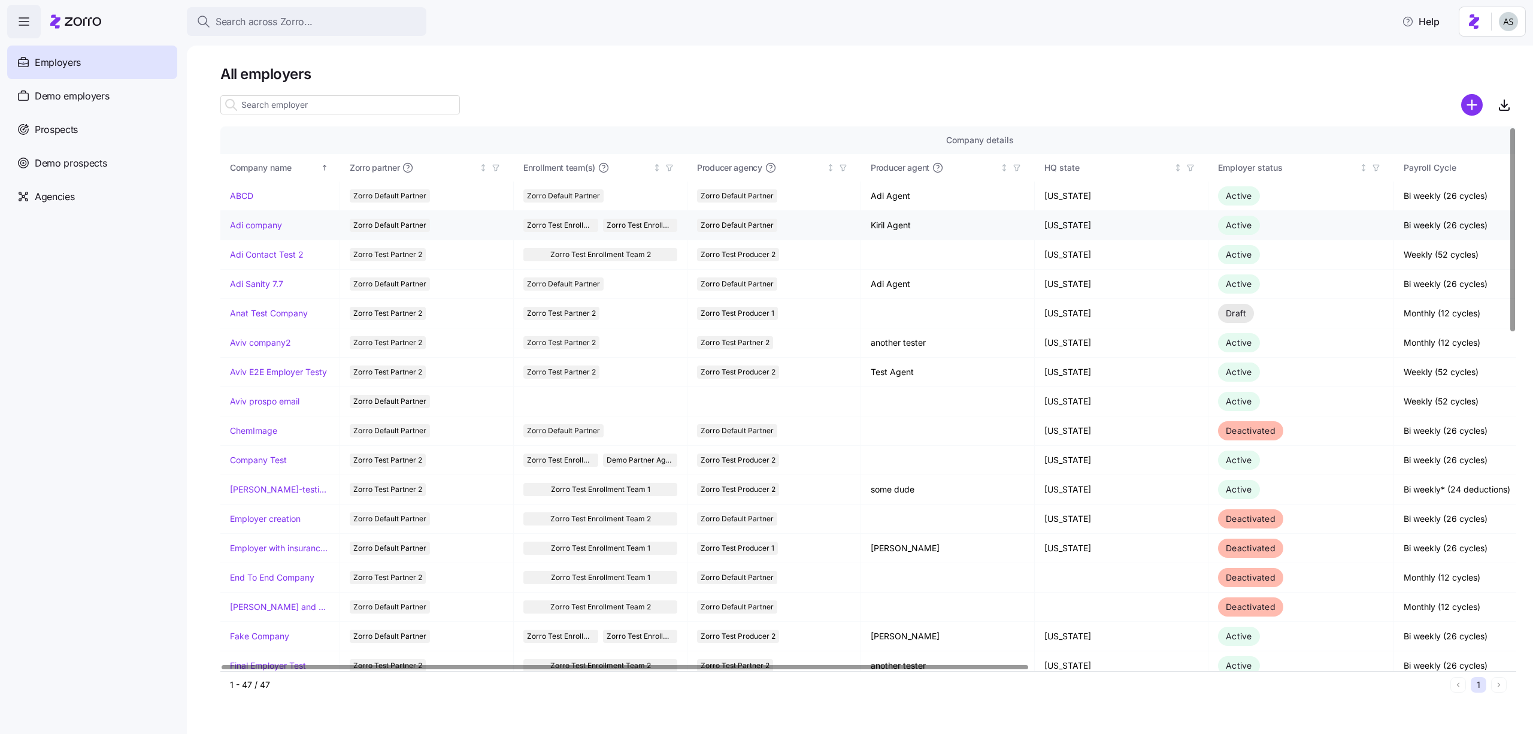
click at [246, 227] on link "Adi company" at bounding box center [256, 225] width 52 height 12
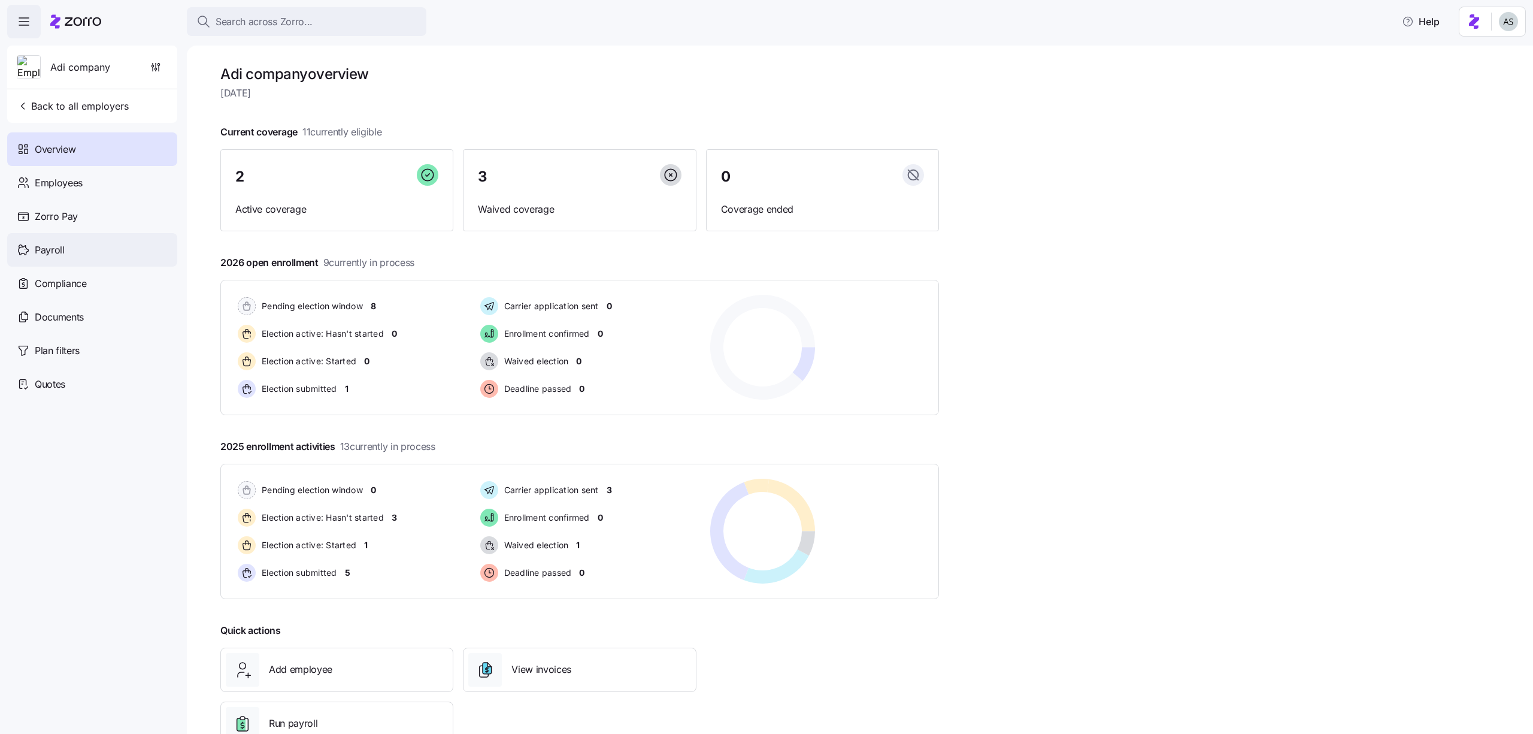
click at [113, 257] on div "Payroll" at bounding box center [92, 250] width 170 height 34
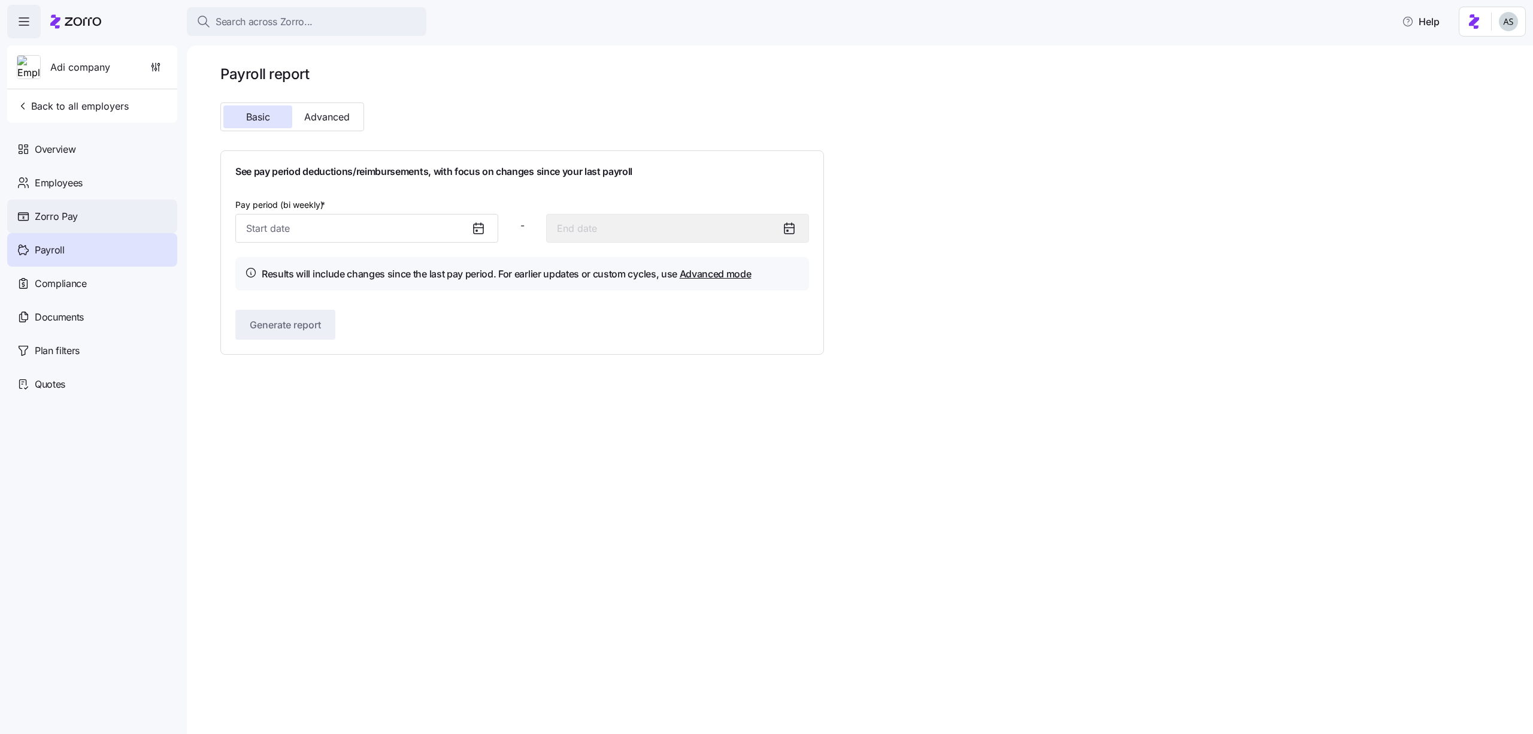
click at [108, 214] on div "Zorro Pay" at bounding box center [92, 216] width 170 height 34
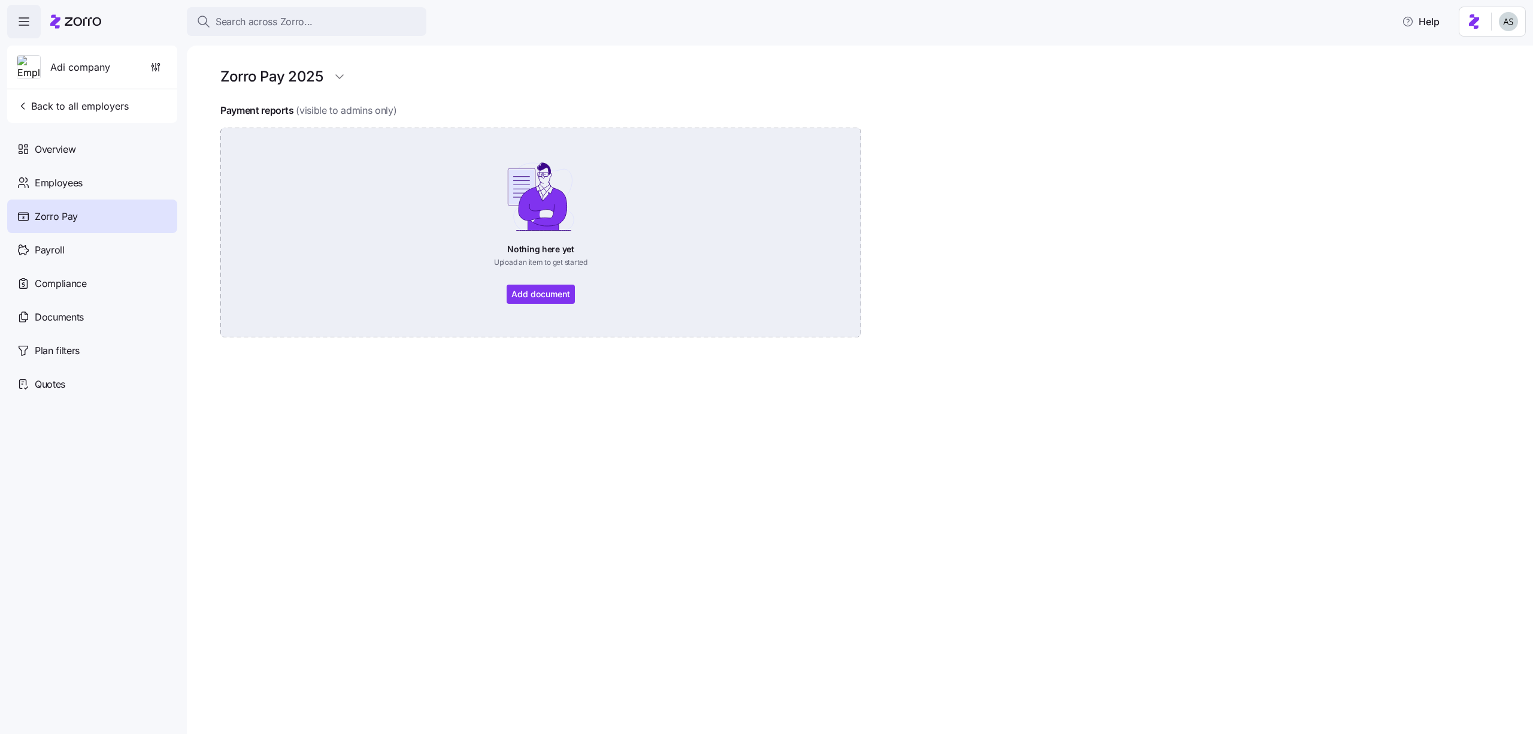
click at [523, 299] on div "Nothing here yet Upload an item to get started Add document" at bounding box center [541, 232] width 574 height 143
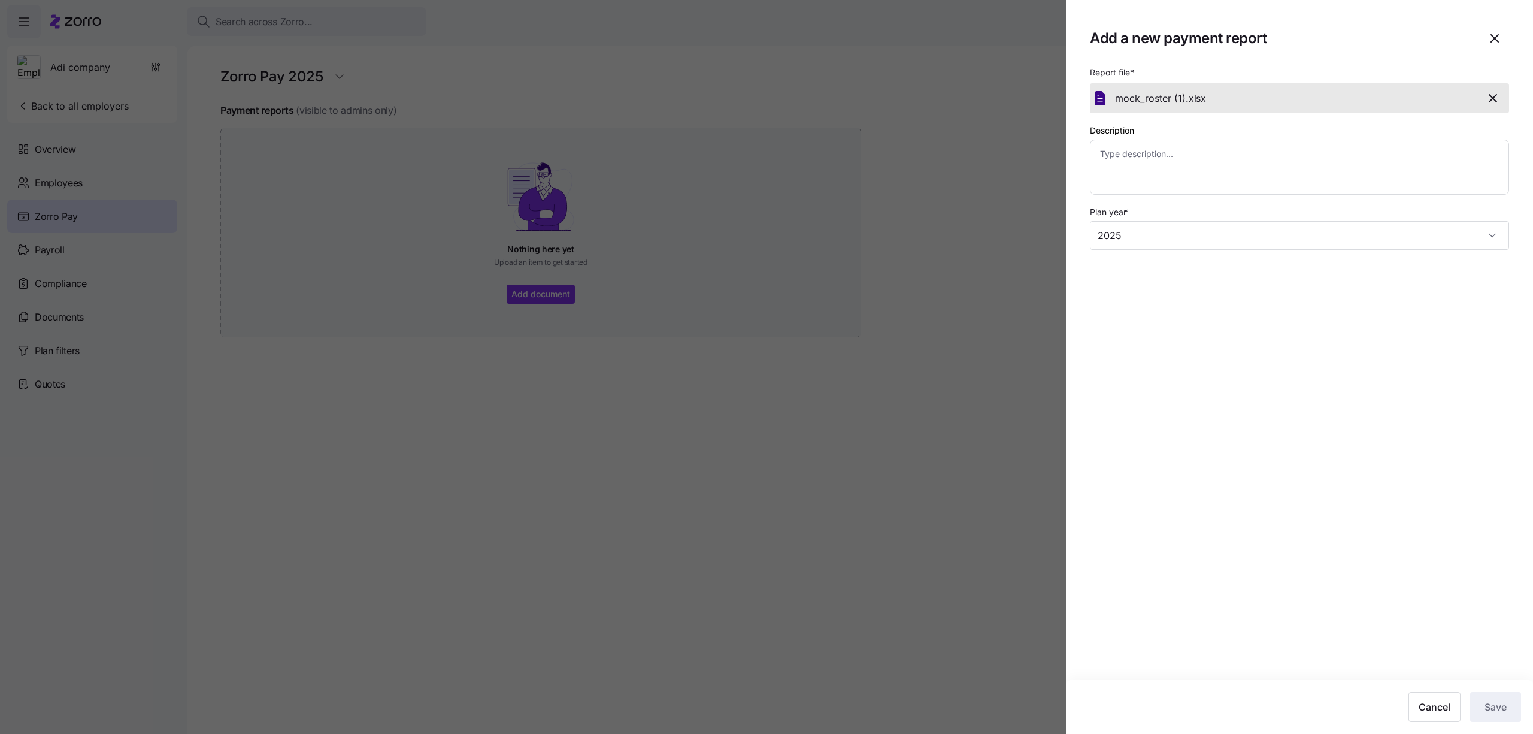
click at [1183, 128] on div "Description" at bounding box center [1299, 159] width 419 height 72
click at [1179, 138] on div "Description" at bounding box center [1299, 159] width 419 height 72
click at [1176, 157] on textarea "Description" at bounding box center [1299, 167] width 419 height 55
type textarea "x"
type textarea "s"
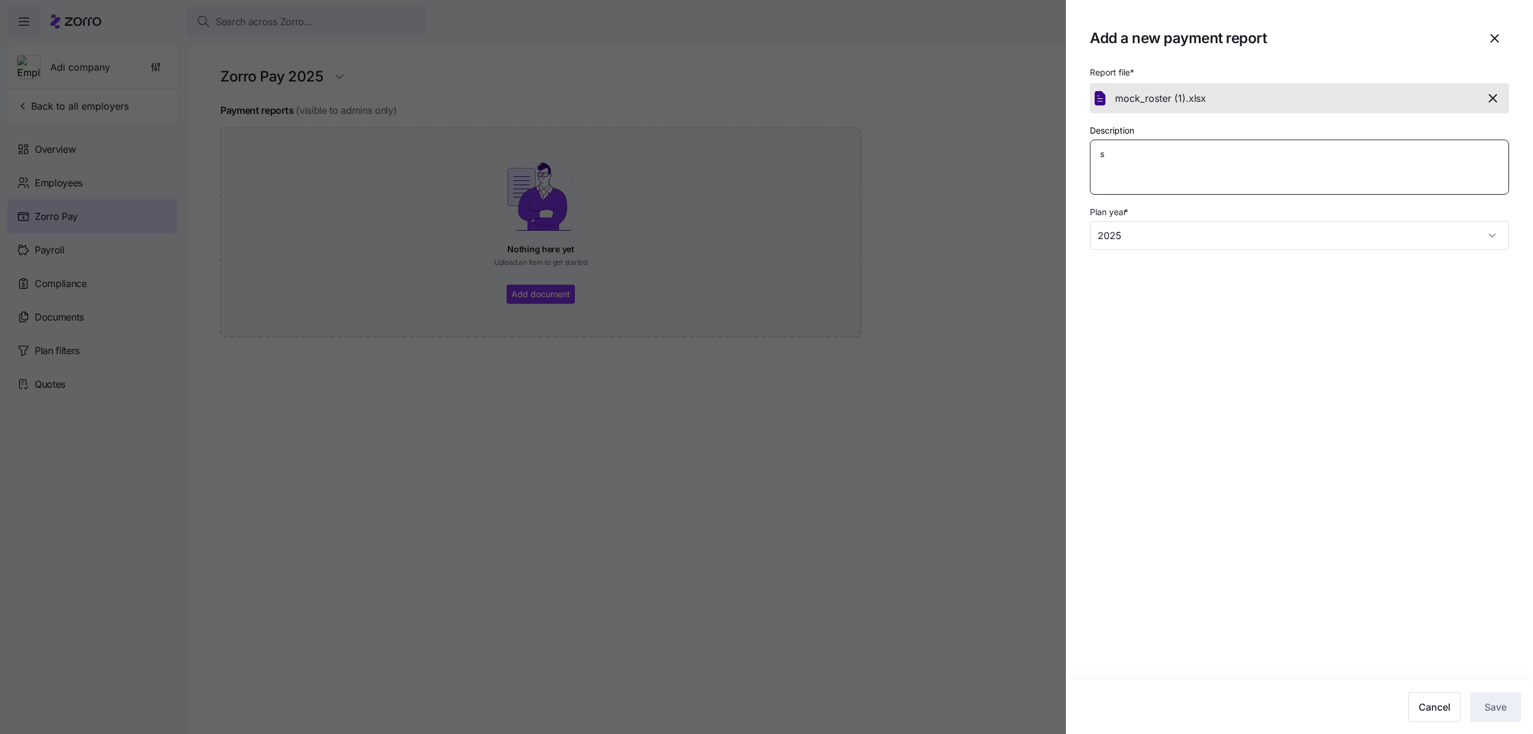
type textarea "x"
type textarea "so"
type textarea "x"
type textarea "som"
type textarea "x"
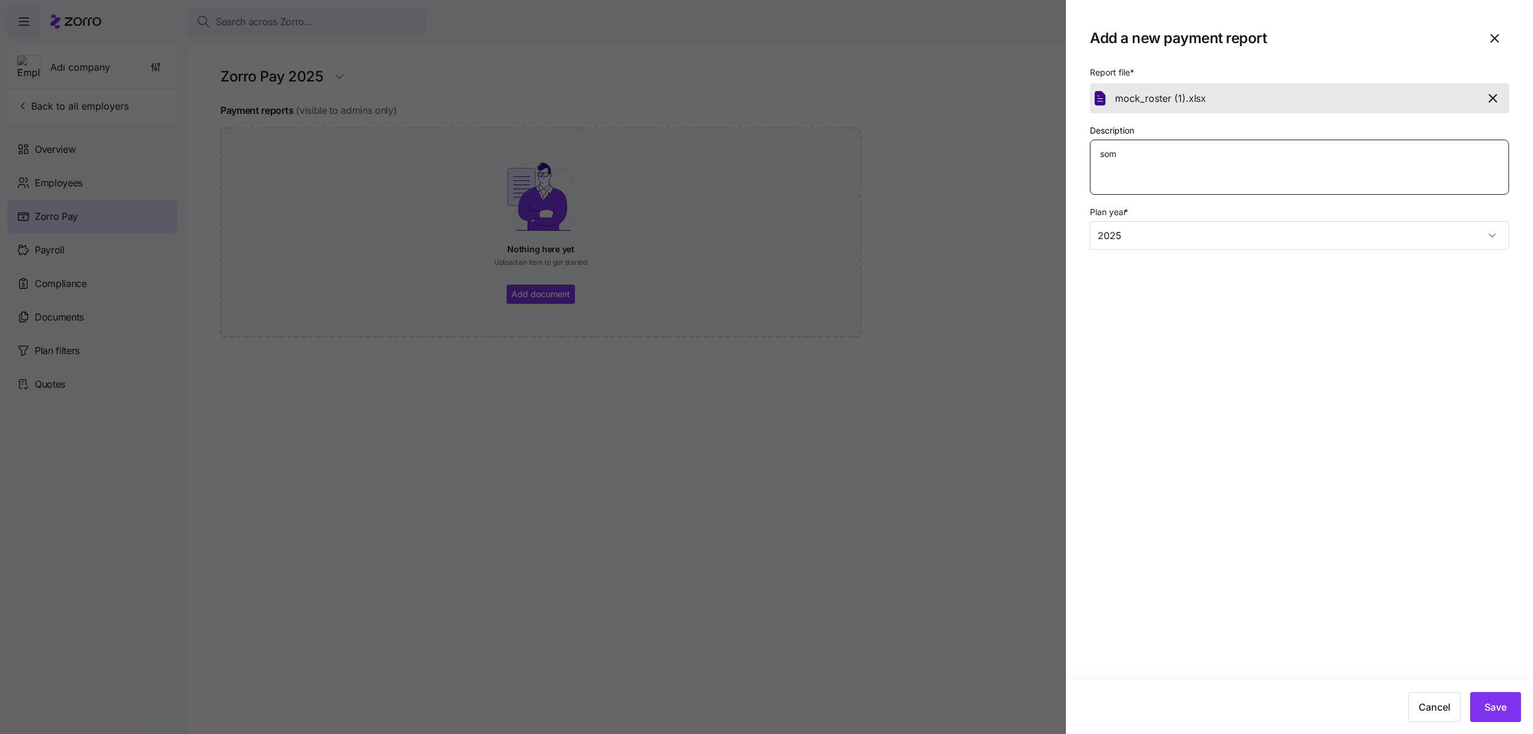
type textarea "some"
type textarea "x"
type textarea "somet"
type textarea "x"
type textarea "someth"
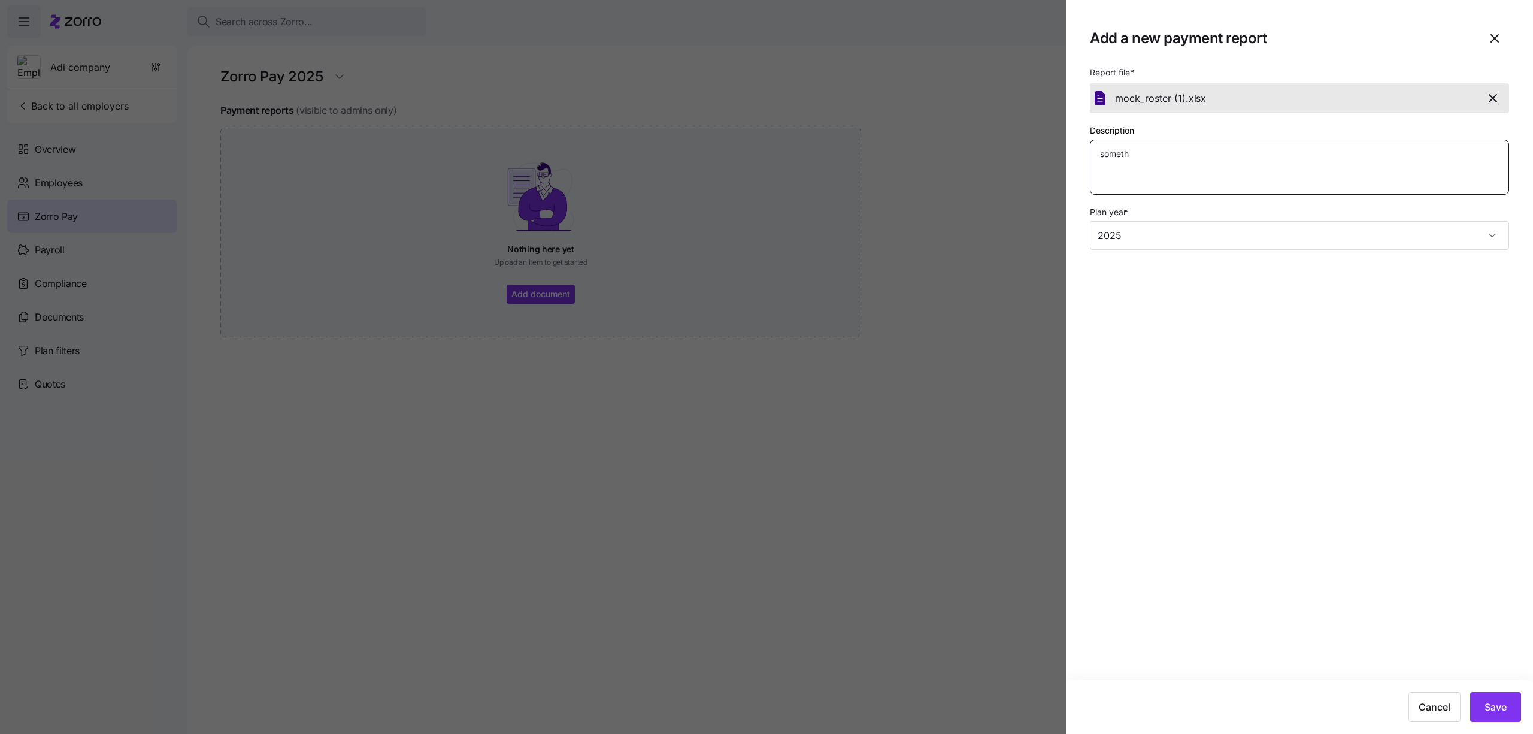
type textarea "x"
type textarea "somethi"
type textarea "x"
type textarea "somethin"
type textarea "x"
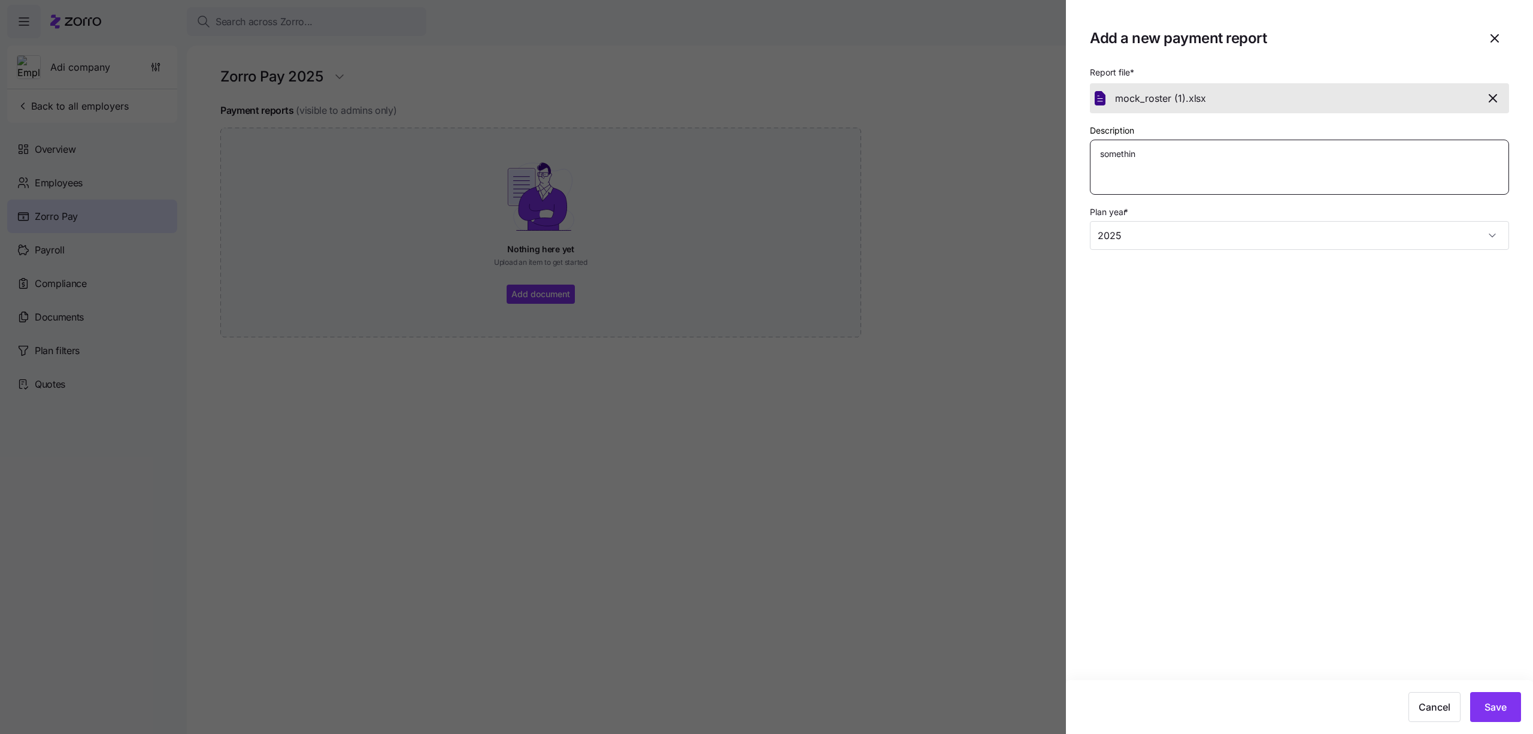
type textarea "something"
type textarea "x"
type textarea "something"
type textarea "x"
type textarea "something s"
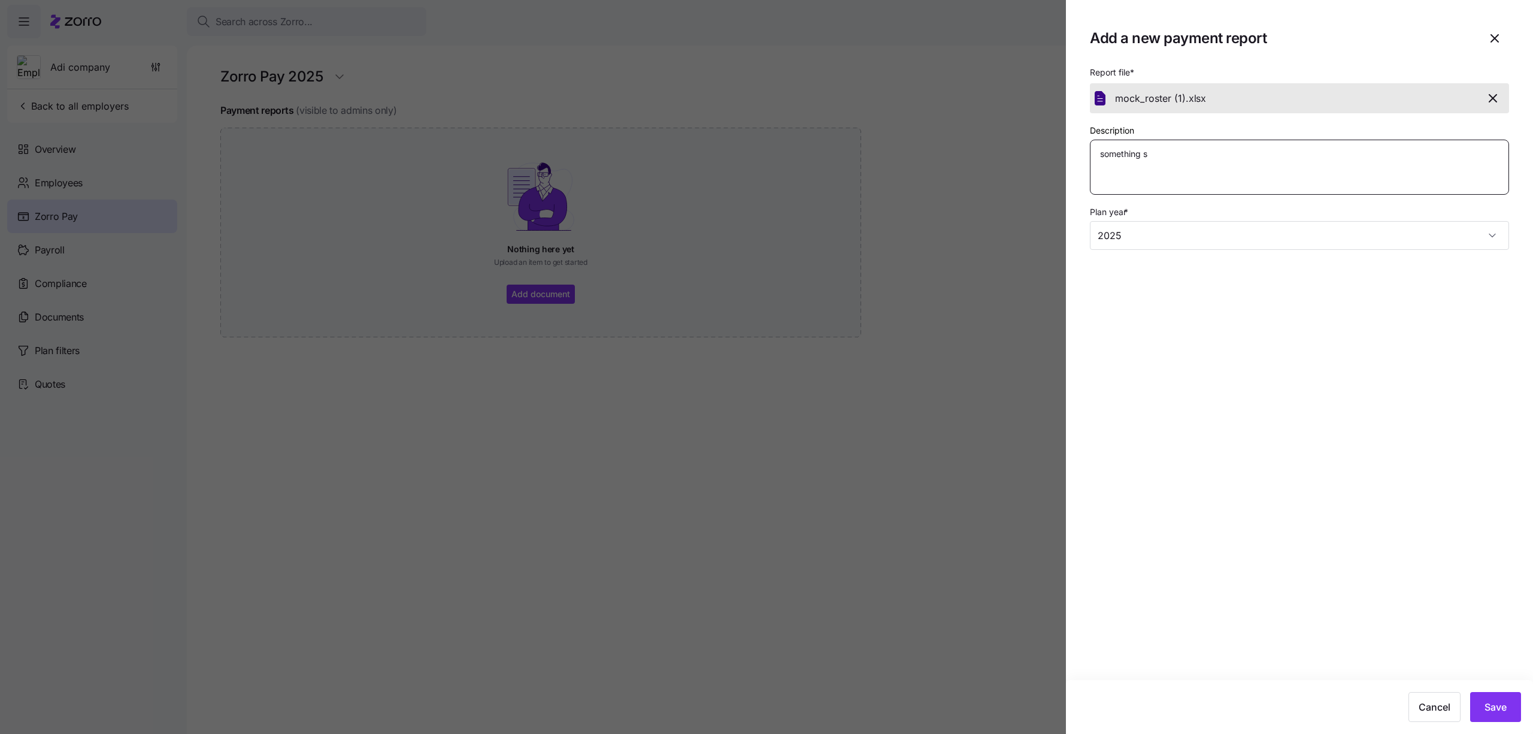
type textarea "x"
type textarea "something so"
type textarea "x"
type textarea "something som"
type textarea "x"
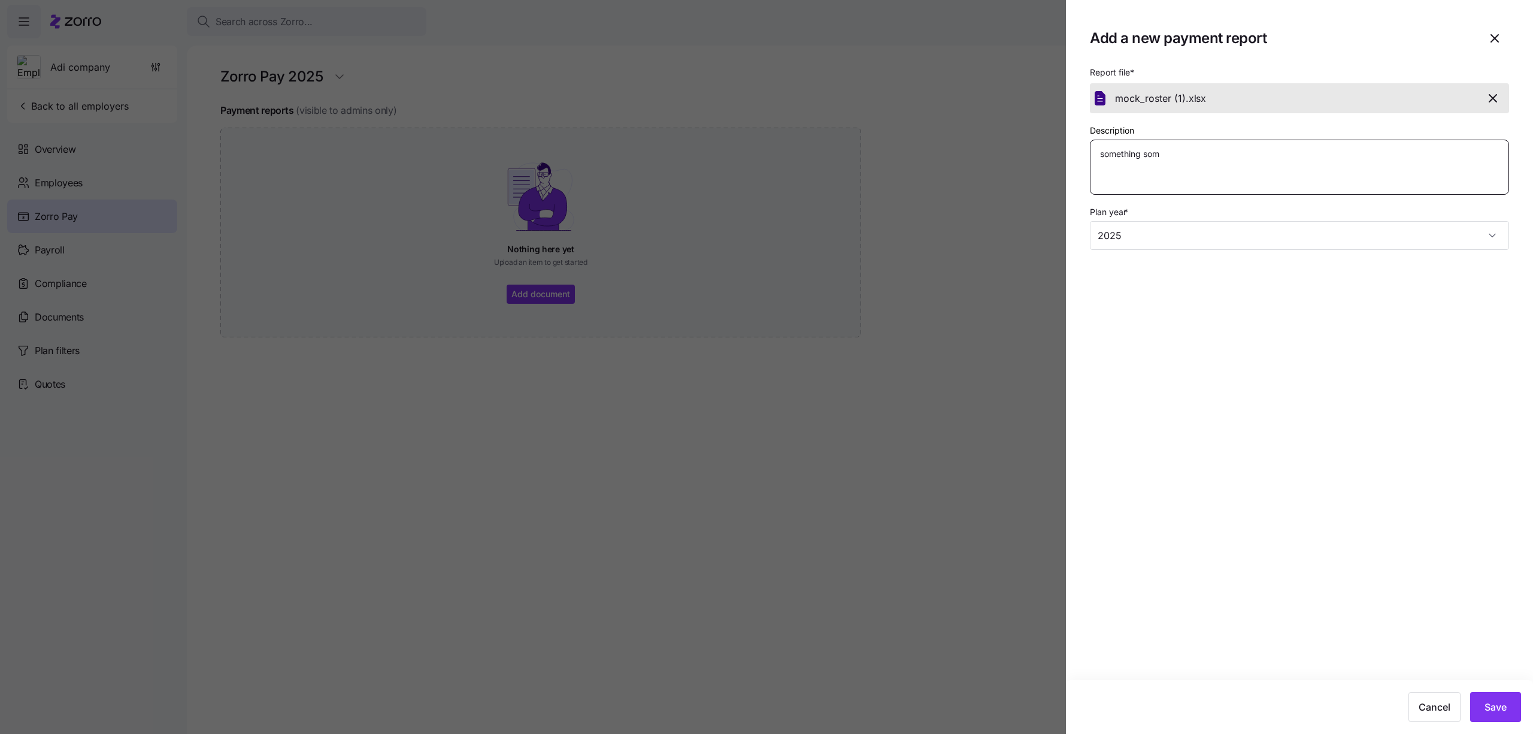
type textarea "something some"
type textarea "x"
type textarea "something somet"
type textarea "x"
type textarea "something someth"
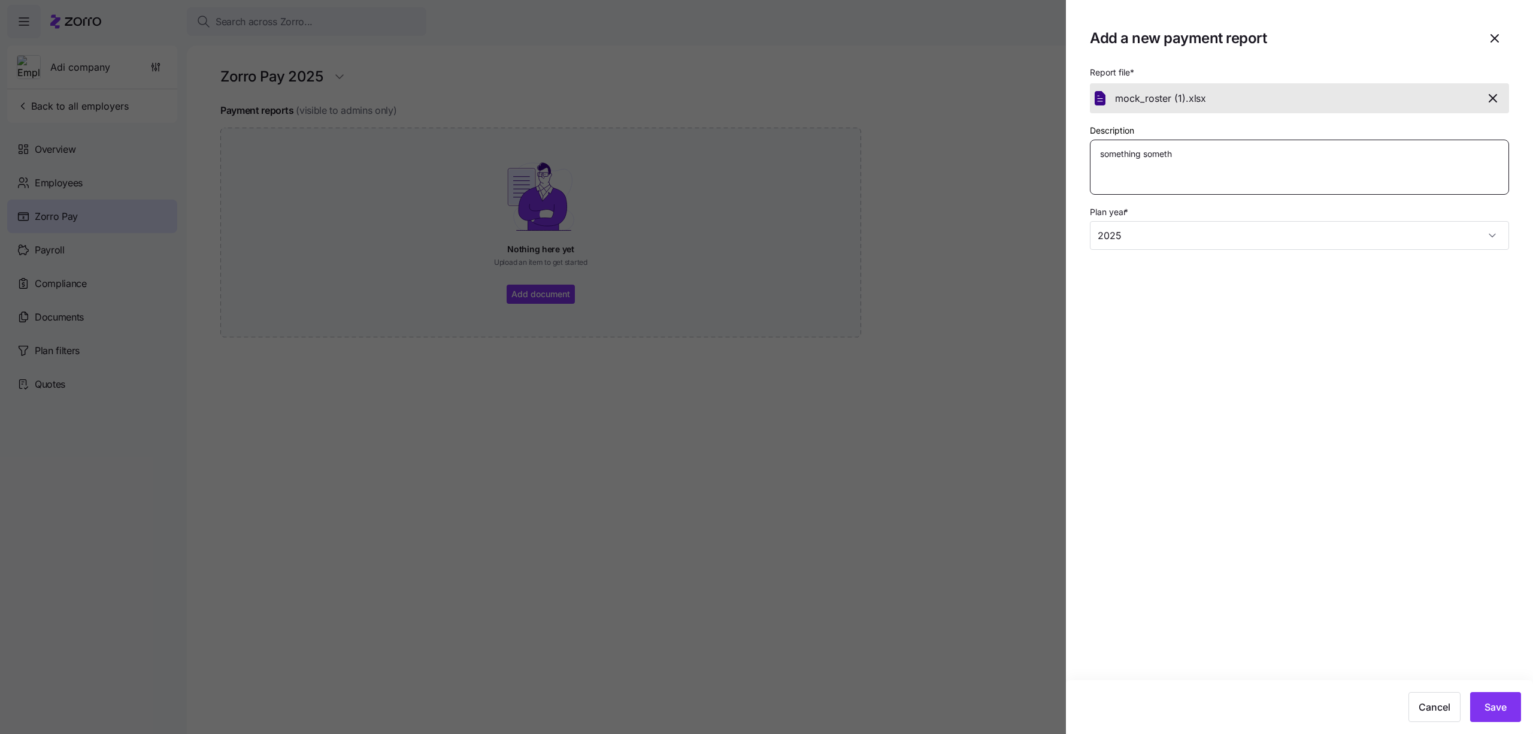
type textarea "x"
type textarea "something somethi"
type textarea "x"
type textarea "something somethin"
type textarea "x"
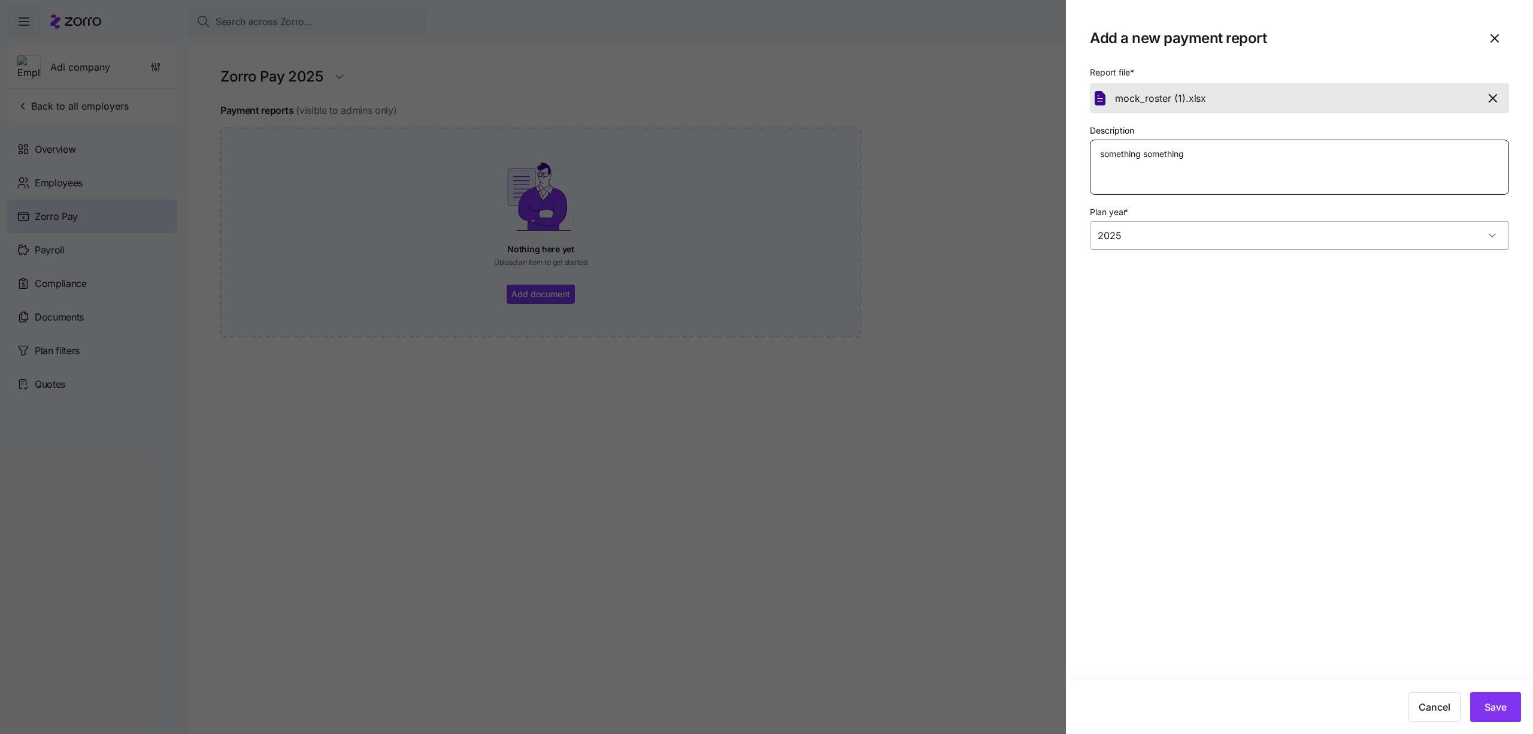
type textarea "something something"
click at [1238, 228] on input "2025" at bounding box center [1299, 235] width 419 height 29
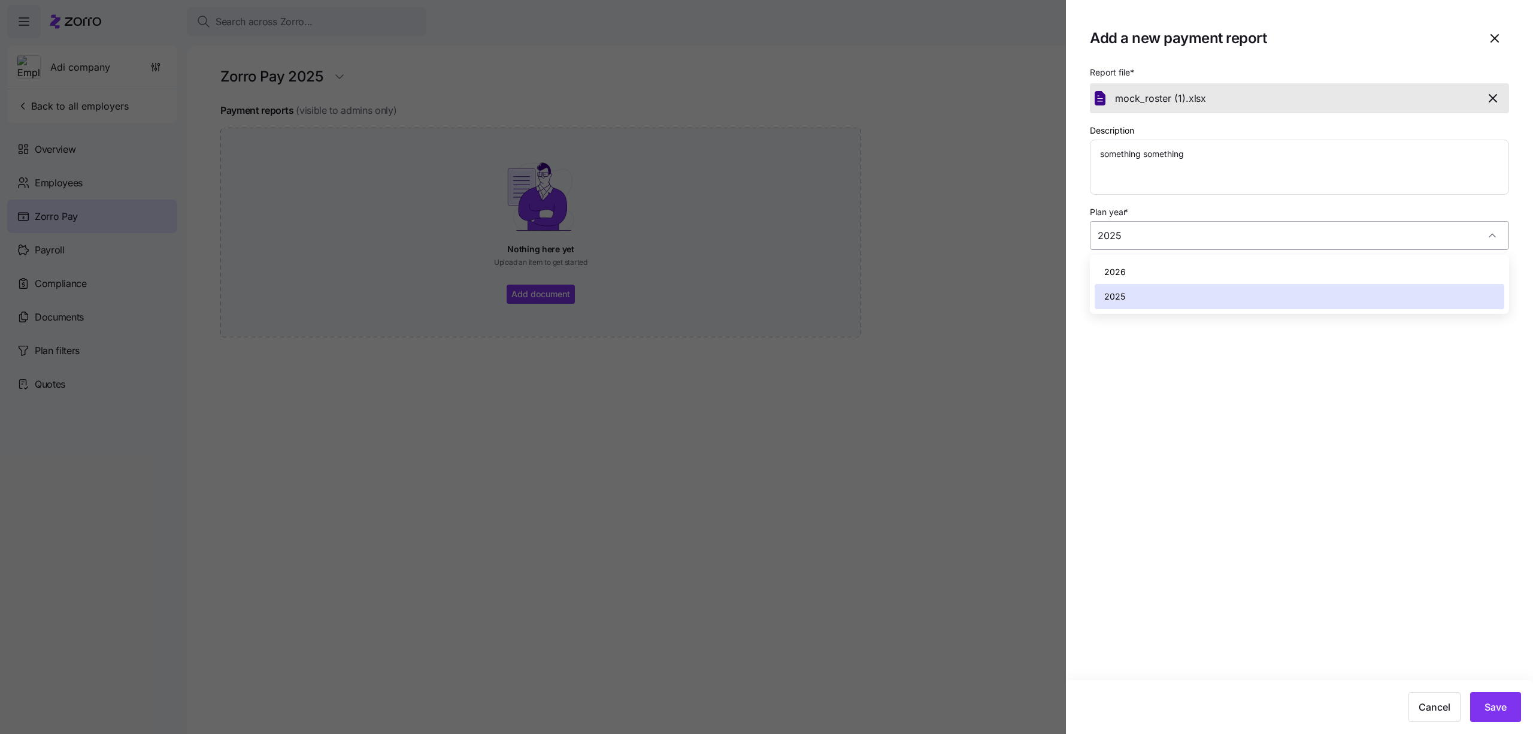
click at [1238, 228] on input "2025" at bounding box center [1299, 235] width 419 height 29
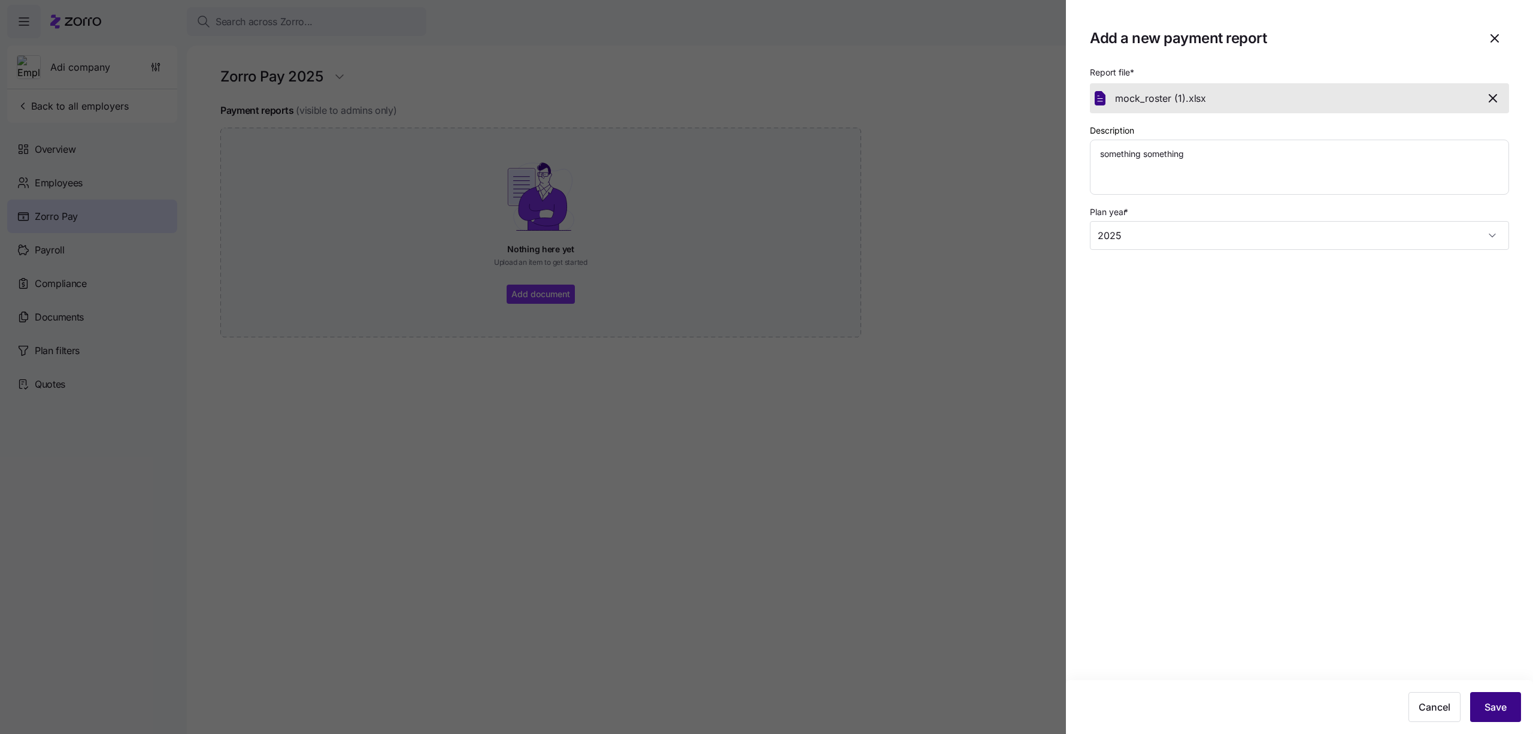
click at [1488, 692] on div "Cancel Save" at bounding box center [1299, 707] width 443 height 30
click at [1491, 716] on button "Save" at bounding box center [1495, 707] width 51 height 30
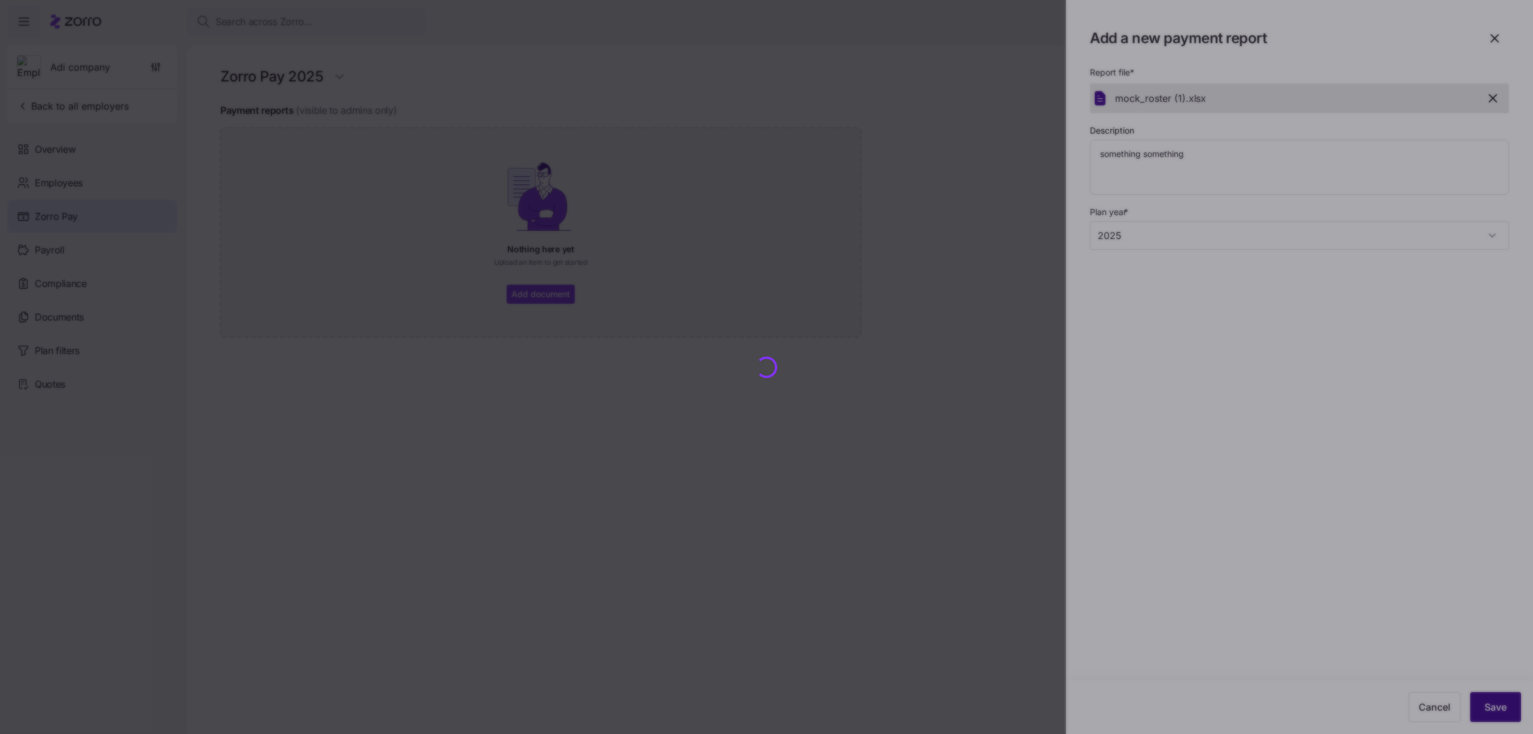
type textarea "x"
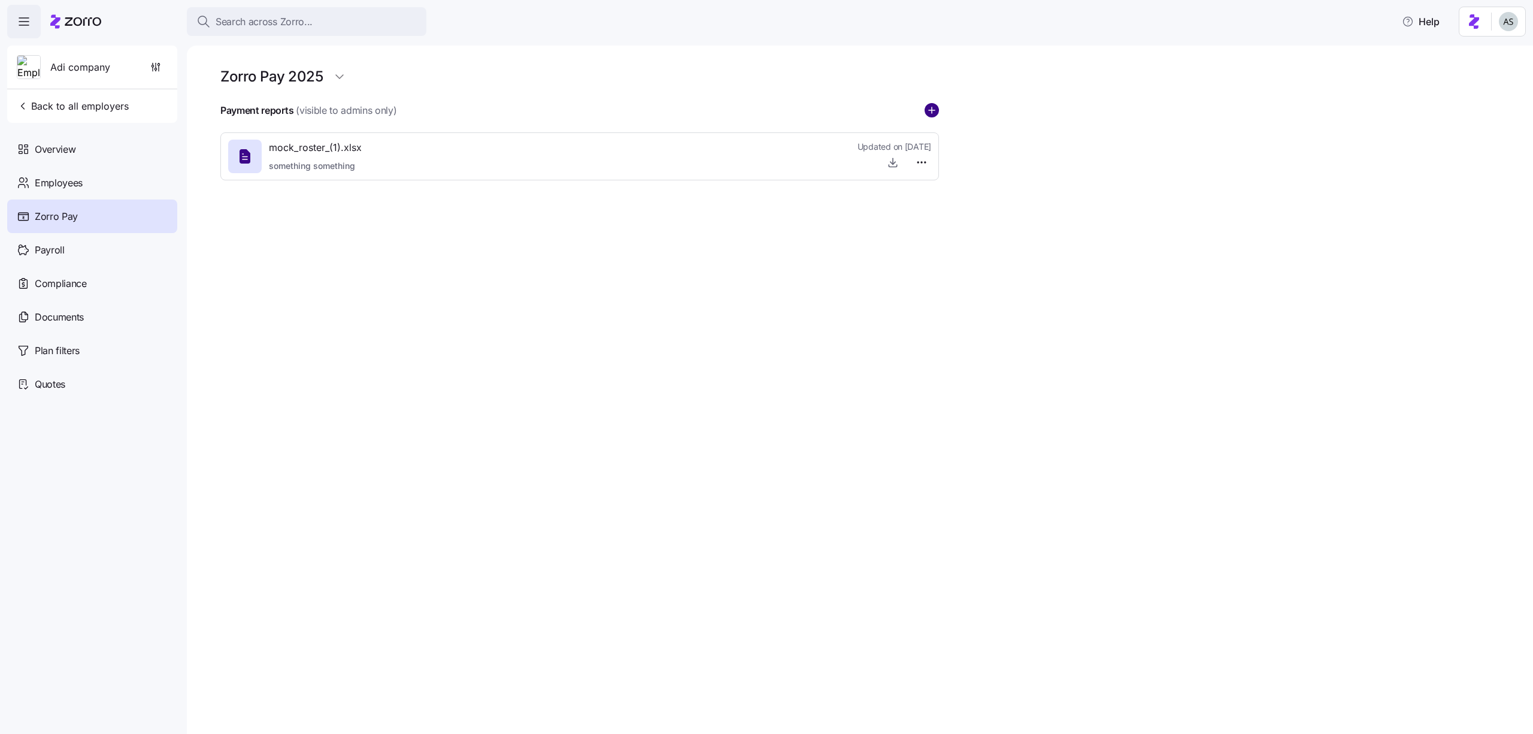
click at [935, 110] on circle "add icon" at bounding box center [931, 110] width 13 height 13
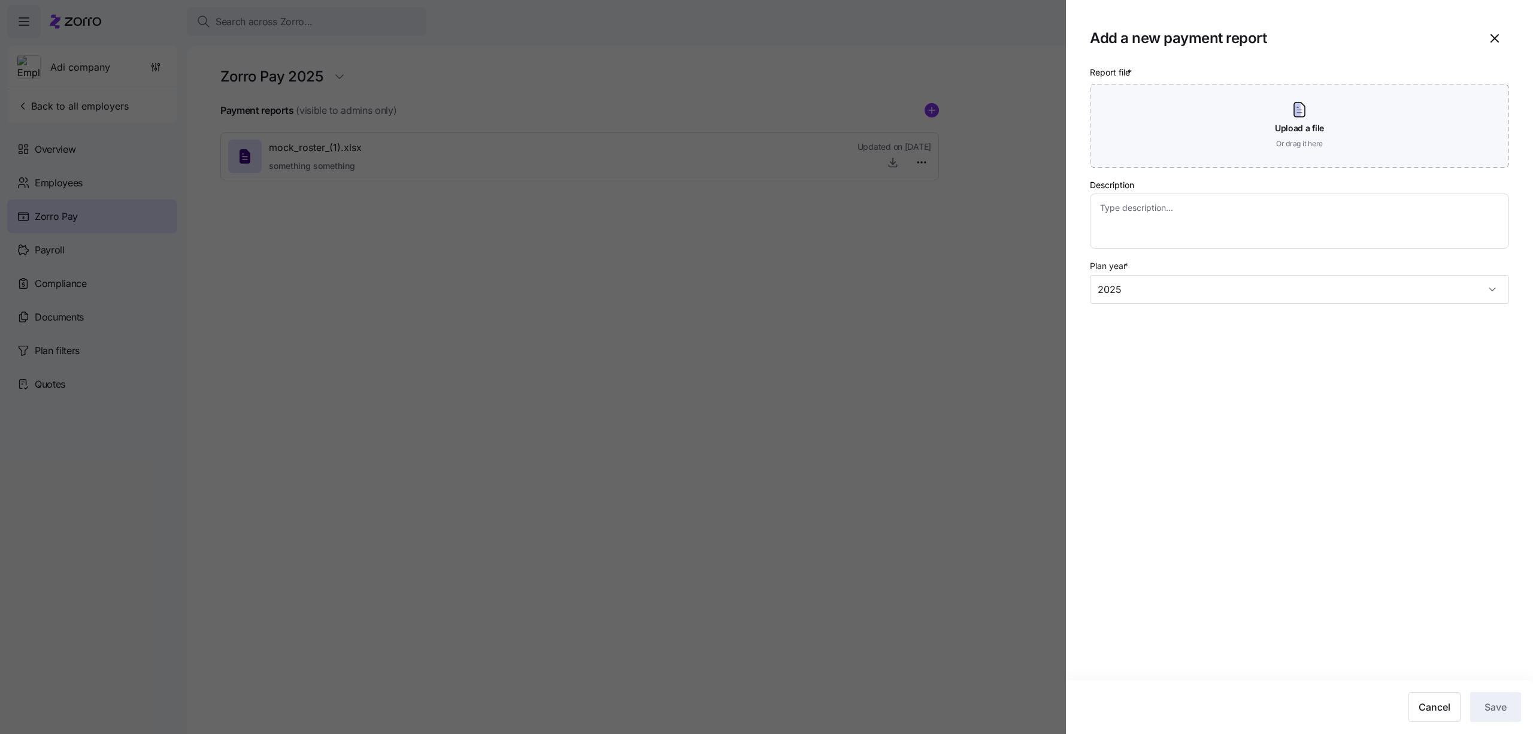
click at [946, 175] on div at bounding box center [766, 367] width 1533 height 734
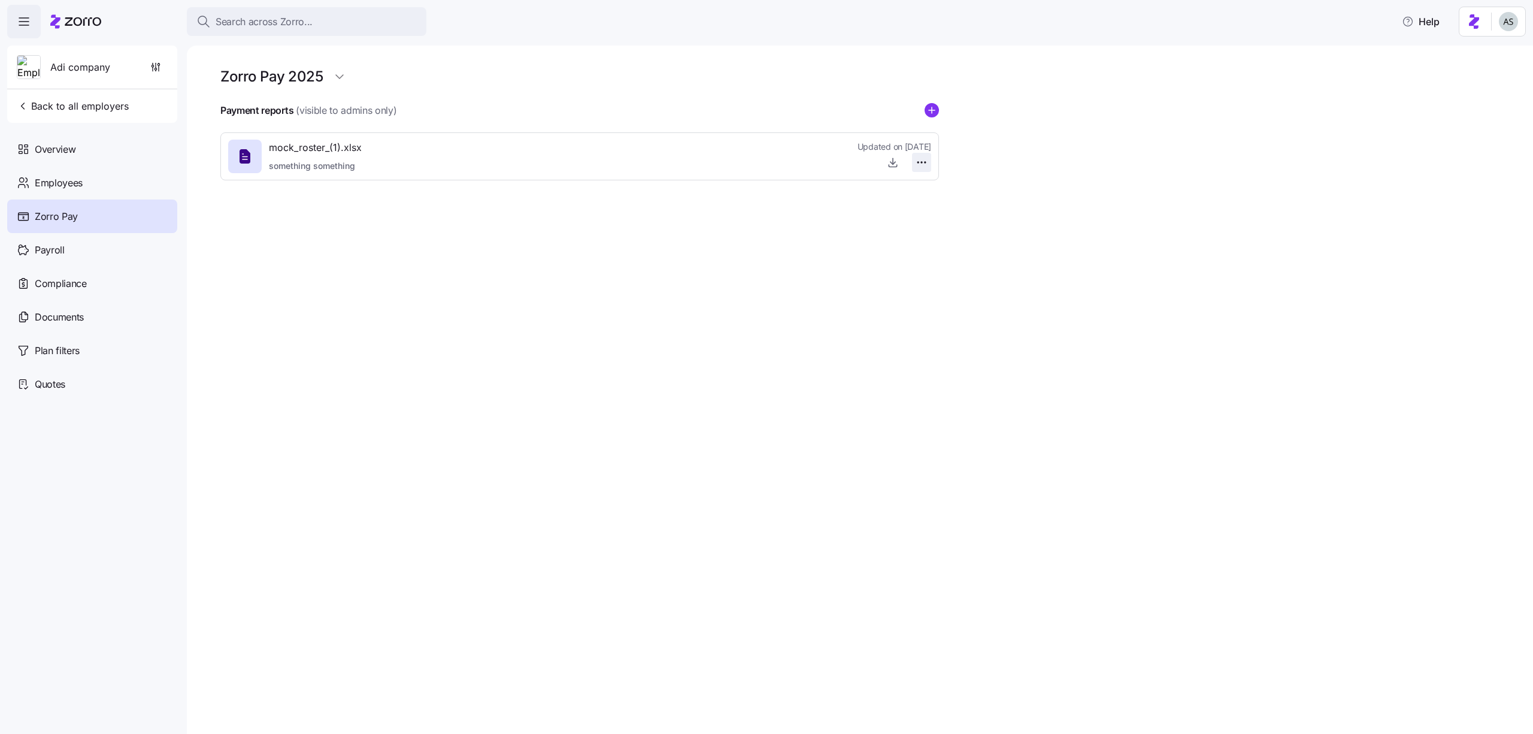
click at [924, 165] on html "Search across Zorro... Help Adi company Back to all employers Overview Employee…" at bounding box center [766, 363] width 1533 height 726
click at [337, 71] on html "Search across Zorro... Help Adi company Back to all employers Overview Employee…" at bounding box center [766, 363] width 1533 height 726
click at [337, 73] on html "Search across Zorro... Help Adi company Back to all employers Overview Employee…" at bounding box center [766, 363] width 1533 height 726
click at [344, 107] on div "2026" at bounding box center [348, 105] width 22 height 13
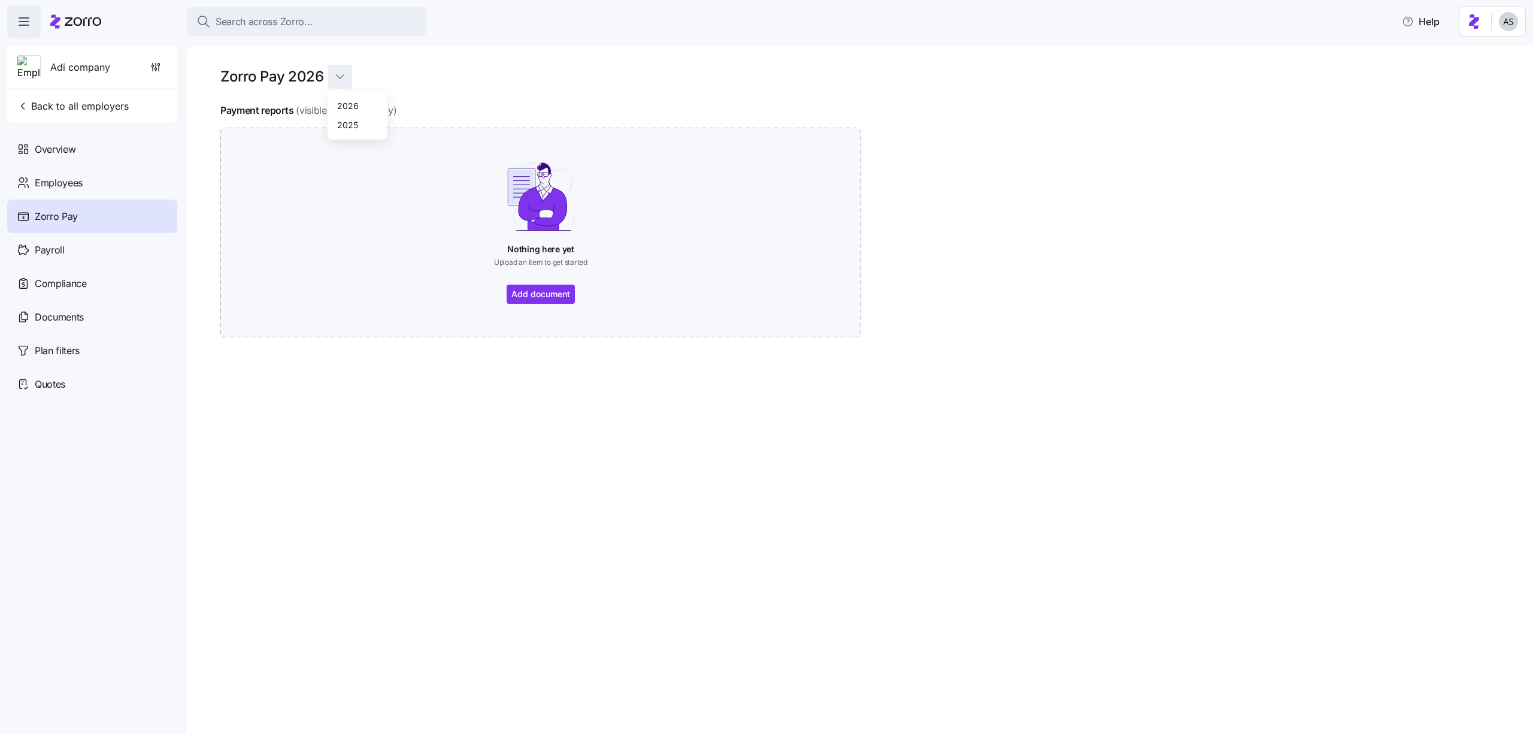
click at [337, 80] on html "Search across Zorro... Help Adi company Back to all employers Overview Employee…" at bounding box center [766, 363] width 1533 height 726
click at [338, 117] on div "2025" at bounding box center [357, 125] width 50 height 19
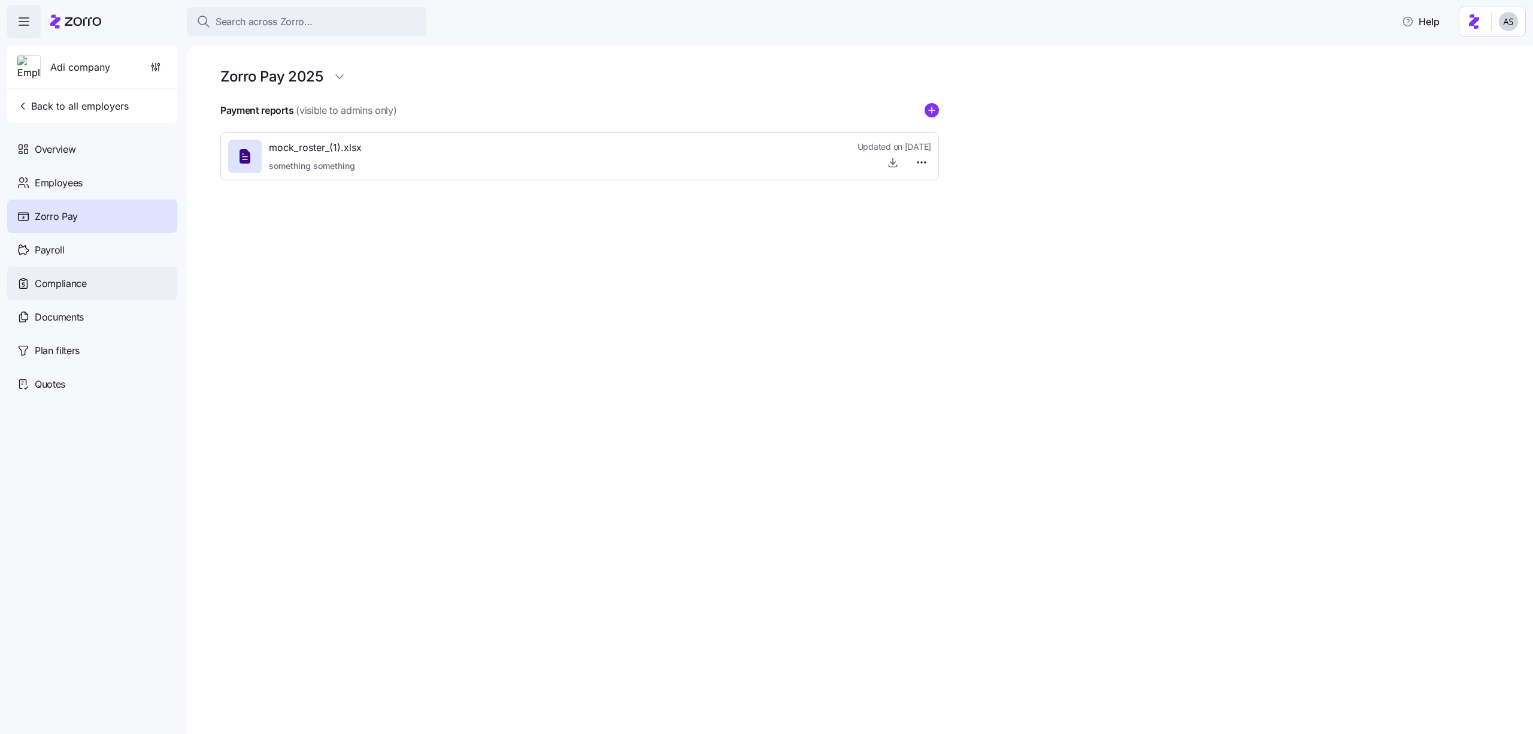
click at [47, 270] on div "Compliance" at bounding box center [92, 283] width 170 height 34
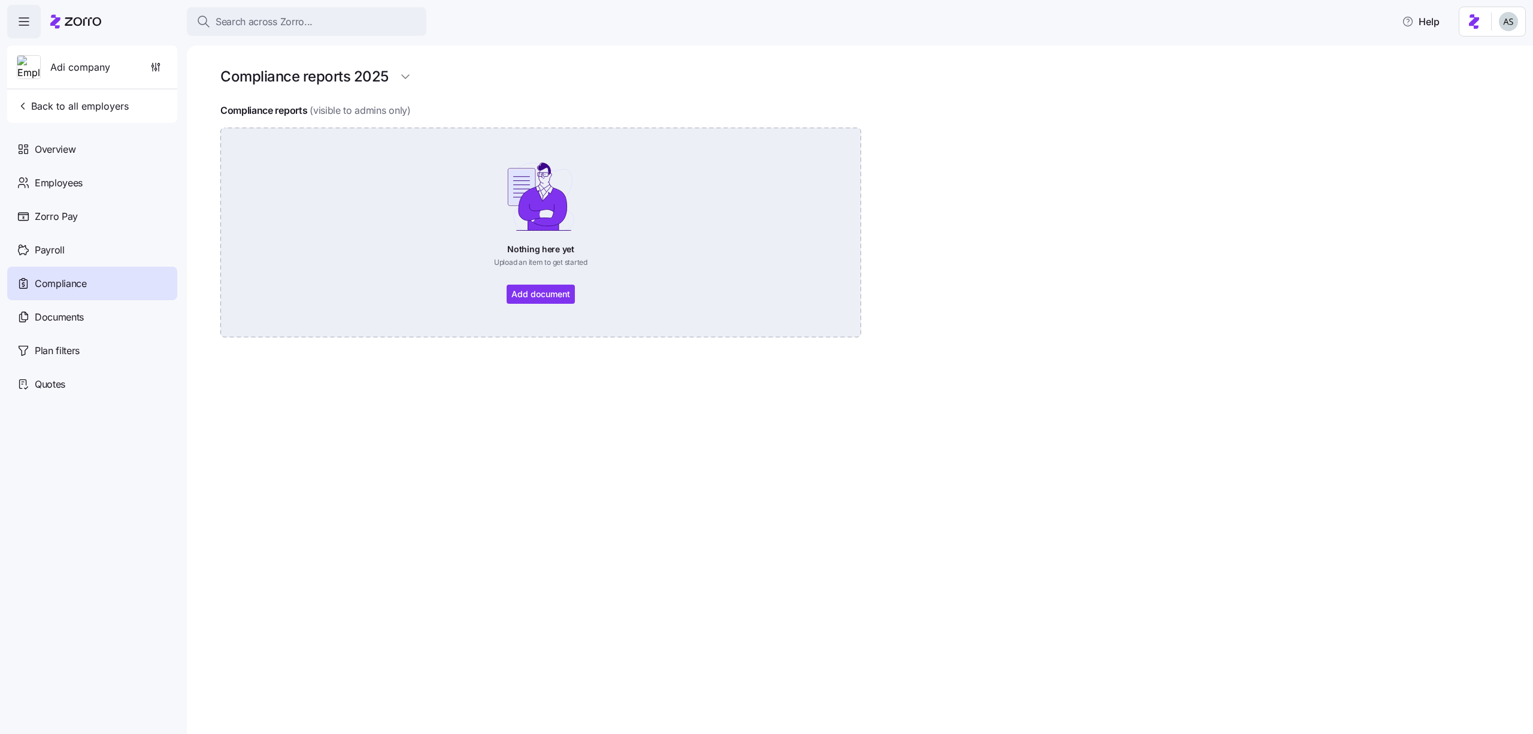
click at [535, 294] on div "Nothing here yet Upload an item to get started Add document" at bounding box center [541, 232] width 574 height 143
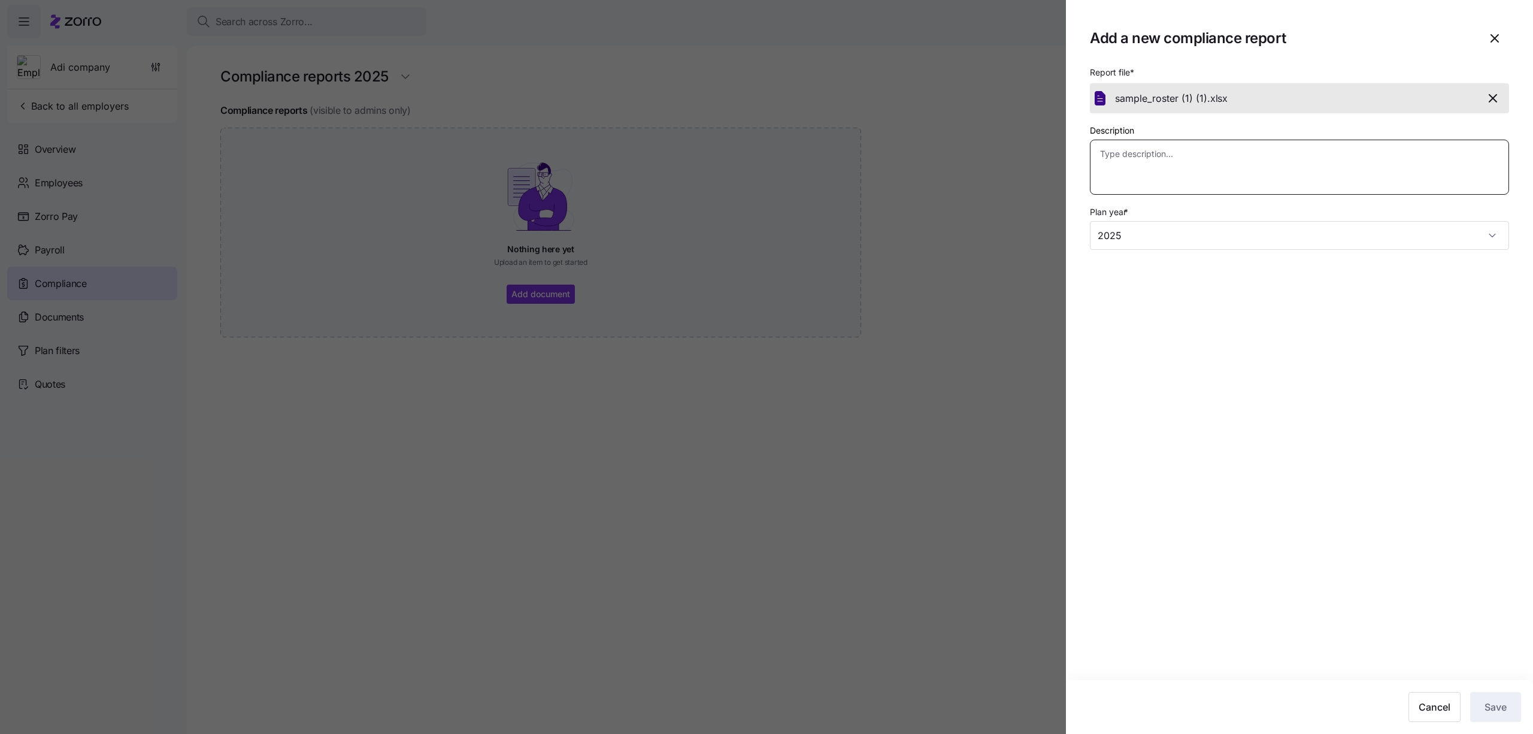
click at [1274, 162] on textarea "Description" at bounding box center [1299, 167] width 419 height 55
type textarea "x"
type textarea "g"
type textarea "x"
type textarea "gh"
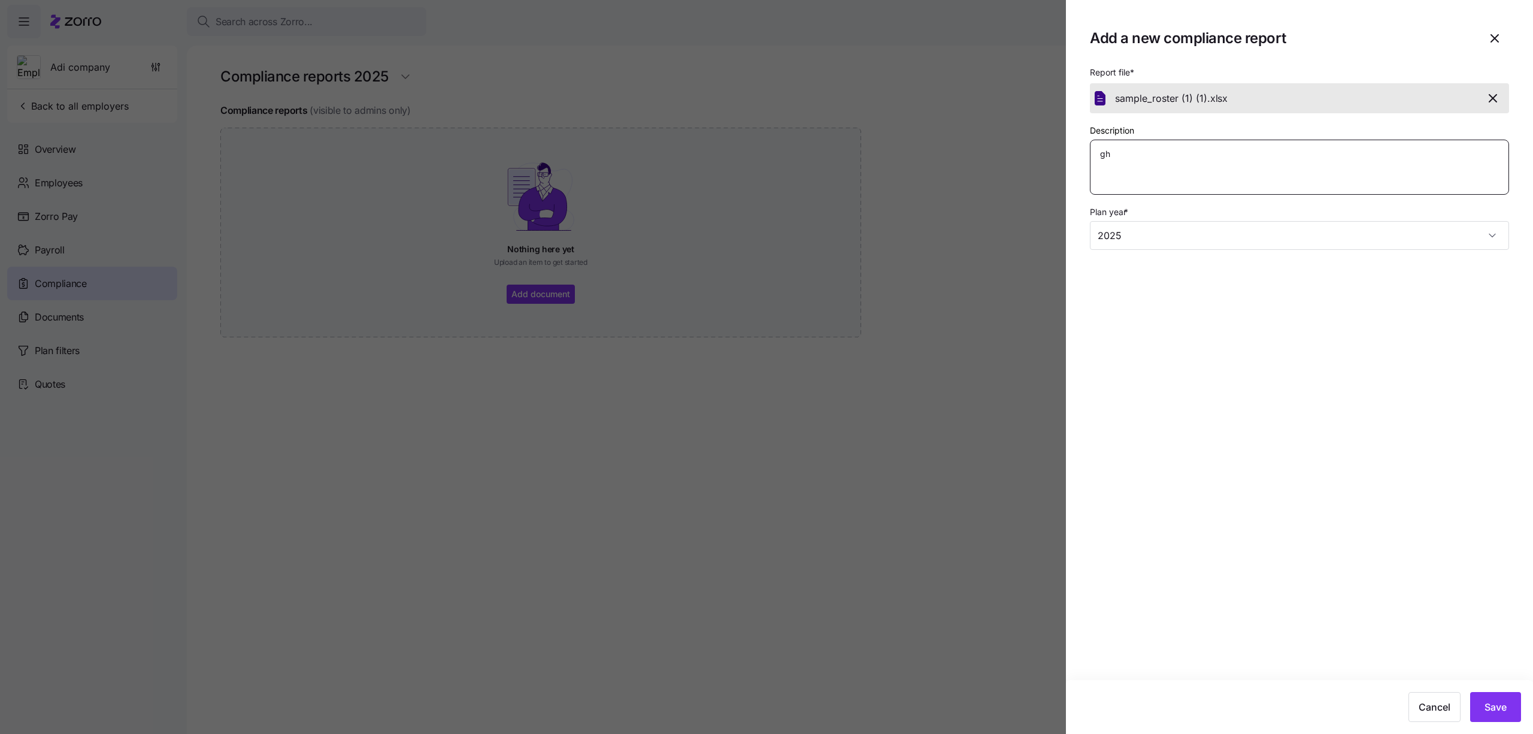
type textarea "x"
type textarea "ghc"
type textarea "x"
type textarea "ghch"
type textarea "x"
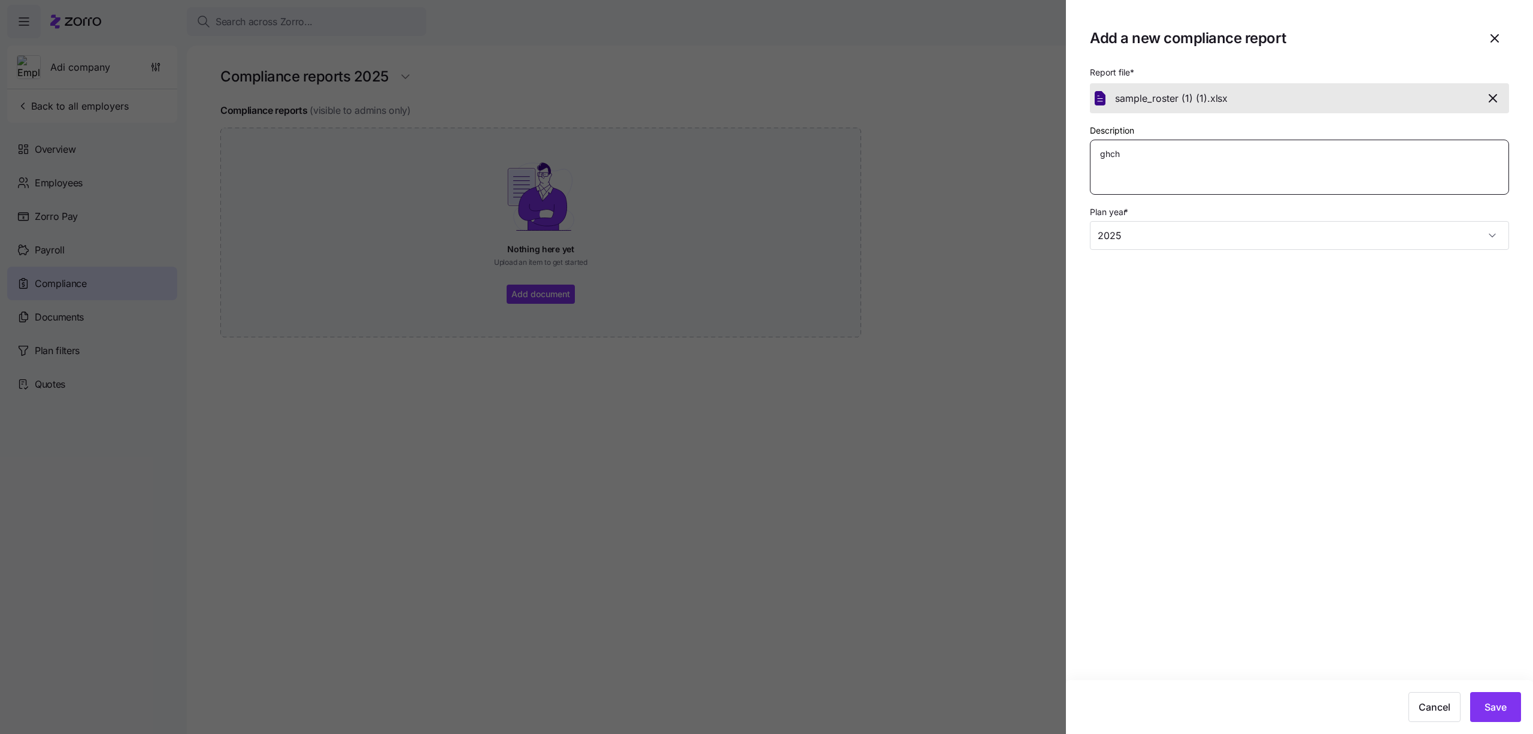
type textarea "ghchg"
type textarea "x"
type textarea "ghchgc"
type textarea "x"
type textarea "ghchgcv"
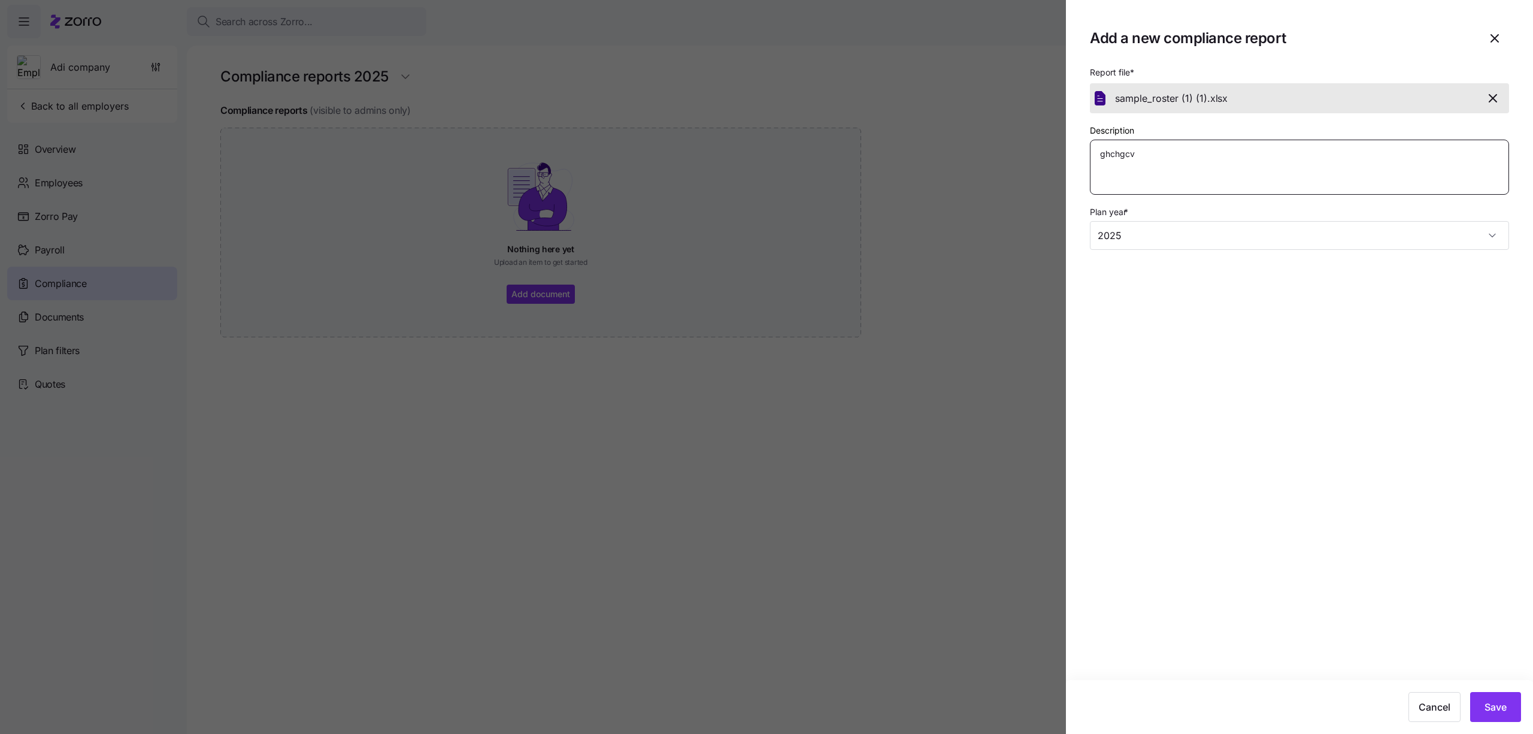
type textarea "x"
type textarea "ghchgcvh"
type textarea "x"
type textarea "ghchgcvhk"
type textarea "x"
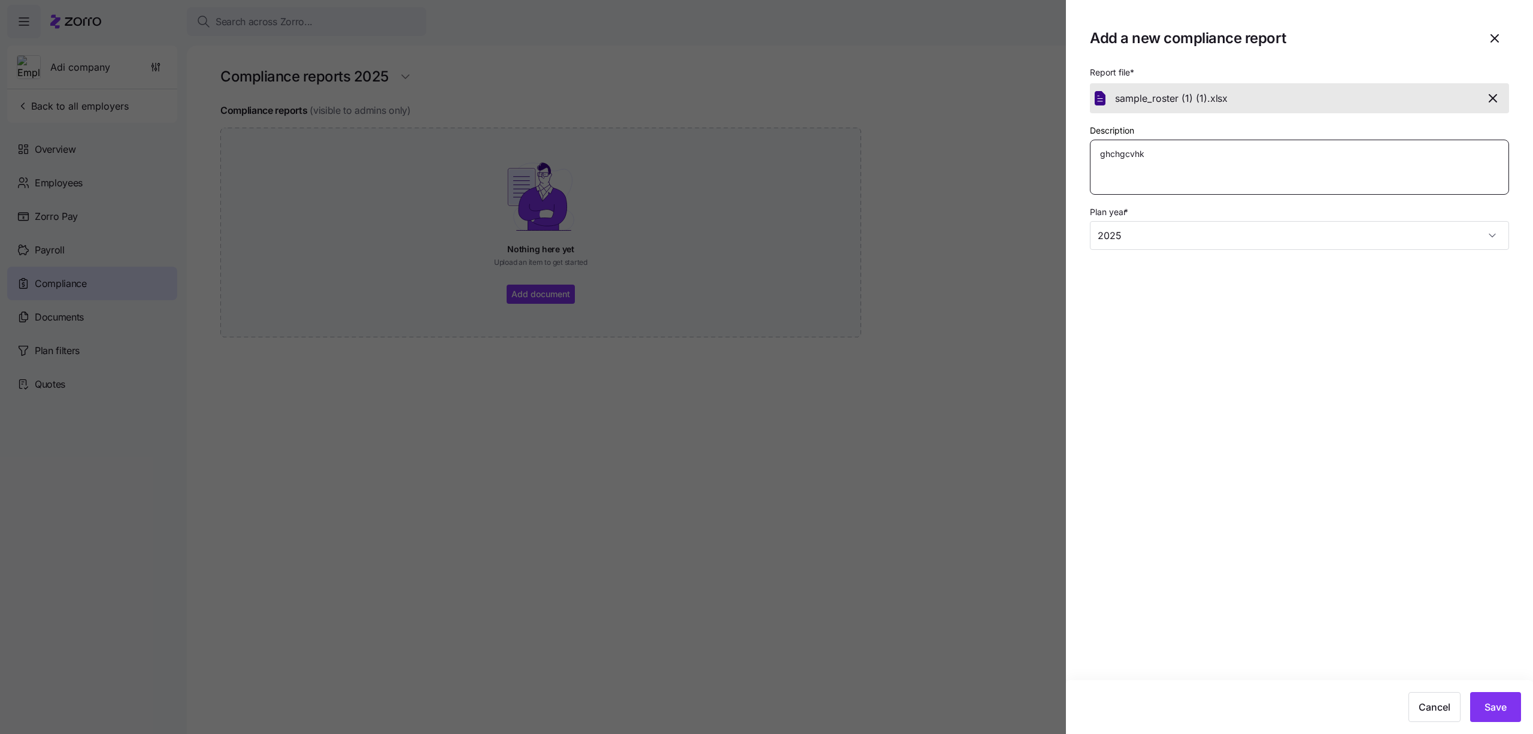
type textarea "ghchgcvhkv"
type textarea "x"
type textarea "ghchgcvhkvh"
click at [1502, 717] on button "Save" at bounding box center [1495, 707] width 51 height 30
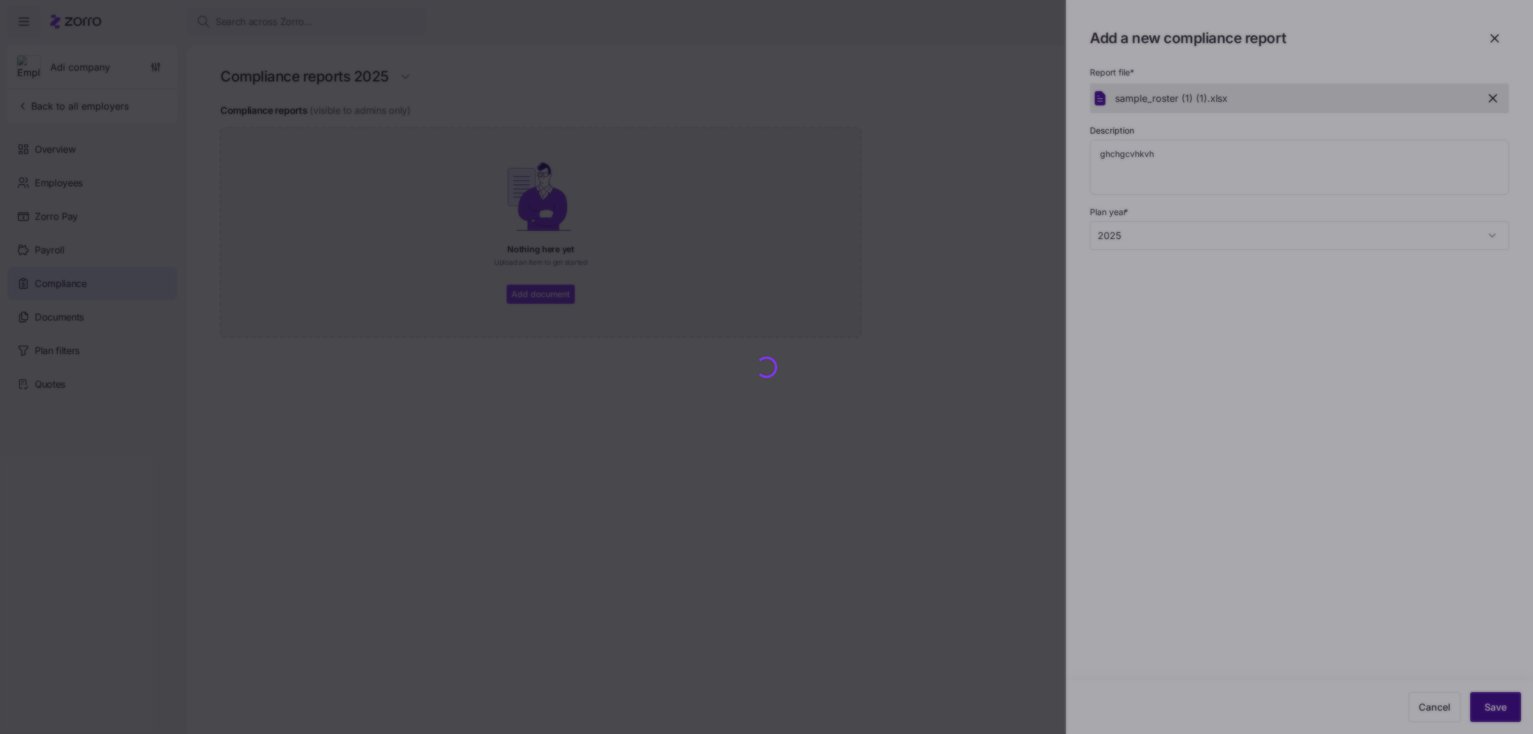
type textarea "x"
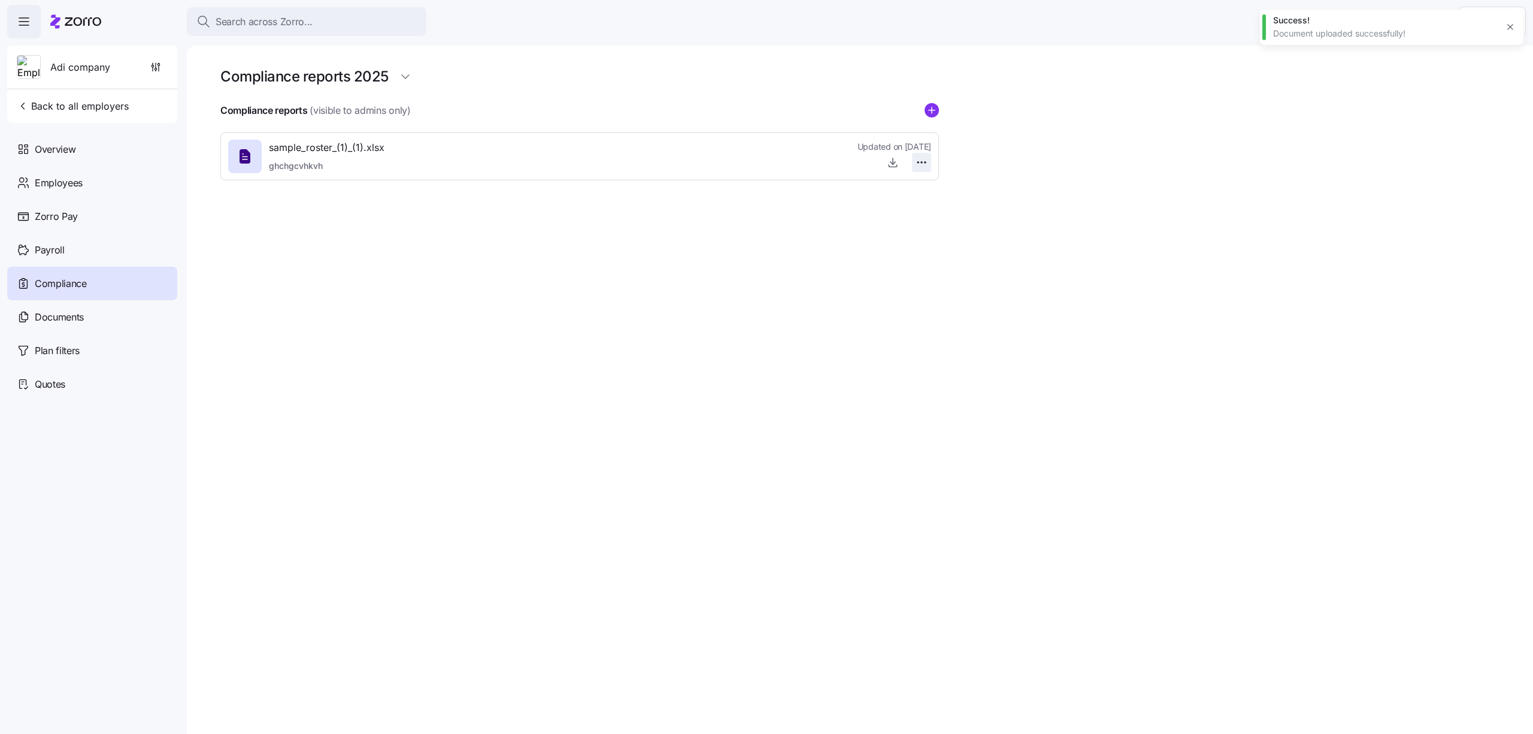
click at [922, 160] on html "Search across Zorro... Help Adi company Back to all employers Overview Employee…" at bounding box center [766, 363] width 1533 height 726
click at [905, 190] on div "Edit" at bounding box center [901, 189] width 50 height 19
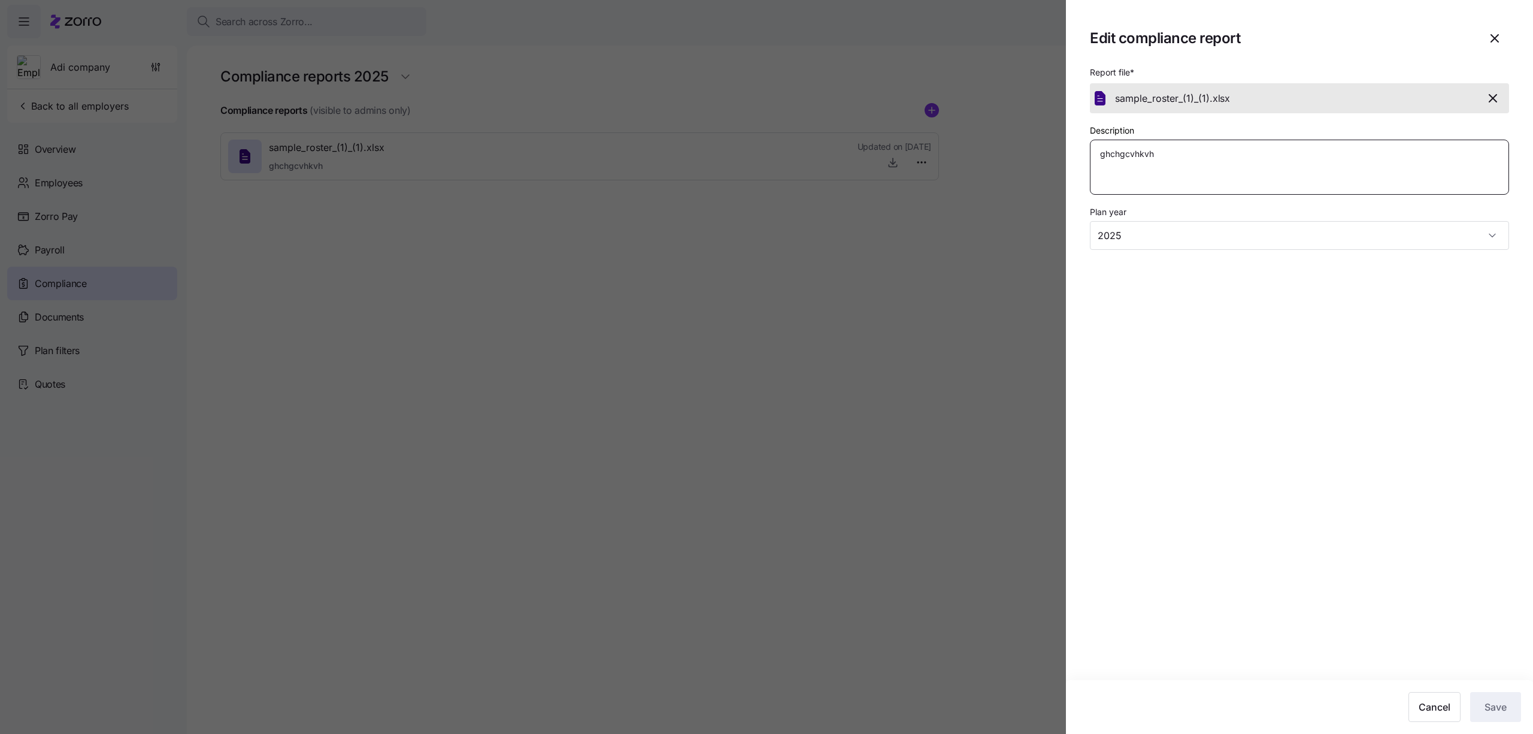
click at [1169, 178] on textarea "ghchgcvhkvh" at bounding box center [1299, 167] width 419 height 55
type textarea "x"
type textarea "j"
type textarea "x"
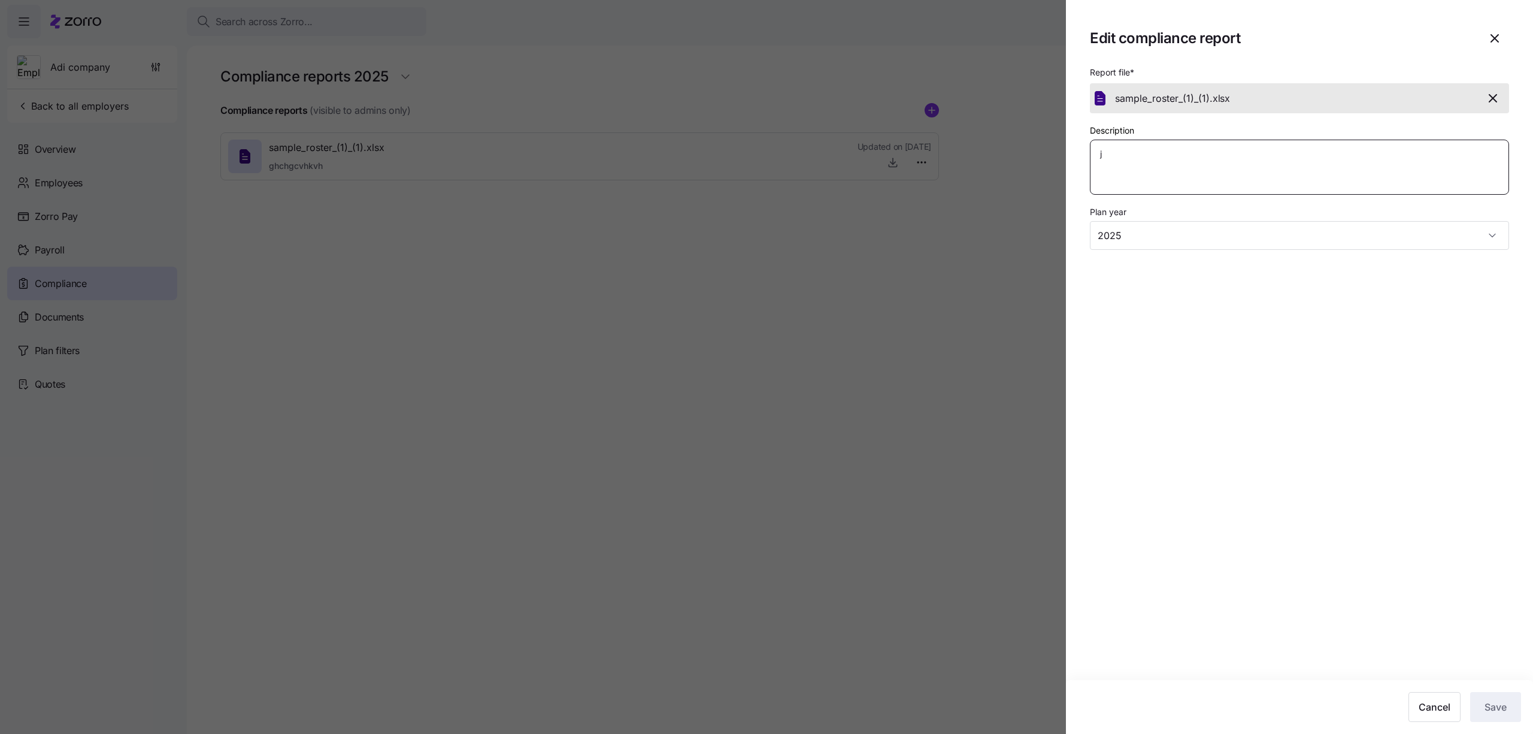
type textarea "jh"
type textarea "x"
type textarea "jhj"
type textarea "x"
type textarea "jhjh"
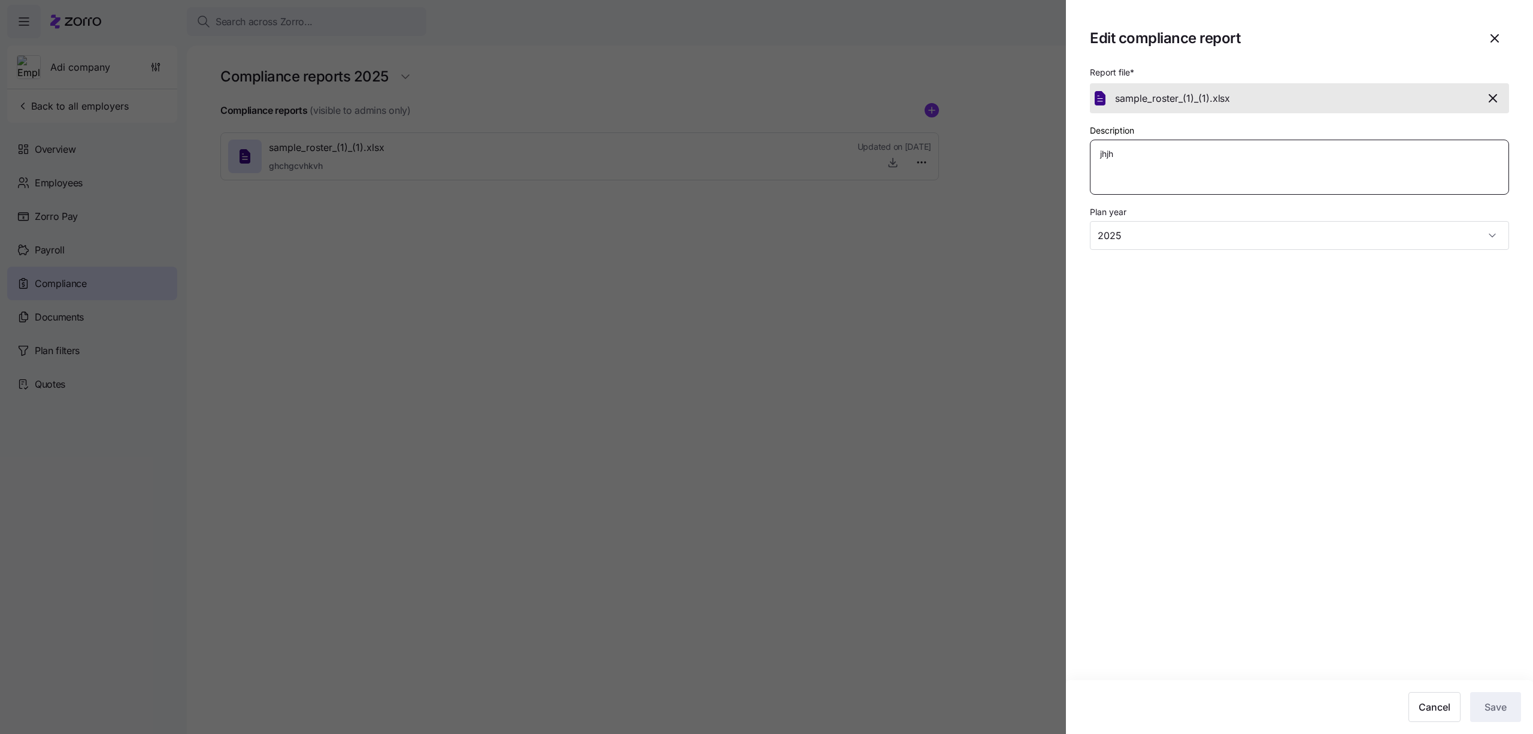
type textarea "x"
type textarea "jhjhb"
type textarea "x"
type textarea "jhjhbb"
type textarea "x"
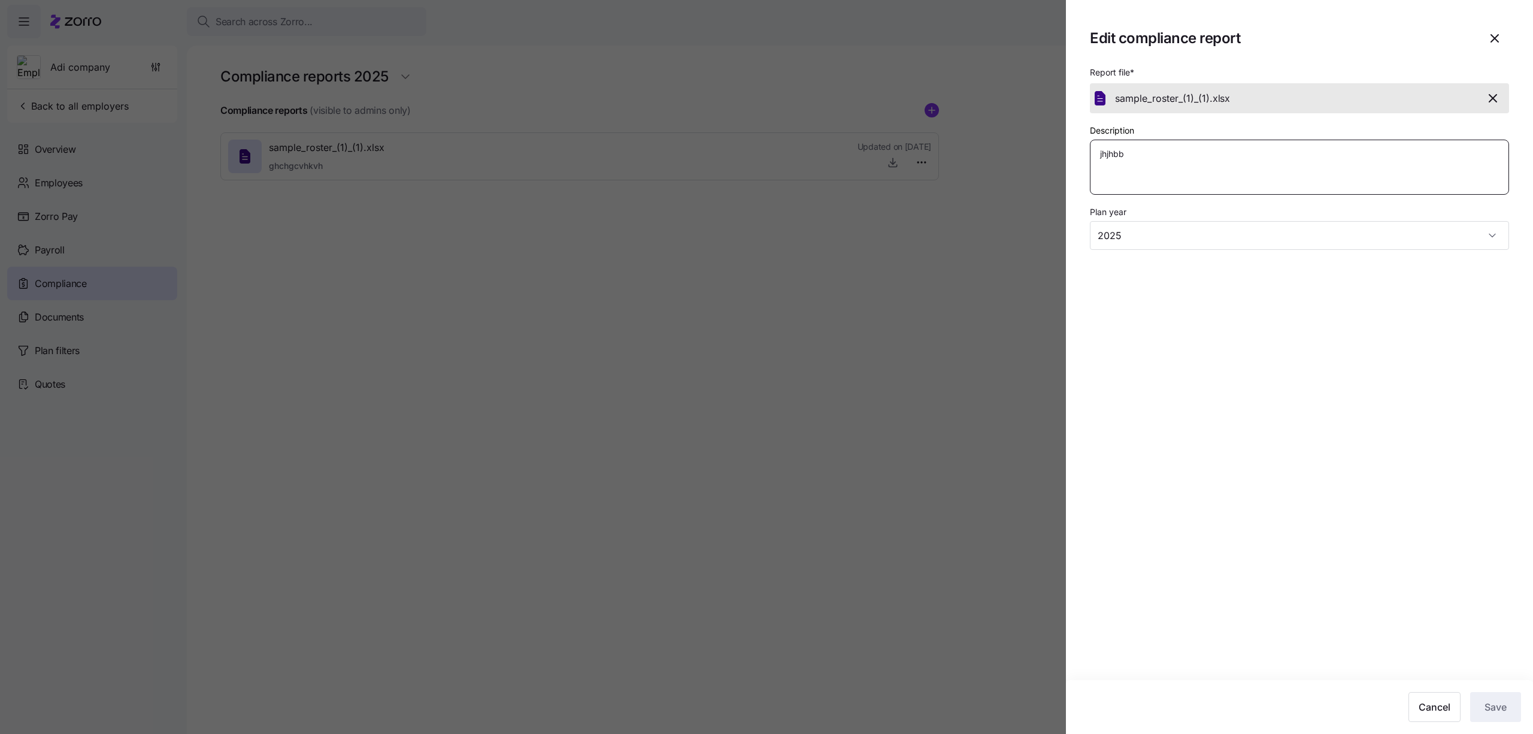
type textarea "jhjhbbh"
type textarea "x"
type textarea "jhjhbbhj"
click at [1412, 559] on section "Edit compliance report Report file * sample_roster_(1)_(1). xlsx Description jh…" at bounding box center [1299, 367] width 467 height 734
click at [1159, 241] on input "2025" at bounding box center [1299, 235] width 419 height 29
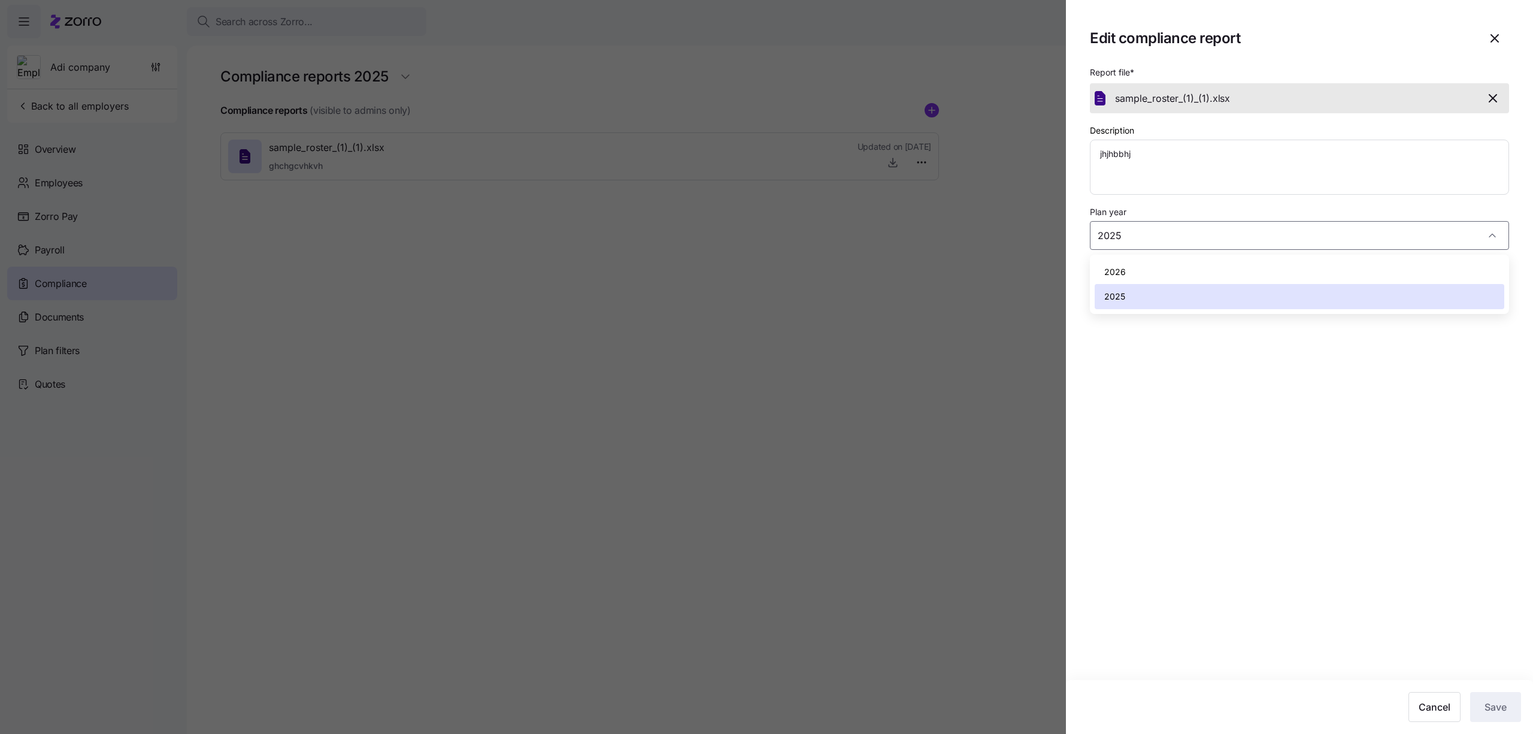
click at [1161, 284] on div "2025" at bounding box center [1300, 296] width 410 height 25
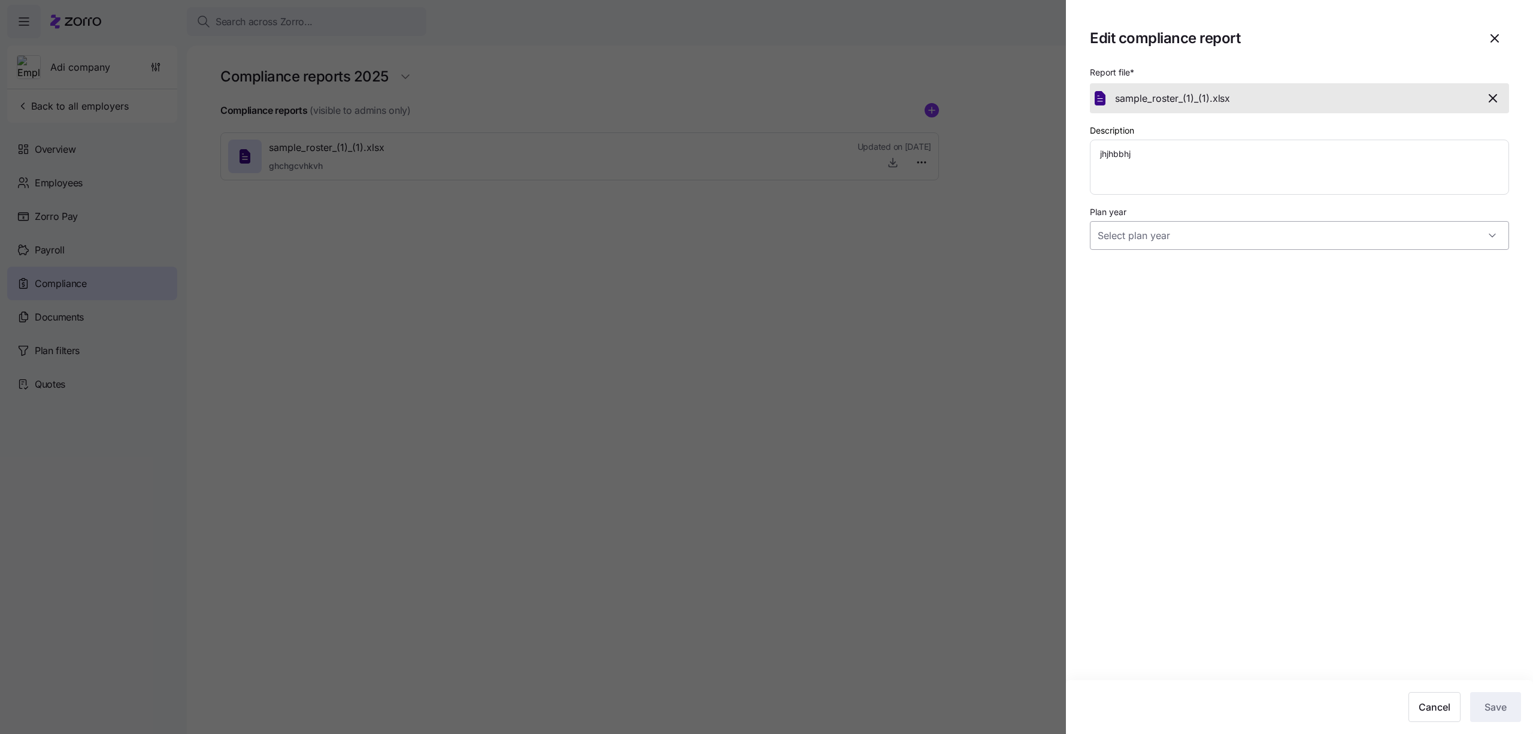
click at [1161, 228] on input "Plan year" at bounding box center [1299, 235] width 419 height 29
click at [1156, 283] on div "2026" at bounding box center [1300, 271] width 410 height 25
click at [1186, 372] on section "Edit compliance report Report file * sample_roster_(1)_(1). xlsx Description jh…" at bounding box center [1299, 367] width 467 height 734
click at [1186, 254] on section "Edit compliance report Report file * sample_roster_(1)_(1). xlsx Description jh…" at bounding box center [1299, 367] width 467 height 734
click at [1186, 225] on input "2026" at bounding box center [1299, 235] width 419 height 29
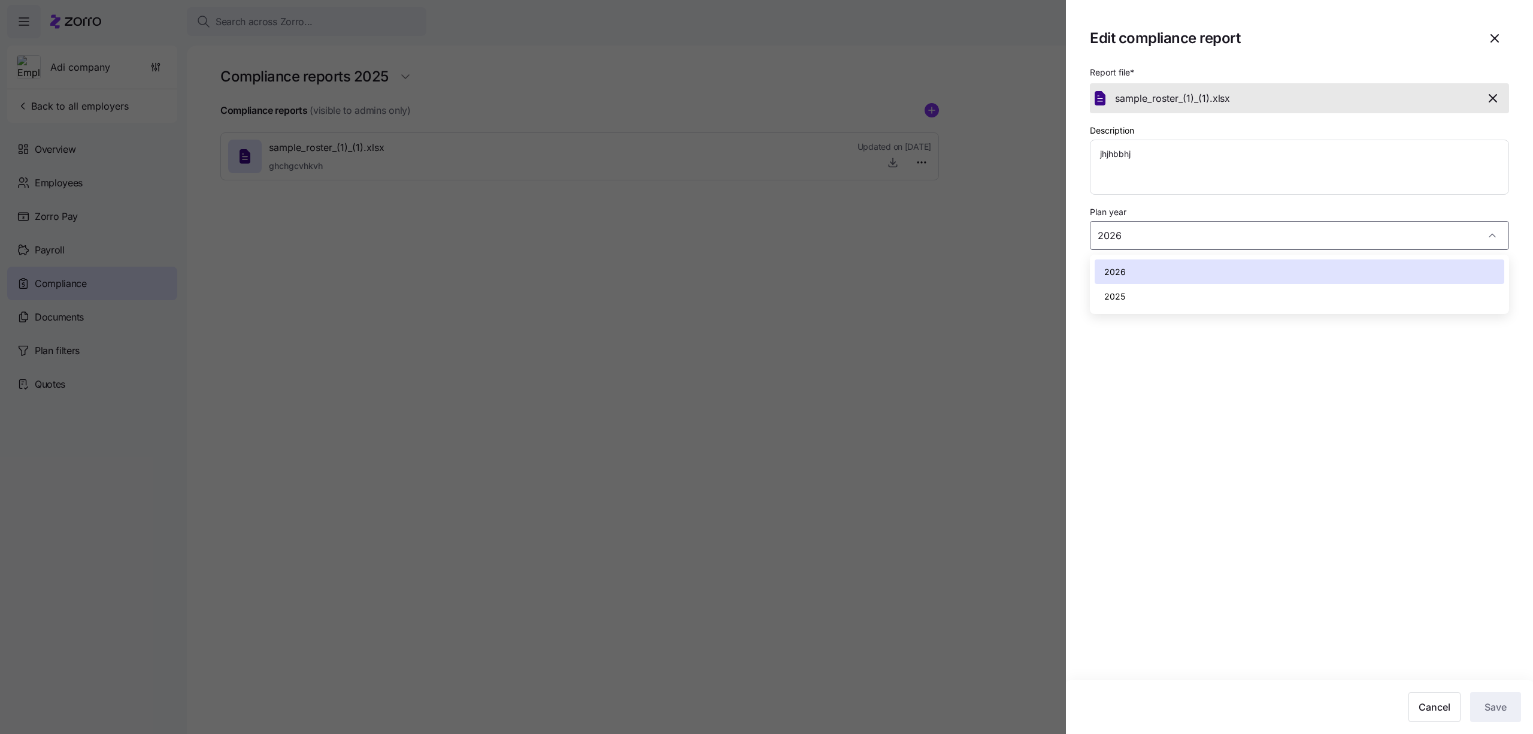
click at [1172, 287] on div "2025" at bounding box center [1300, 296] width 410 height 25
click at [1162, 235] on input "2025" at bounding box center [1299, 235] width 419 height 29
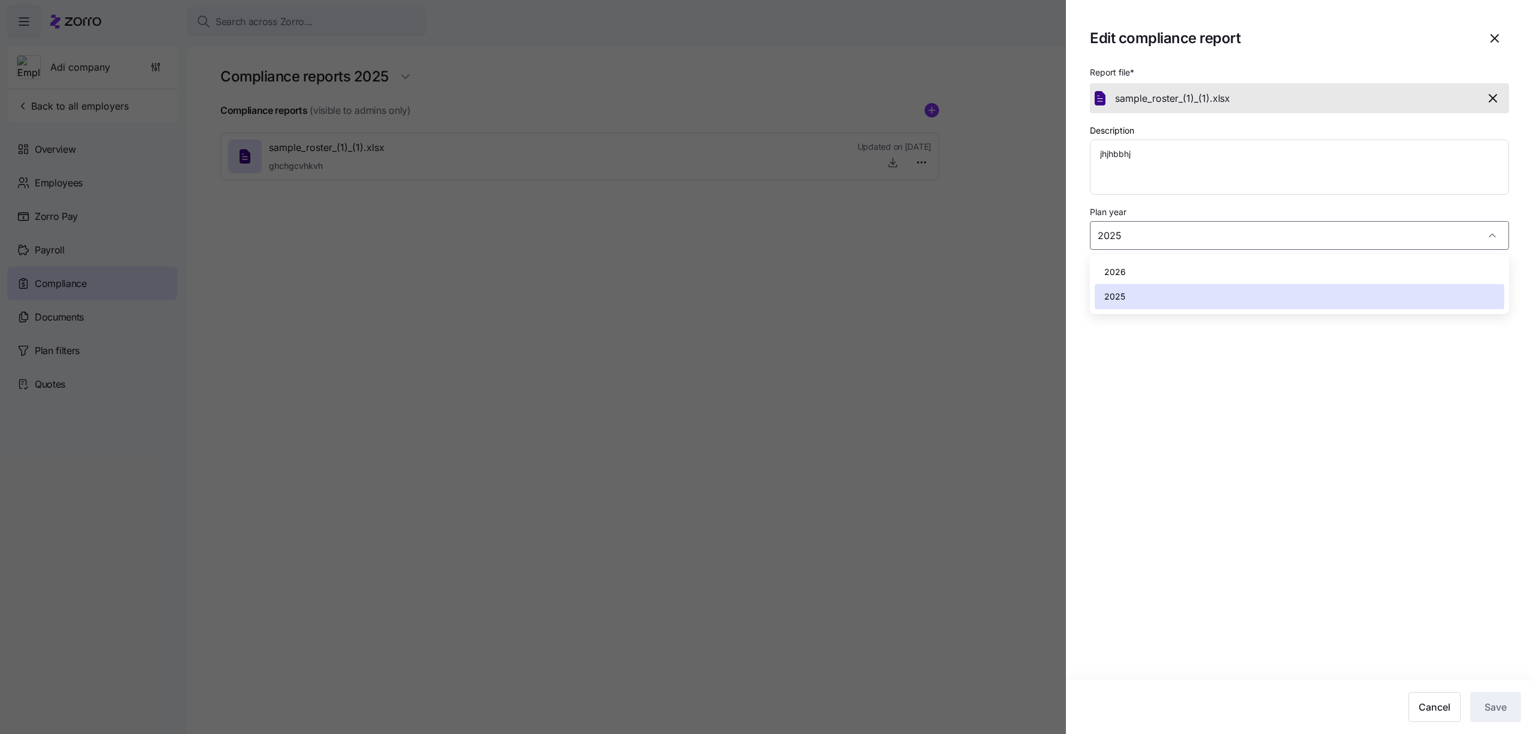
click at [1162, 256] on div "2026 2025" at bounding box center [1299, 284] width 419 height 59
click at [1161, 281] on div "2026" at bounding box center [1300, 271] width 410 height 25
type input "2026"
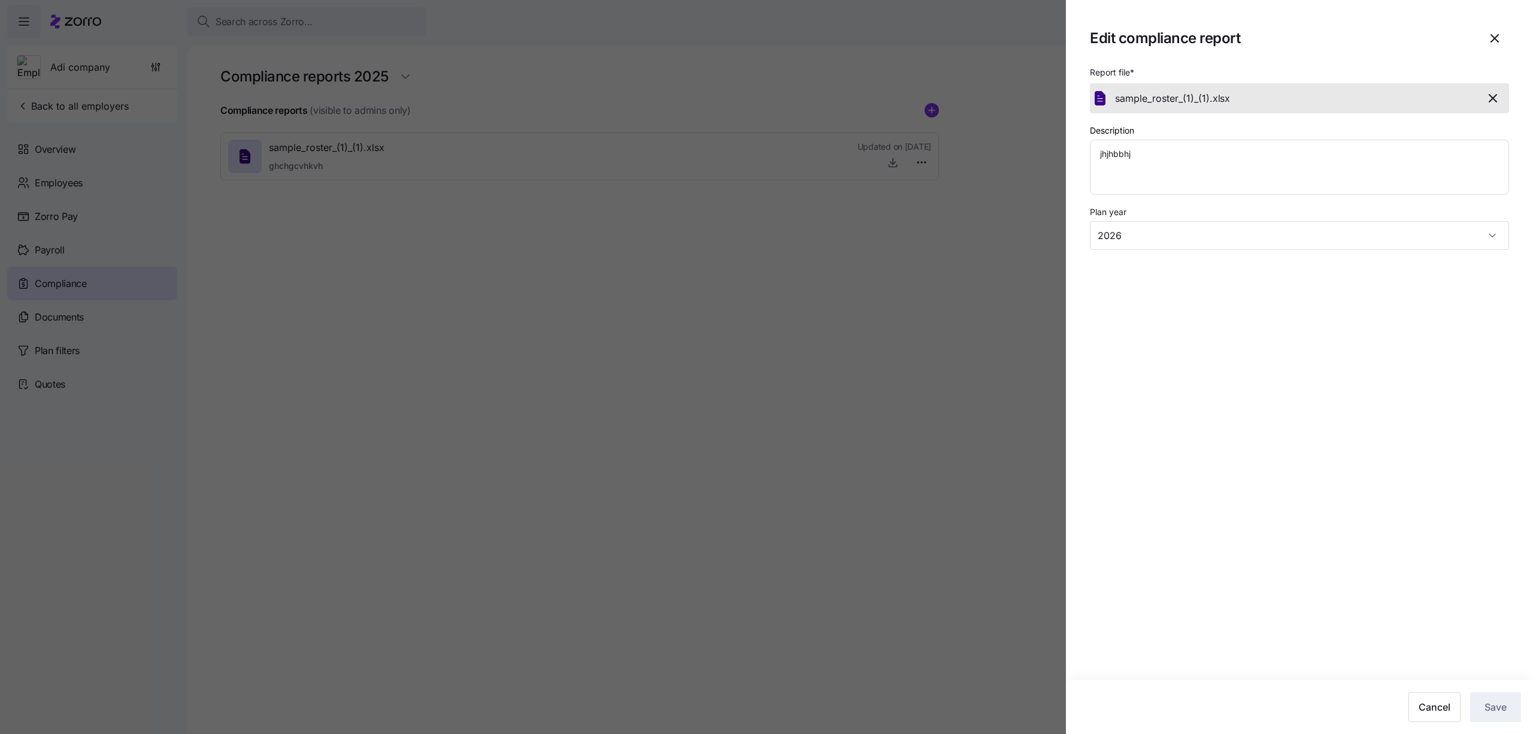
click at [1109, 517] on section "Edit compliance report Report file * sample_roster_(1)_(1). xlsx Description jh…" at bounding box center [1299, 367] width 467 height 734
click at [877, 484] on div at bounding box center [766, 367] width 1533 height 734
type textarea "x"
type input "2025"
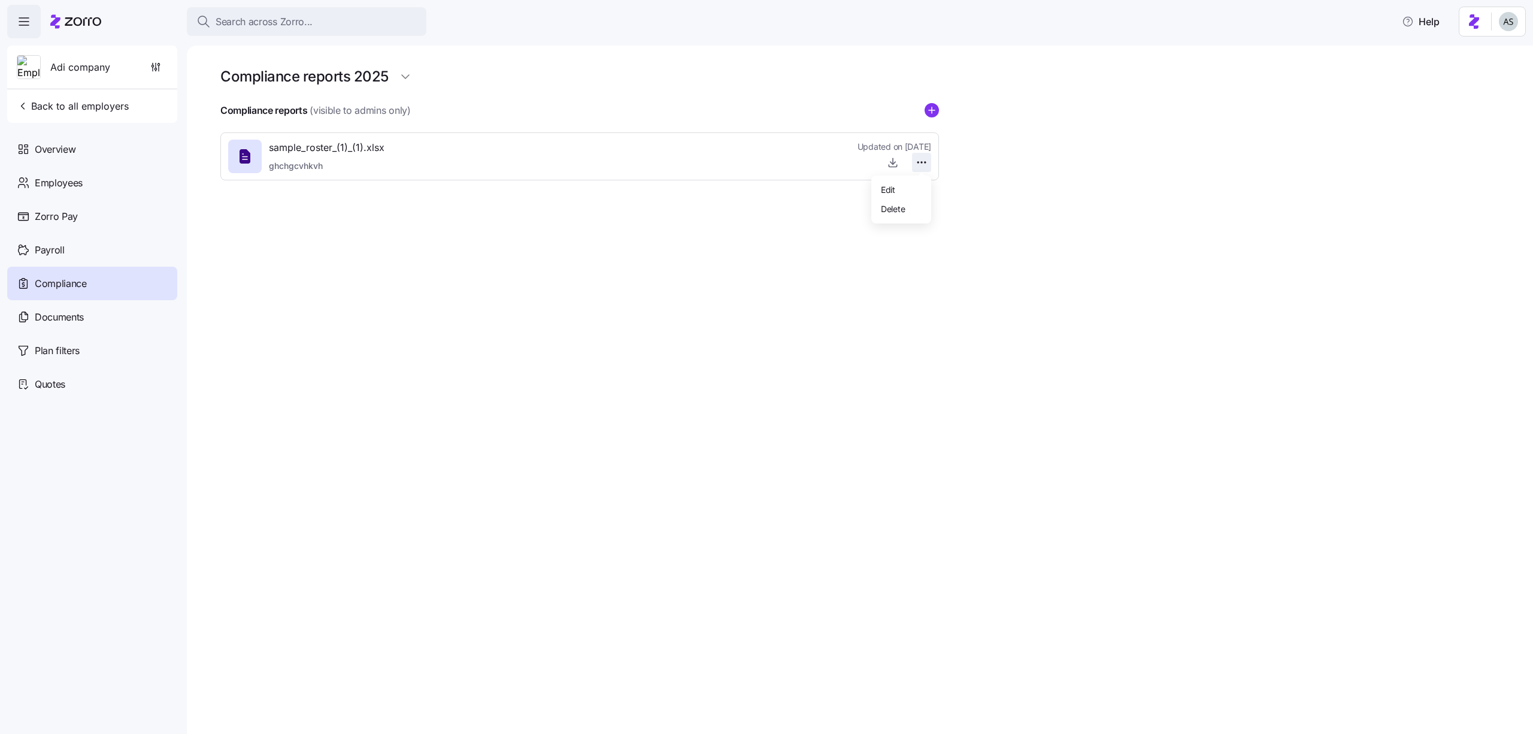
click at [917, 161] on html "Search across Zorro... Help Adi company Back to all employers Overview Employee…" at bounding box center [766, 363] width 1533 height 726
click at [896, 187] on div "Edit" at bounding box center [901, 189] width 50 height 19
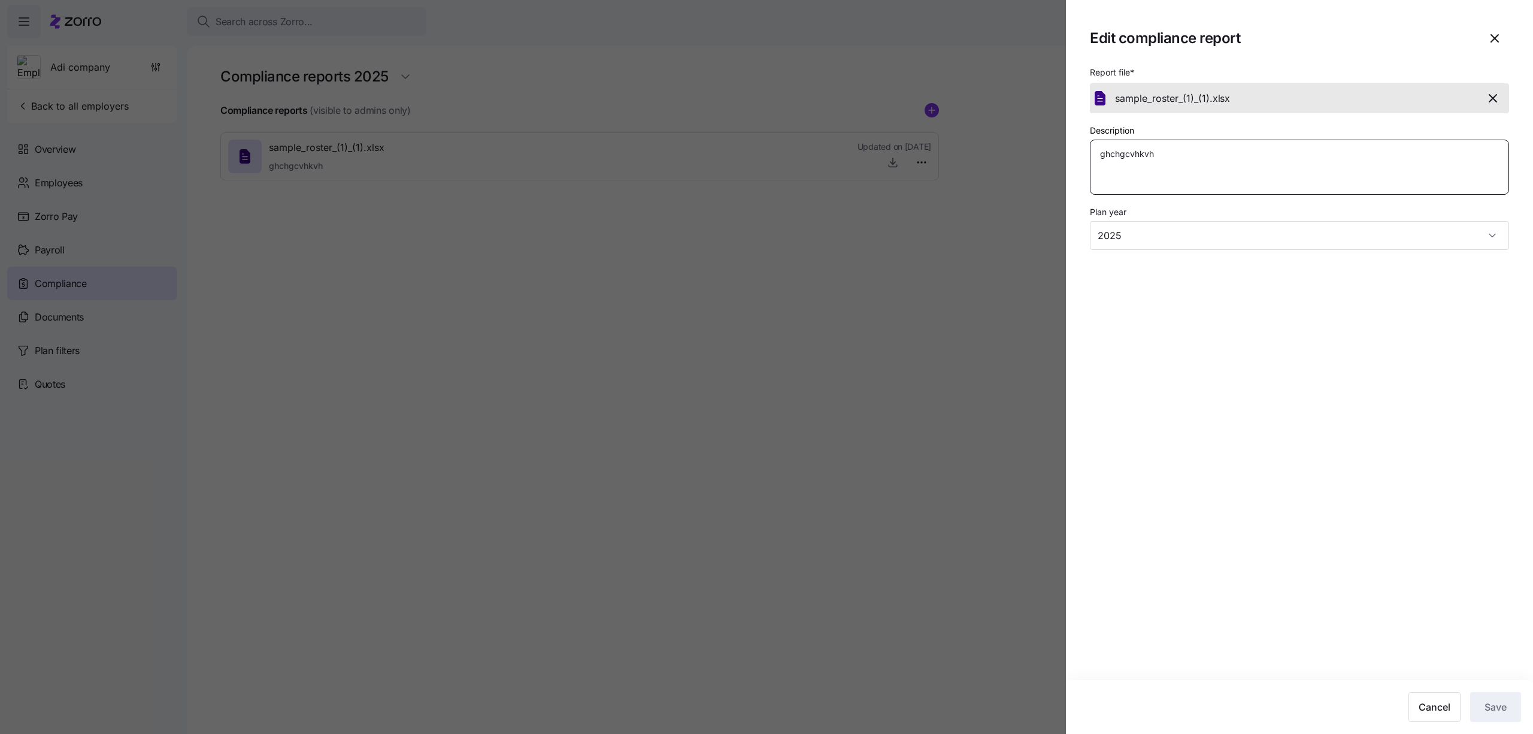
click at [1153, 193] on textarea "ghchgcvhkvh" at bounding box center [1299, 167] width 419 height 55
type textarea "x"
type textarea "c"
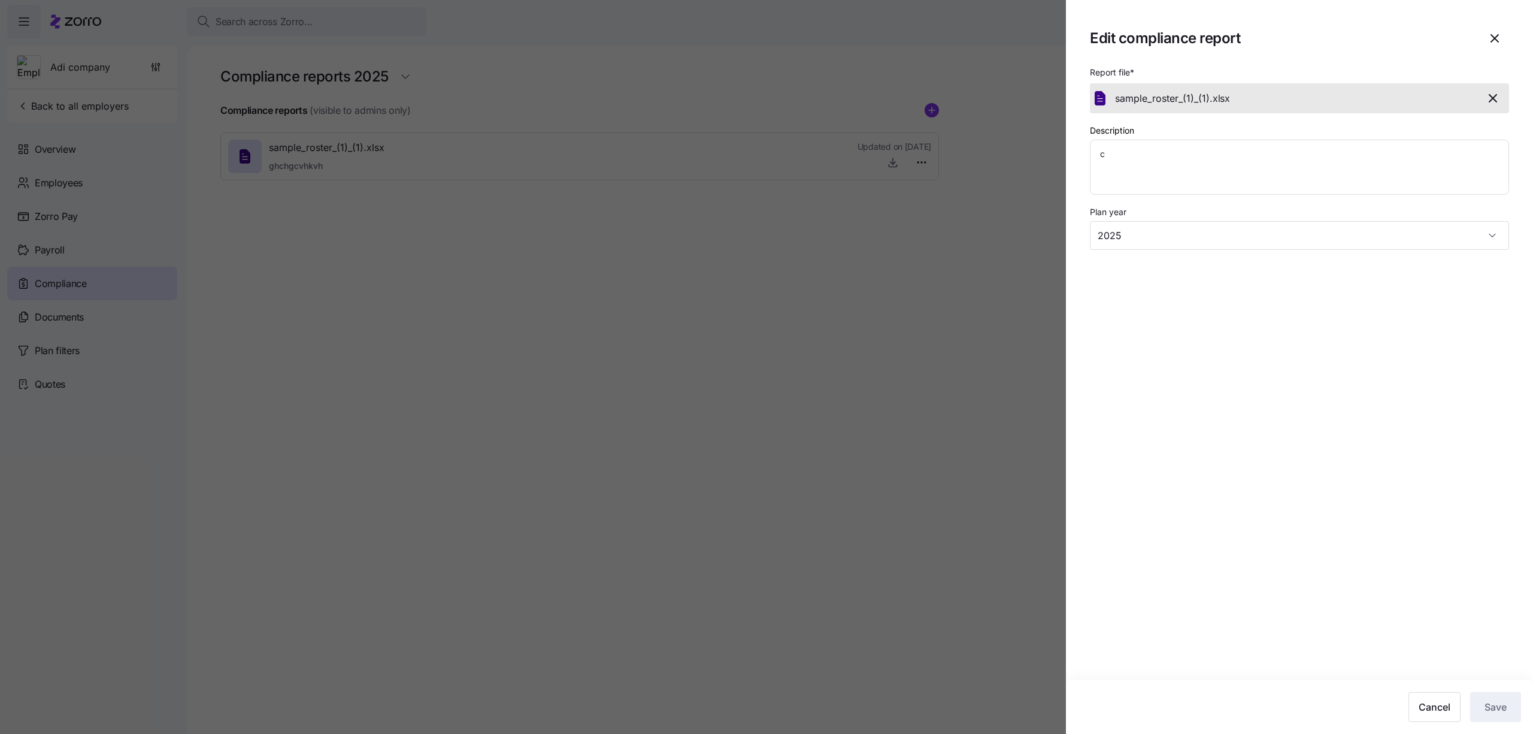
click at [826, 507] on div at bounding box center [766, 367] width 1533 height 734
type textarea "x"
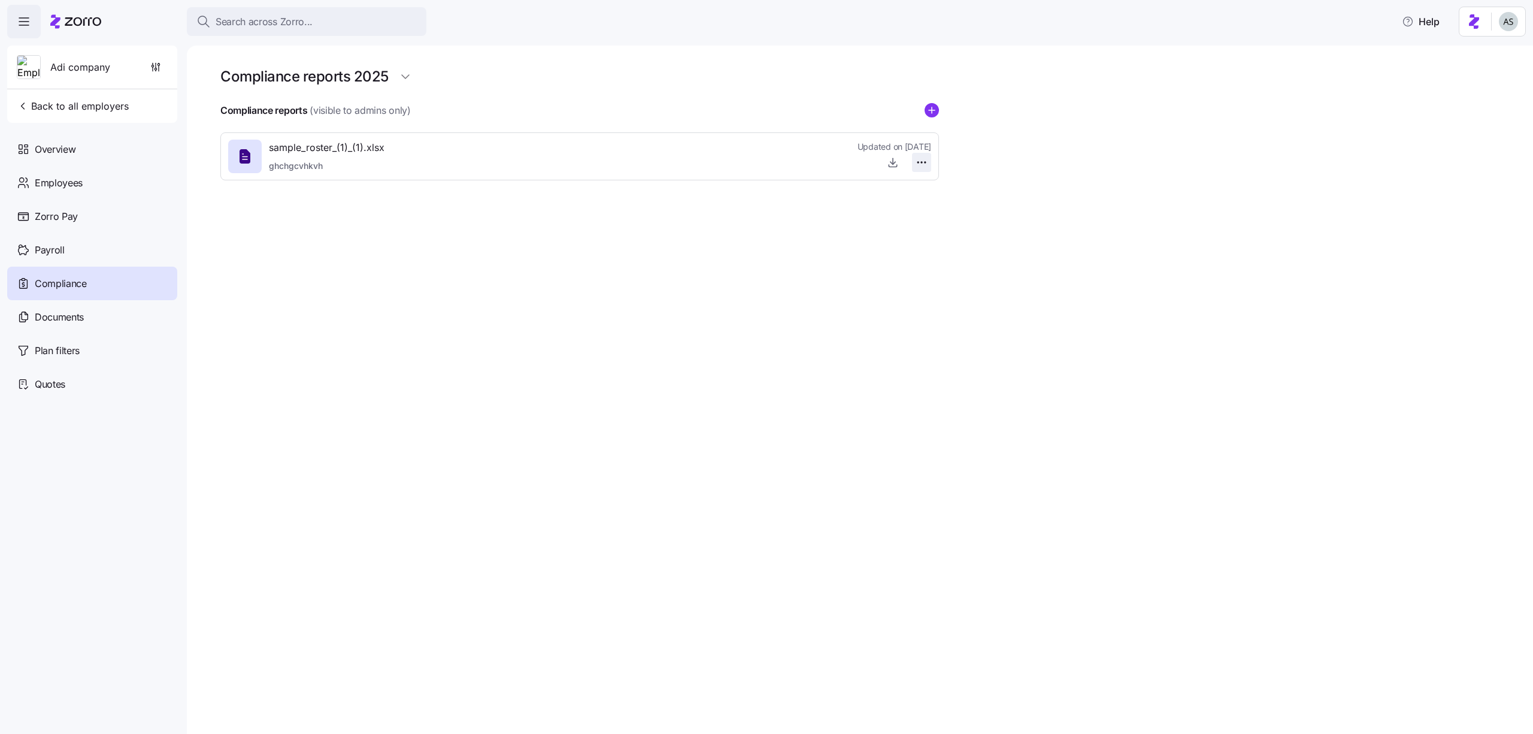
click at [916, 155] on html "Search across Zorro... Help Adi company Back to all employers Overview Employee…" at bounding box center [766, 363] width 1533 height 726
click at [898, 199] on div "Delete" at bounding box center [901, 208] width 50 height 19
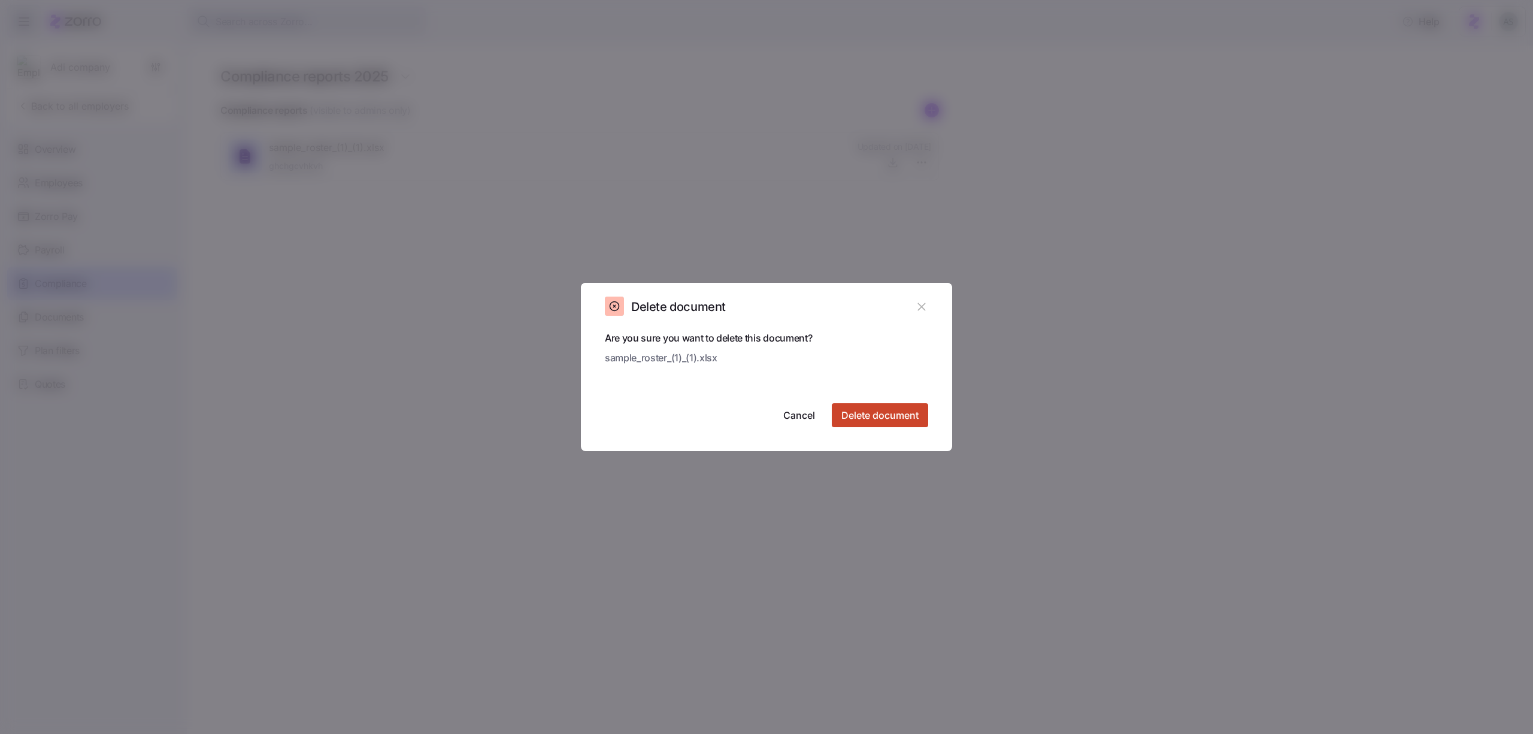
click at [837, 413] on button "Delete document" at bounding box center [880, 415] width 96 height 24
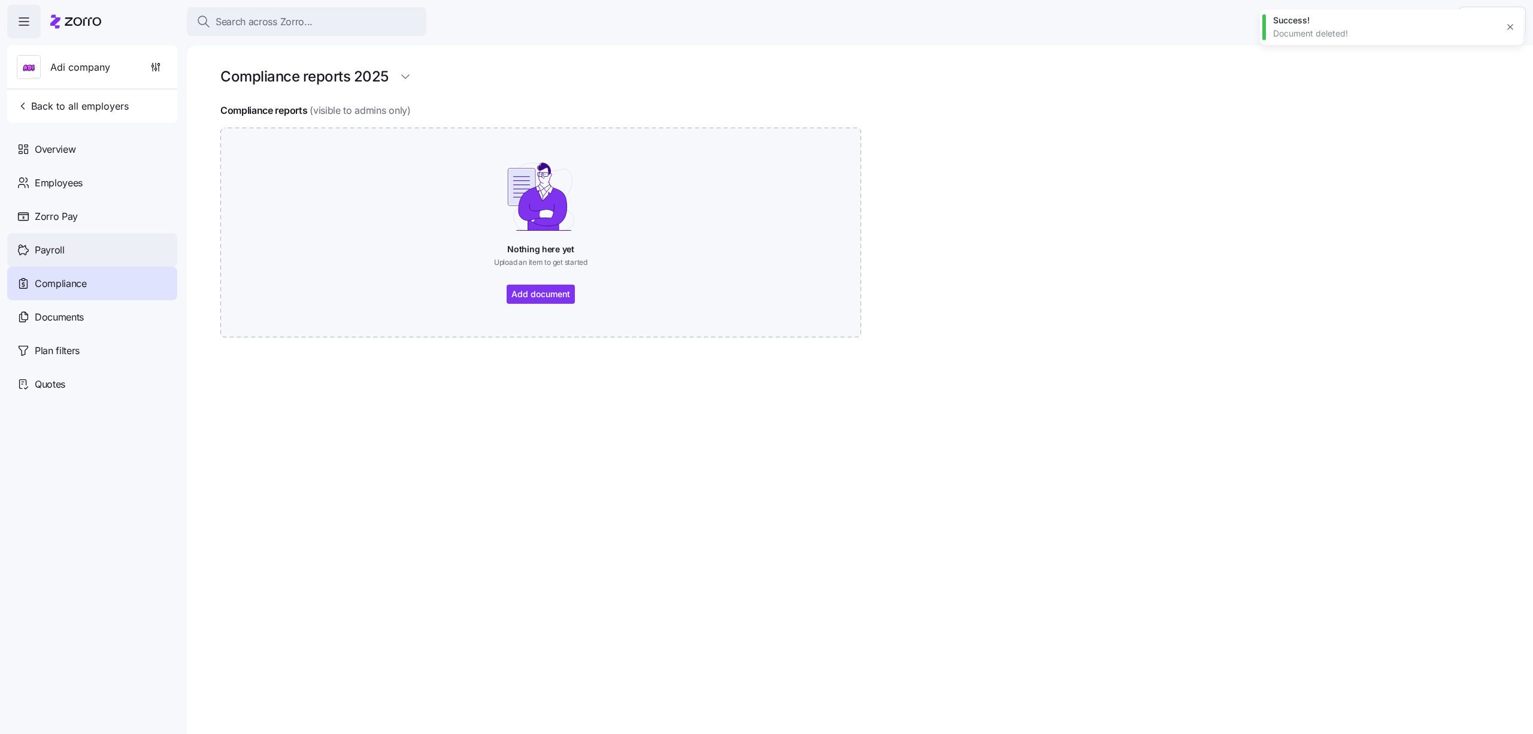
click at [123, 242] on div "Payroll" at bounding box center [92, 250] width 170 height 34
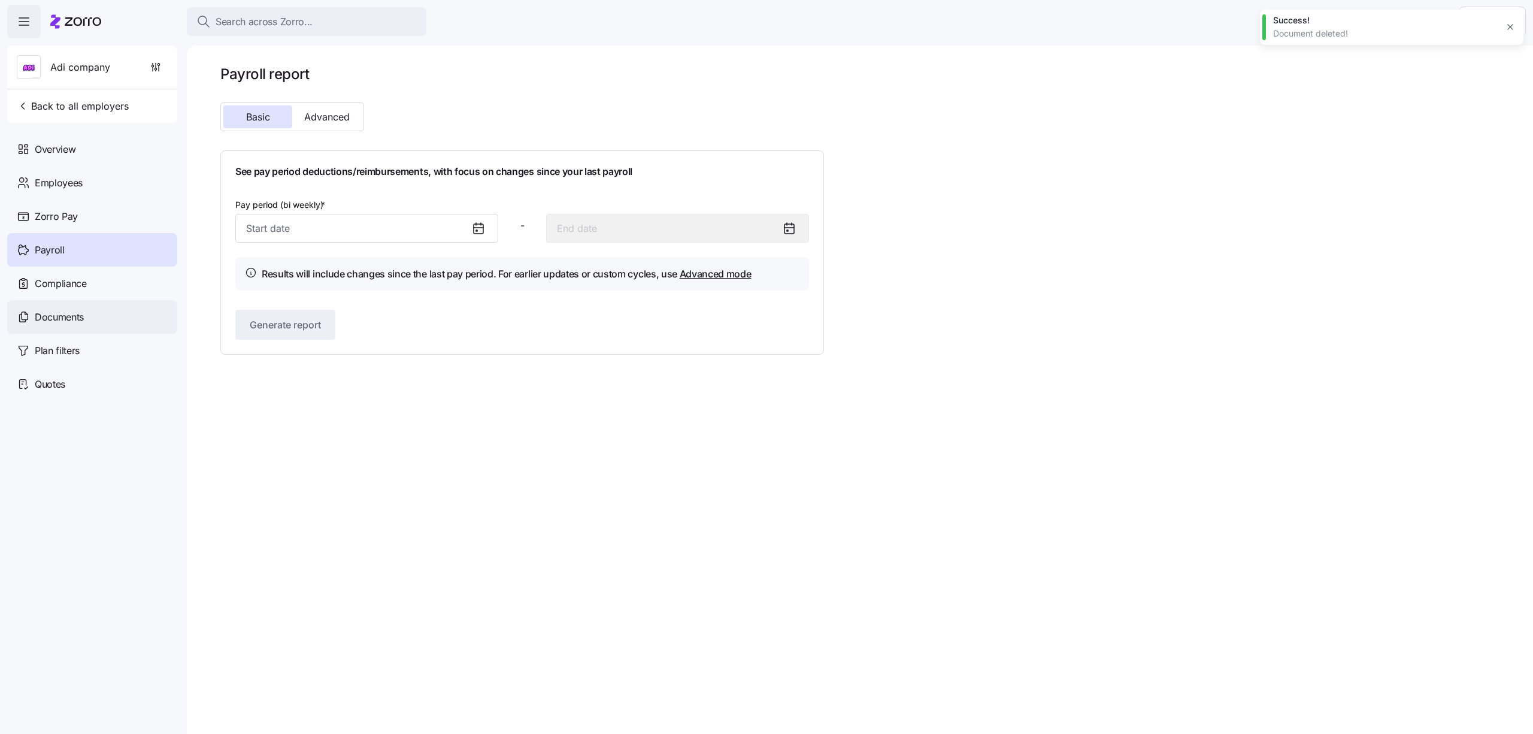
click at [87, 316] on div "Documents" at bounding box center [92, 317] width 170 height 34
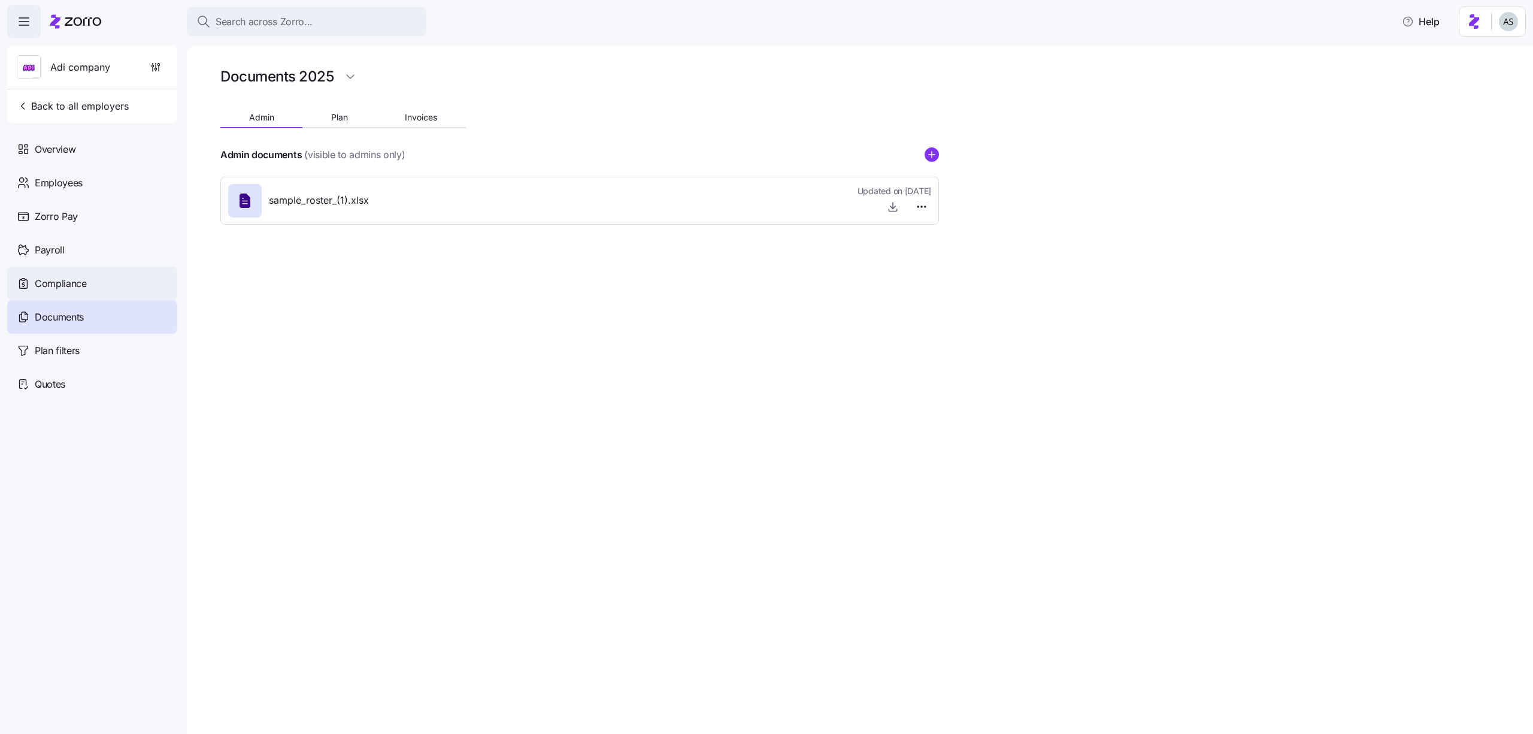
click at [87, 284] on div "Compliance" at bounding box center [92, 283] width 170 height 34
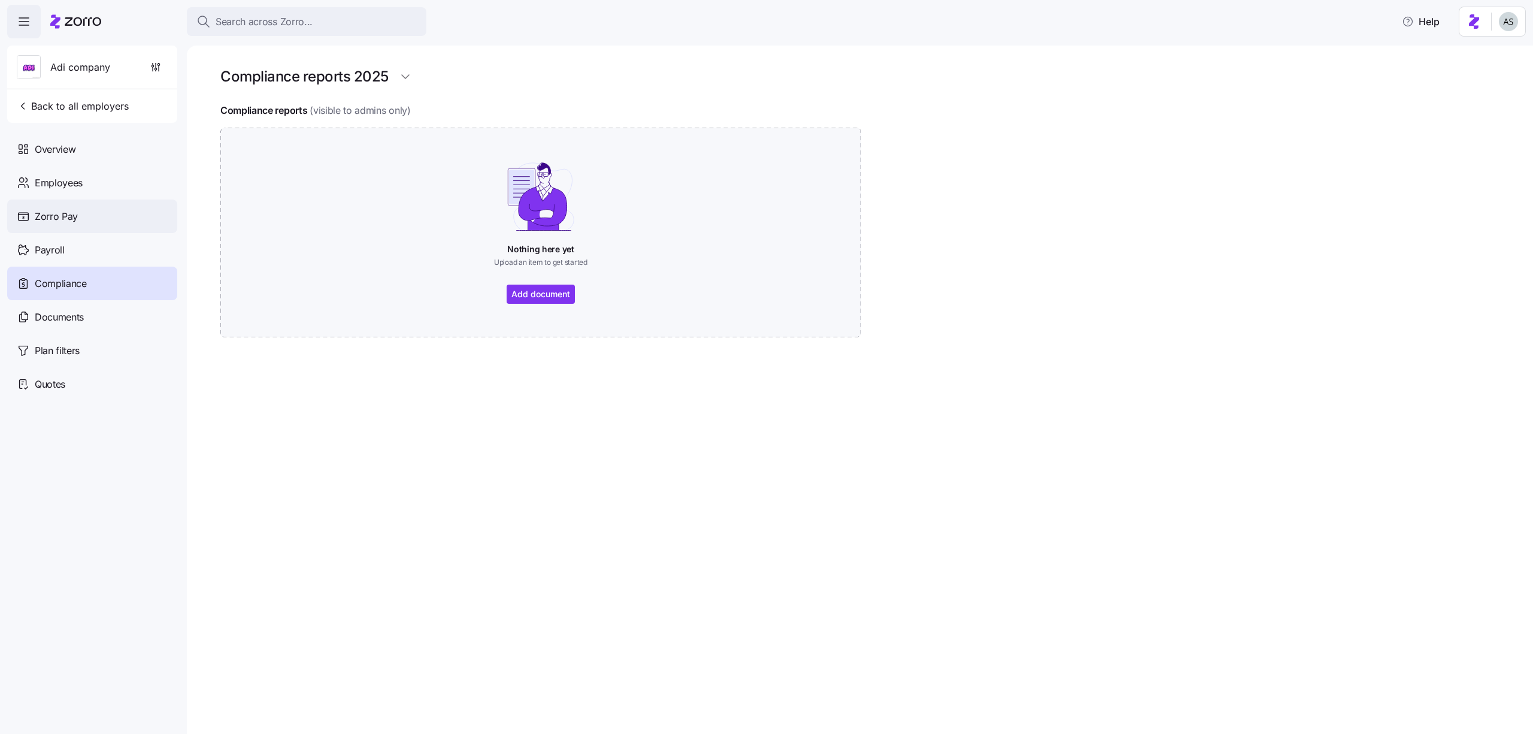
click at [90, 213] on div "Zorro Pay" at bounding box center [92, 216] width 170 height 34
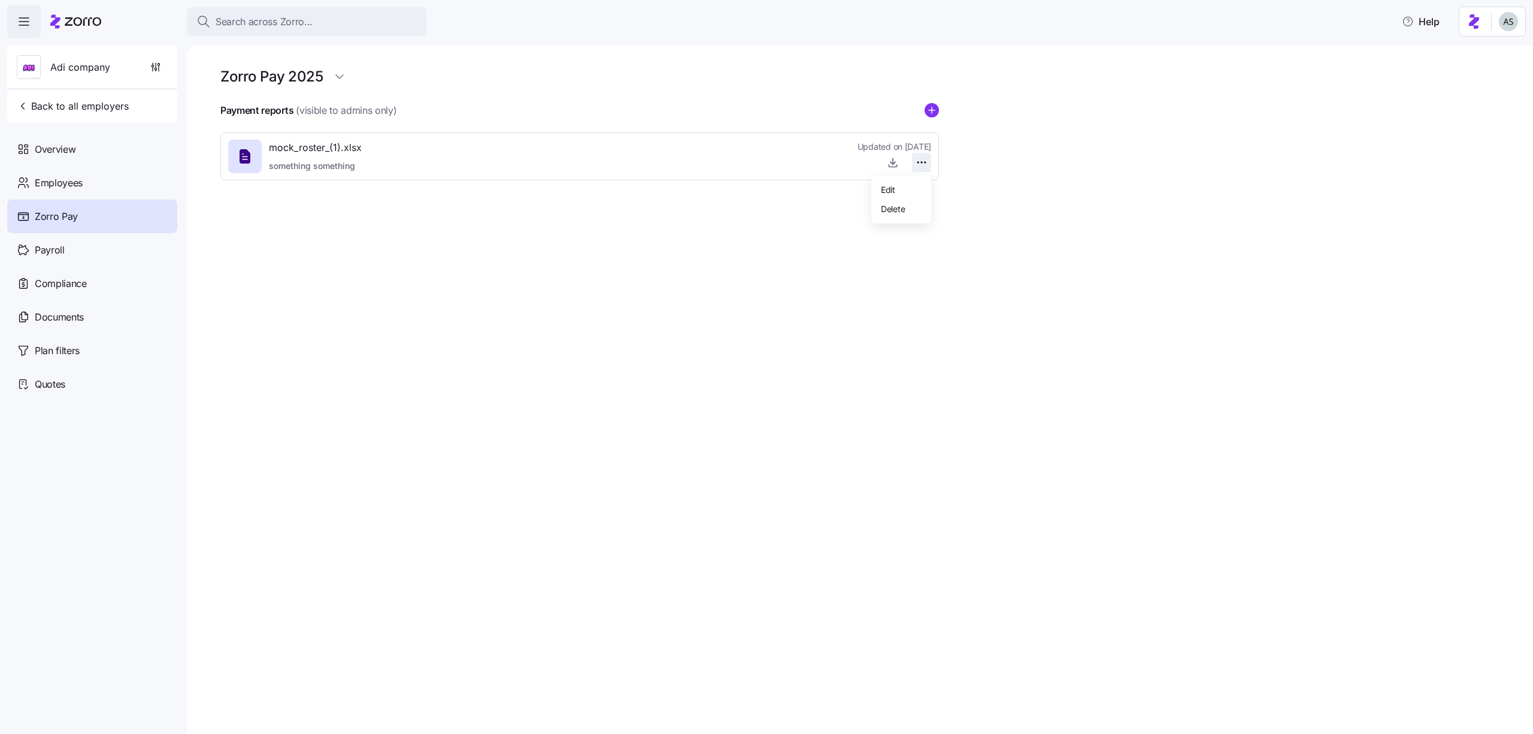
click at [915, 165] on html "Search across Zorro... Help Adi company Back to all employers Overview Employee…" at bounding box center [766, 363] width 1533 height 726
click at [906, 189] on div "Edit" at bounding box center [901, 189] width 50 height 19
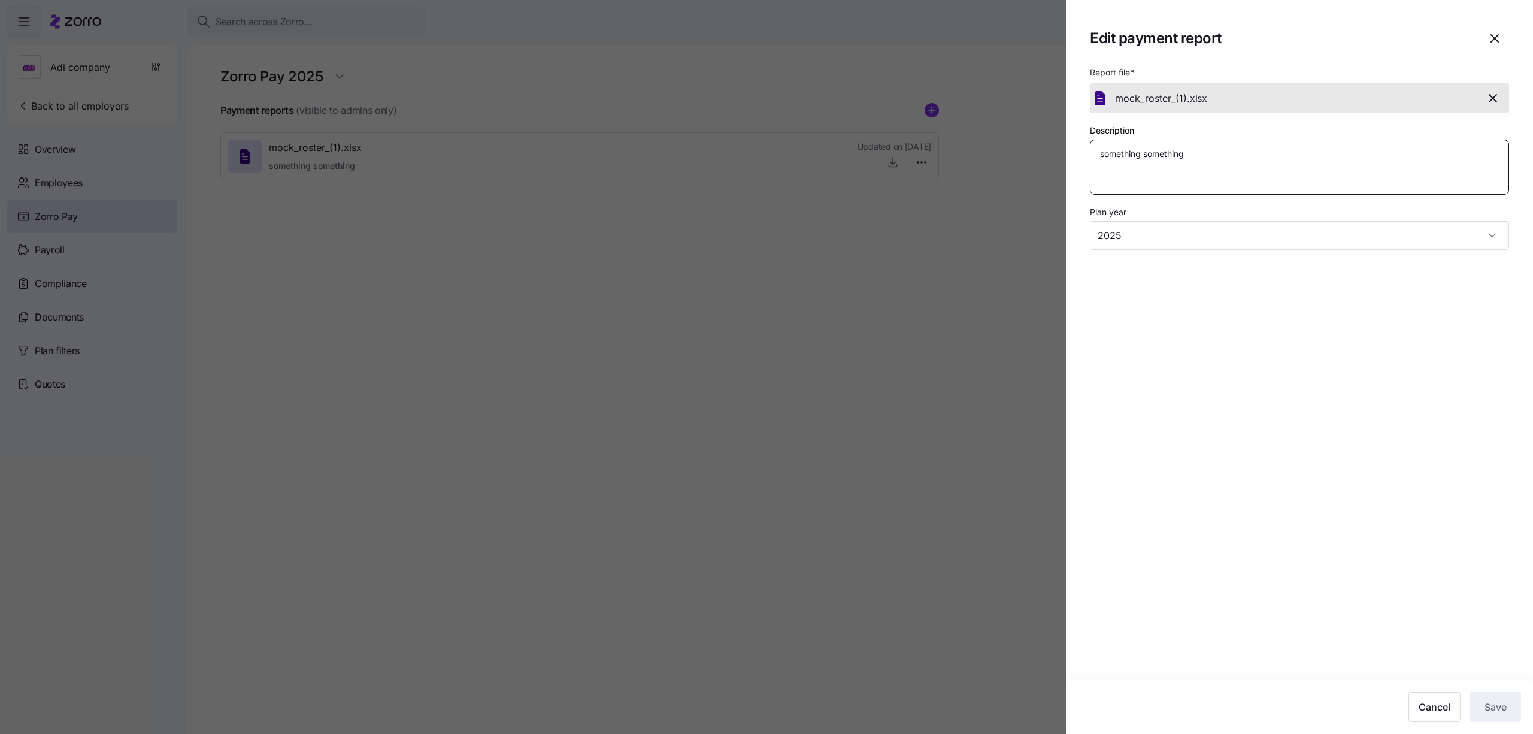
click at [1161, 165] on textarea "something something" at bounding box center [1299, 167] width 419 height 55
type textarea "x"
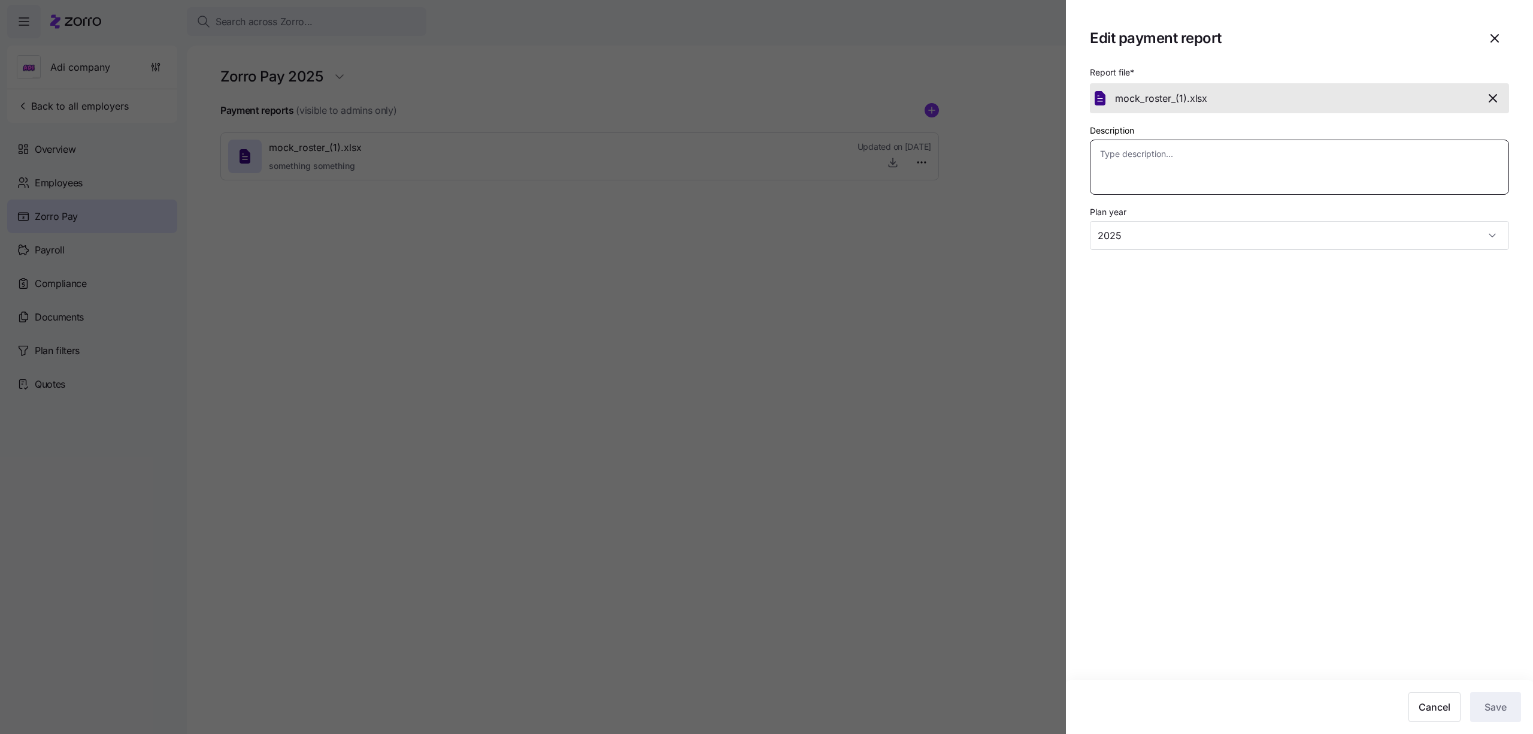
type textarea "j"
type textarea "x"
type textarea "jh"
type textarea "x"
type textarea "jhvb"
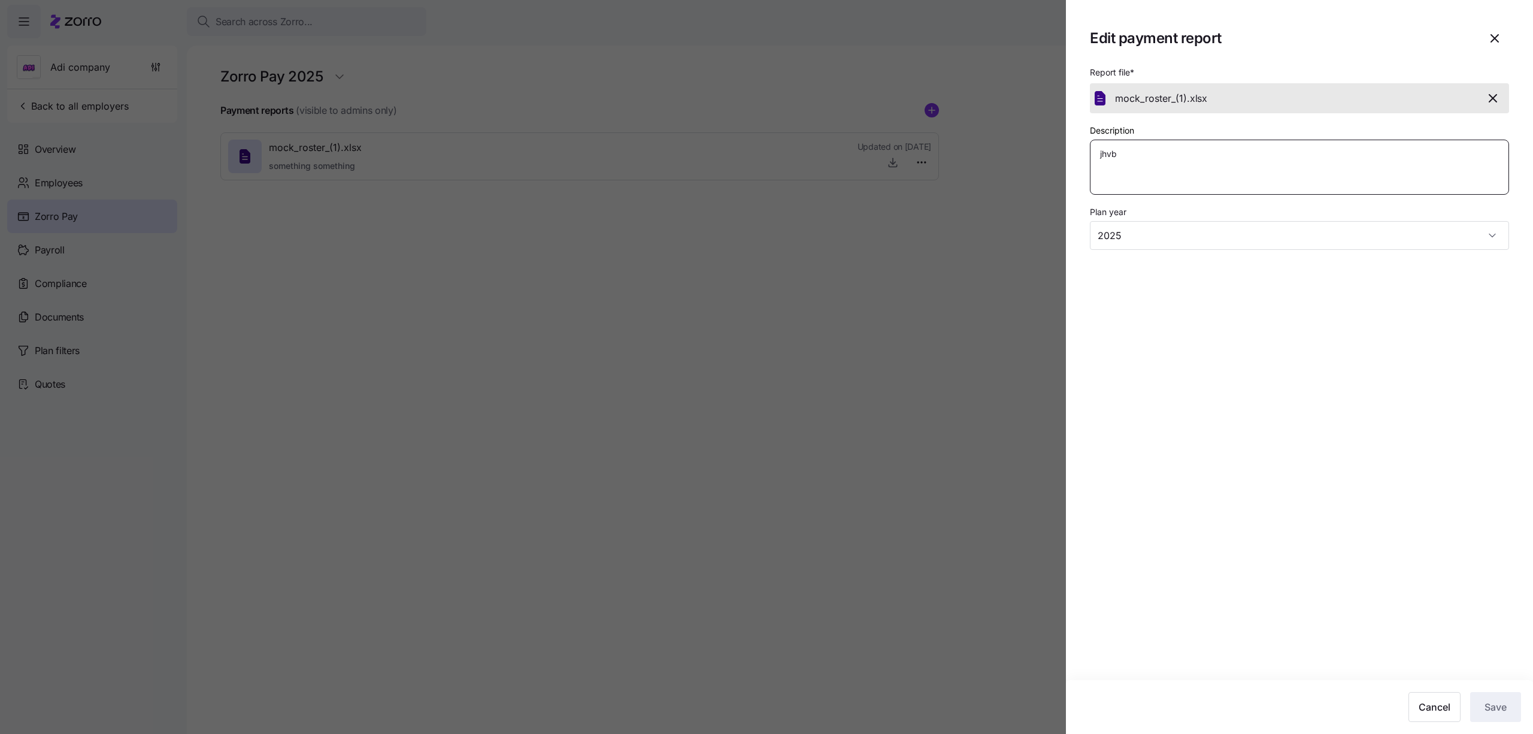
type textarea "x"
type textarea "jhvbh"
type textarea "x"
type textarea "jhvbhb"
click at [1402, 390] on section "Edit payment report Report file * mock_roster_(1). xlsx Description jhvbhb Plan…" at bounding box center [1299, 367] width 467 height 734
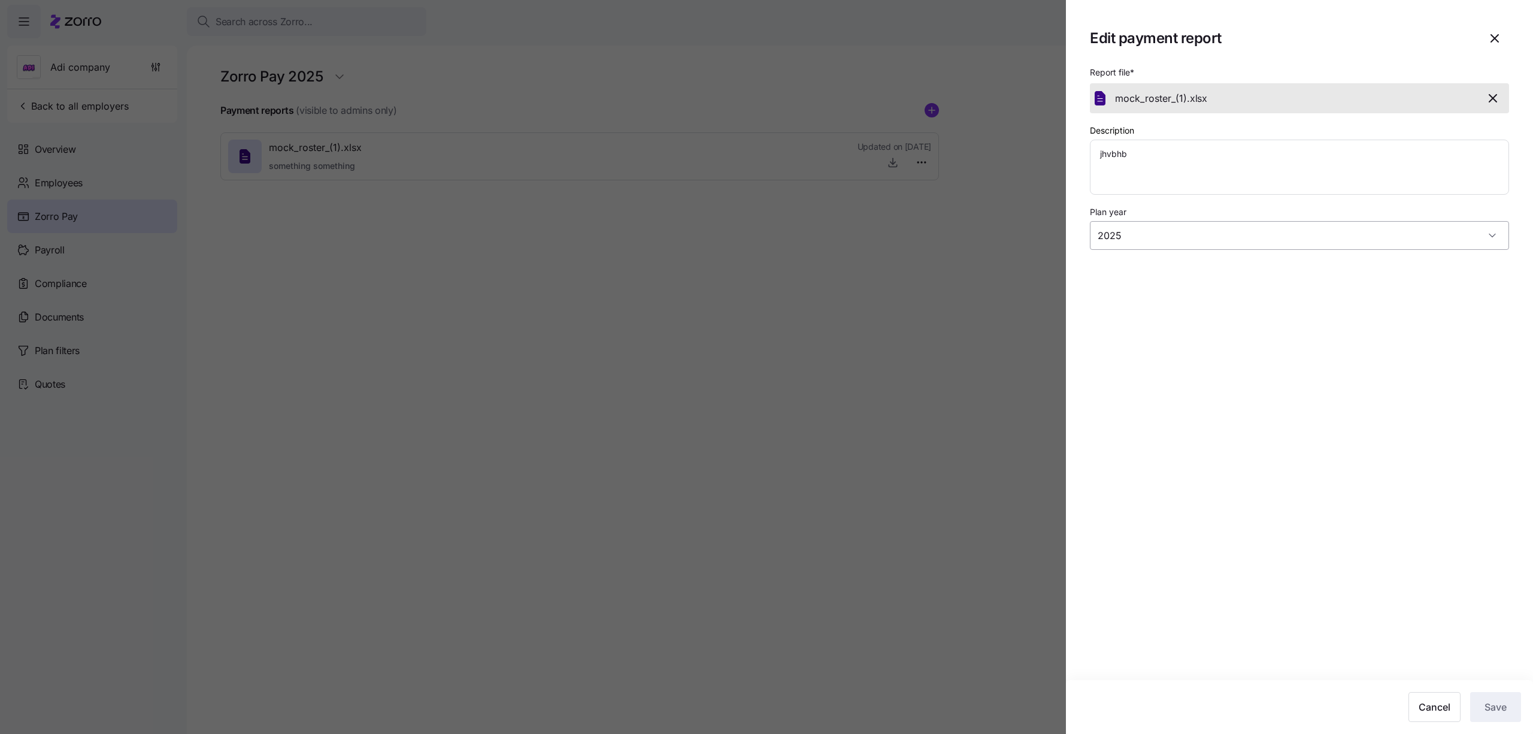
click at [1116, 247] on input "2025" at bounding box center [1299, 235] width 419 height 29
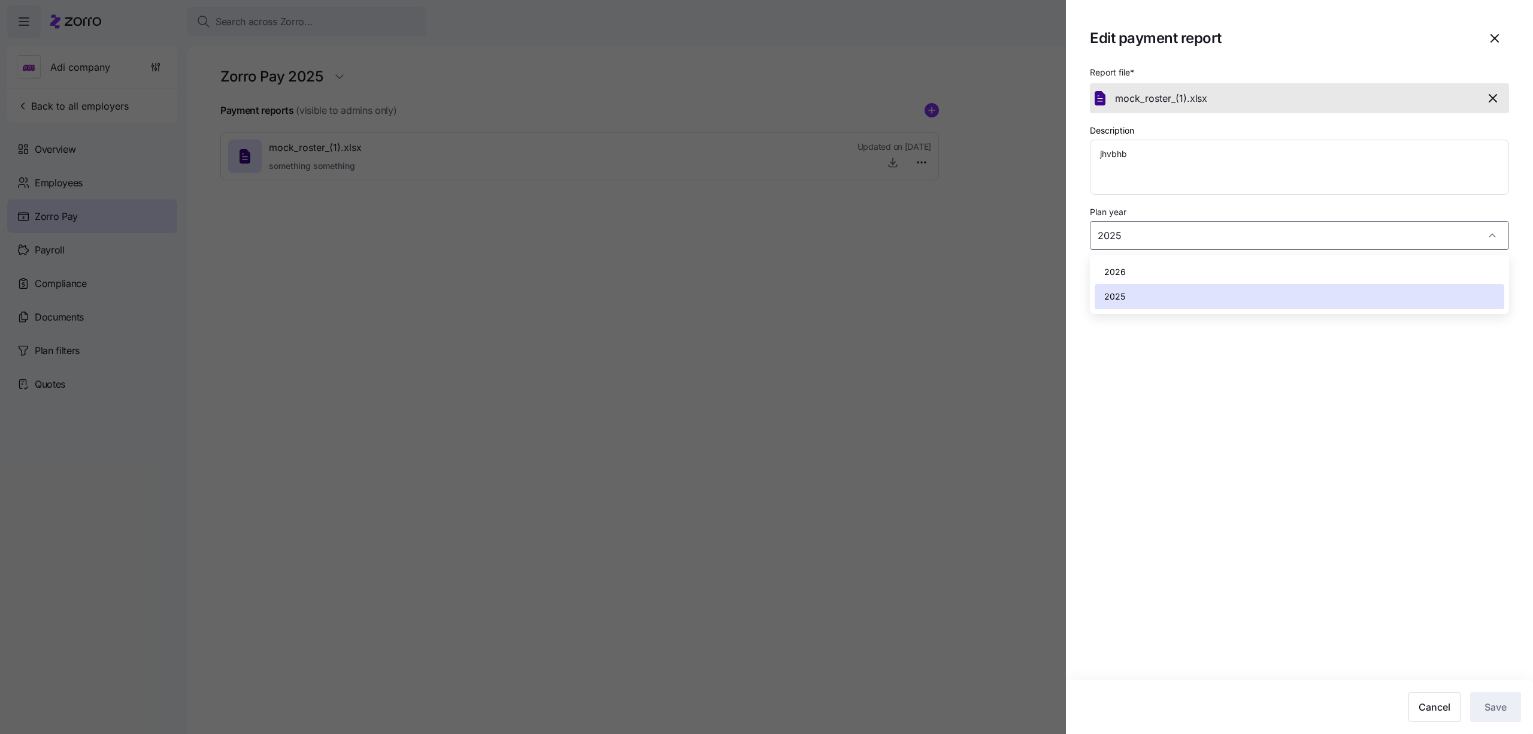
click at [1118, 272] on span "2026" at bounding box center [1115, 271] width 22 height 13
type input "2026"
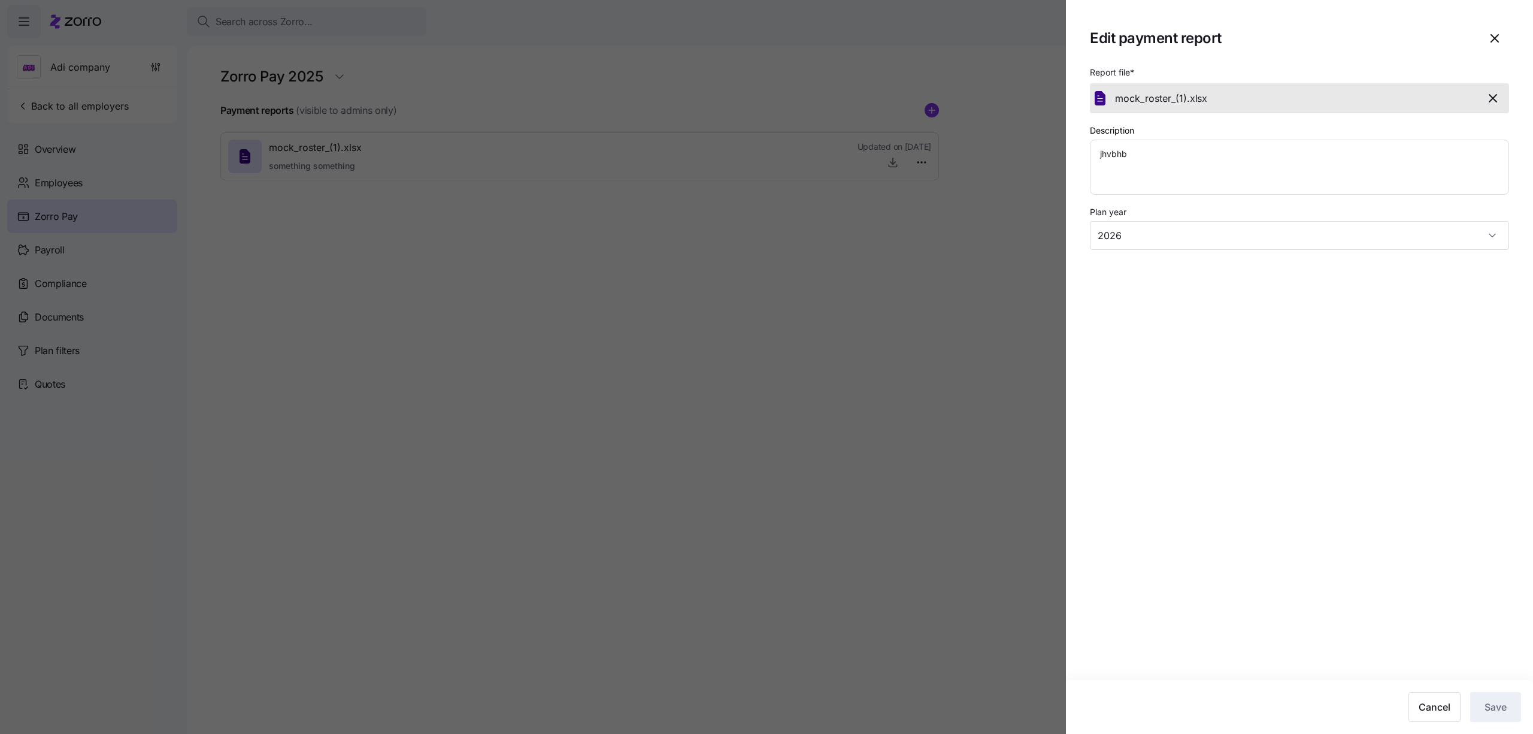
click at [853, 325] on div at bounding box center [766, 367] width 1533 height 734
type textarea "x"
type input "2025"
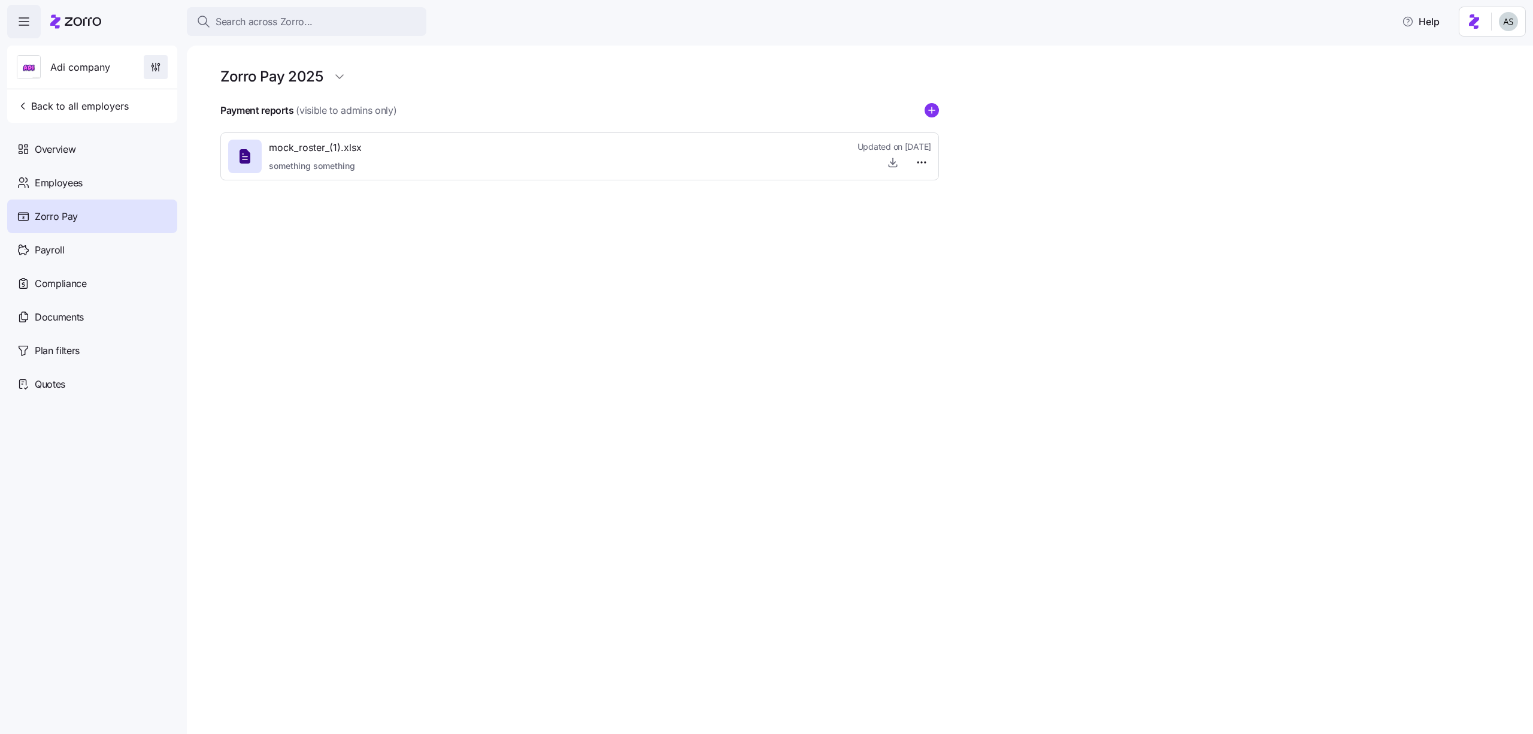
click at [156, 64] on icon "button" at bounding box center [156, 67] width 12 height 12
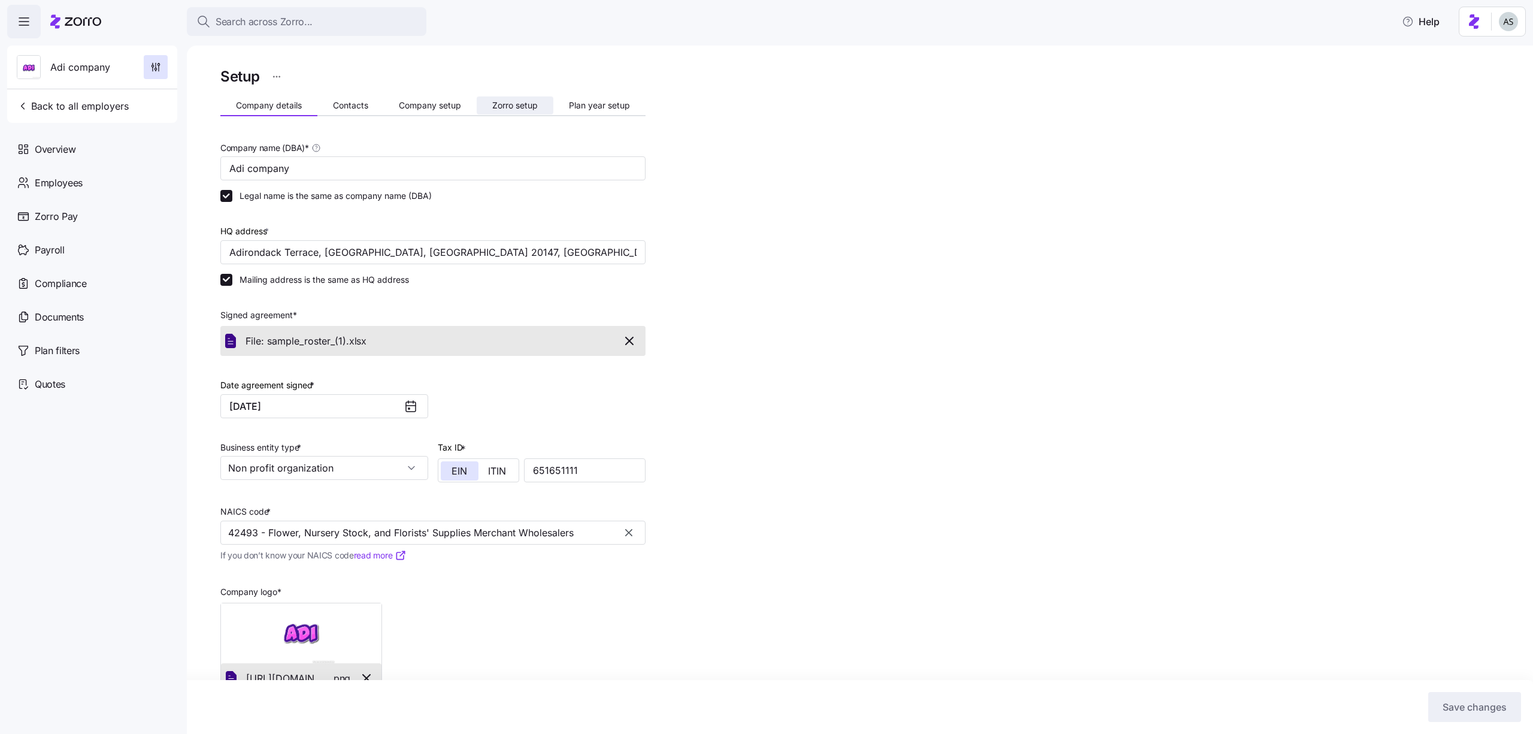
click at [487, 104] on button "Zorro setup" at bounding box center [515, 105] width 77 height 18
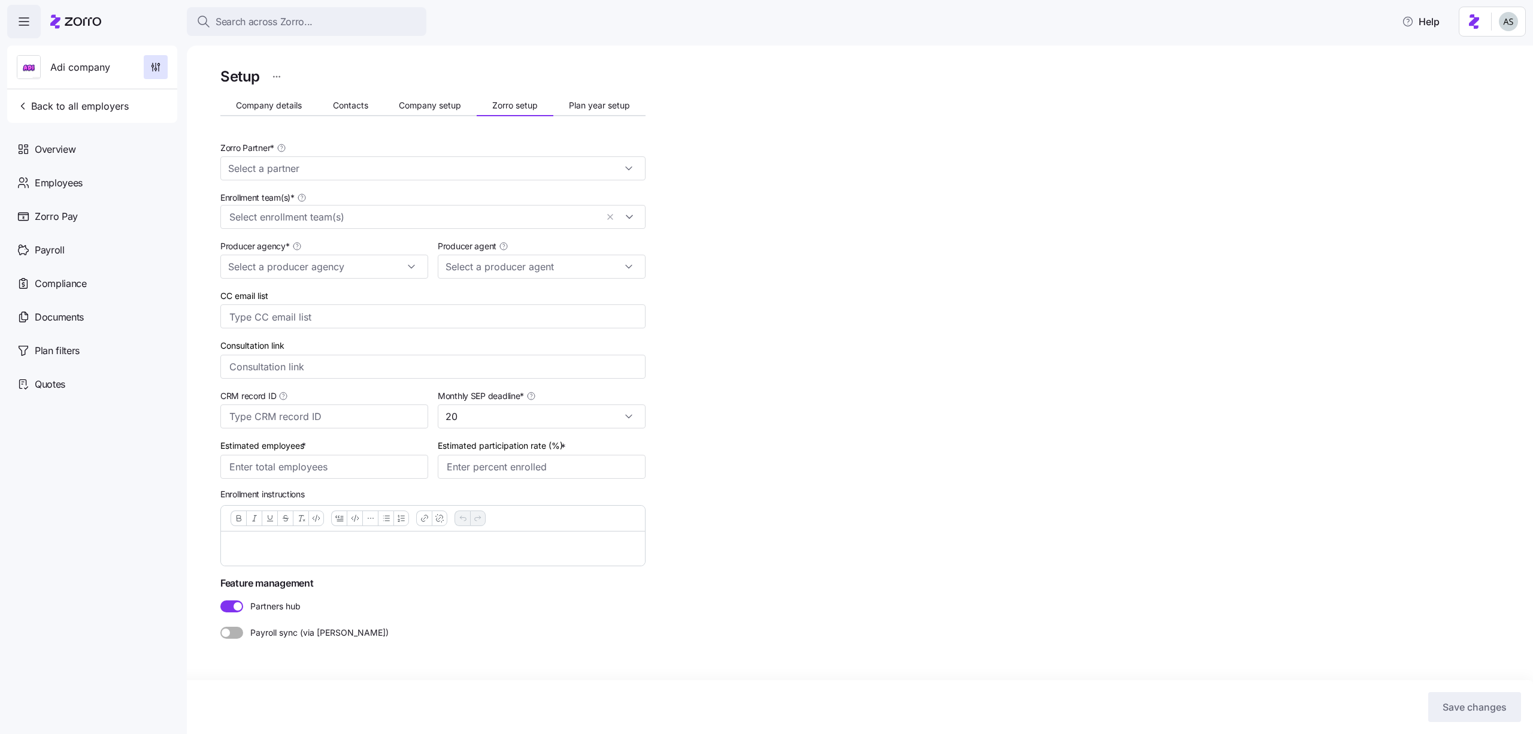
type input "Zorro Default Partner"
type input "Kiril Agent (kiril.r+agent@myzorro.co)"
click at [355, 317] on input "CC email list" at bounding box center [420, 317] width 383 height 16
type input "cgnfgn"
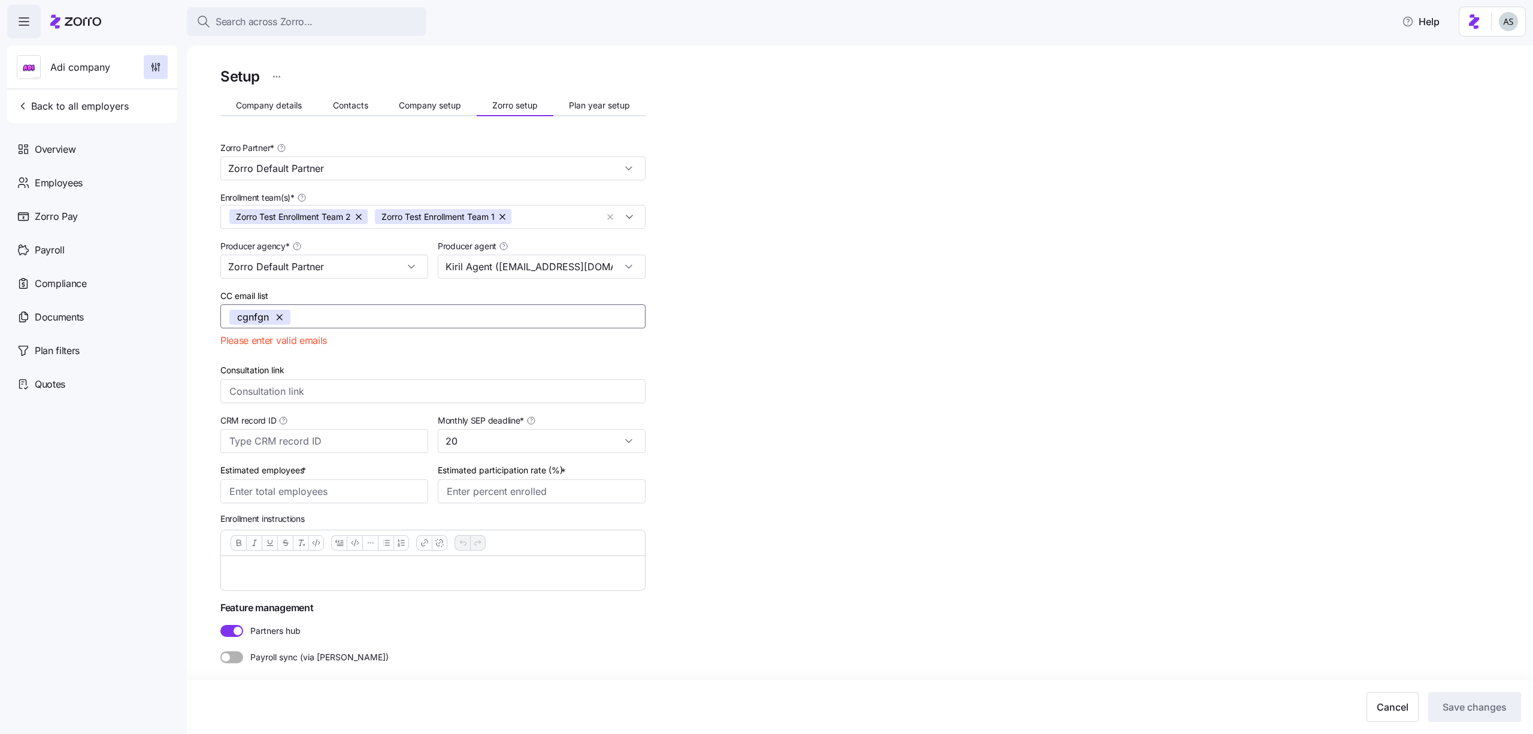
click at [284, 322] on button "button" at bounding box center [280, 317] width 19 height 15
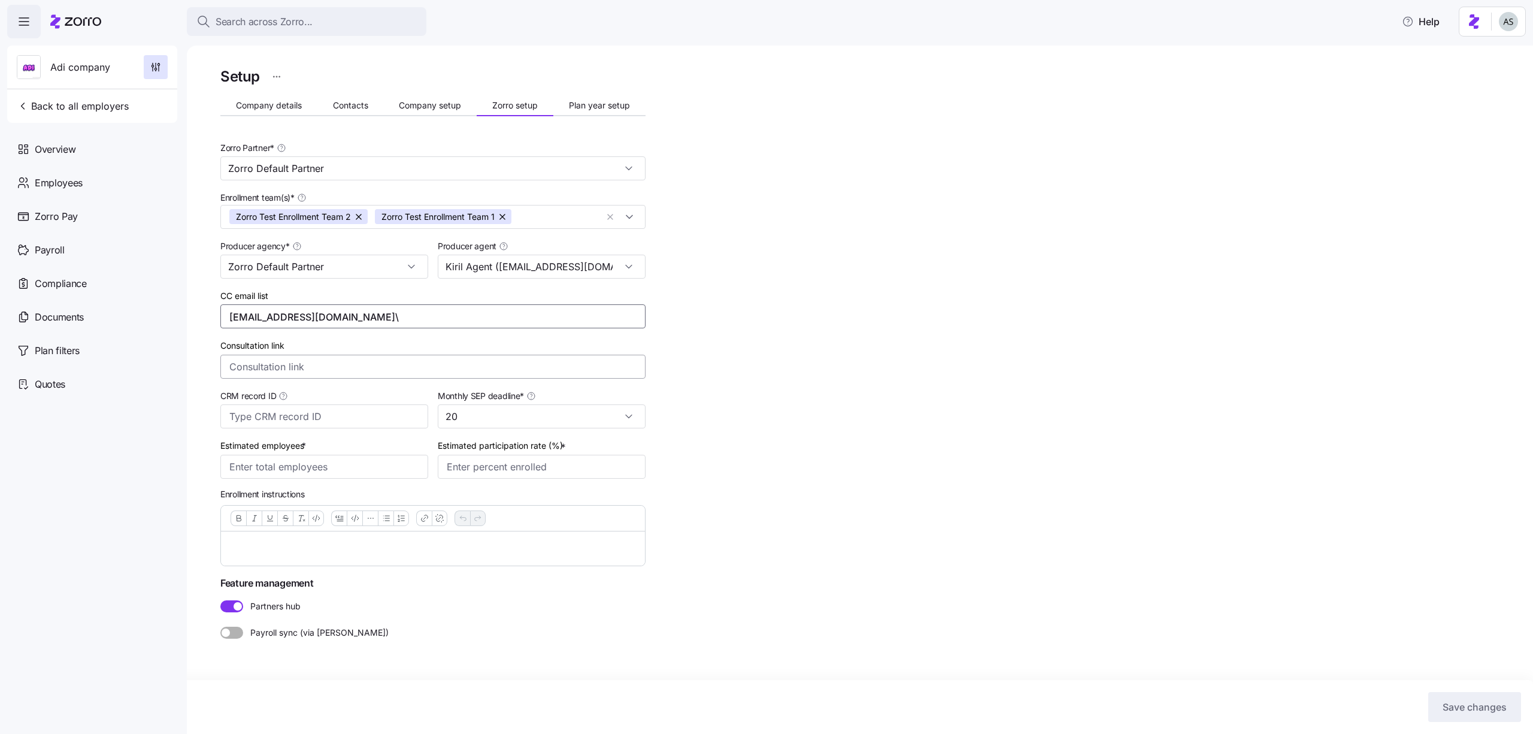
type input "adi.s+cc@myzorro.co"
click at [404, 318] on button "button" at bounding box center [413, 317] width 19 height 15
click at [619, 103] on span "Plan year setup" at bounding box center [599, 105] width 61 height 8
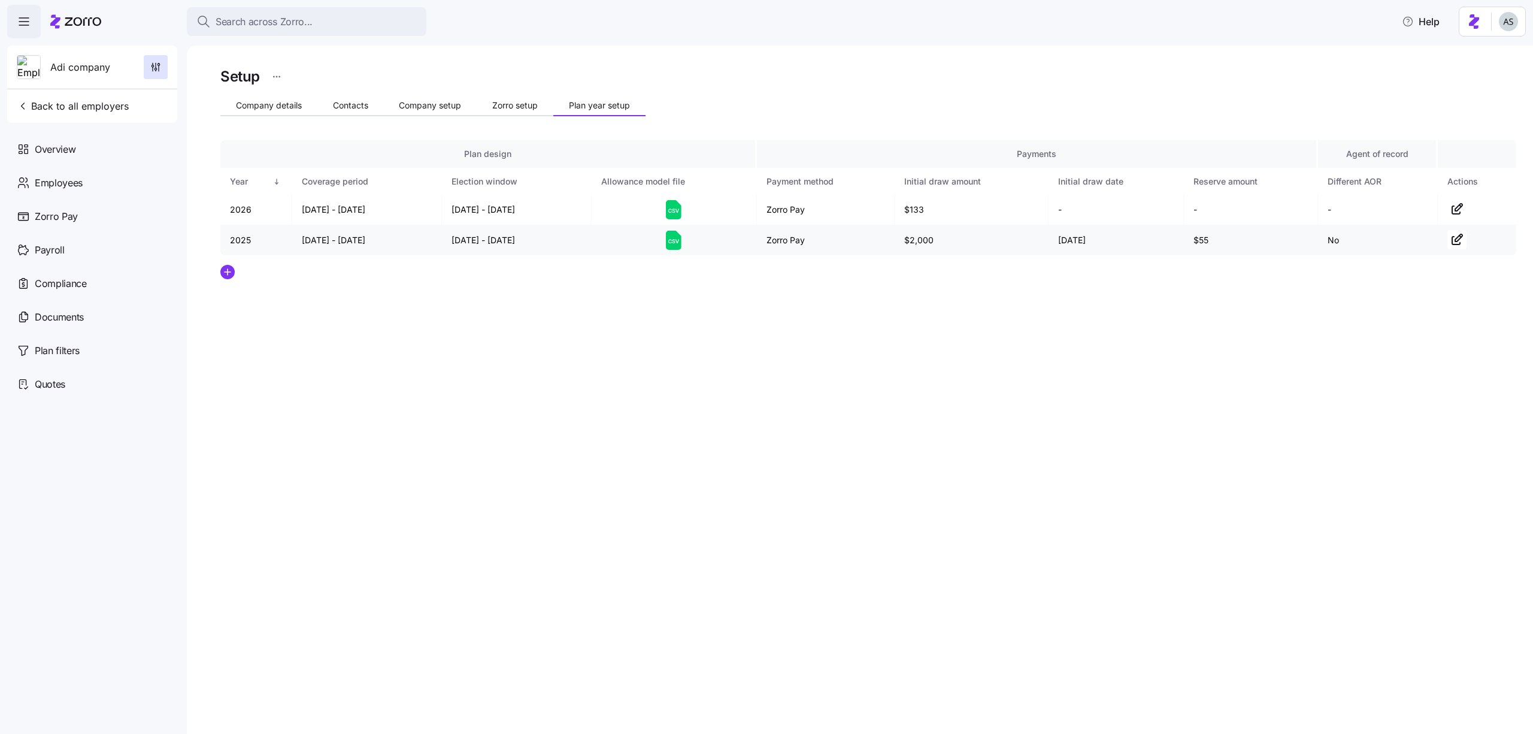
click at [1467, 234] on td at bounding box center [1477, 240] width 78 height 30
click at [1462, 237] on icon "button" at bounding box center [1457, 239] width 14 height 14
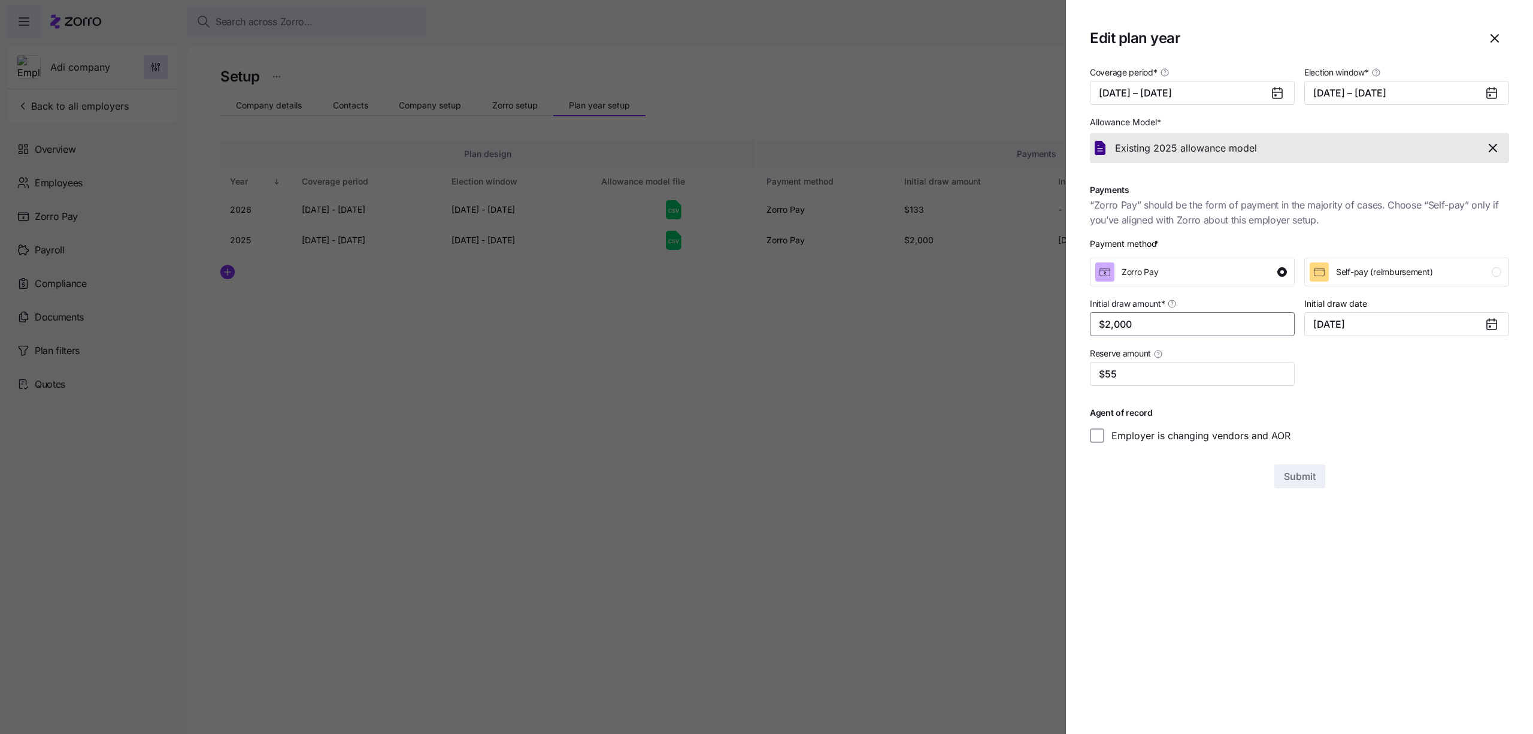
click at [1243, 331] on input "$2,000" at bounding box center [1192, 324] width 205 height 24
type input "$200"
click at [977, 352] on div at bounding box center [766, 367] width 1533 height 734
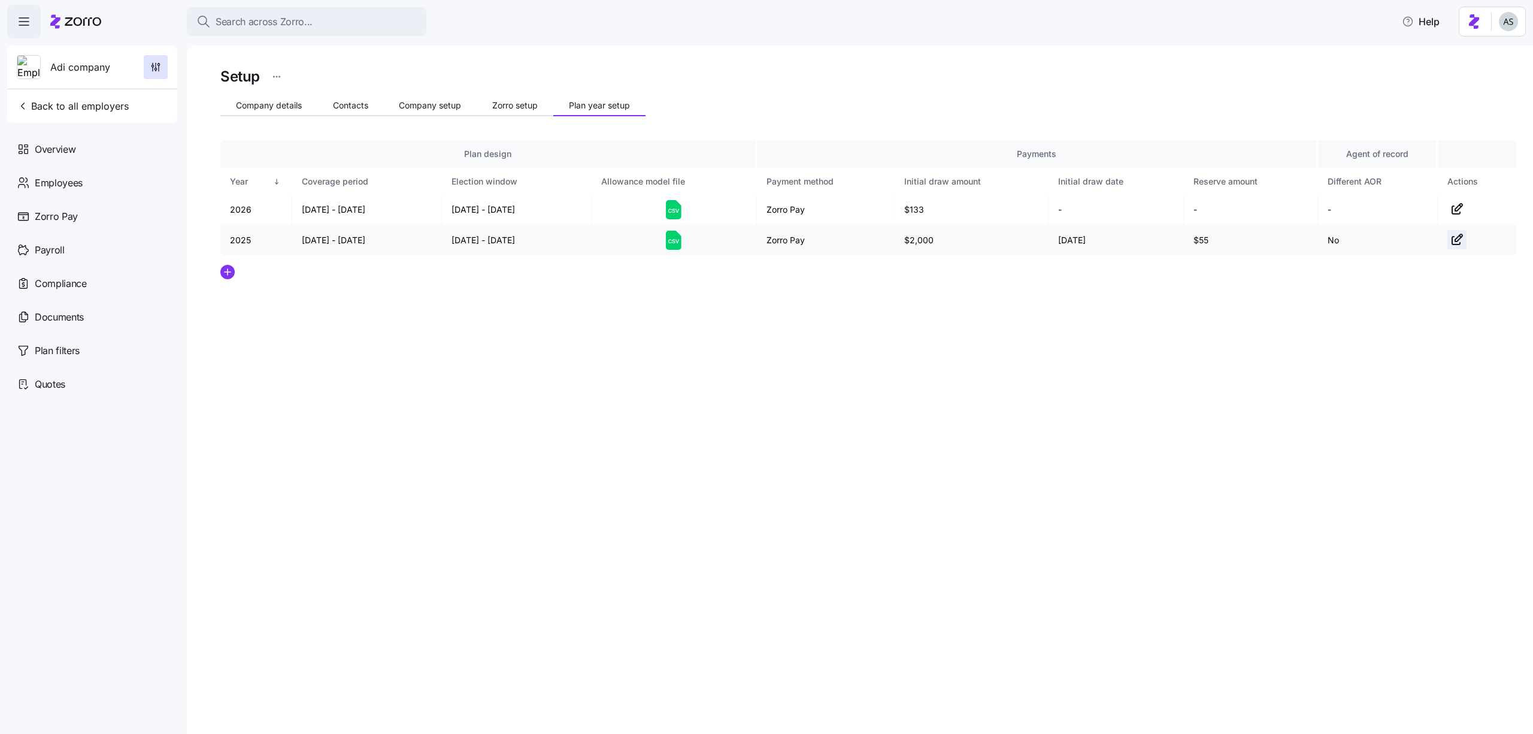
click at [1450, 238] on icon "button" at bounding box center [1457, 239] width 14 height 14
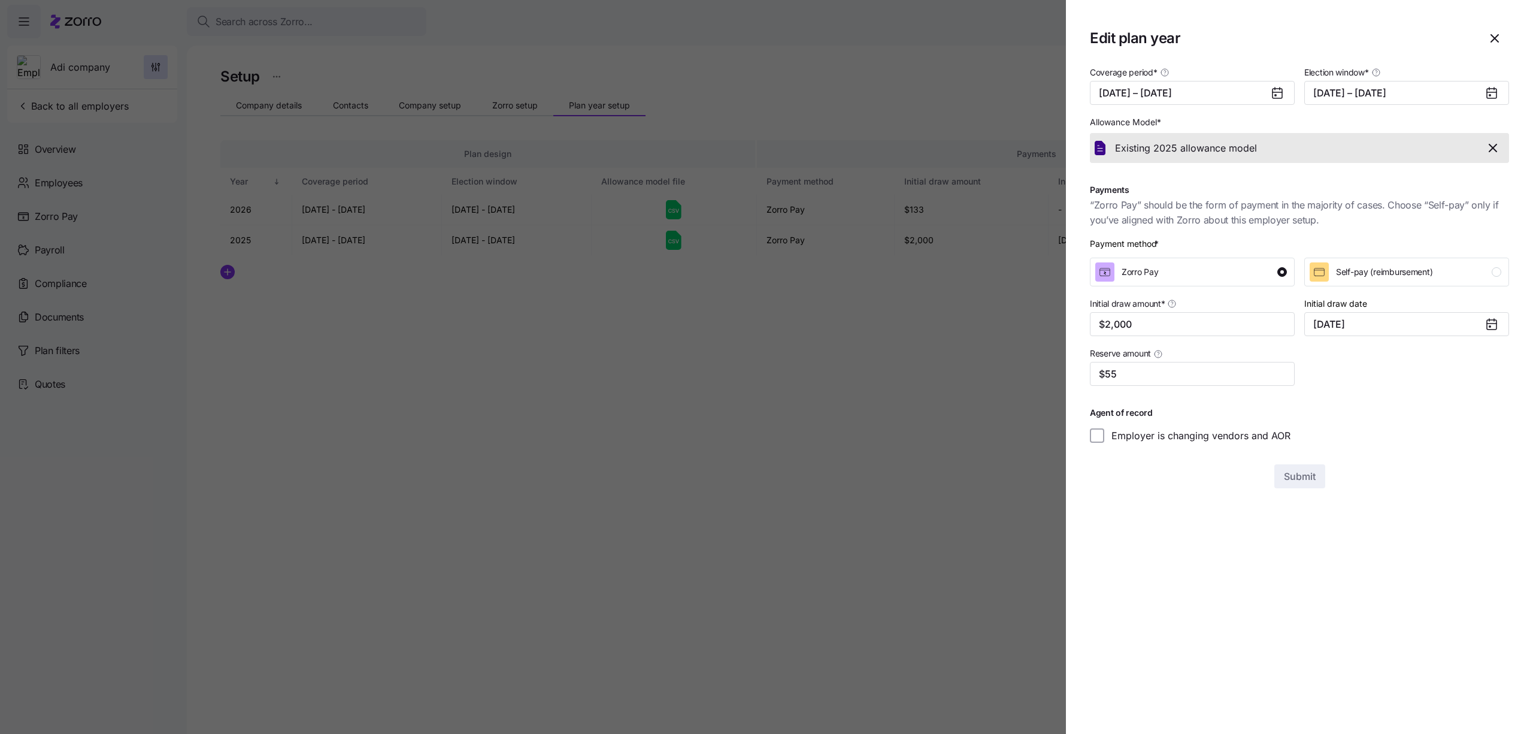
click at [670, 364] on div at bounding box center [766, 367] width 1533 height 734
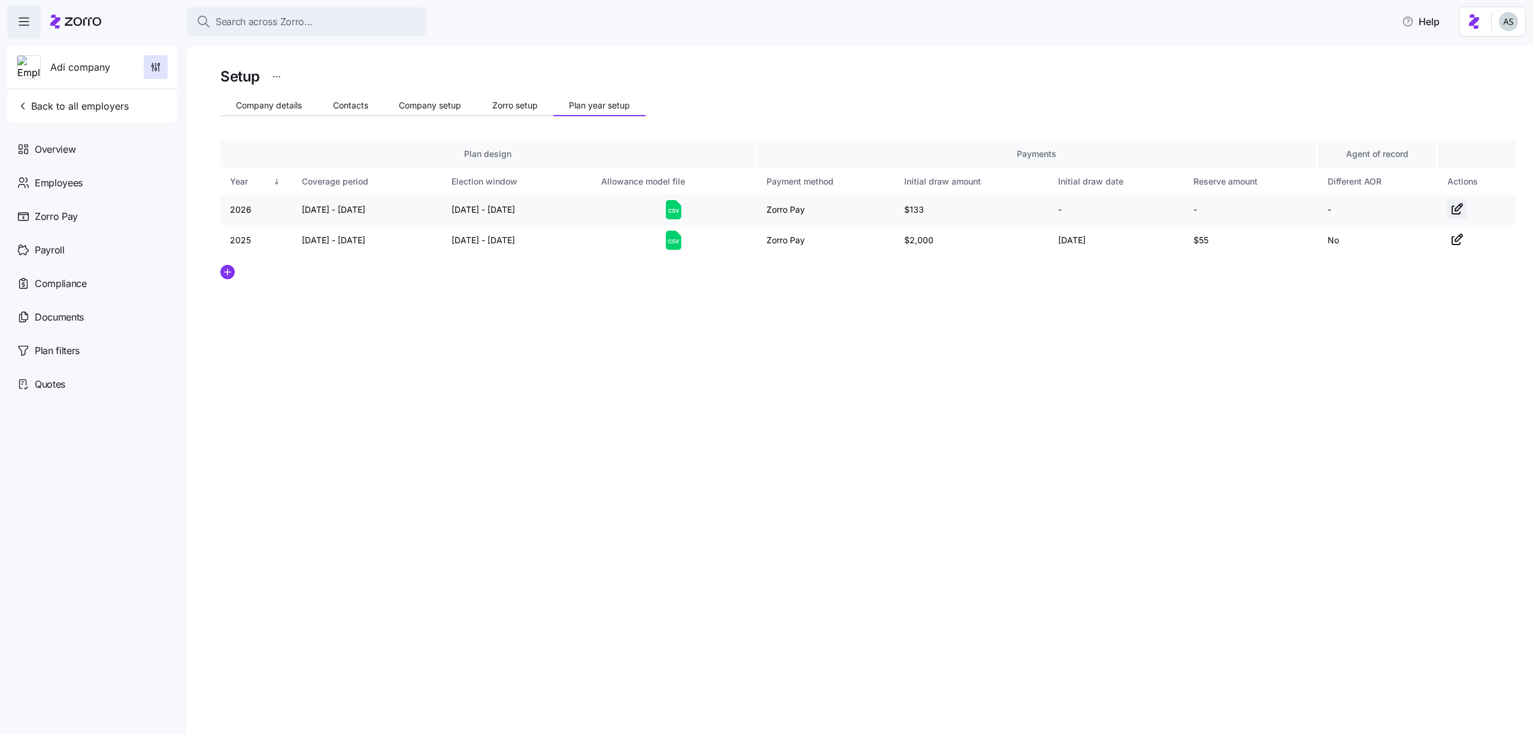
click at [1454, 204] on icon "button" at bounding box center [1457, 209] width 14 height 14
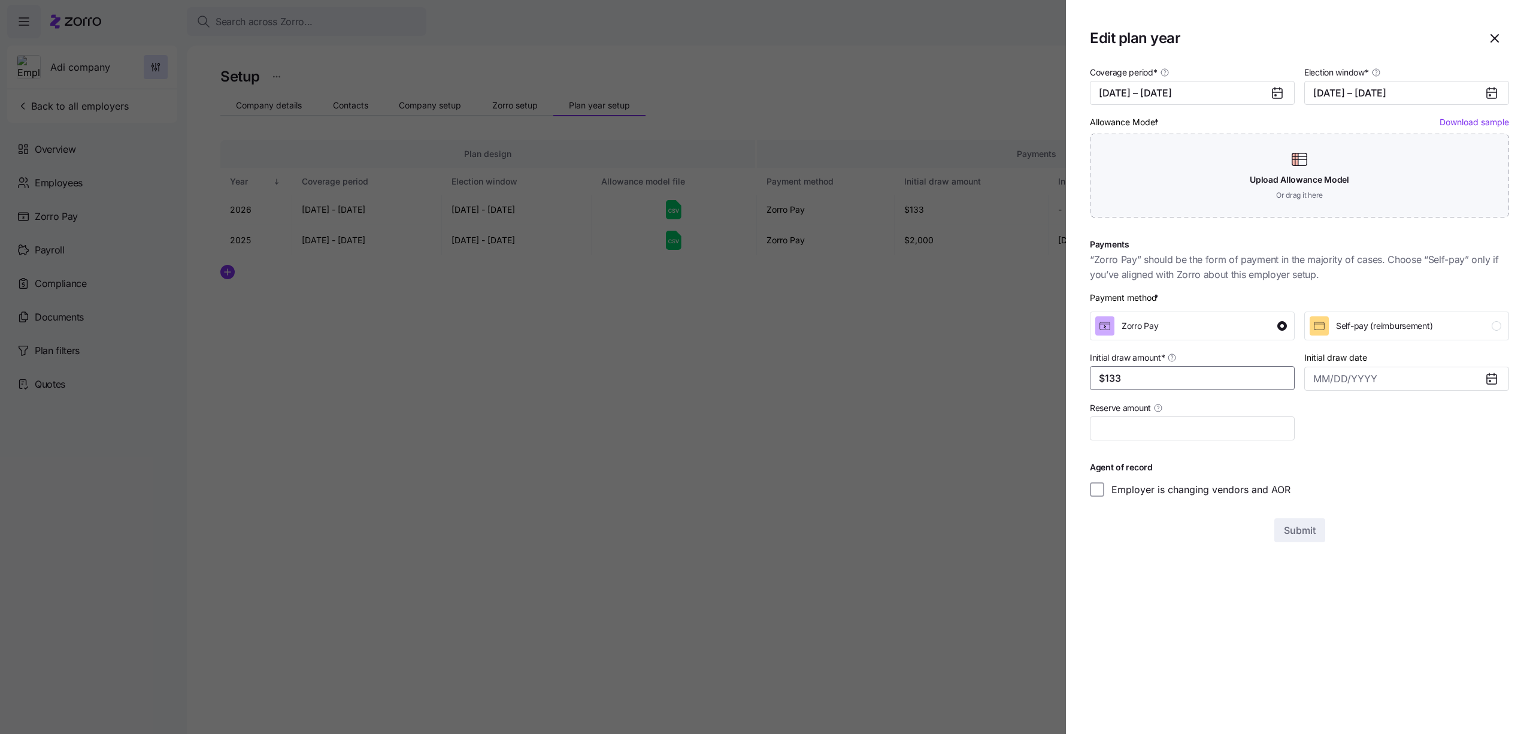
click at [1149, 372] on input "$133" at bounding box center [1192, 378] width 205 height 24
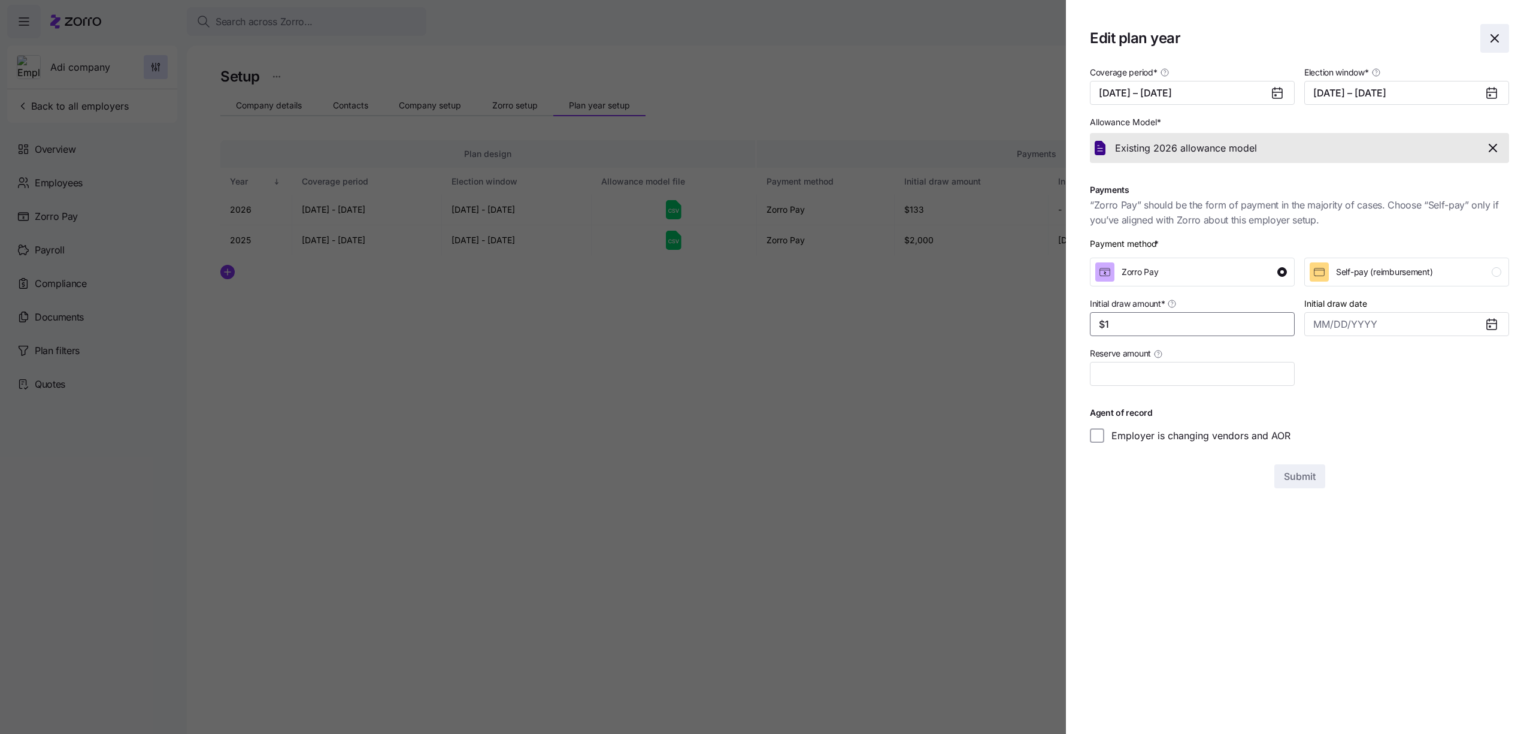
type input "$1"
click at [1501, 34] on icon "button" at bounding box center [1495, 38] width 14 height 14
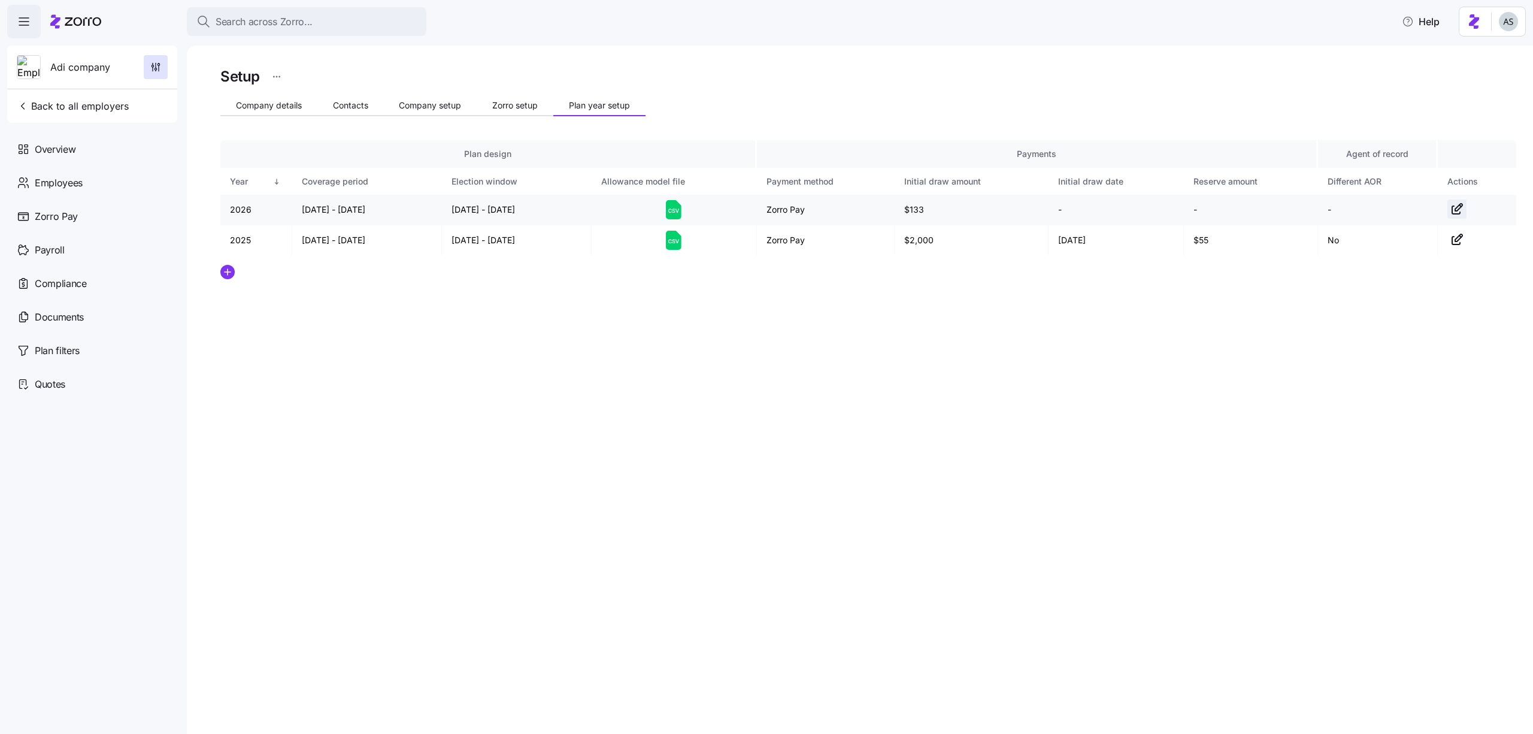
click at [1455, 213] on icon "button" at bounding box center [1457, 209] width 14 height 14
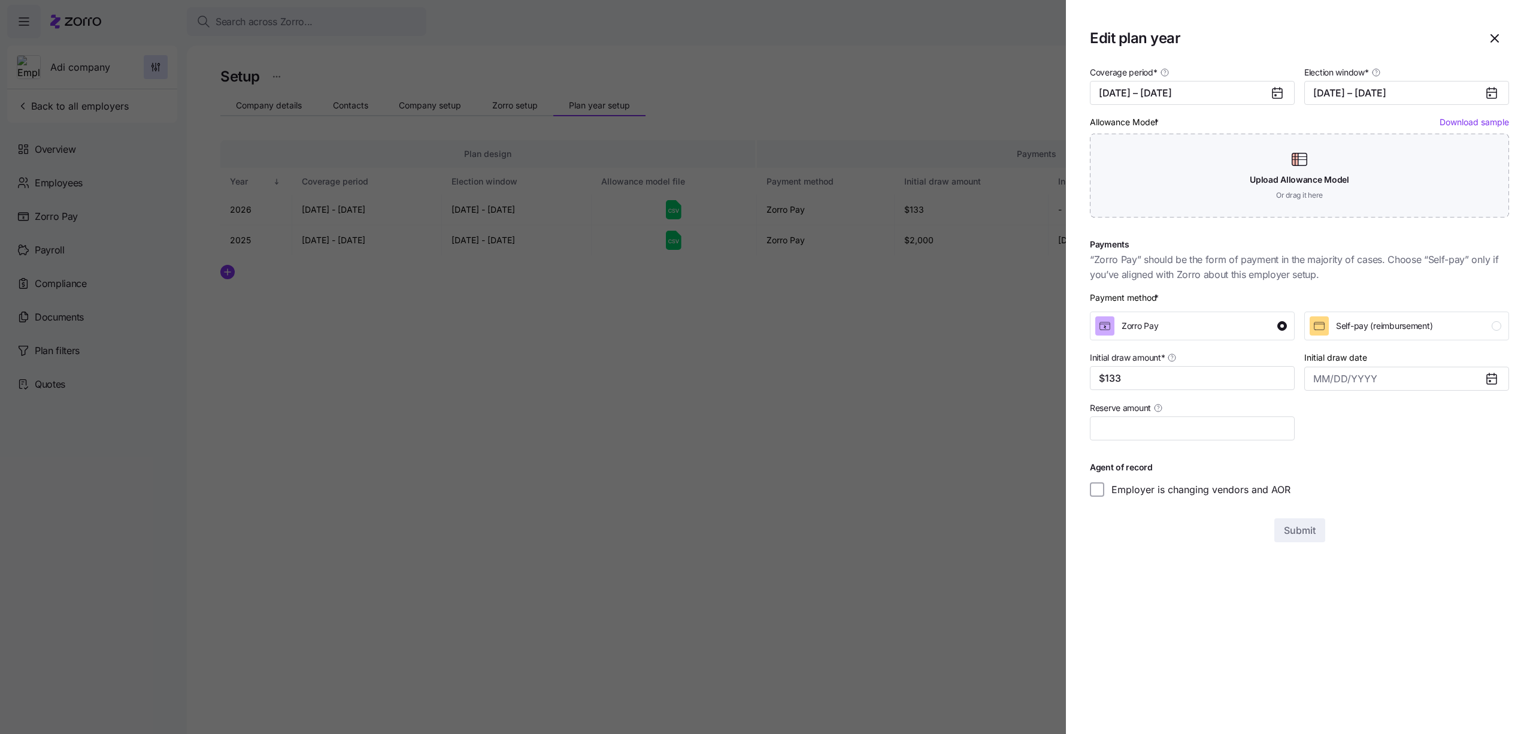
click at [383, 465] on div at bounding box center [766, 367] width 1533 height 734
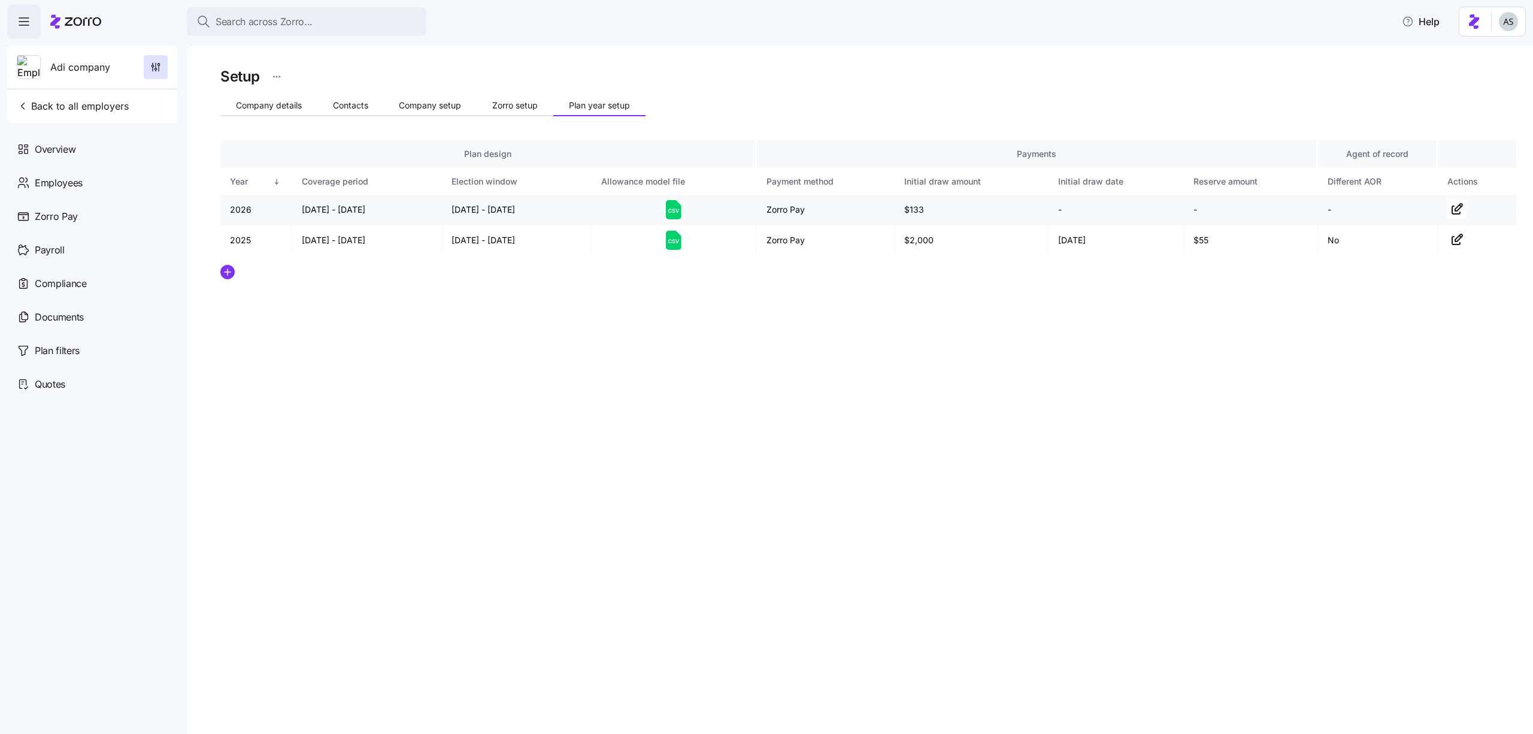
click at [1467, 206] on td at bounding box center [1477, 210] width 78 height 31
click at [1456, 209] on icon "button" at bounding box center [1457, 209] width 14 height 14
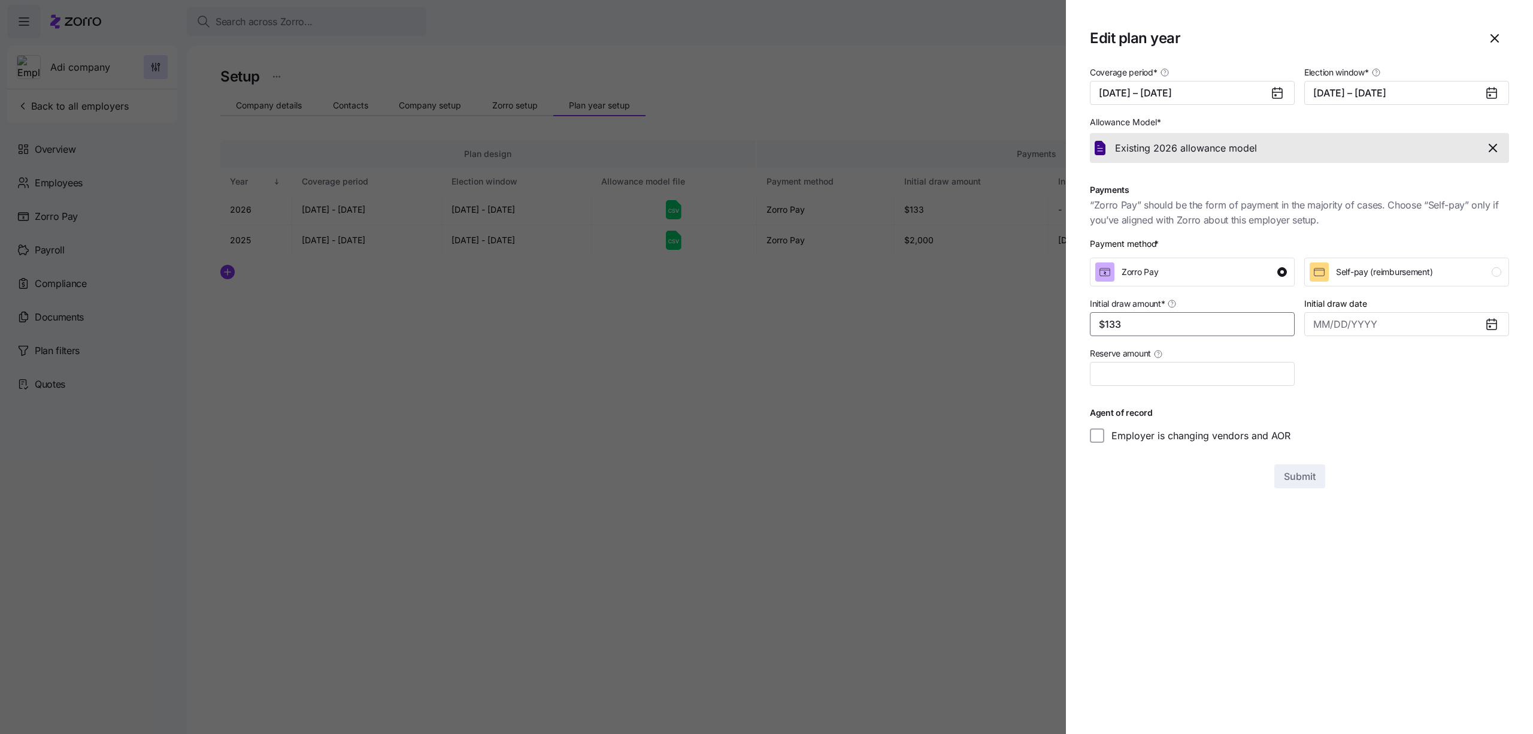
click at [1223, 322] on input "$133" at bounding box center [1192, 324] width 205 height 24
type input "$13"
click at [991, 410] on div at bounding box center [766, 367] width 1533 height 734
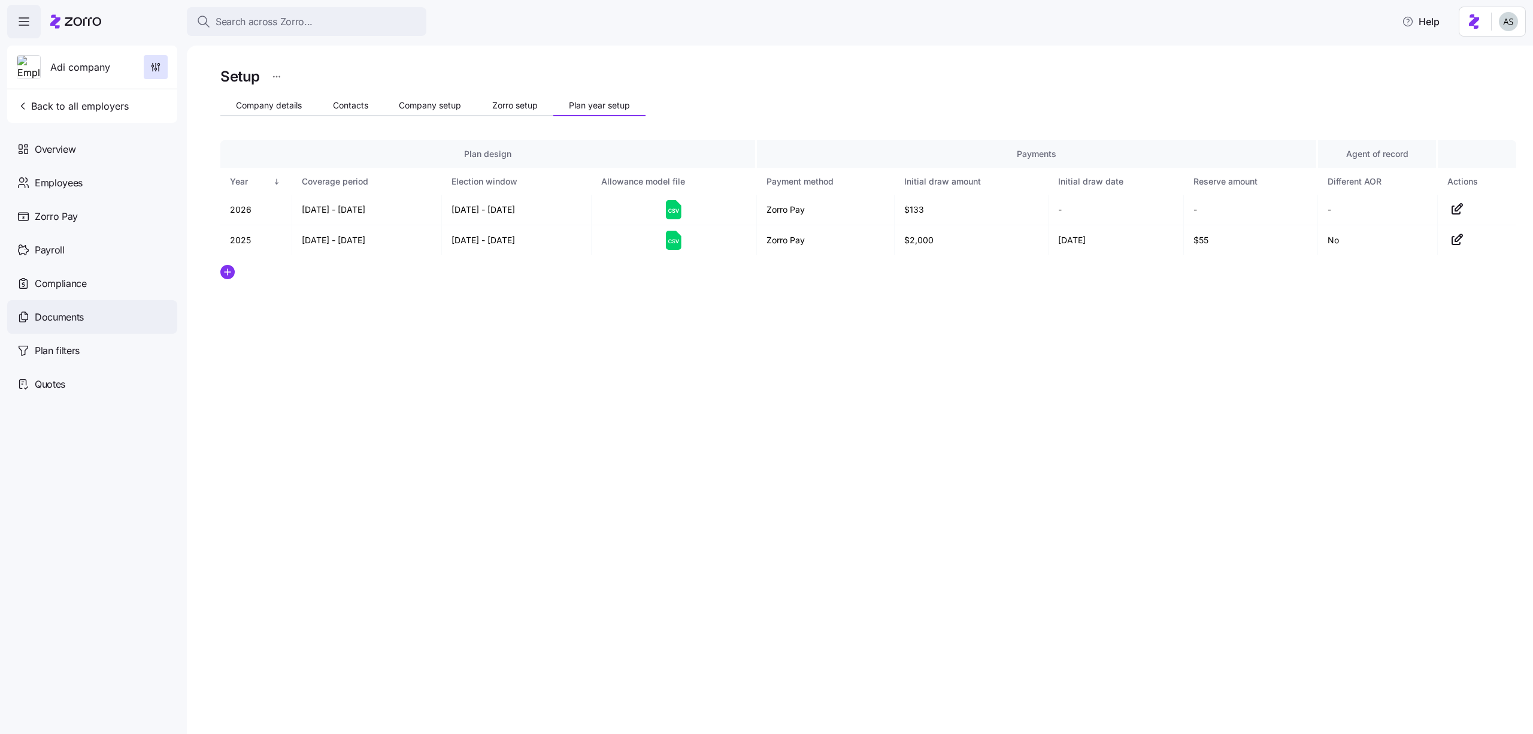
click at [102, 320] on div "Documents" at bounding box center [92, 317] width 170 height 34
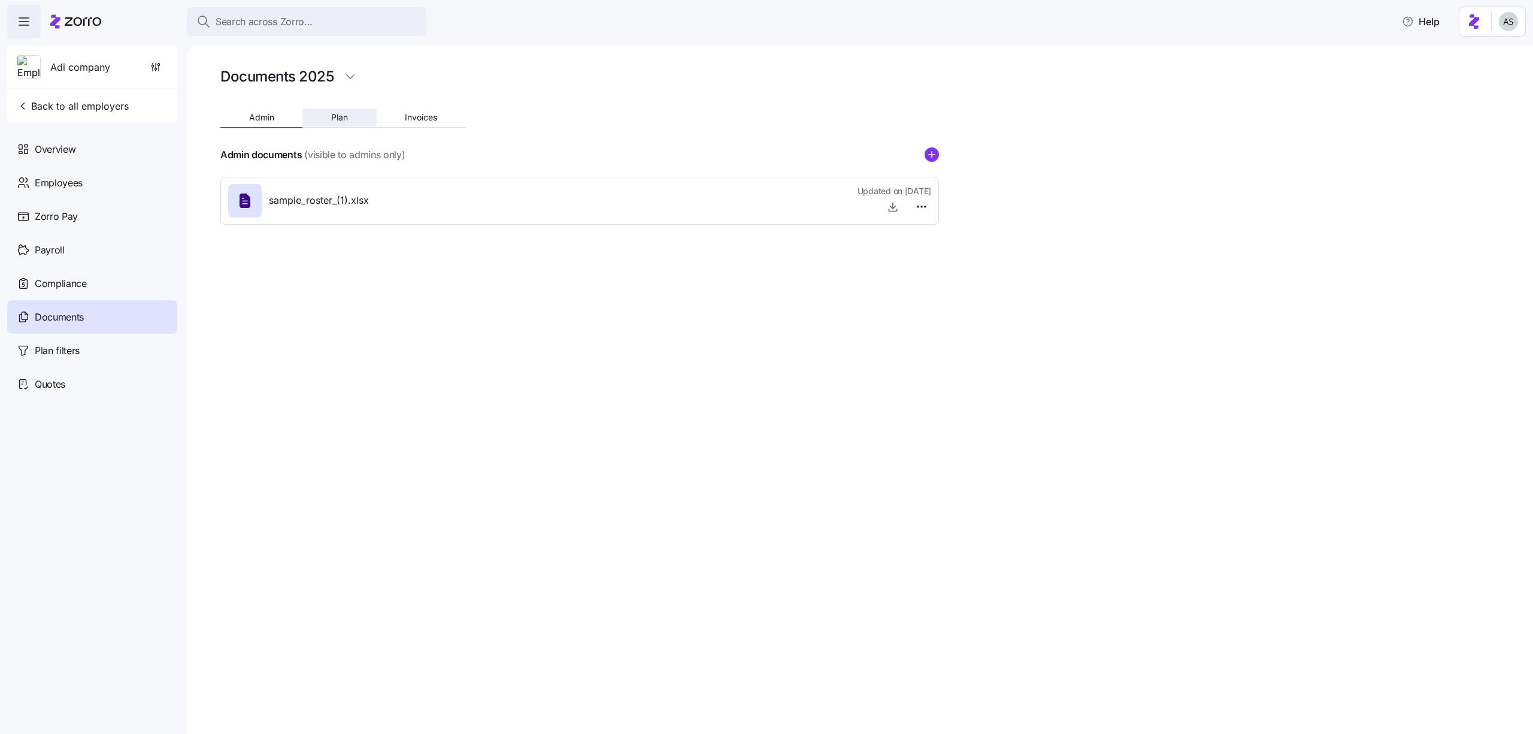
click at [342, 122] on span "Plan" at bounding box center [339, 117] width 17 height 8
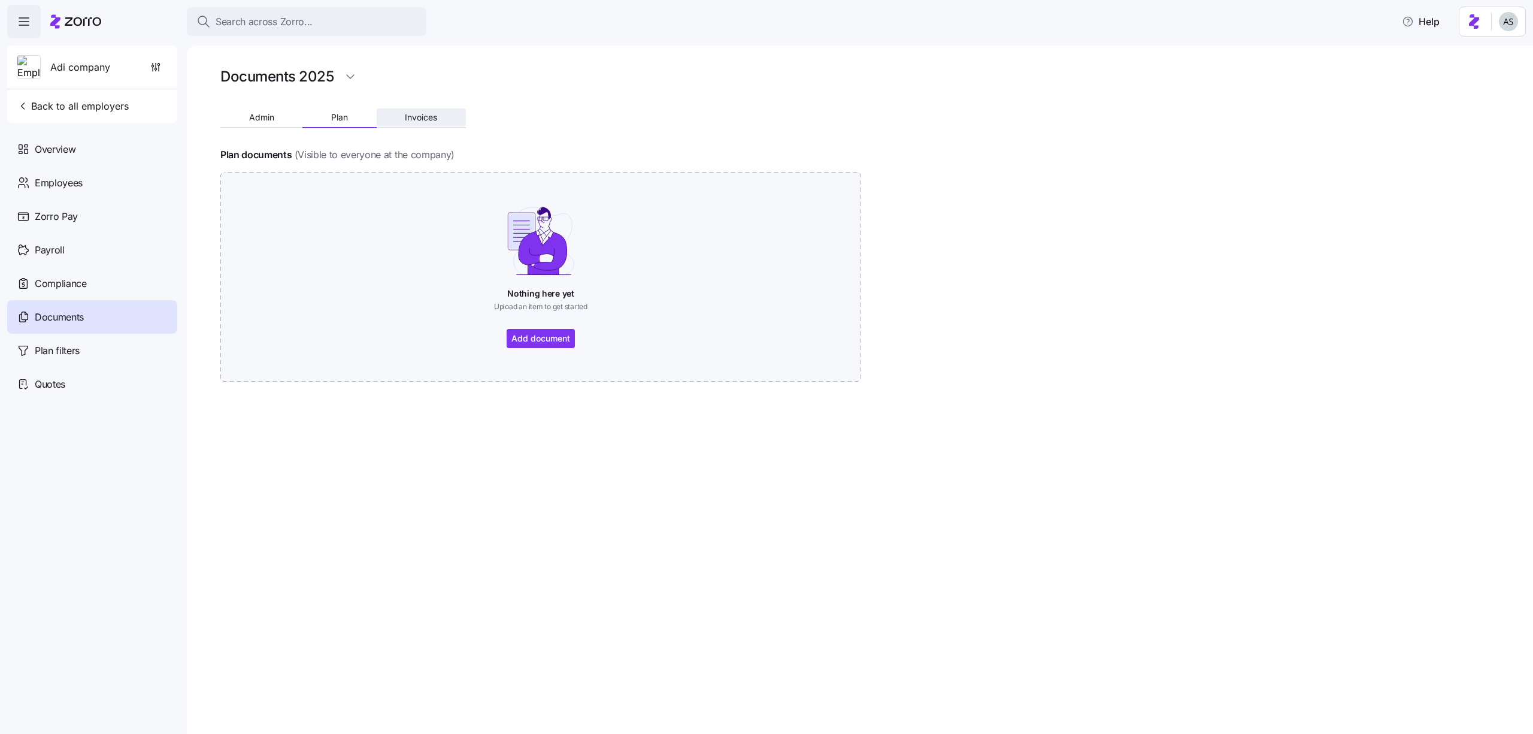
click at [414, 125] on button "Invoices" at bounding box center [421, 117] width 89 height 18
click at [235, 122] on button "Admin" at bounding box center [261, 117] width 82 height 18
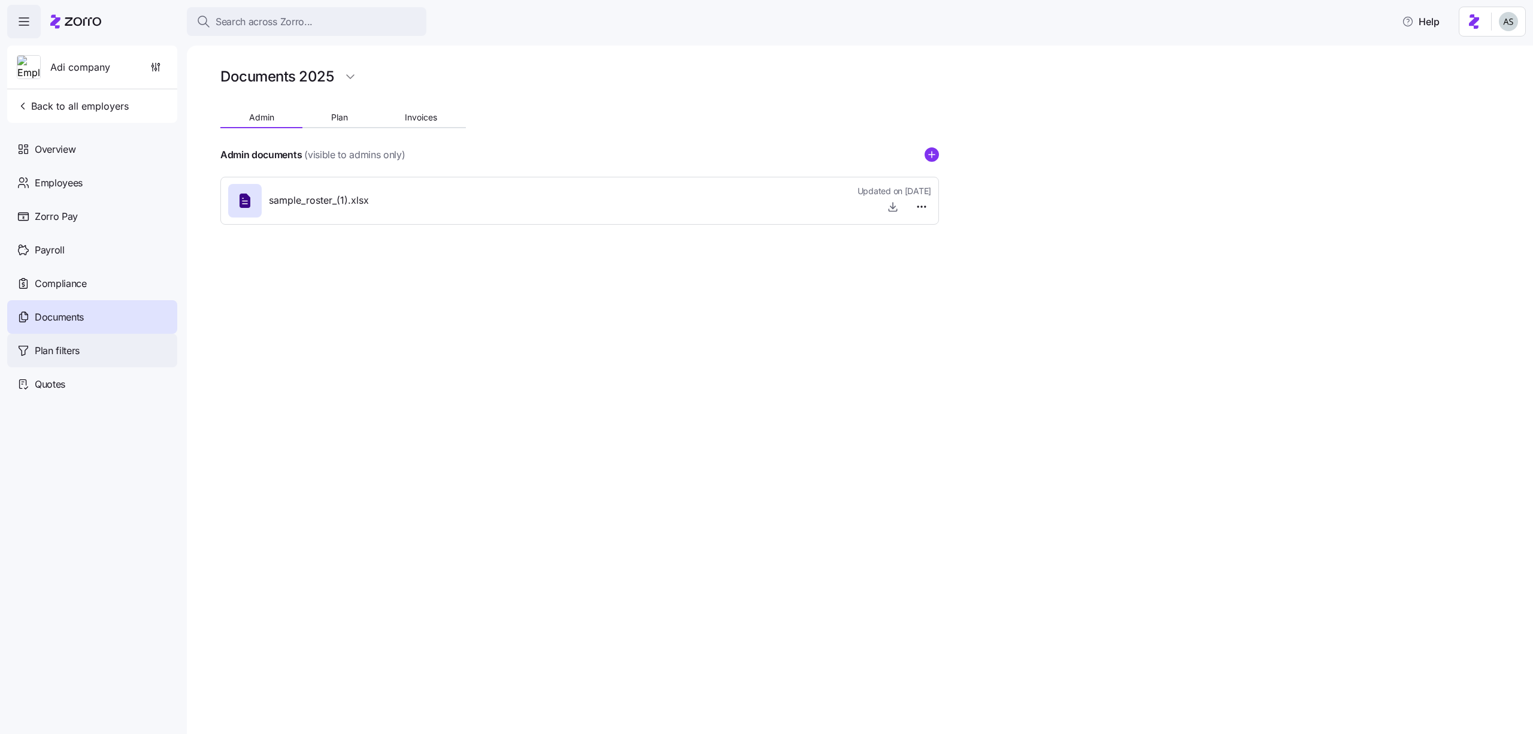
click at [124, 350] on div "Plan filters" at bounding box center [92, 351] width 170 height 34
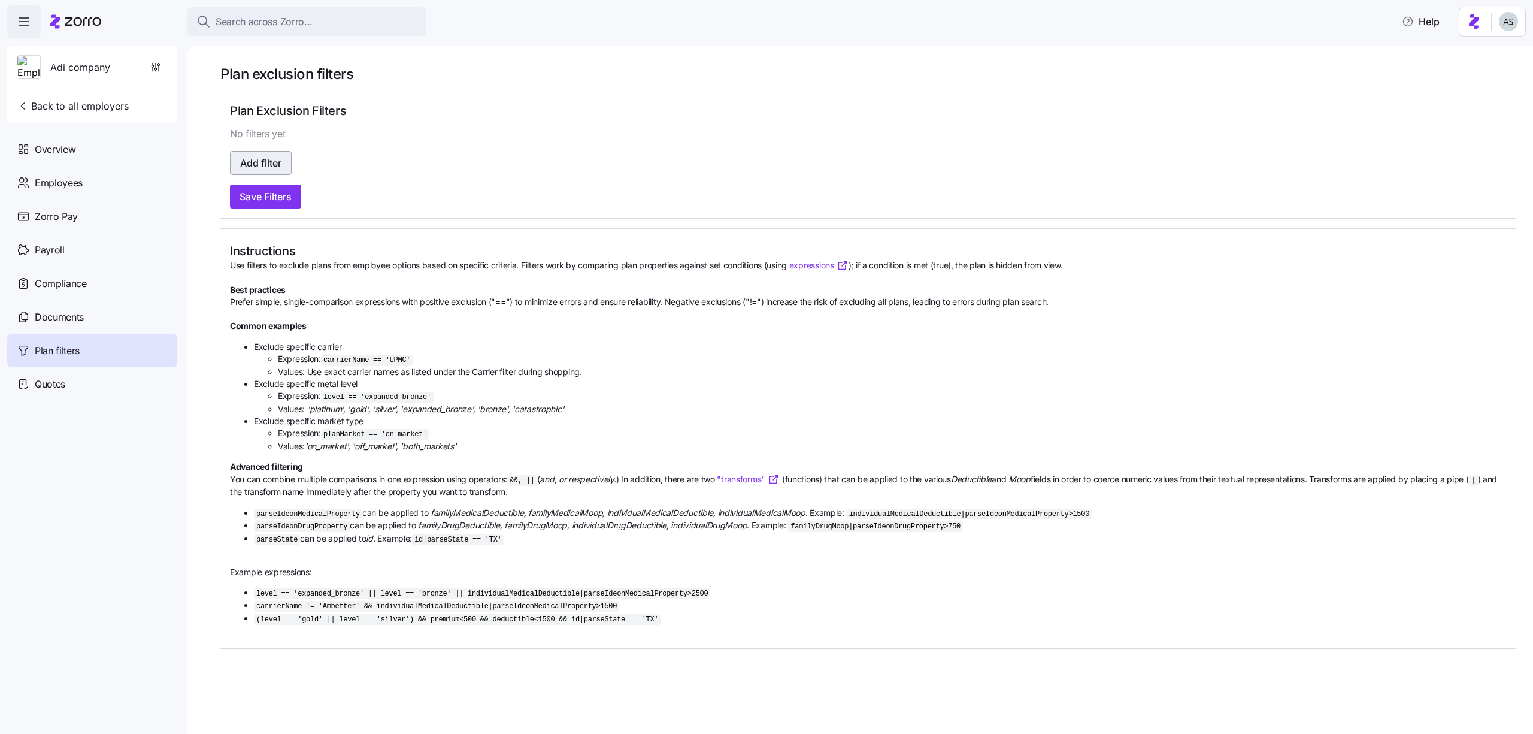
click at [261, 163] on span "Add filter" at bounding box center [260, 163] width 41 height 14
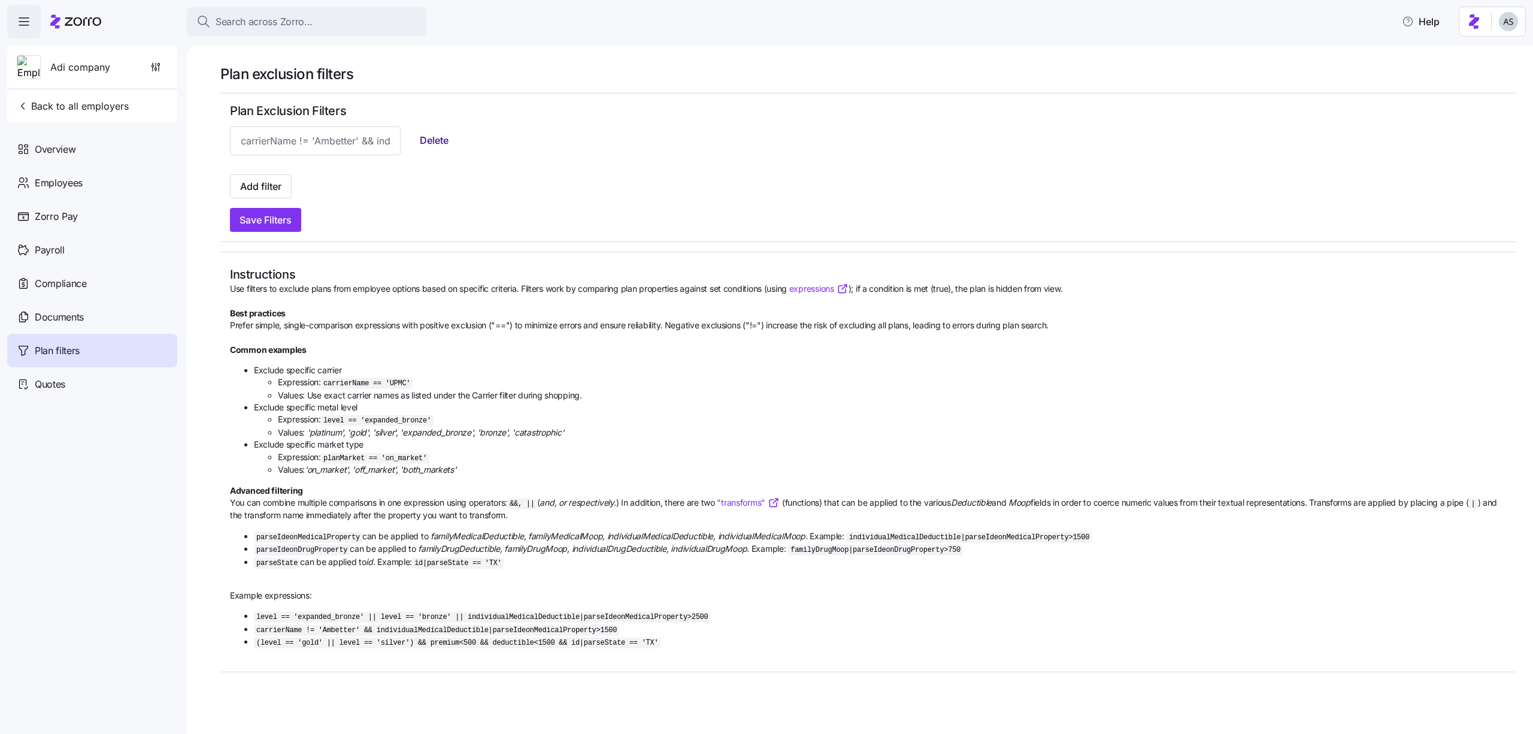
click at [420, 145] on span "Delete" at bounding box center [434, 140] width 29 height 14
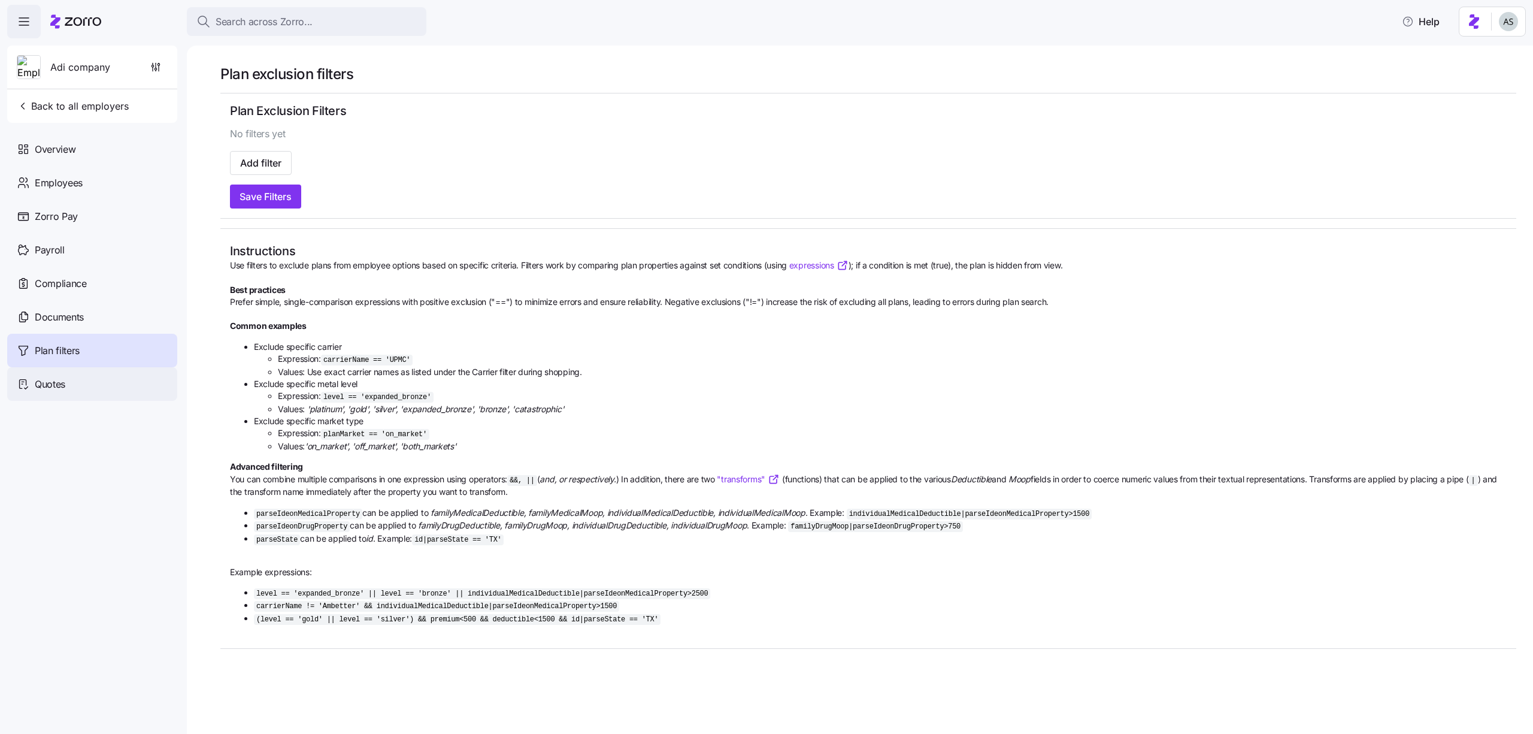
click at [110, 386] on div "Quotes" at bounding box center [92, 384] width 170 height 34
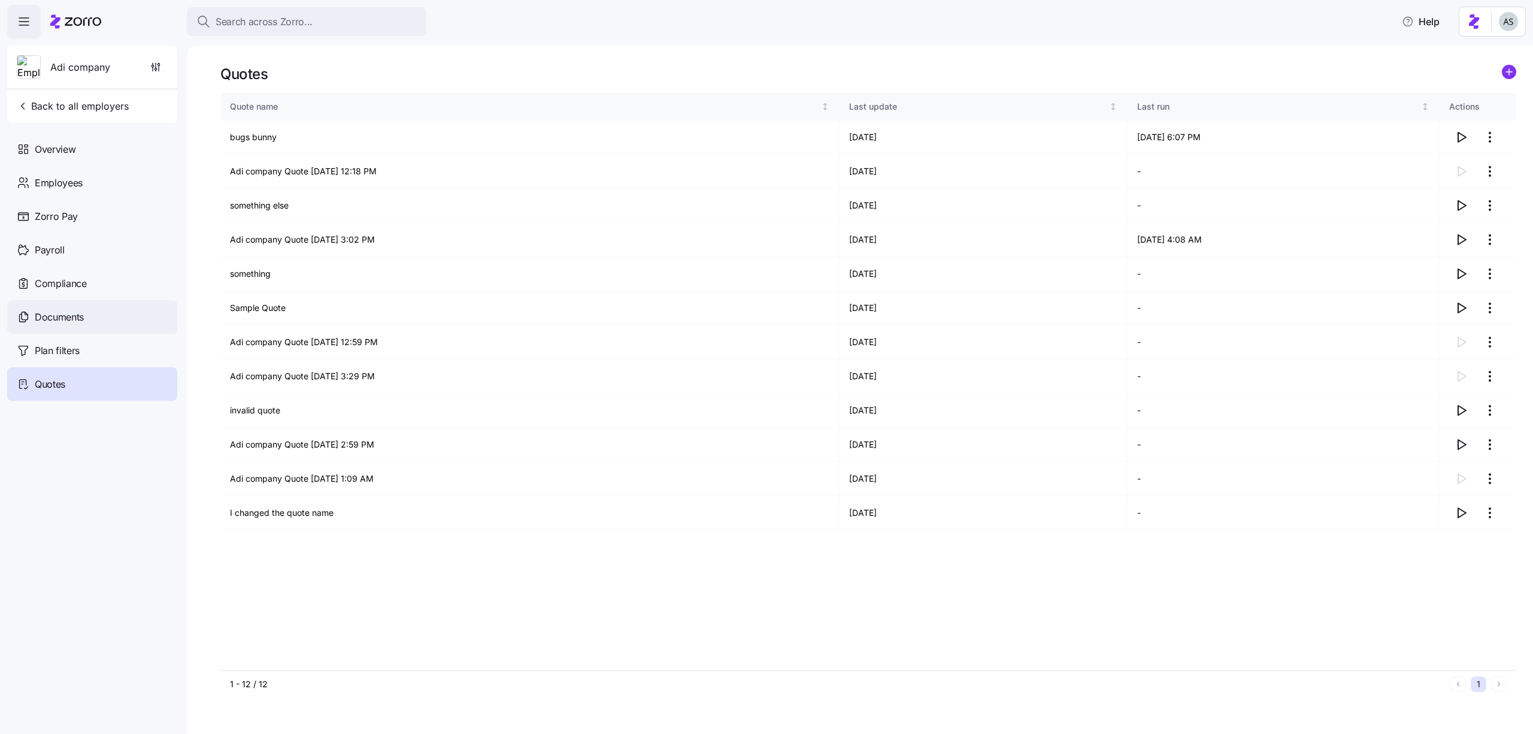
click at [95, 319] on div "Documents" at bounding box center [92, 317] width 170 height 34
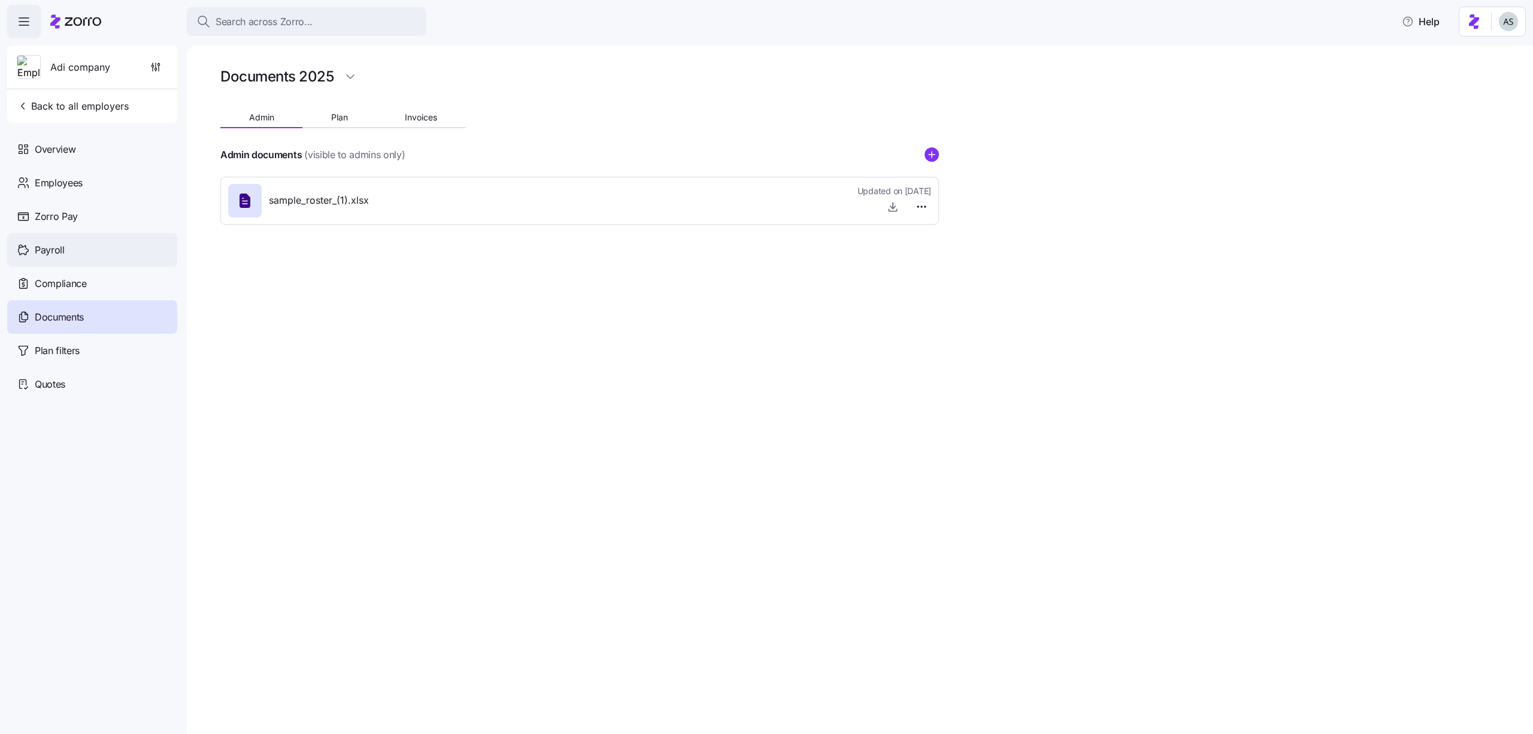
click at [104, 244] on div "Payroll" at bounding box center [92, 250] width 170 height 34
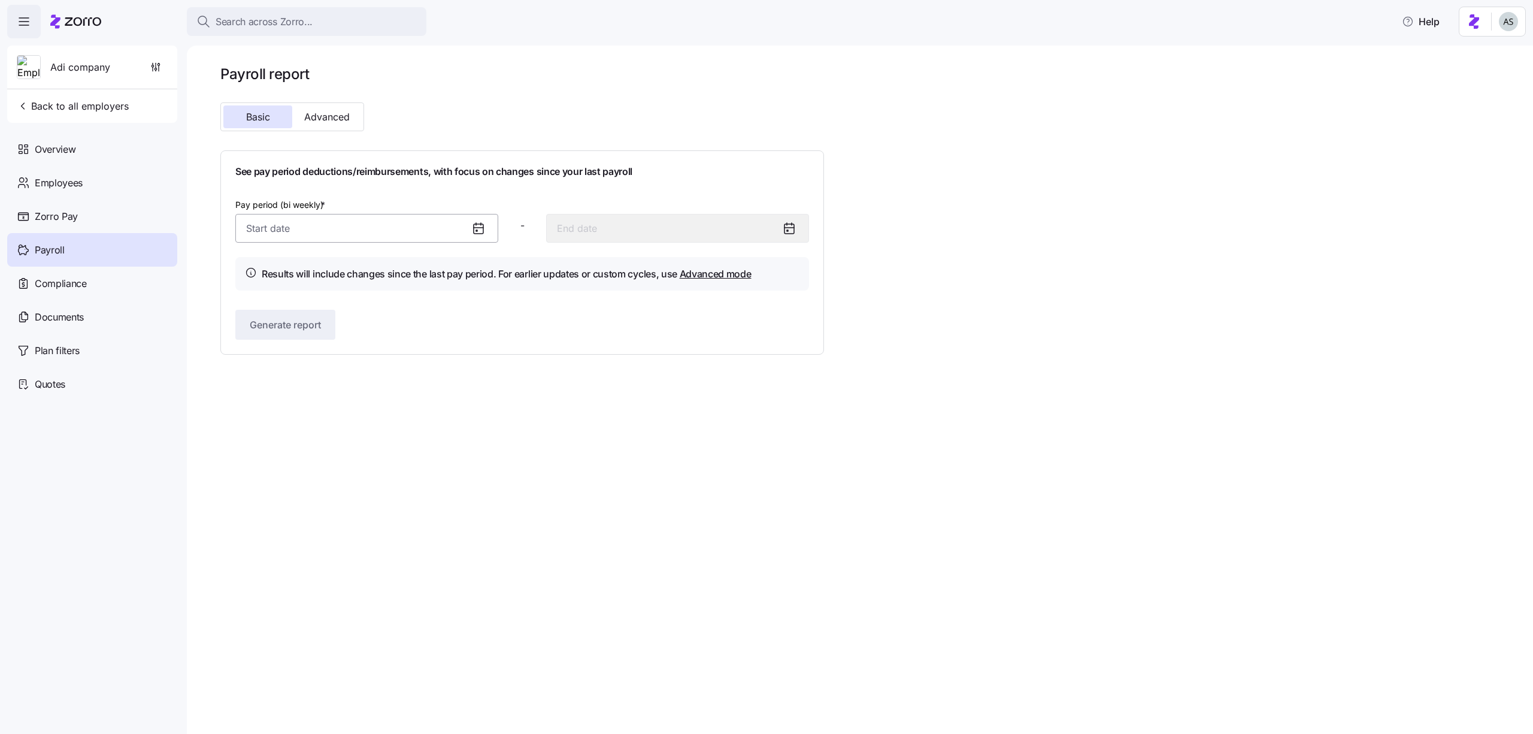
click at [357, 237] on input "Pay period (bi weekly) *" at bounding box center [366, 228] width 263 height 29
click at [373, 331] on button "1" at bounding box center [377, 326] width 29 height 29
type input "[DATE]"
click at [338, 329] on div "Generate report" at bounding box center [522, 325] width 574 height 30
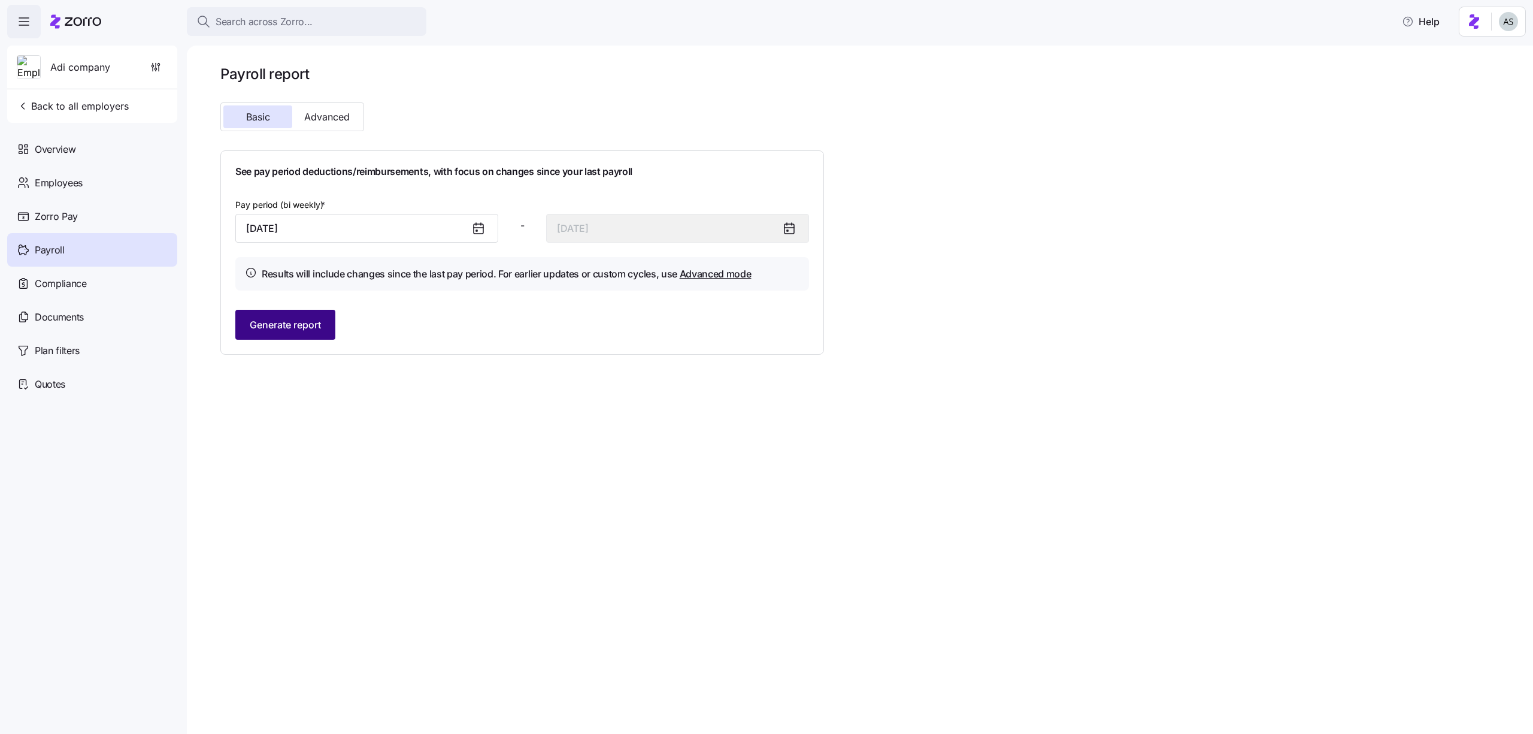
click at [331, 327] on button "Generate report" at bounding box center [285, 325] width 100 height 30
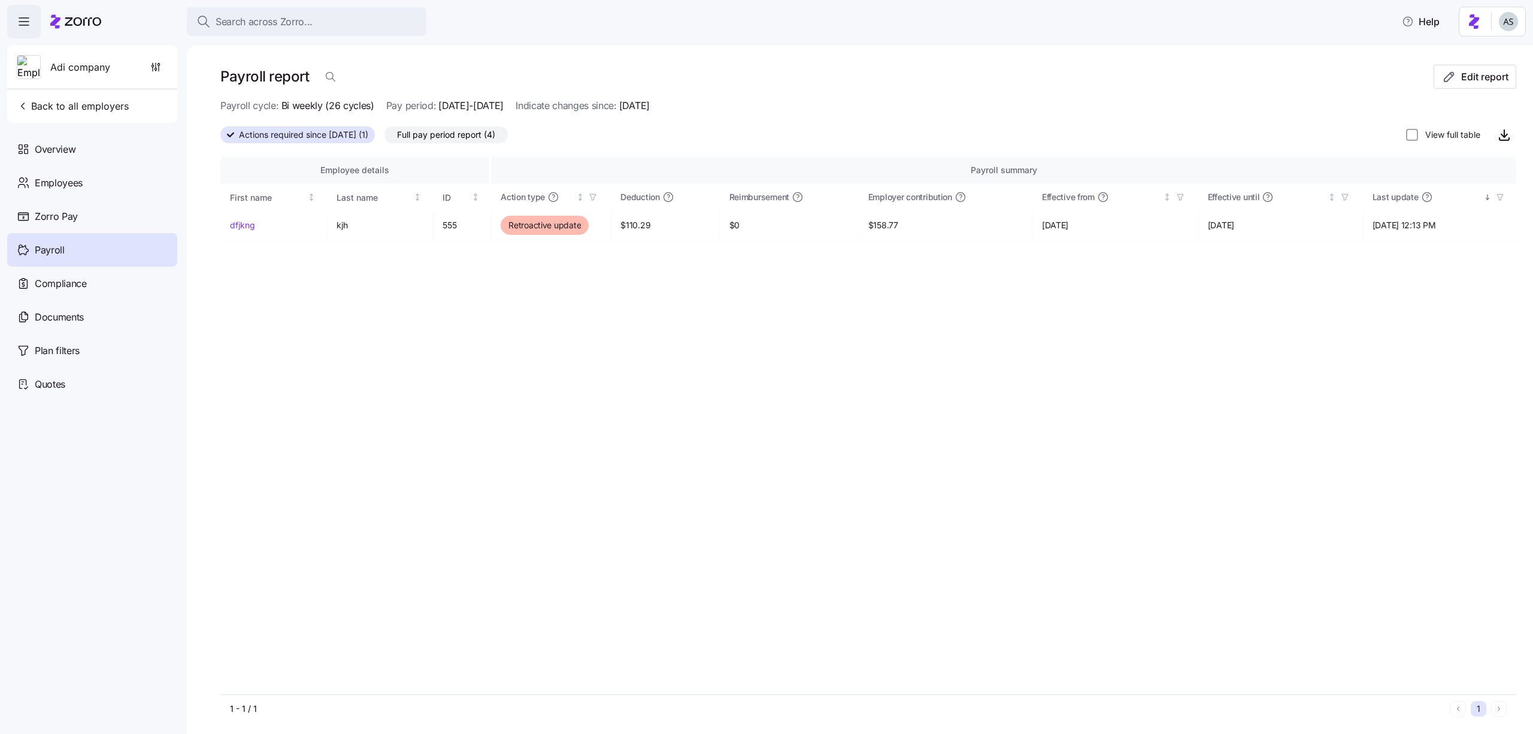
click at [1440, 134] on label "View full table" at bounding box center [1449, 135] width 62 height 12
click at [1418, 134] on input "View full table" at bounding box center [1412, 135] width 12 height 12
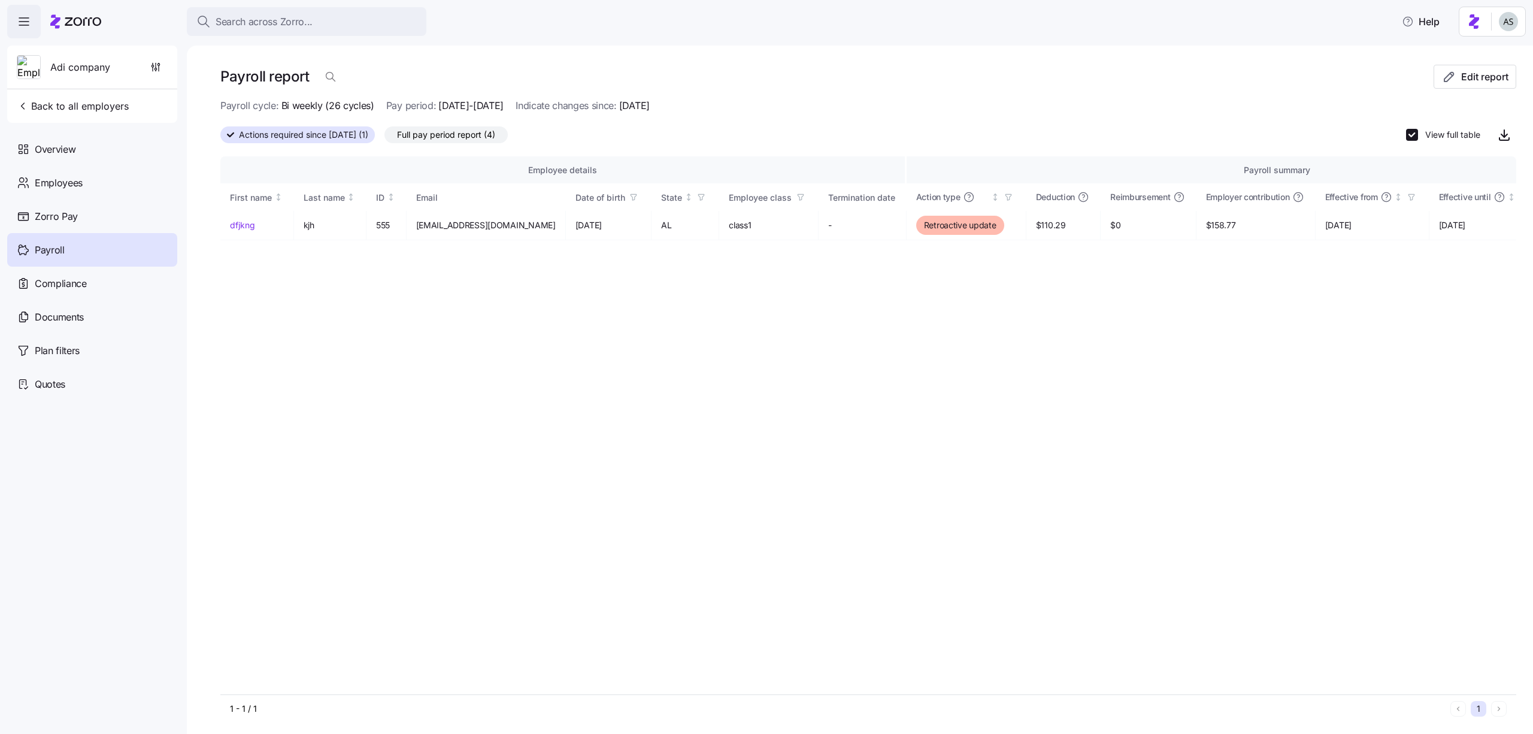
click at [1440, 134] on label "View full table" at bounding box center [1449, 135] width 62 height 12
click at [1418, 134] on input "View full table" at bounding box center [1412, 135] width 12 height 12
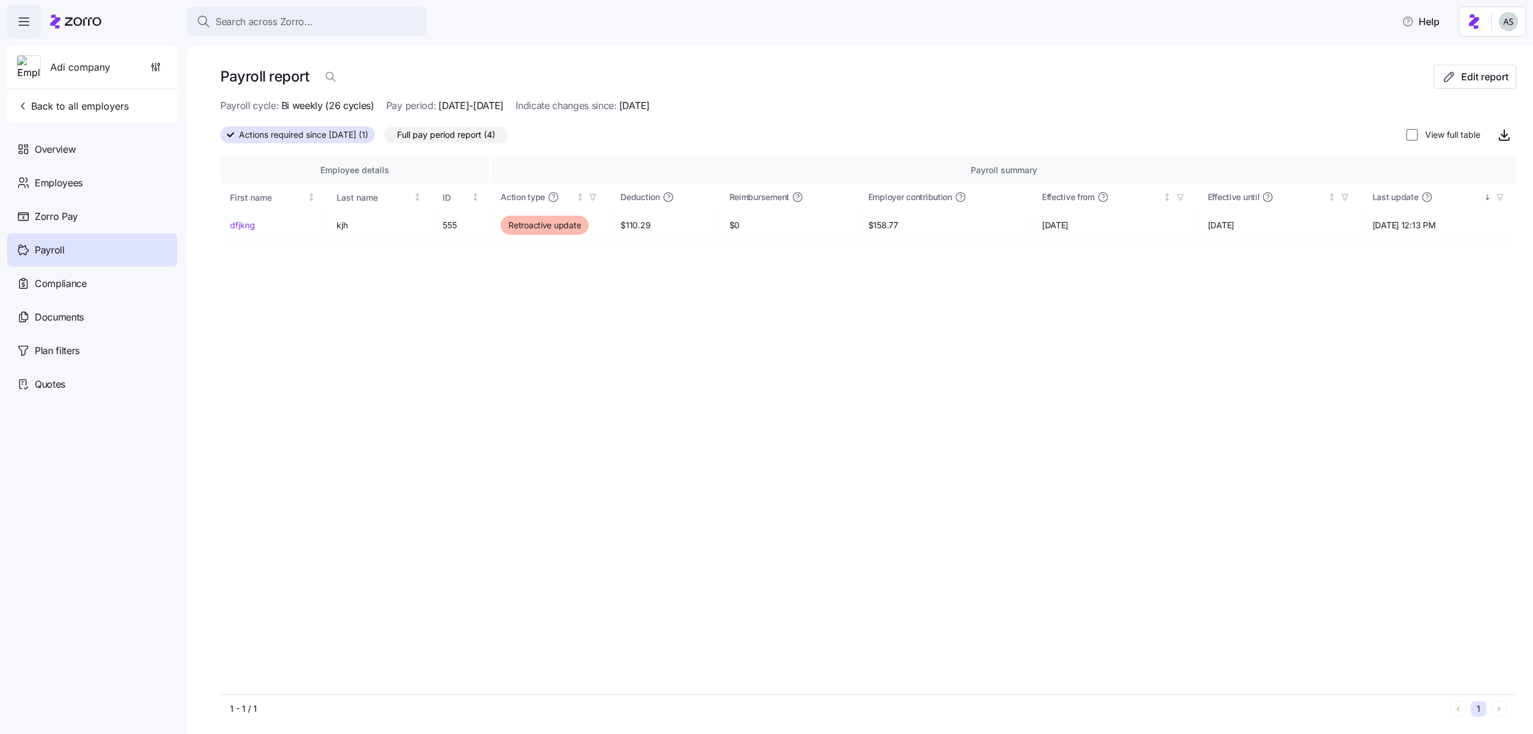
click at [473, 129] on span "Full pay period report (4)" at bounding box center [446, 135] width 98 height 16
click at [384, 138] on input "Full pay period report (4)" at bounding box center [384, 138] width 0 height 0
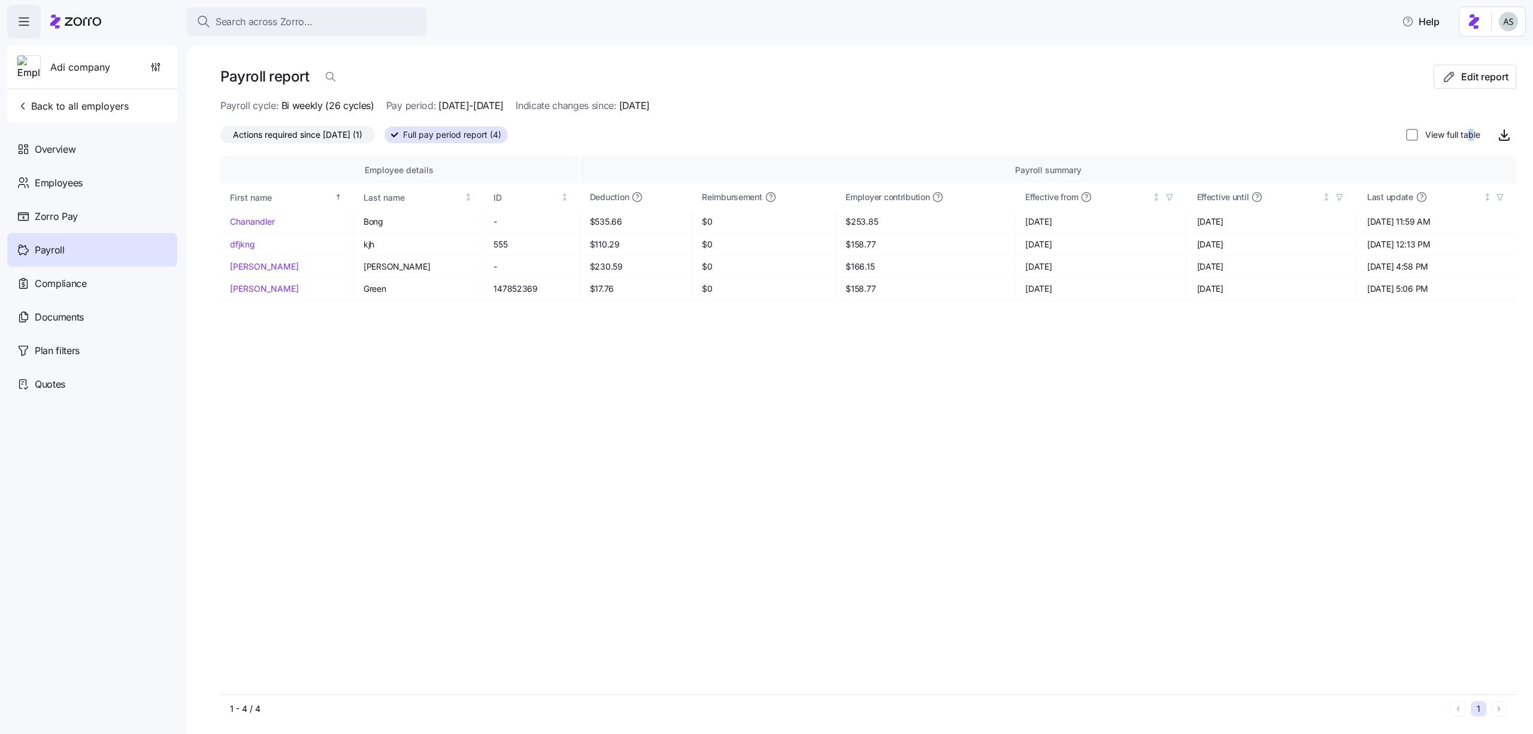
click at [1470, 135] on label "View full table" at bounding box center [1449, 135] width 62 height 12
click at [1435, 129] on label "View full table" at bounding box center [1449, 135] width 62 height 12
click at [1418, 129] on input "View full table" at bounding box center [1412, 135] width 12 height 12
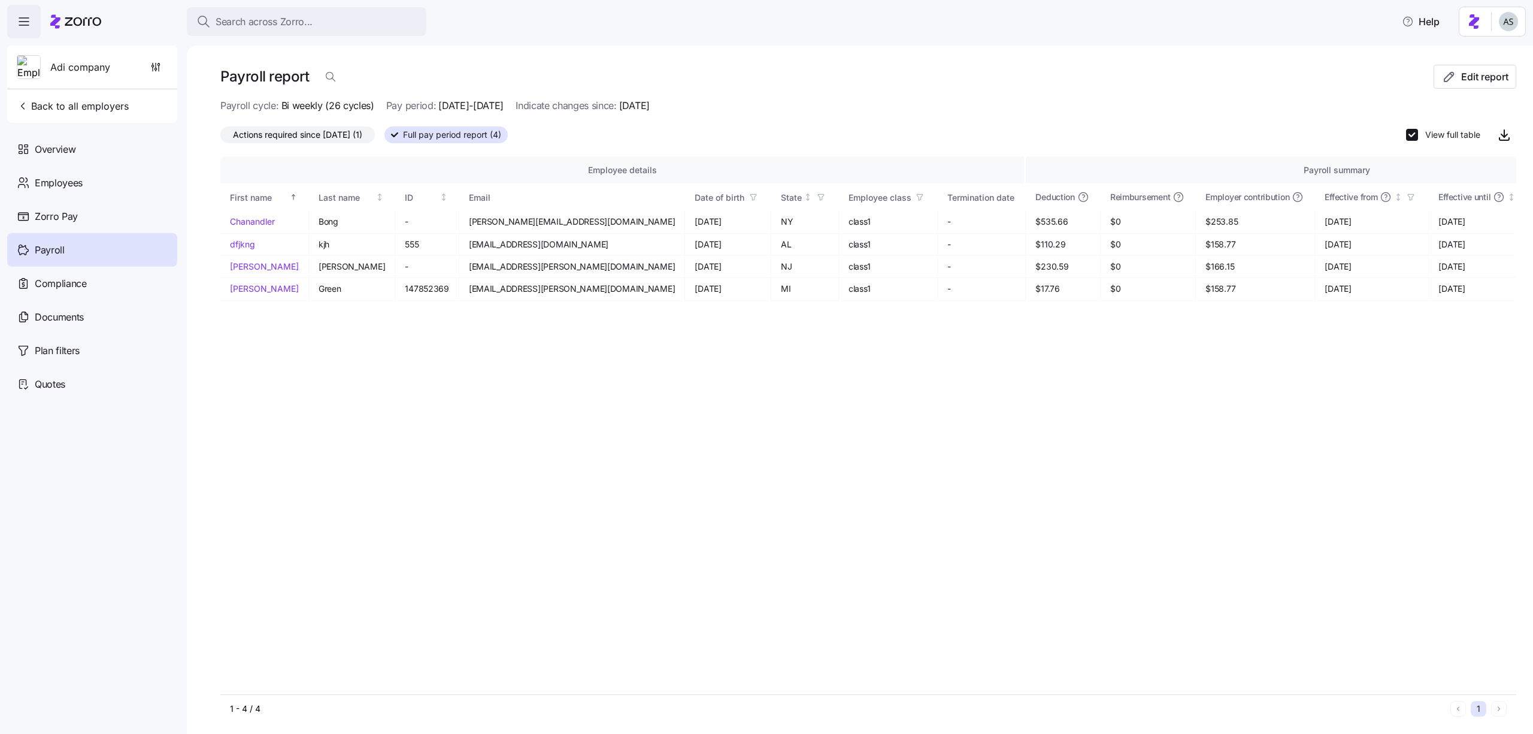
click at [1435, 129] on label "View full table" at bounding box center [1449, 135] width 62 height 12
click at [1418, 129] on input "View full table" at bounding box center [1412, 135] width 12 height 12
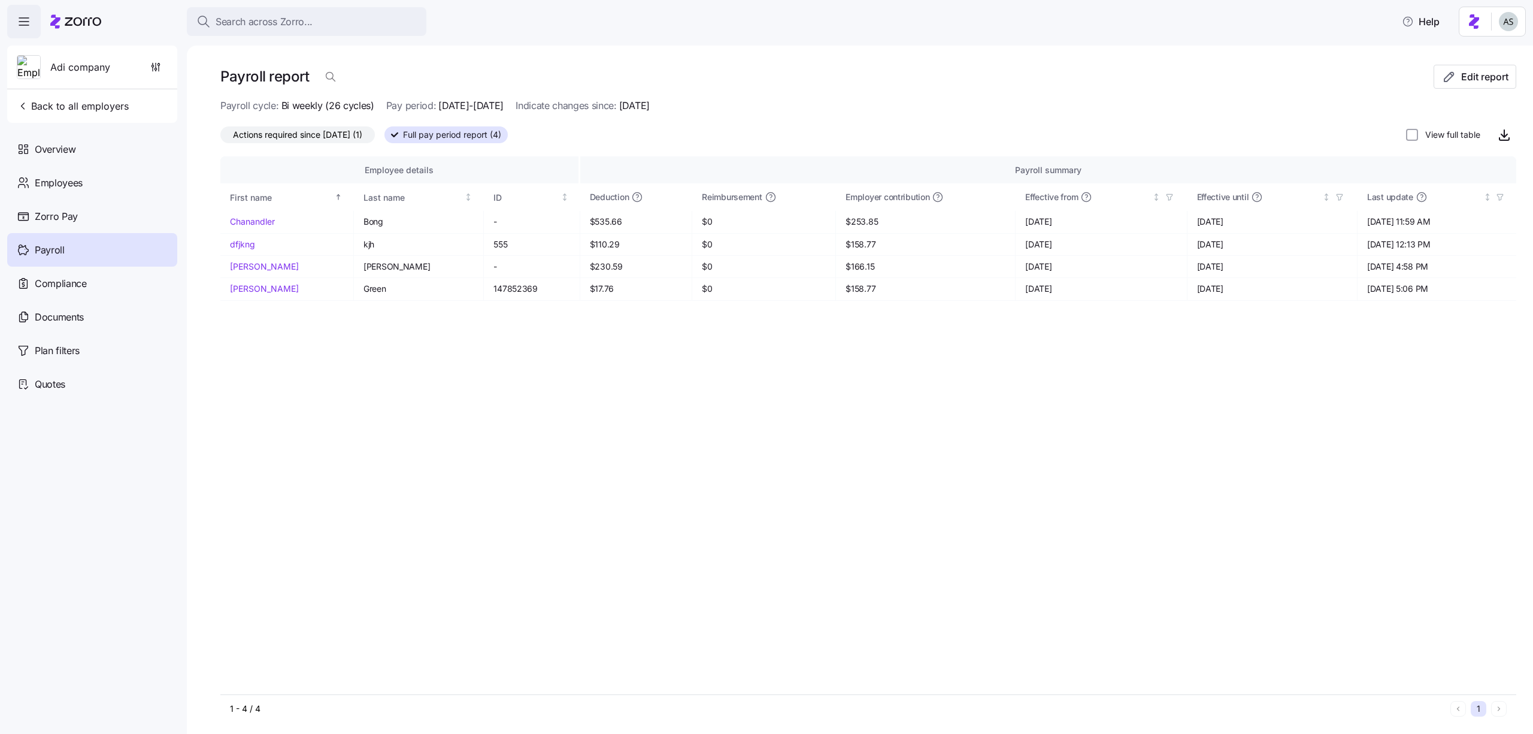
click at [1435, 129] on label "View full table" at bounding box center [1449, 135] width 62 height 12
click at [1418, 129] on input "View full table" at bounding box center [1412, 135] width 12 height 12
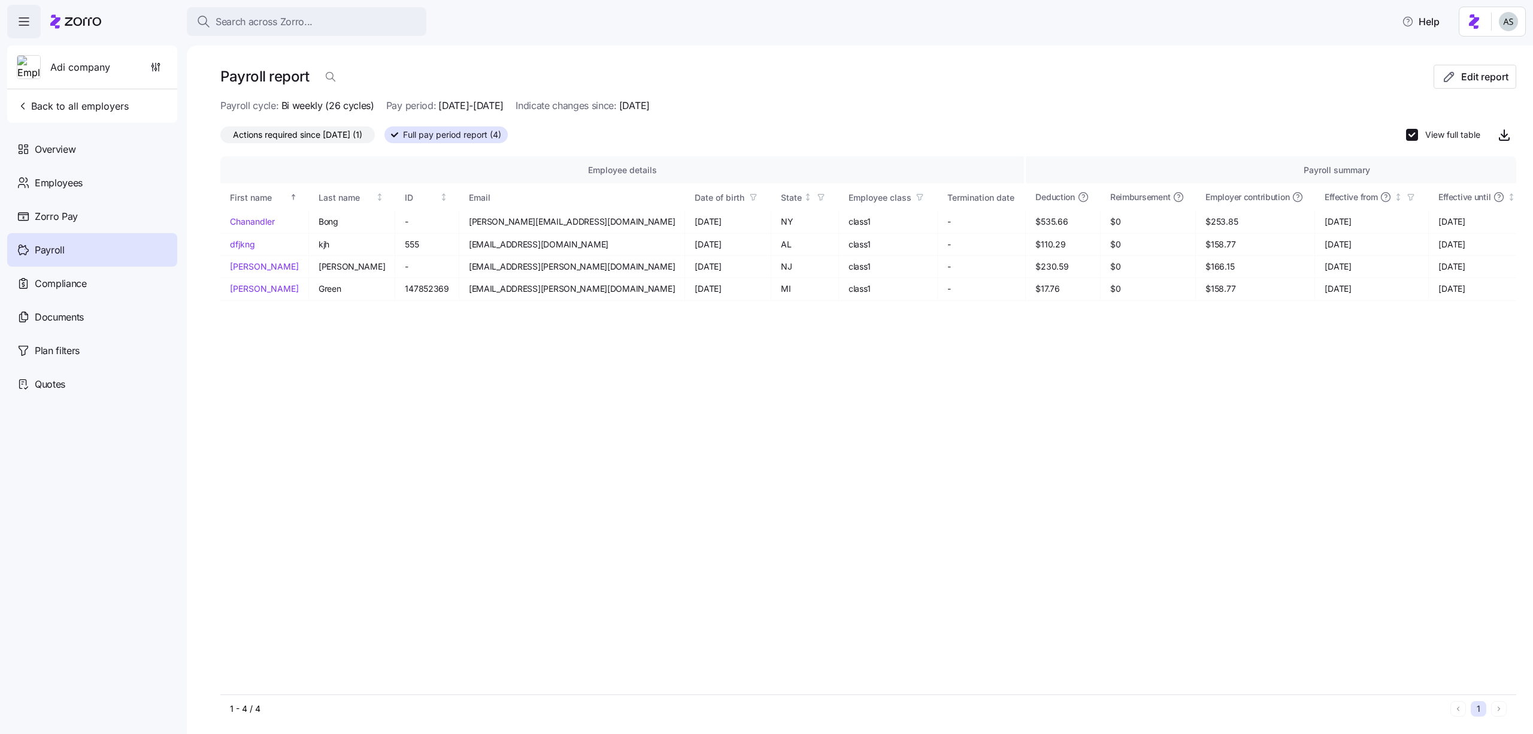
click at [1435, 129] on label "View full table" at bounding box center [1449, 135] width 62 height 12
click at [1418, 129] on input "View full table" at bounding box center [1412, 135] width 12 height 12
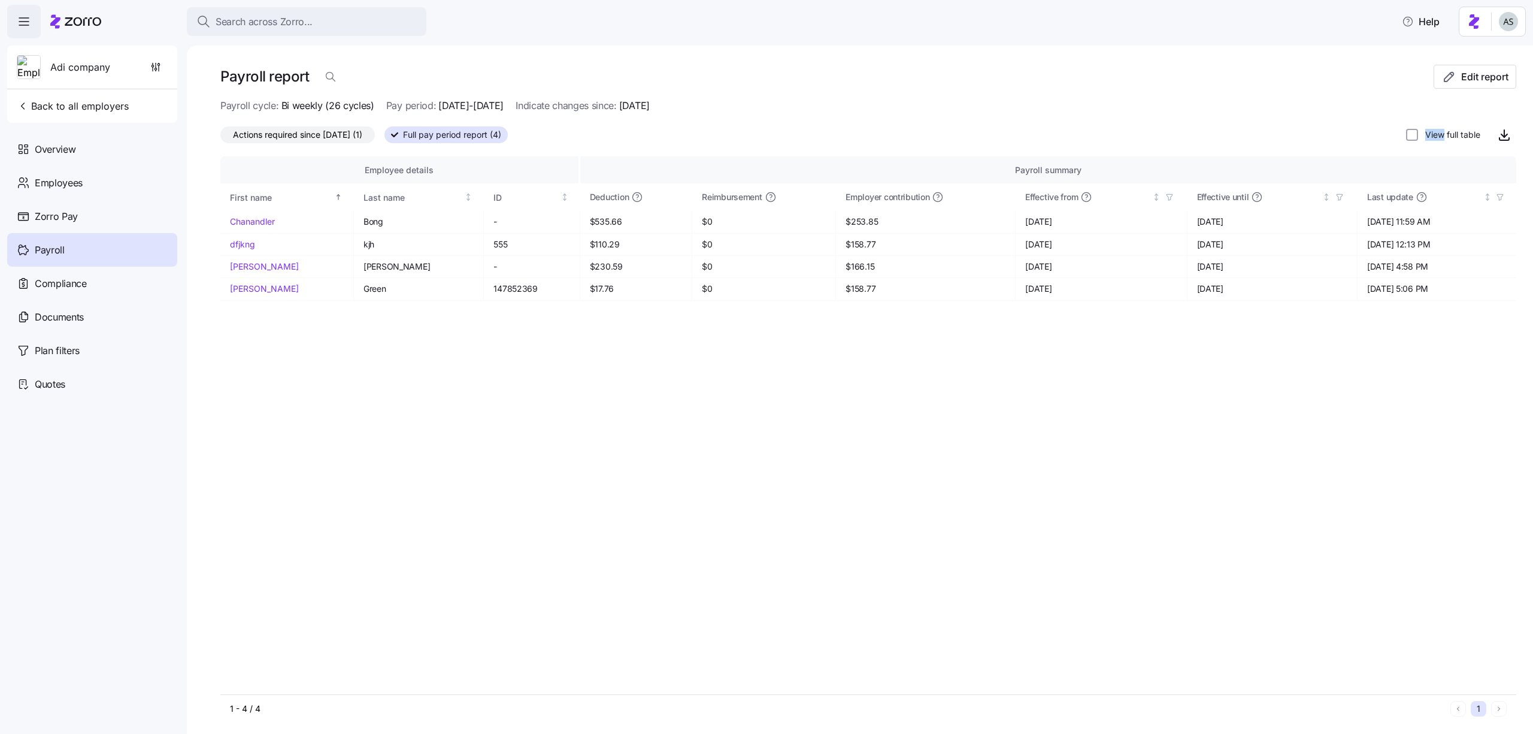
click at [1435, 129] on label "View full table" at bounding box center [1449, 135] width 62 height 12
click at [1418, 129] on input "View full table" at bounding box center [1412, 135] width 12 height 12
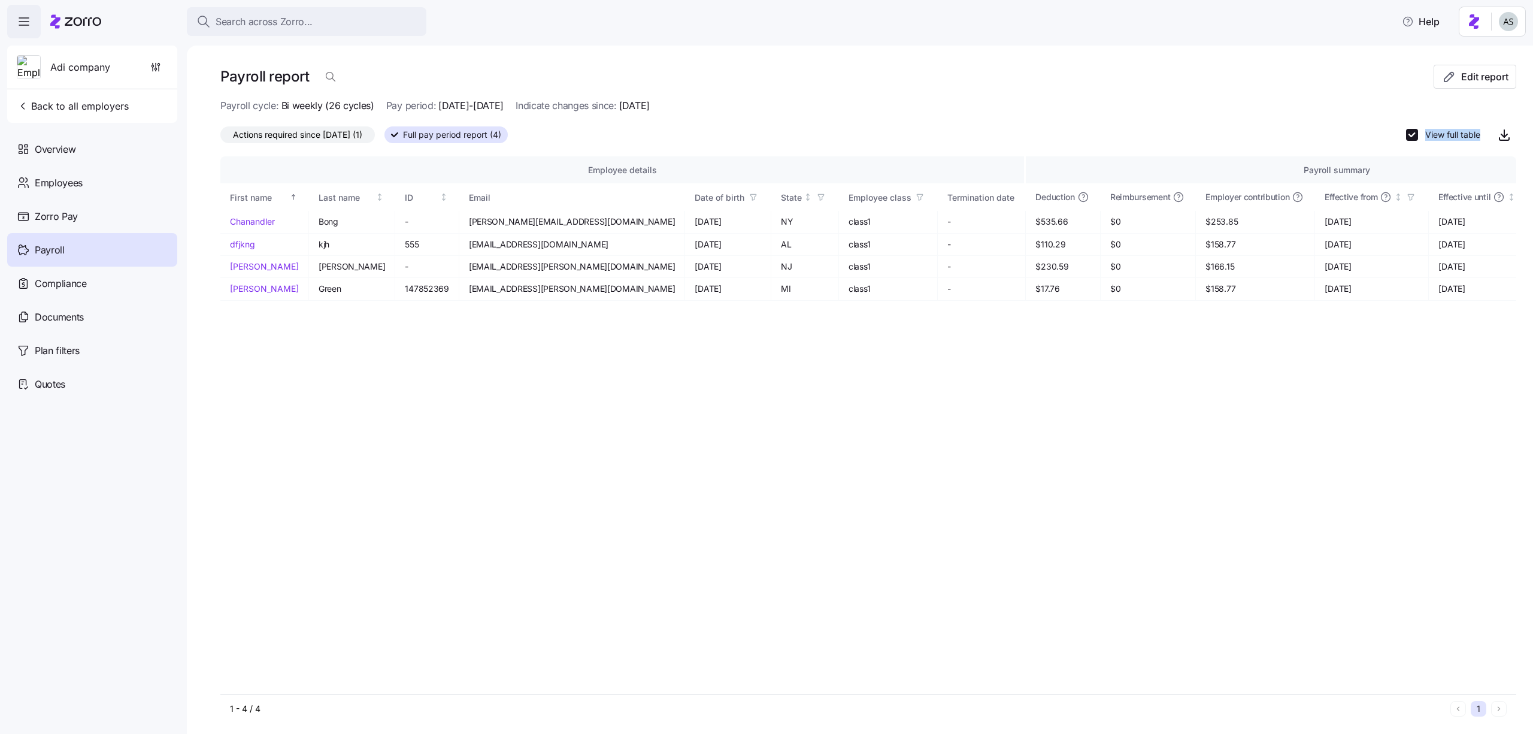
click at [1435, 129] on label "View full table" at bounding box center [1449, 135] width 62 height 12
click at [1418, 129] on input "View full table" at bounding box center [1412, 135] width 12 height 12
checkbox input "false"
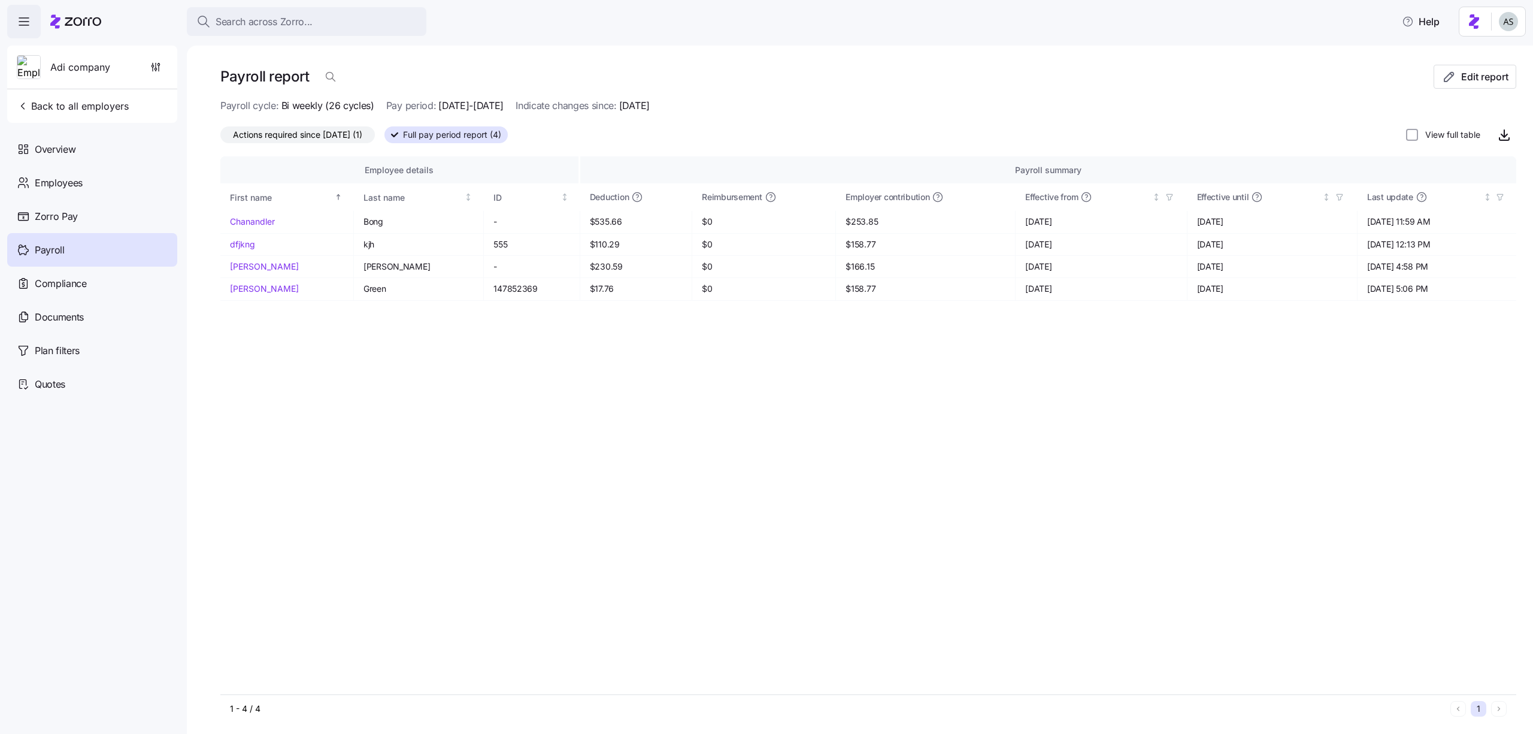
click at [1374, 65] on div "Payroll report" at bounding box center [826, 77] width 1213 height 24
click at [1450, 78] on icon "button" at bounding box center [1449, 76] width 14 height 14
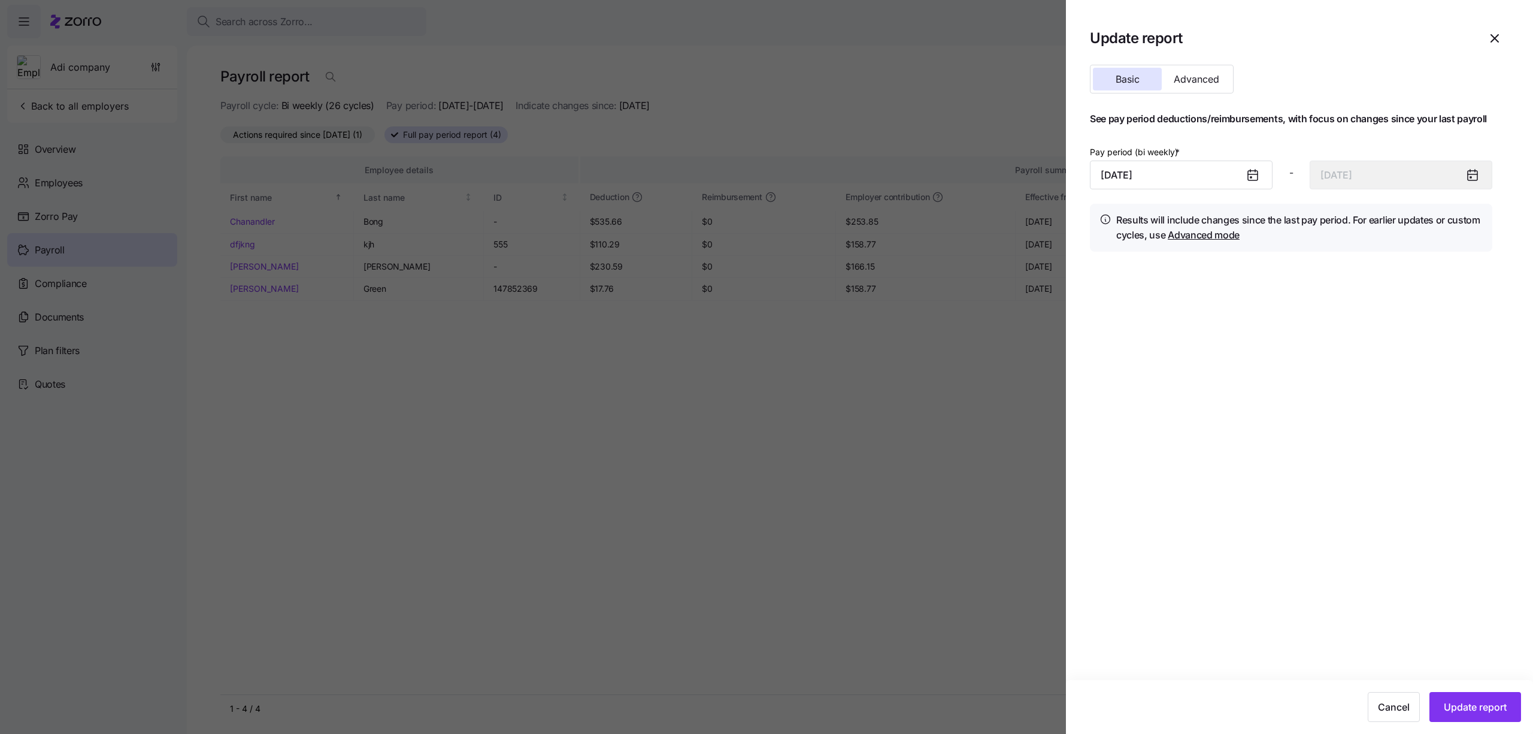
click at [1060, 72] on div at bounding box center [766, 367] width 1533 height 734
